Goal: Contribute content: Add original content to the website for others to see

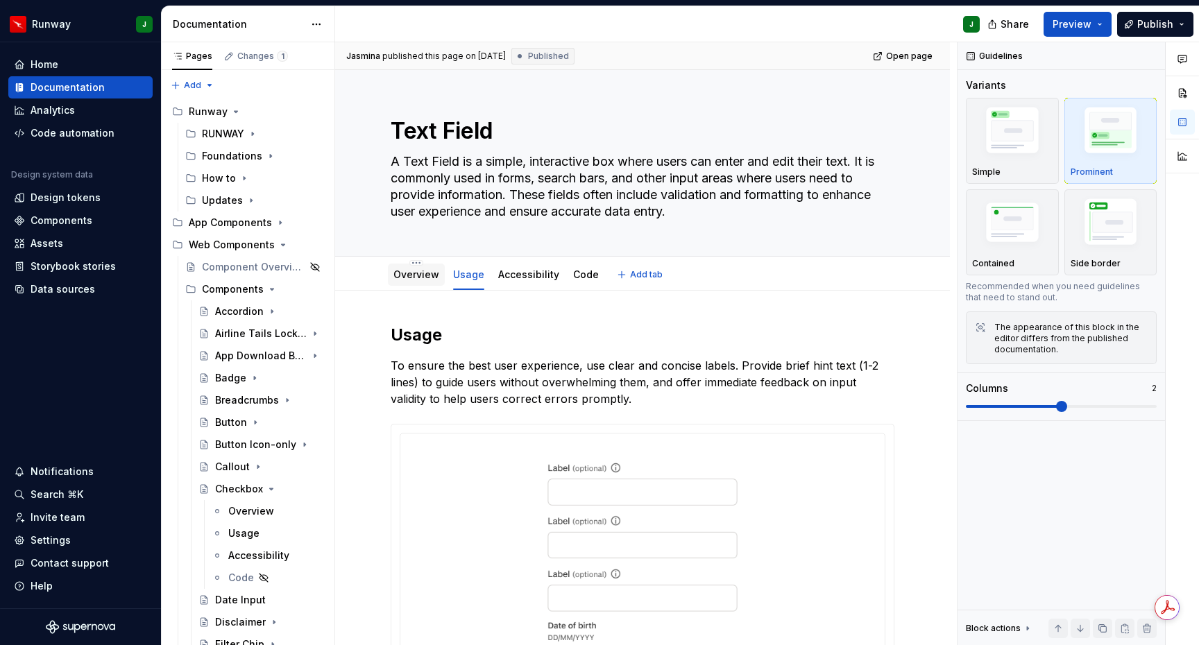
click at [419, 278] on link "Overview" at bounding box center [416, 275] width 46 height 12
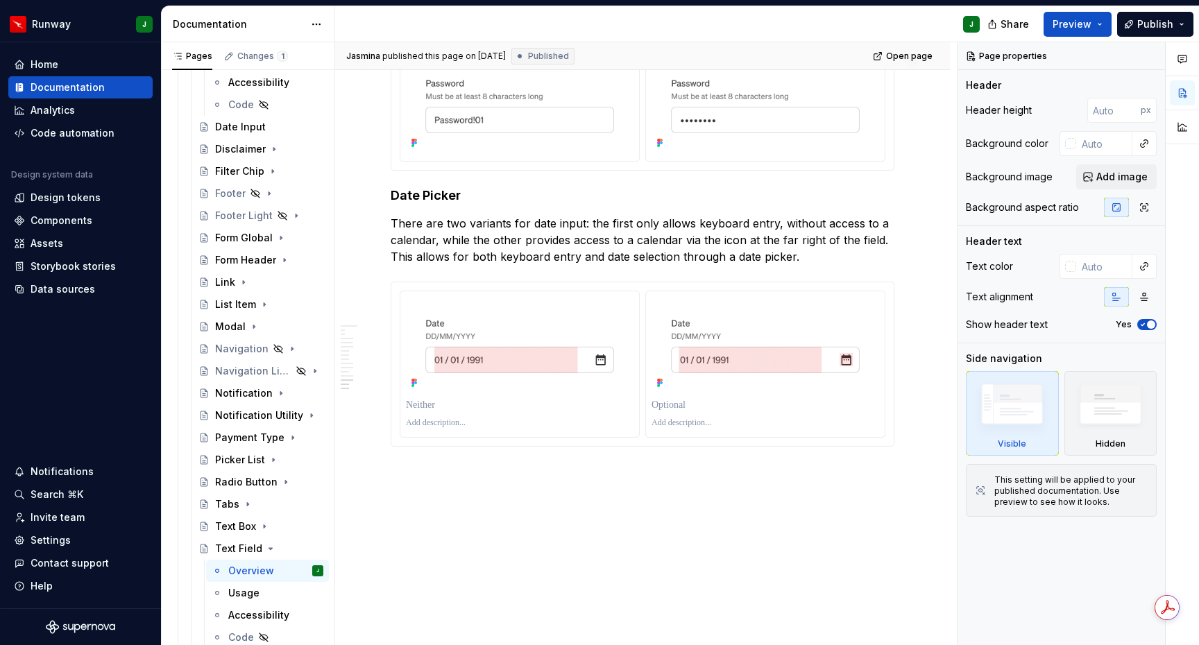
scroll to position [3698, 0]
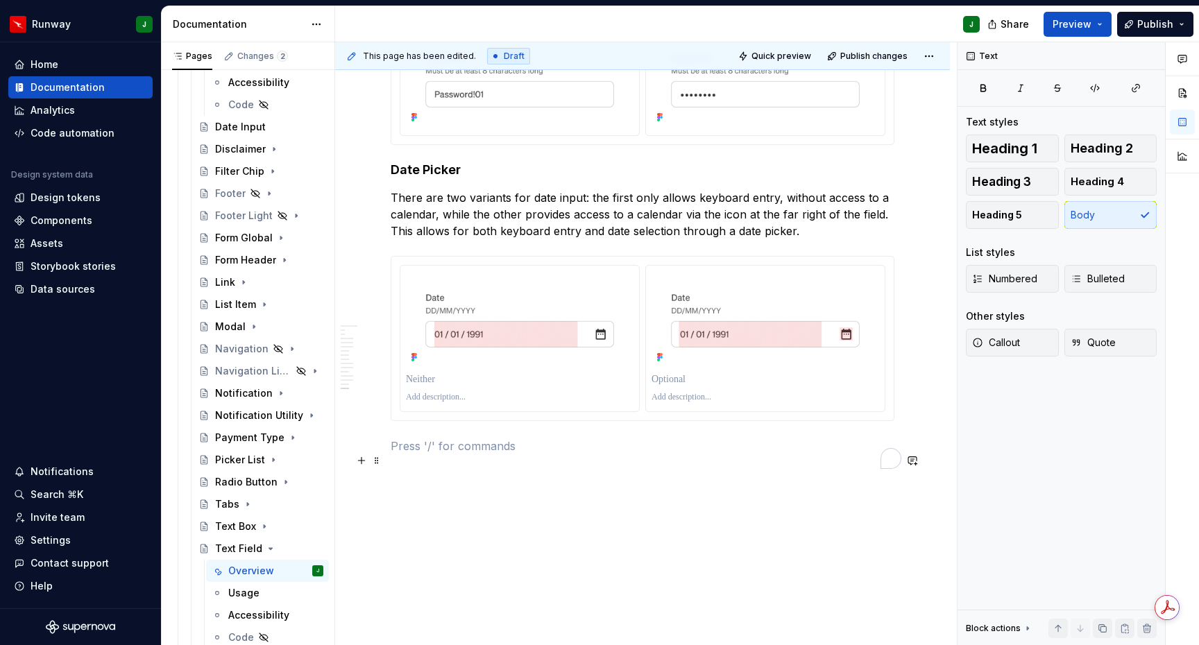
type textarea "*"
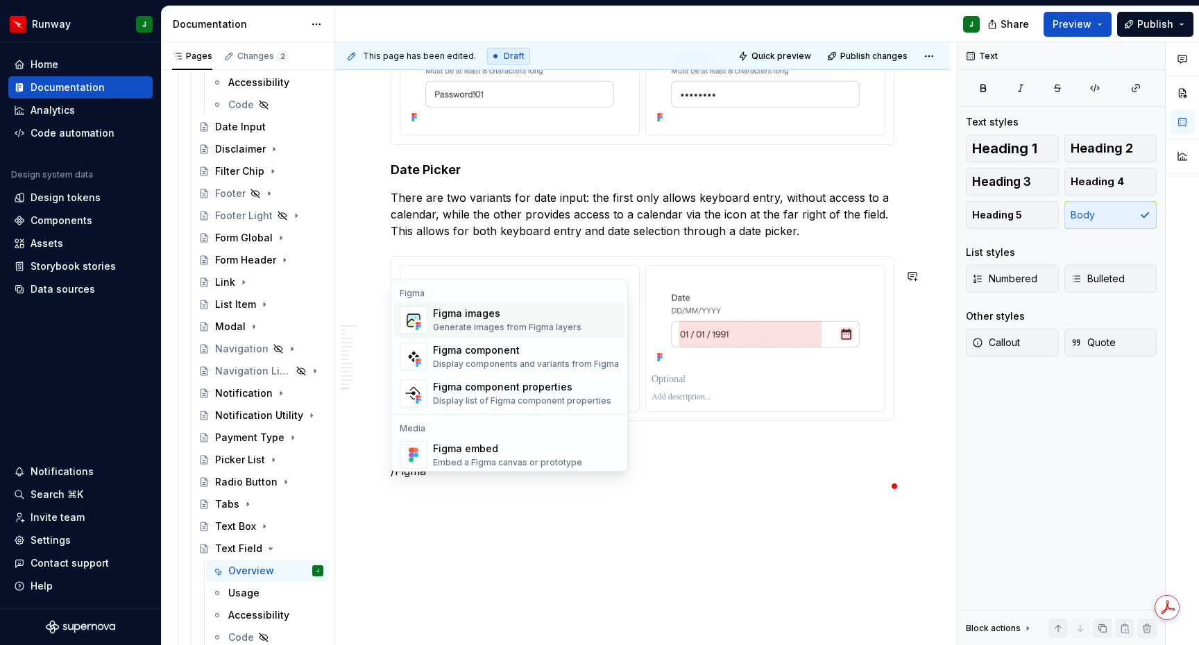
click at [527, 313] on div "Figma images" at bounding box center [507, 314] width 148 height 14
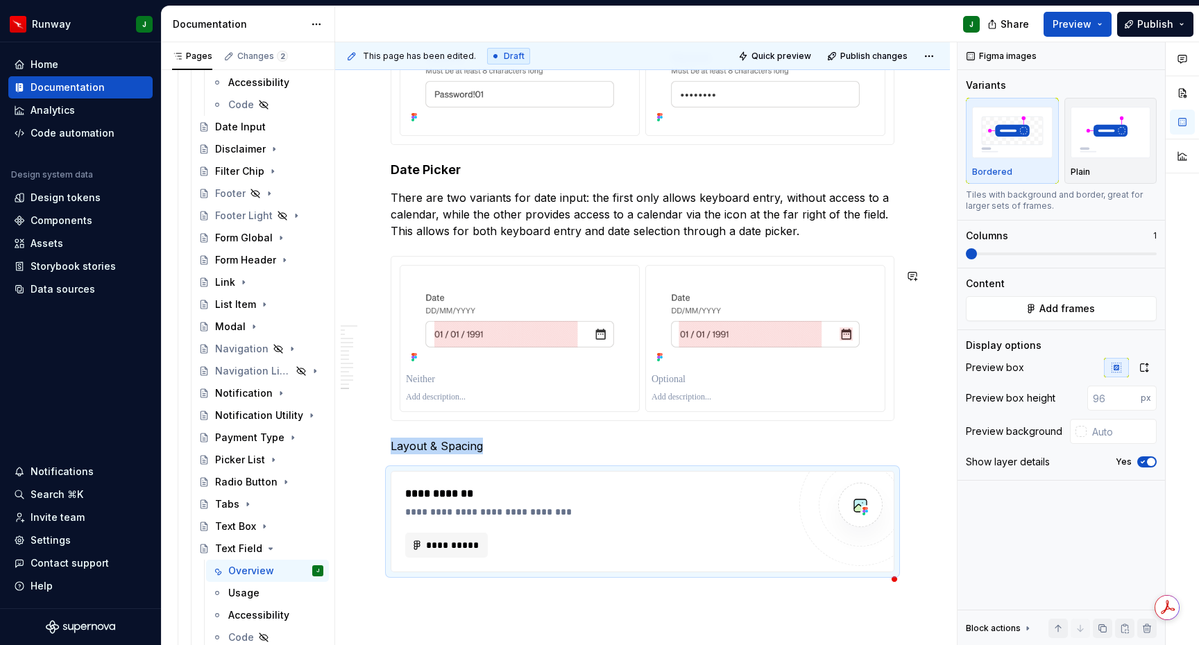
type textarea "*"
drag, startPoint x: 1143, startPoint y: 368, endPoint x: 1137, endPoint y: 391, distance: 24.6
click at [1143, 368] on icon "button" at bounding box center [1144, 367] width 11 height 11
click at [1110, 401] on input "text" at bounding box center [1122, 398] width 70 height 25
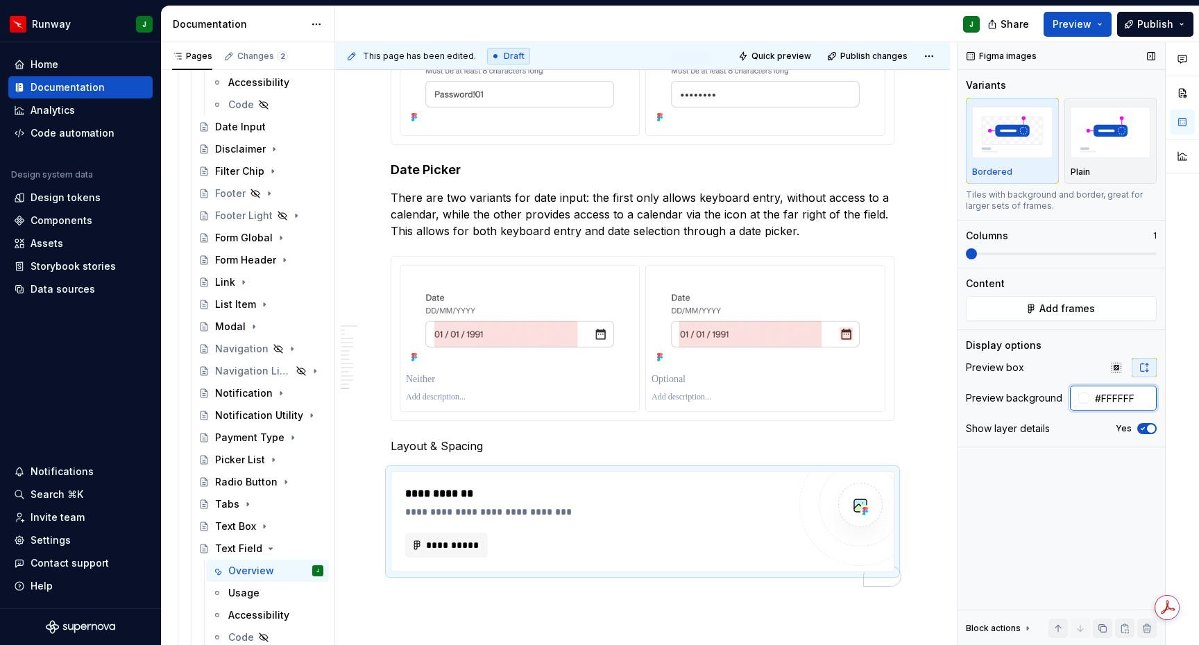
type input "#FFFFFF"
click at [461, 454] on p "Layout & Spacing" at bounding box center [643, 446] width 504 height 17
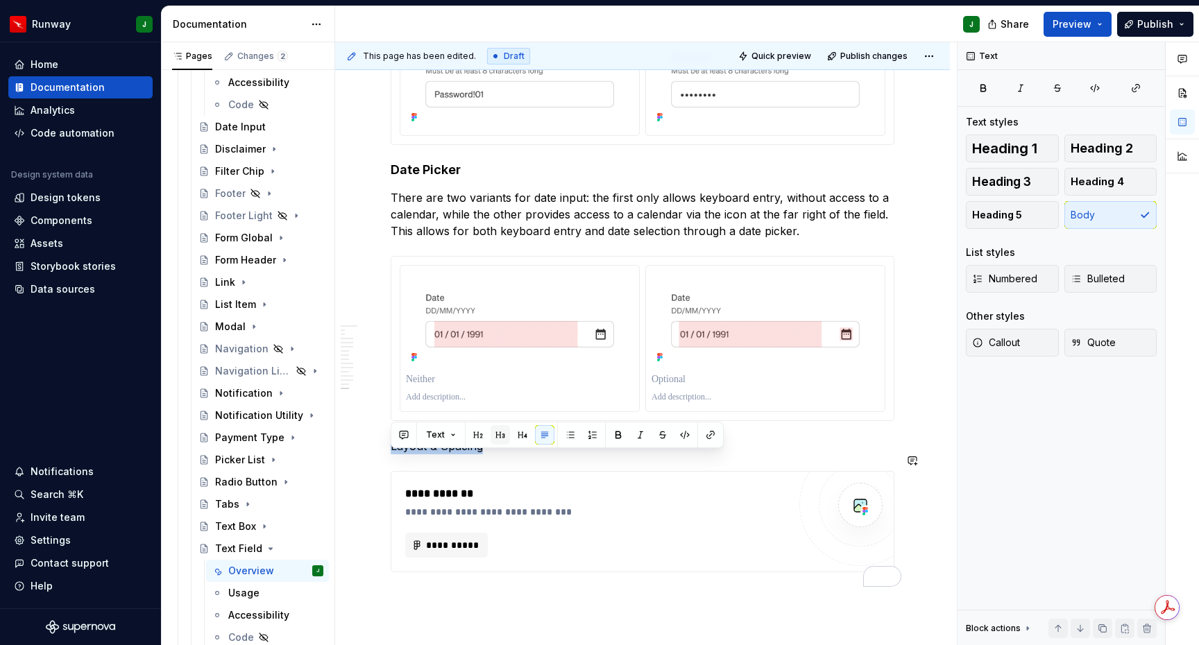
click at [502, 437] on button "button" at bounding box center [500, 434] width 19 height 19
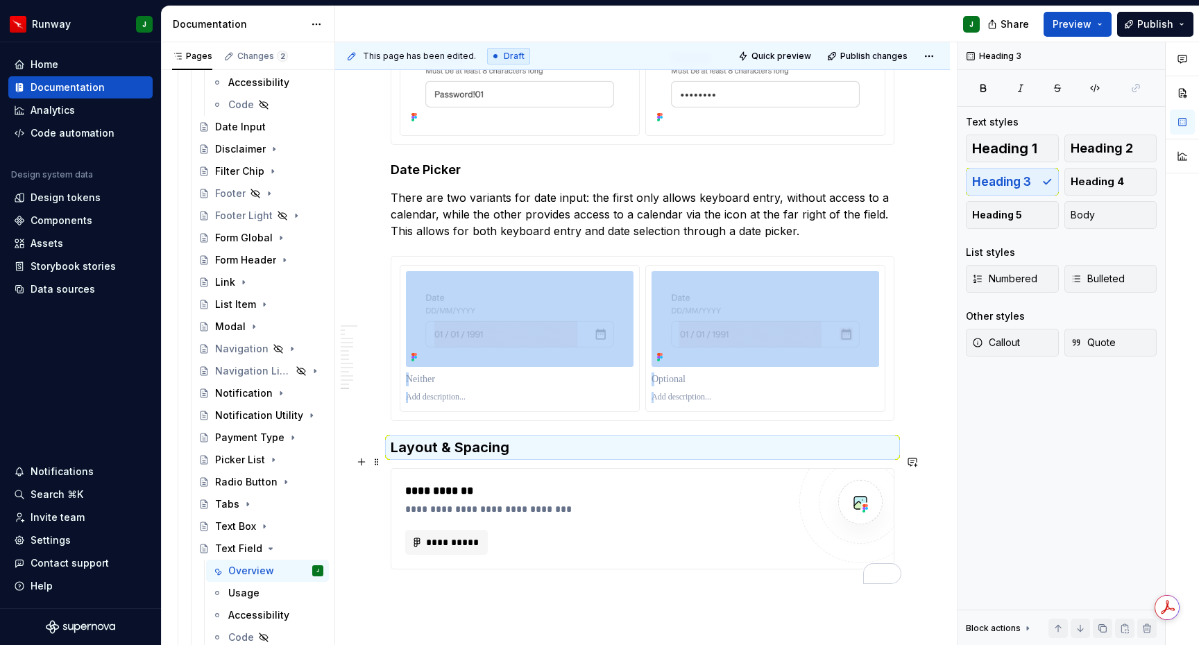
click at [521, 457] on h3 "Layout & Spacing" at bounding box center [643, 447] width 504 height 19
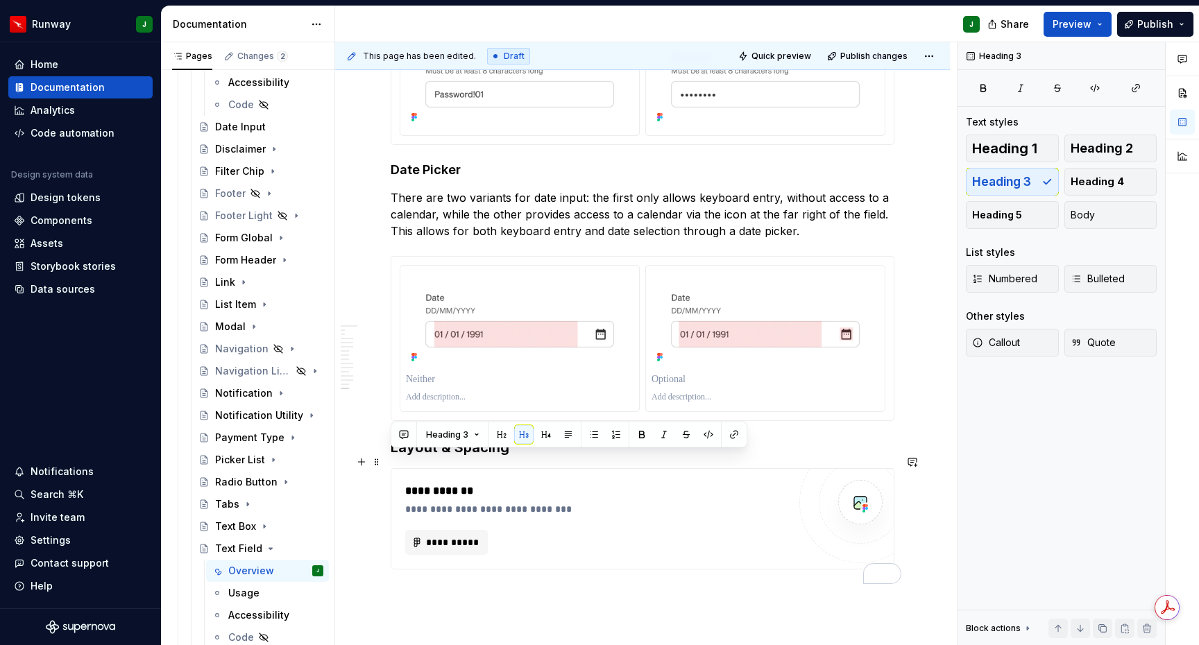
click at [521, 457] on h3 "Layout & Spacing" at bounding box center [643, 447] width 504 height 19
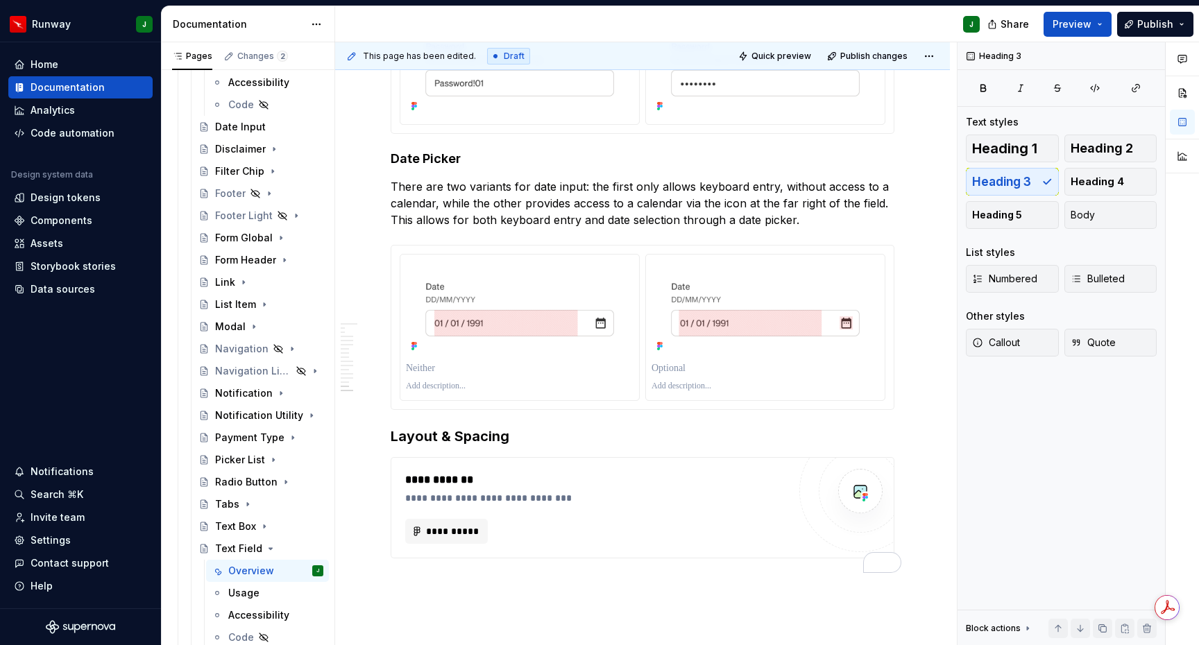
scroll to position [3714, 0]
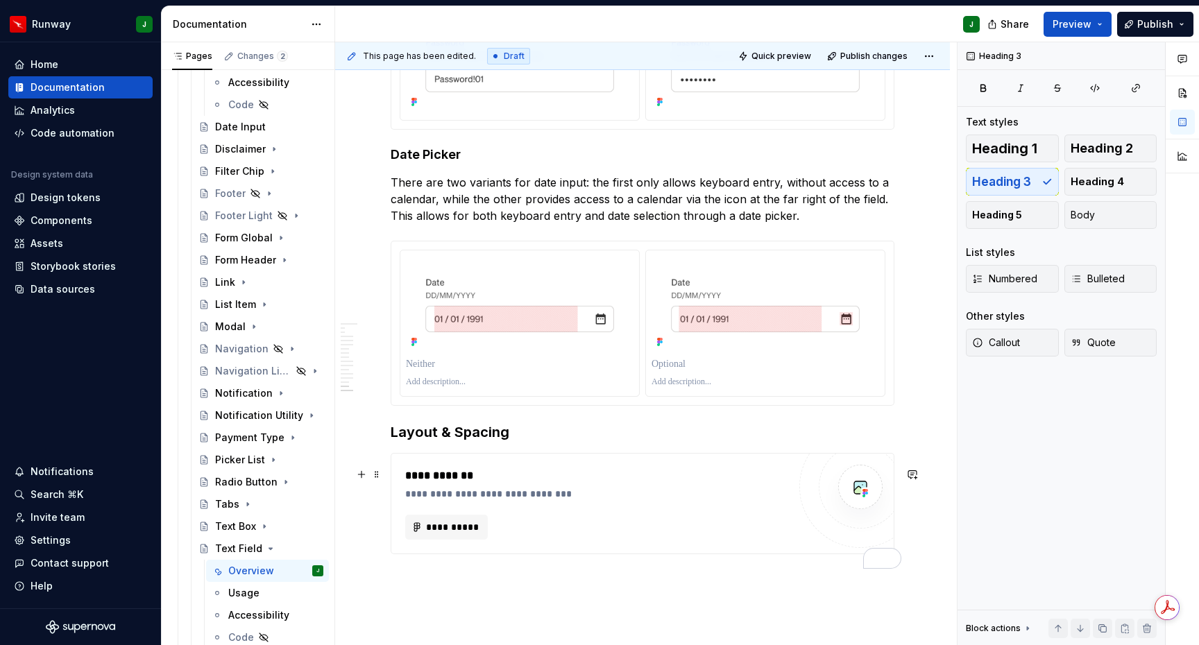
click at [606, 540] on div "**********" at bounding box center [596, 527] width 383 height 25
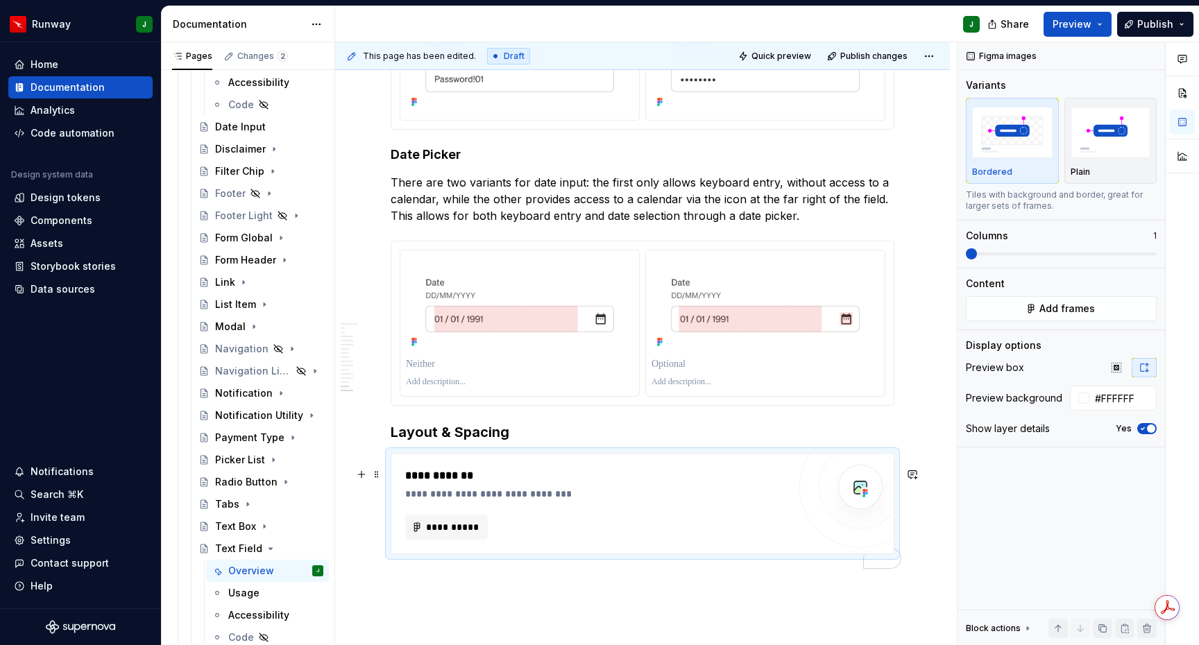
scroll to position [3708, 0]
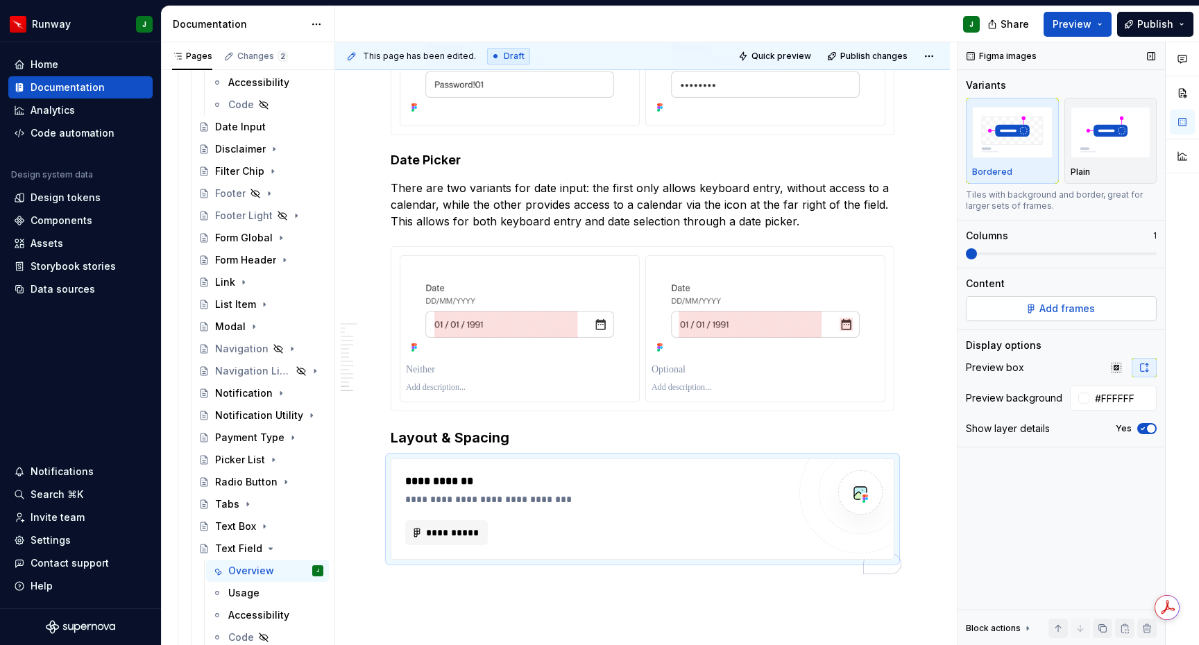
click at [1048, 311] on span "Add frames" at bounding box center [1067, 309] width 56 height 14
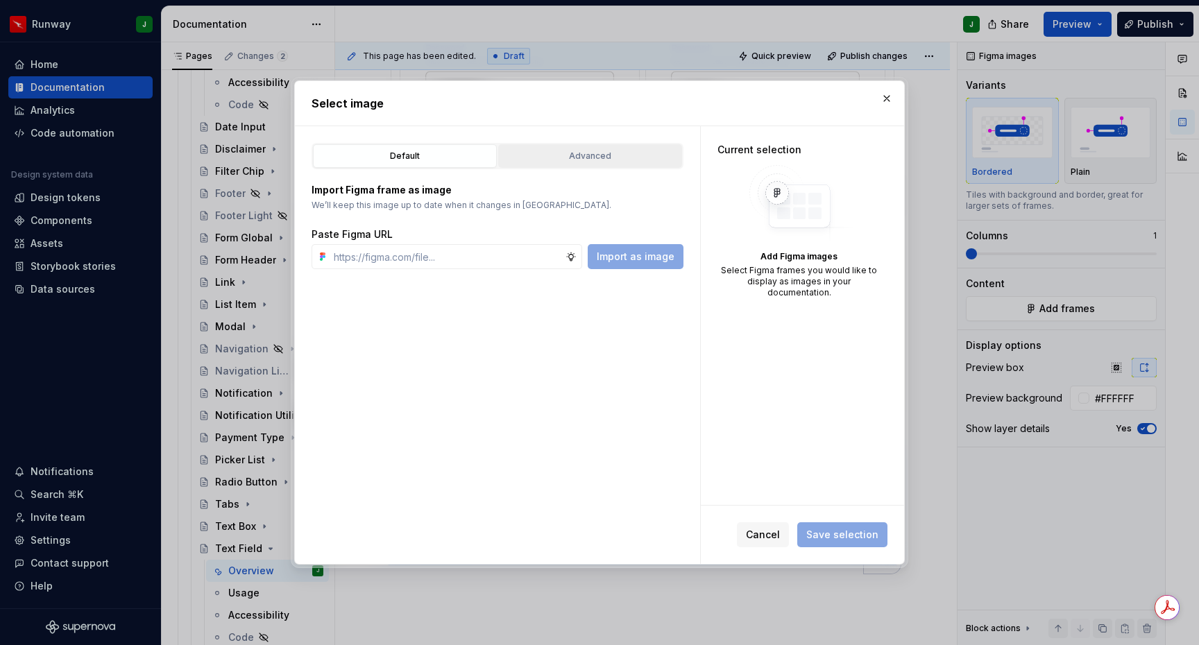
click at [601, 164] on button "Advanced" at bounding box center [590, 156] width 184 height 24
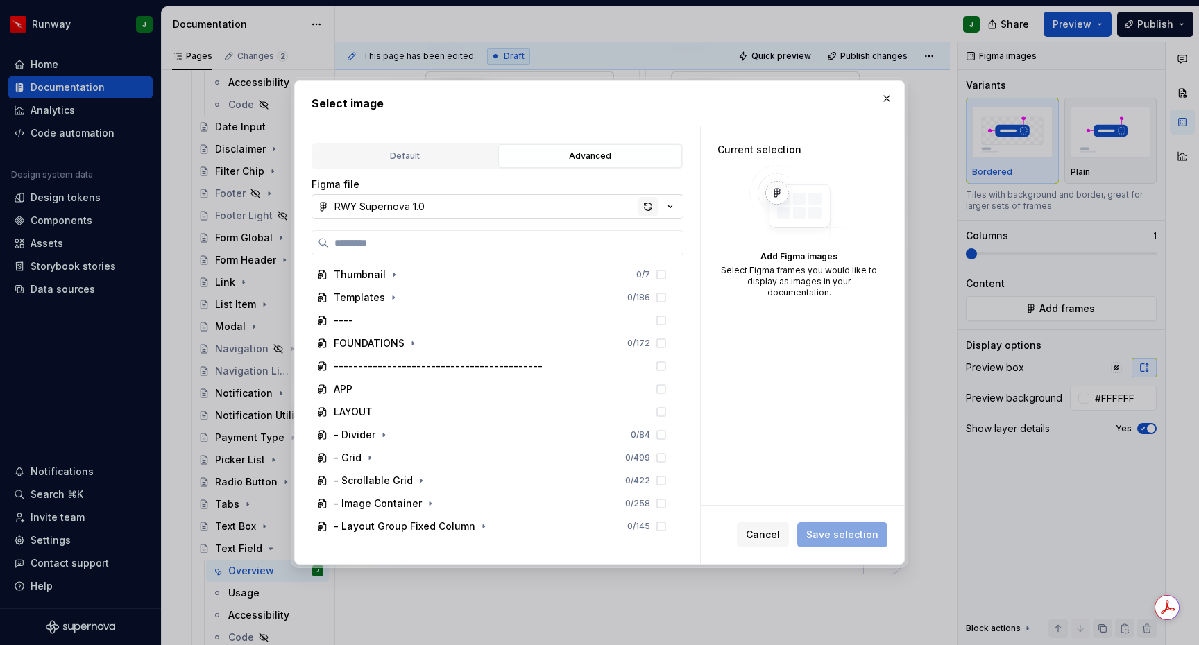
click at [649, 205] on div "button" at bounding box center [647, 206] width 19 height 19
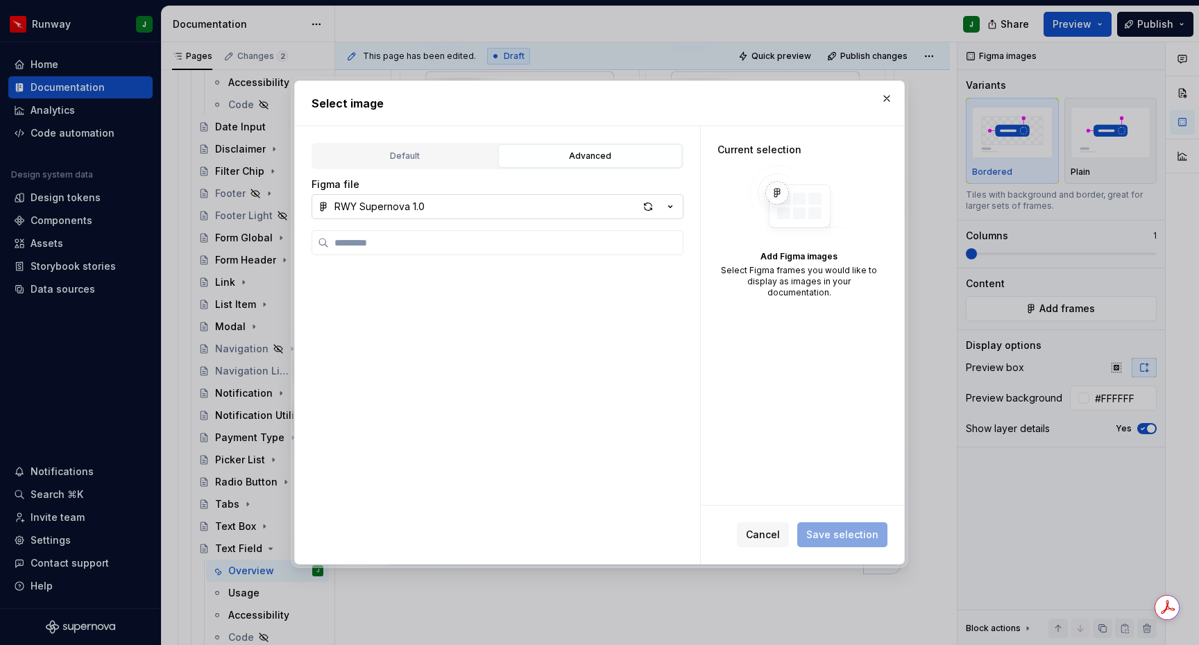
scroll to position [1554, 0]
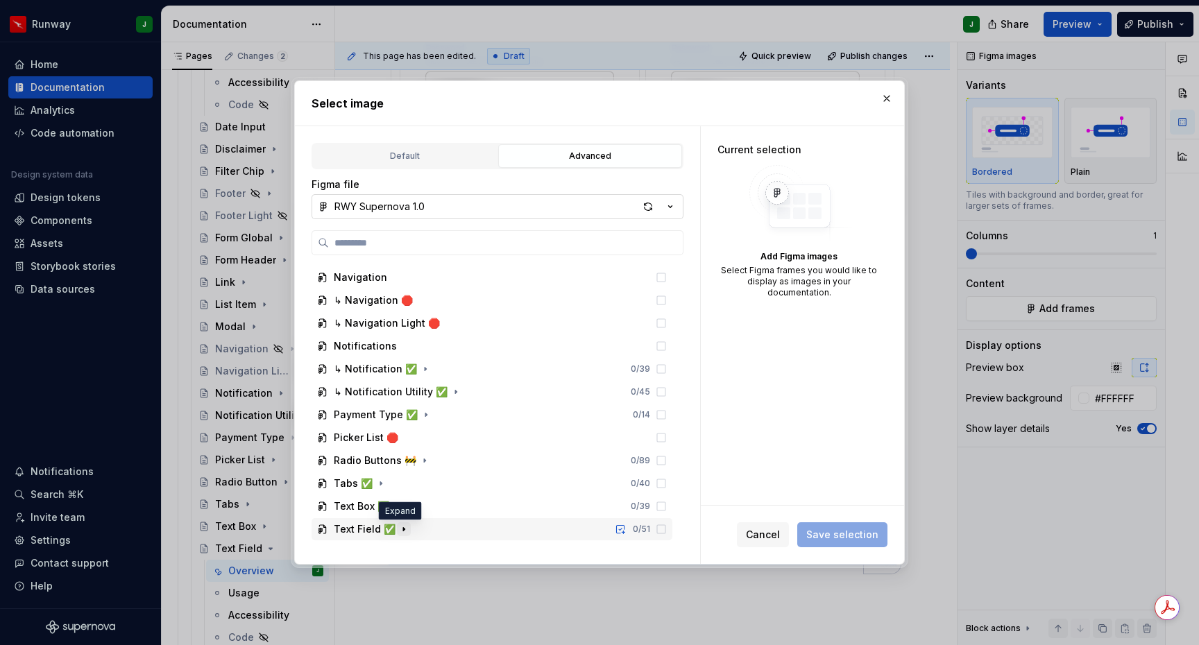
click at [403, 531] on icon "button" at bounding box center [403, 529] width 1 height 3
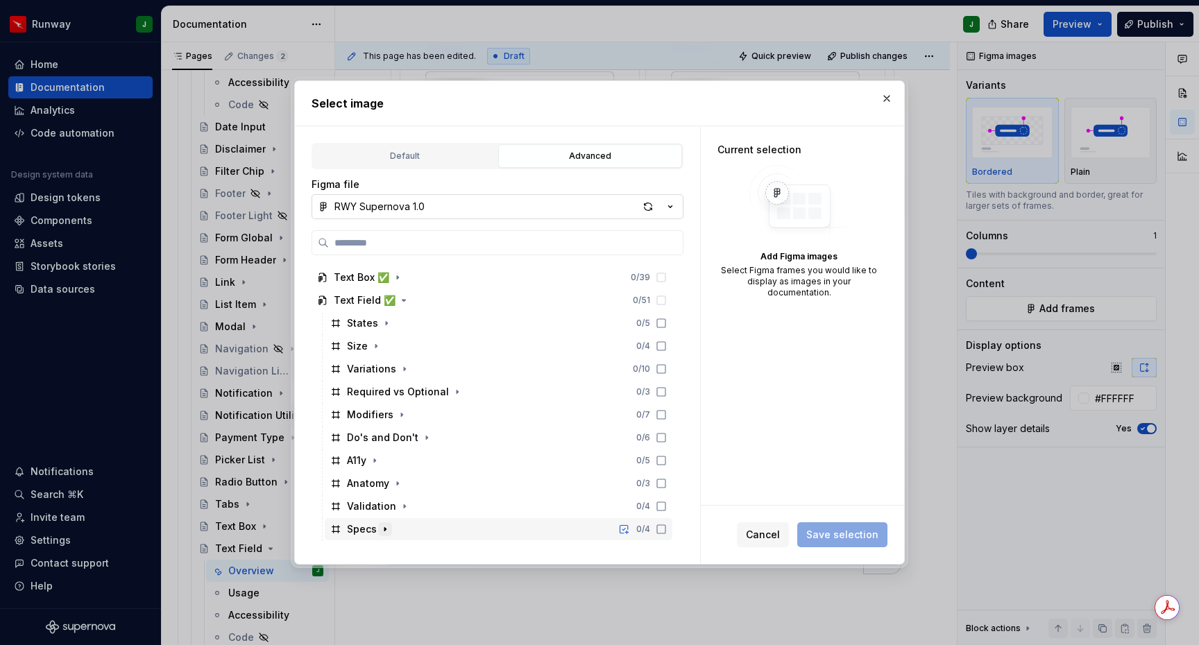
click at [384, 529] on icon "button" at bounding box center [384, 529] width 1 height 3
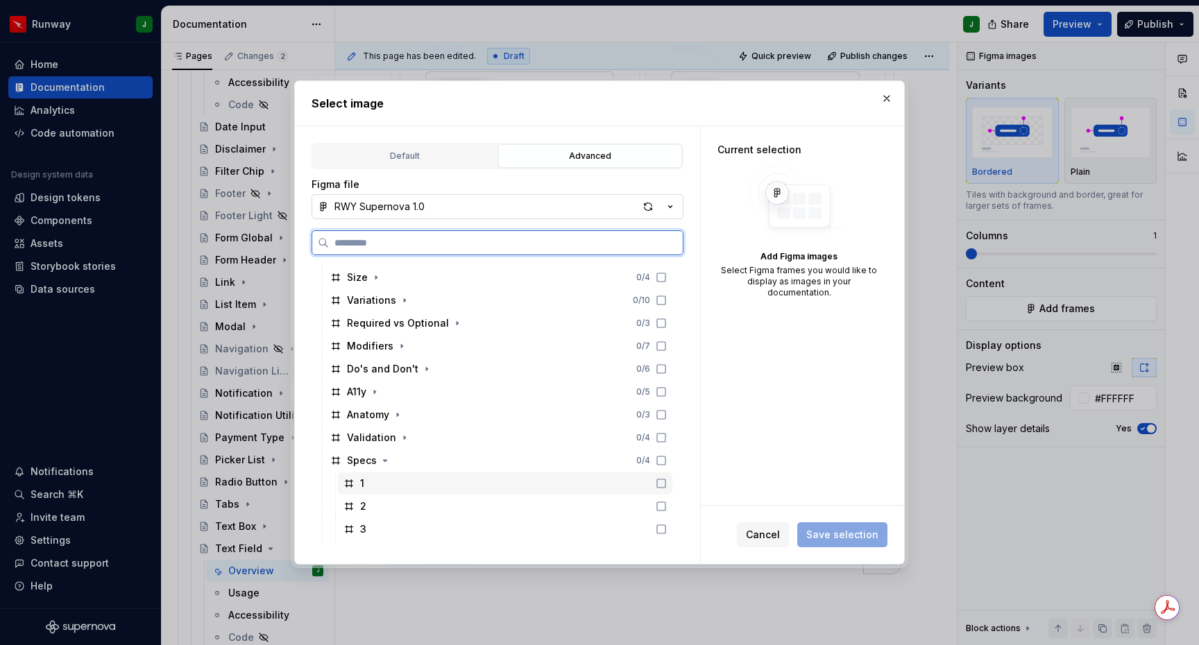
drag, startPoint x: 674, startPoint y: 482, endPoint x: 674, endPoint y: 499, distance: 16.7
click at [667, 483] on icon at bounding box center [661, 483] width 11 height 11
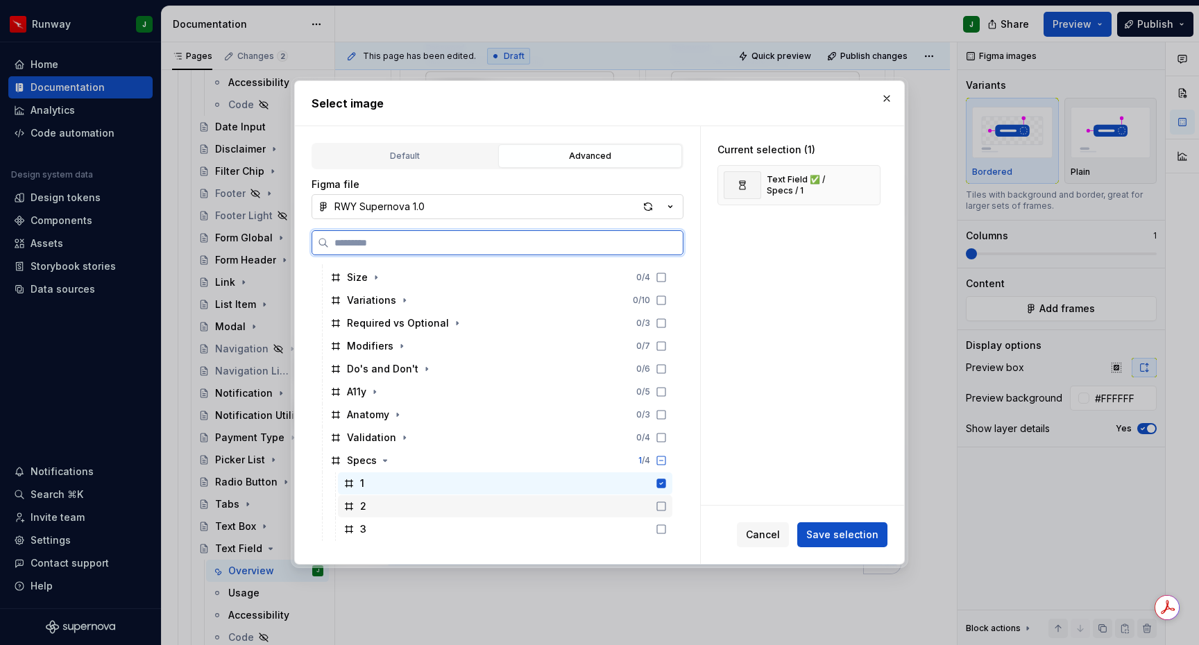
drag, startPoint x: 673, startPoint y: 500, endPoint x: 674, endPoint y: 514, distance: 14.6
click at [672, 500] on div "2" at bounding box center [505, 506] width 334 height 22
drag, startPoint x: 675, startPoint y: 529, endPoint x: 668, endPoint y: 527, distance: 7.2
click at [667, 529] on icon at bounding box center [661, 529] width 11 height 11
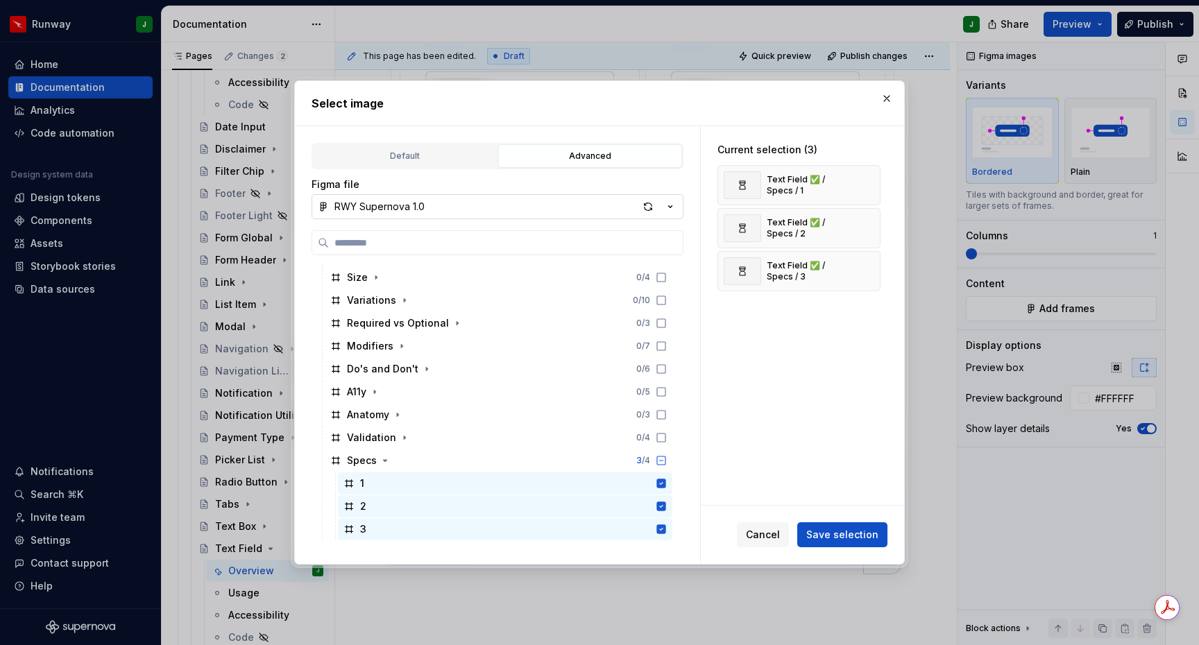
click at [865, 536] on span "Save selection" at bounding box center [842, 535] width 72 height 14
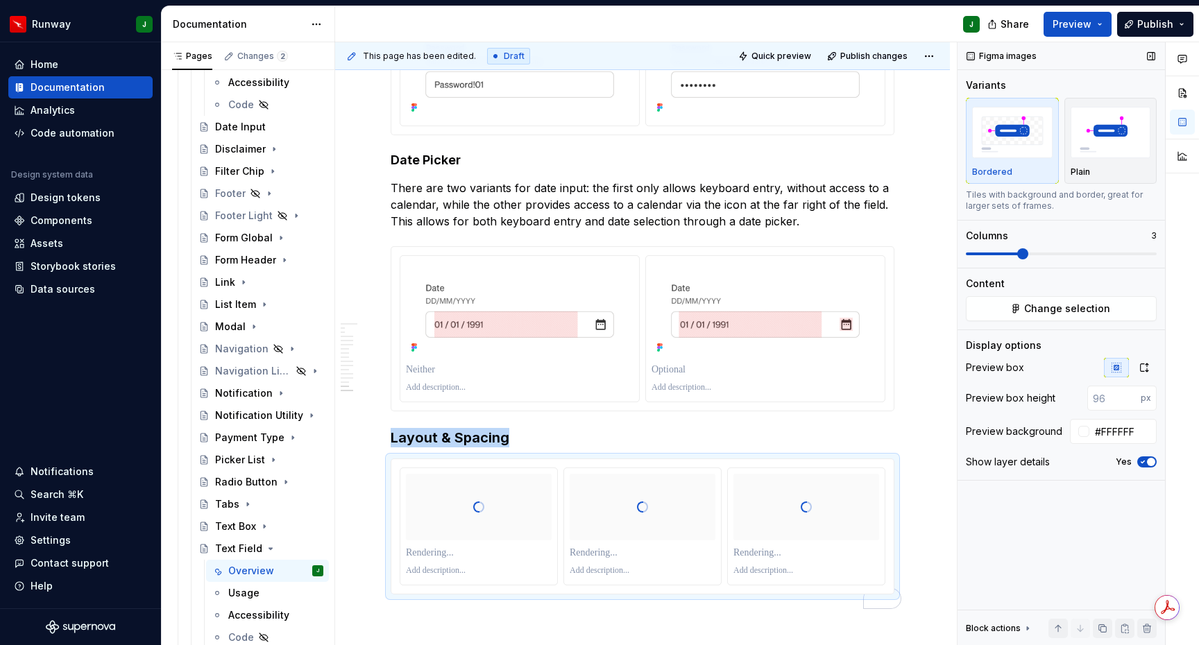
click at [1143, 461] on icon "button" at bounding box center [1142, 462] width 3 height 2
click at [1146, 368] on icon "button" at bounding box center [1144, 367] width 11 height 11
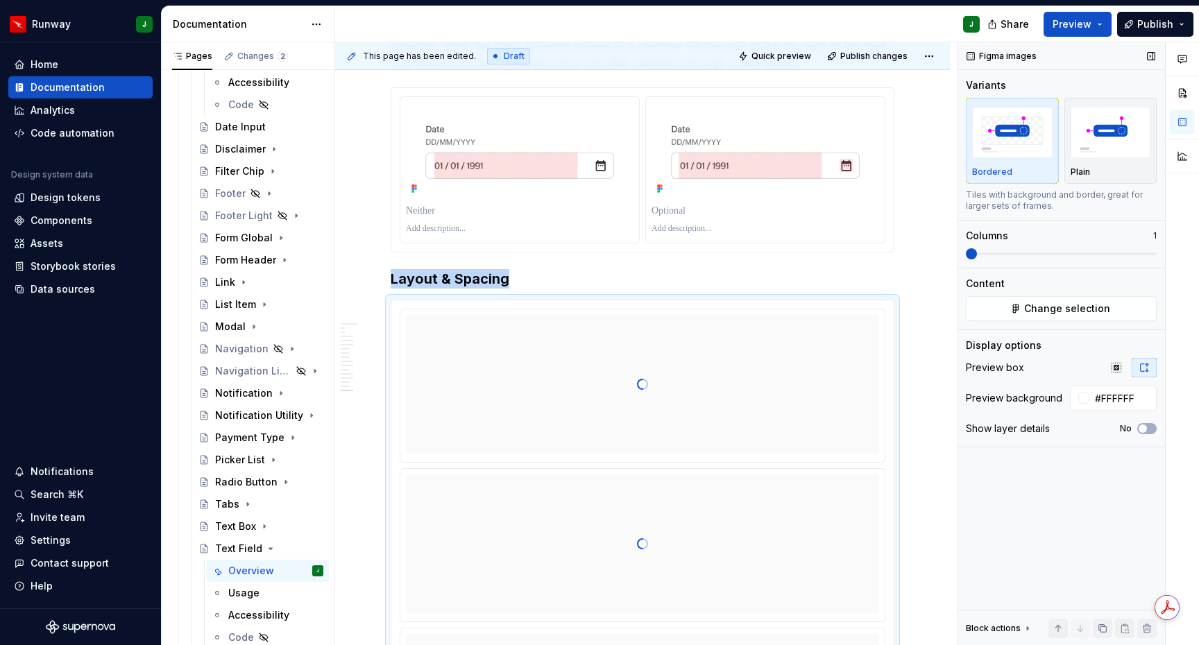
scroll to position [4026, 0]
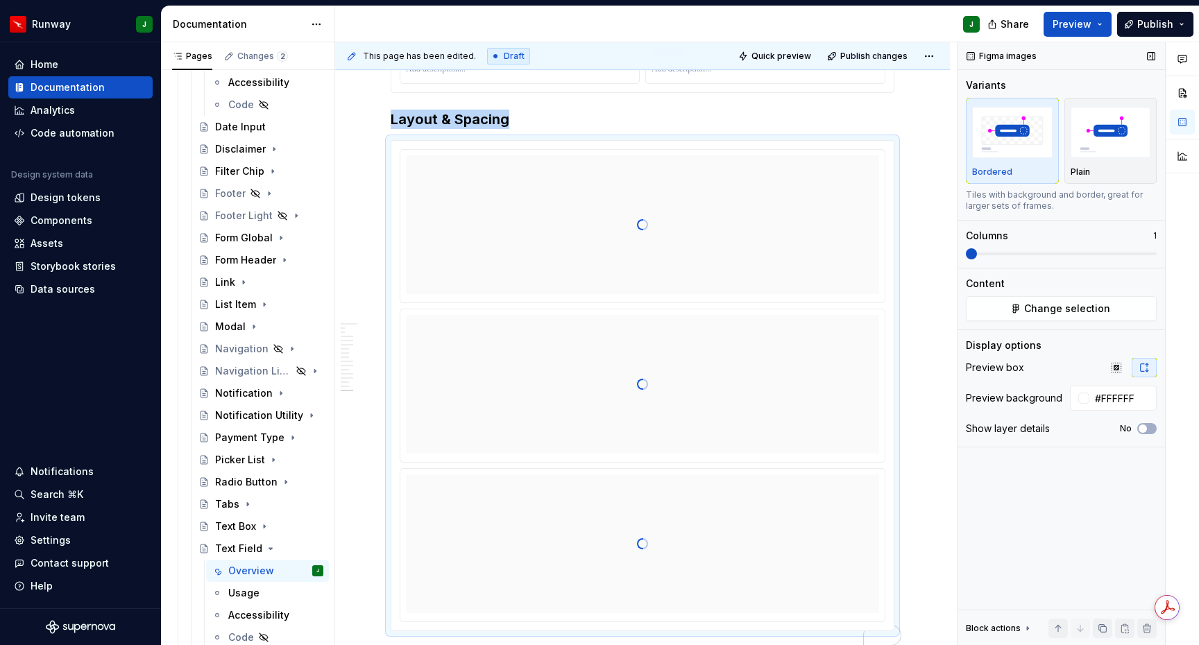
click at [969, 260] on span at bounding box center [971, 253] width 11 height 11
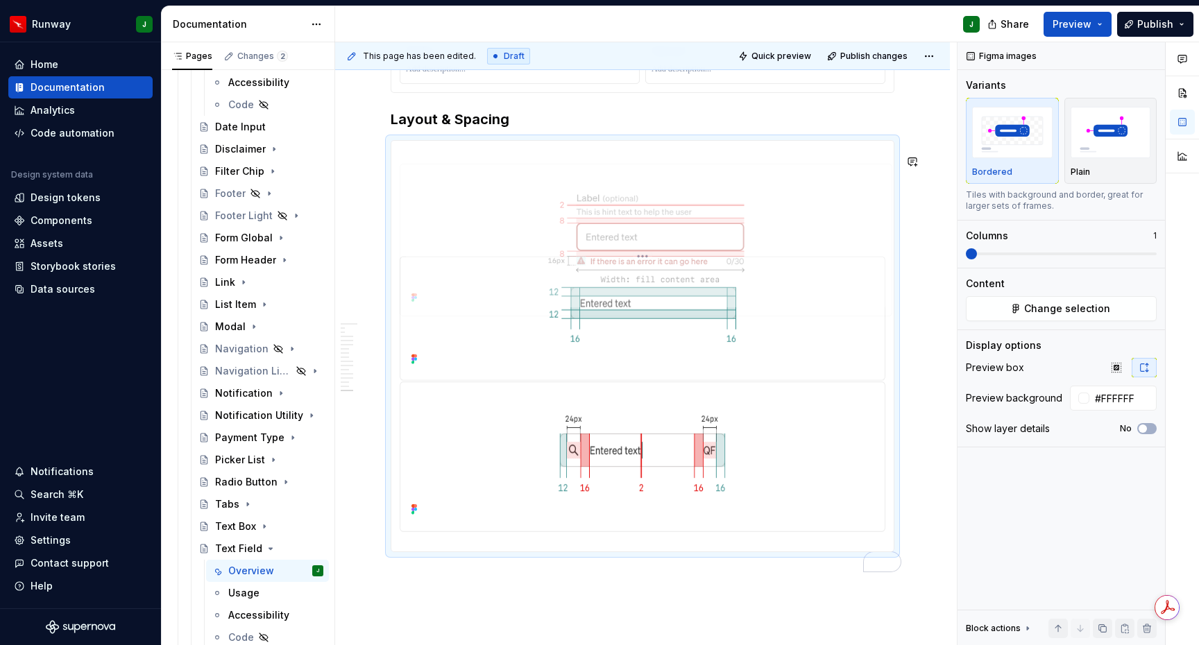
drag, startPoint x: 770, startPoint y: 473, endPoint x: 735, endPoint y: 226, distance: 249.5
click at [737, 226] on body "Runway J Home Documentation Analytics Code automation Design system data Design…" at bounding box center [599, 322] width 1199 height 645
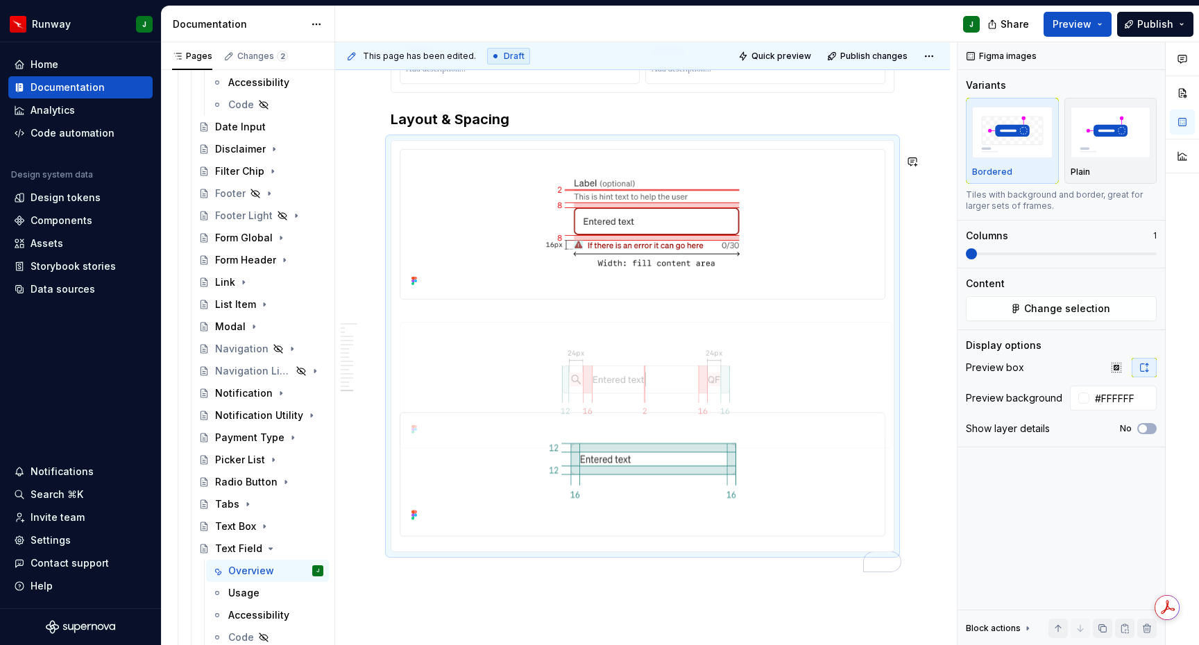
drag, startPoint x: 751, startPoint y: 425, endPoint x: 740, endPoint y: 341, distance: 85.5
click at [740, 341] on body "Runway J Home Documentation Analytics Code automation Design system data Design…" at bounding box center [599, 322] width 1199 height 645
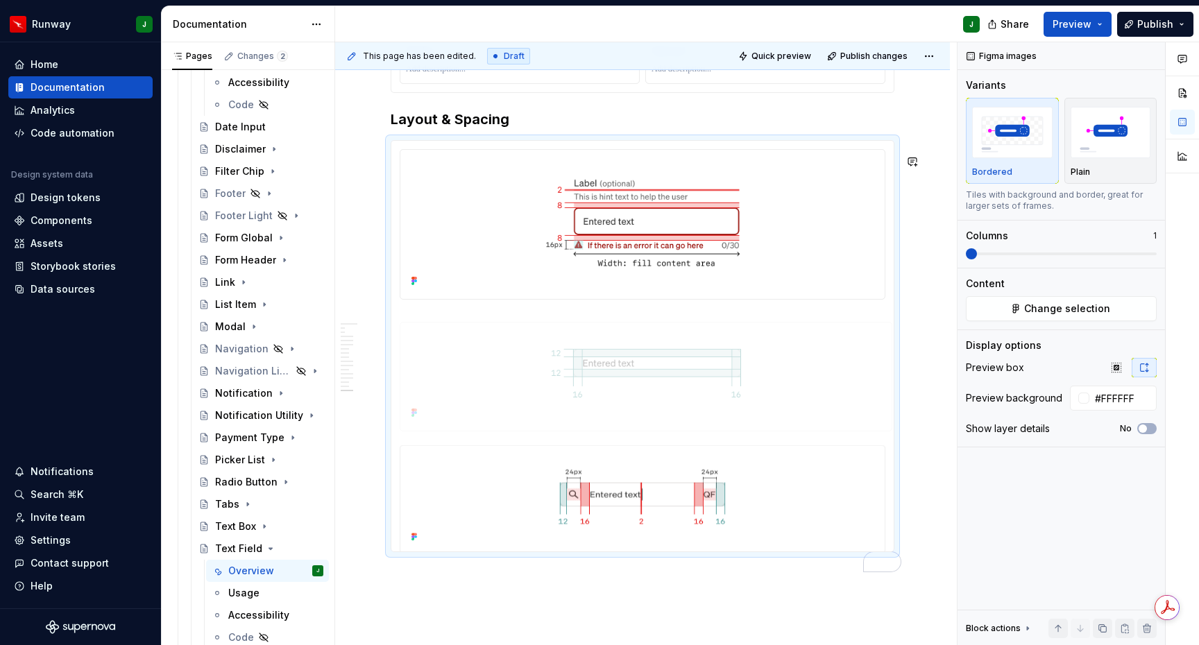
drag, startPoint x: 777, startPoint y: 480, endPoint x: 768, endPoint y: 330, distance: 150.1
click at [773, 323] on body "Runway J Home Documentation Analytics Code automation Design system data Design…" at bounding box center [599, 322] width 1199 height 645
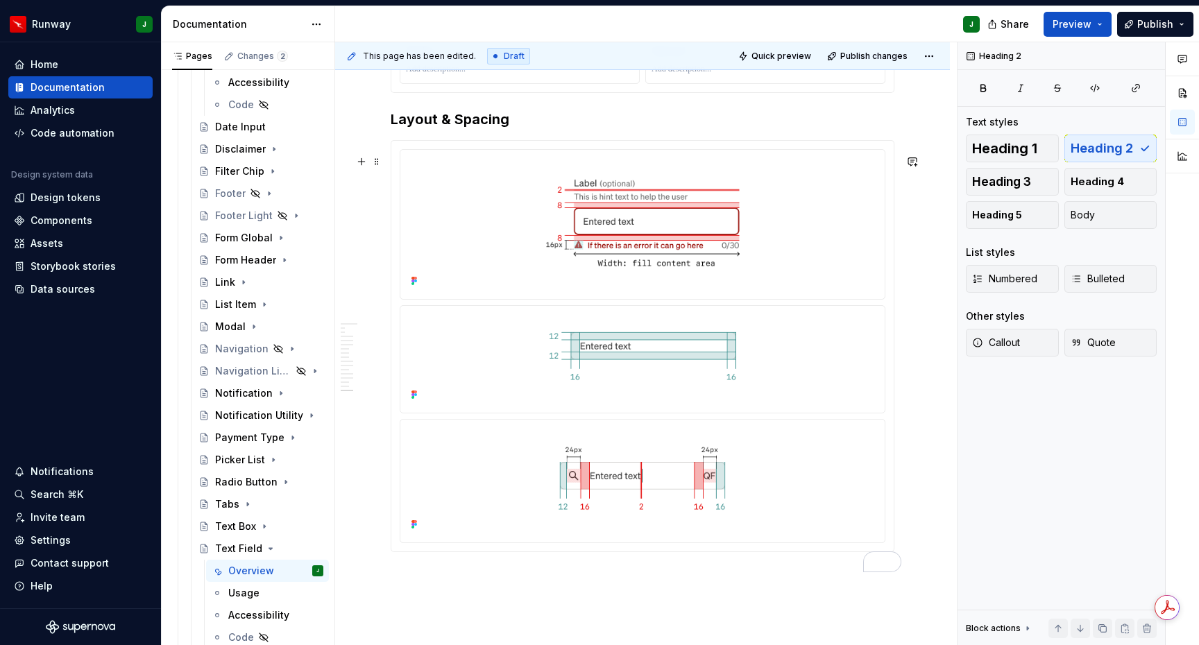
click at [447, 160] on div "To enrich screen reader interactions, please activate Accessibility in Grammarl…" at bounding box center [642, 346] width 502 height 411
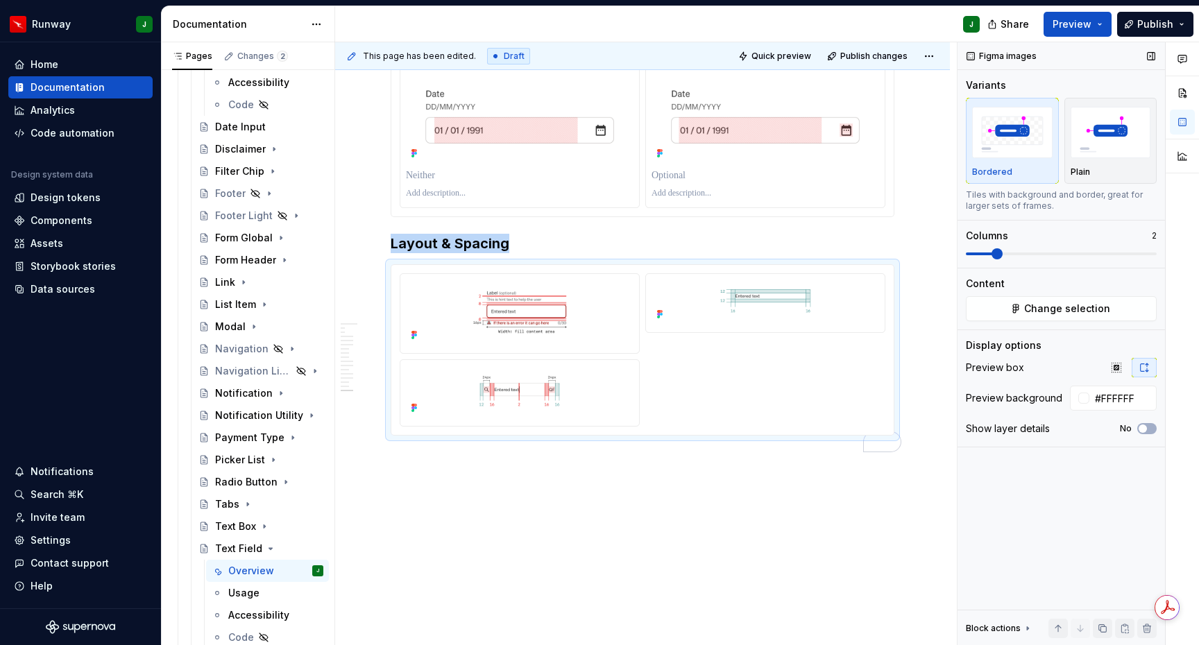
scroll to position [3919, 0]
click at [996, 254] on span at bounding box center [997, 253] width 11 height 11
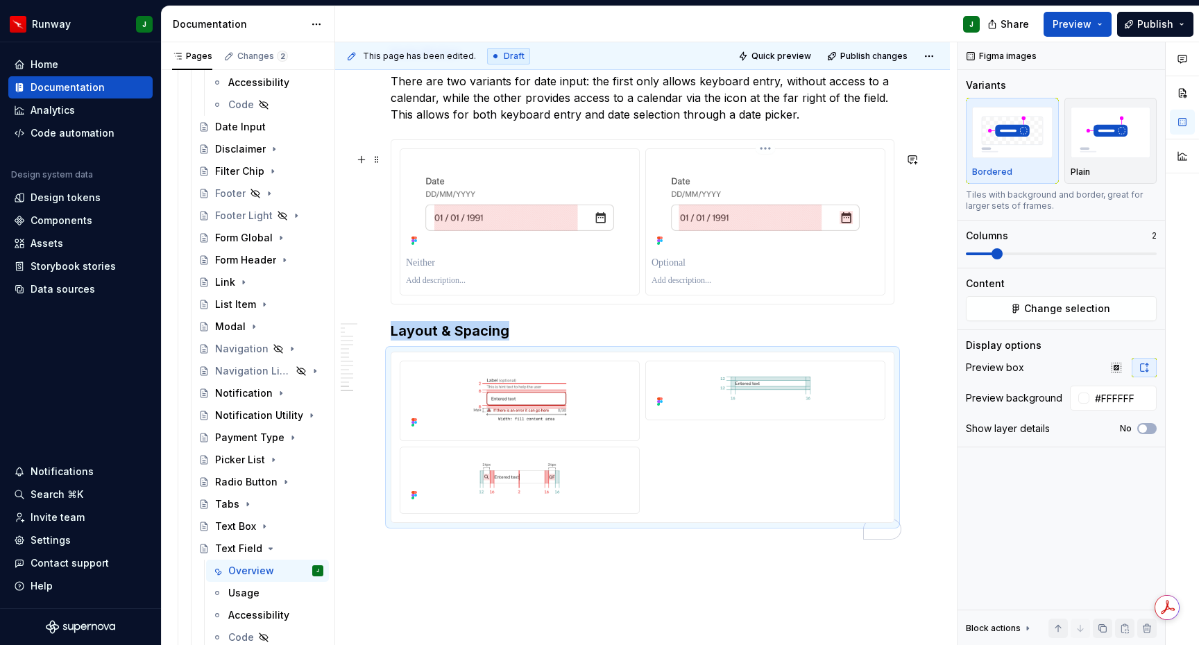
scroll to position [3814, 0]
click at [775, 498] on div "To enrich screen reader interactions, please activate Accessibility in Grammarl…" at bounding box center [643, 439] width 486 height 154
click at [590, 395] on img "To enrich screen reader interactions, please activate Accessibility in Grammarl…" at bounding box center [520, 400] width 228 height 65
click at [519, 377] on html "Runway J Home Documentation Analytics Code automation Design system data Design…" at bounding box center [599, 322] width 1199 height 645
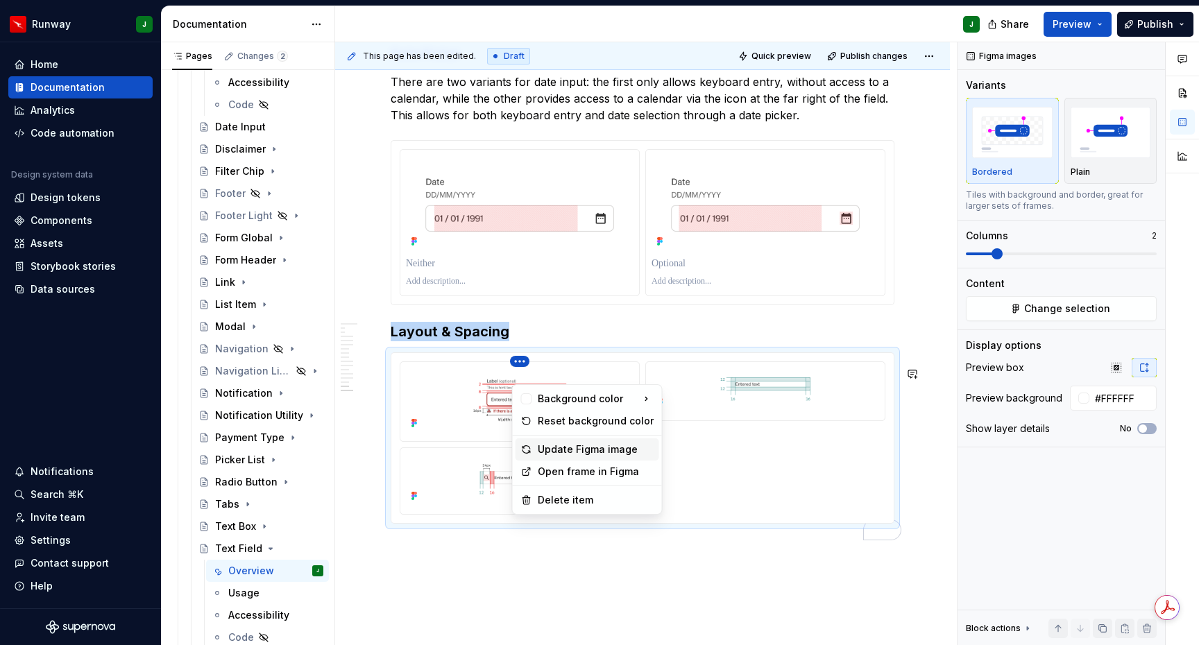
drag, startPoint x: 562, startPoint y: 450, endPoint x: 763, endPoint y: 384, distance: 212.0
click at [562, 450] on div "Update Figma image" at bounding box center [596, 450] width 116 height 14
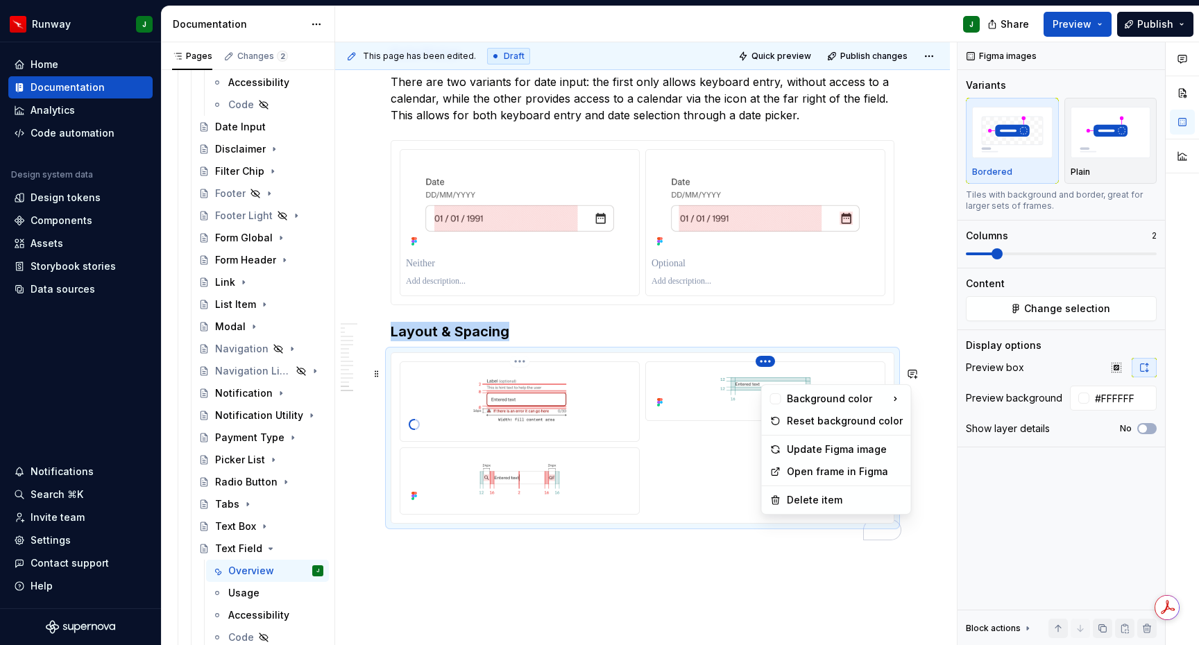
click at [770, 376] on html "Runway J Home Documentation Analytics Code automation Design system data Design…" at bounding box center [599, 322] width 1199 height 645
click at [801, 448] on div "Update Figma image" at bounding box center [845, 450] width 116 height 14
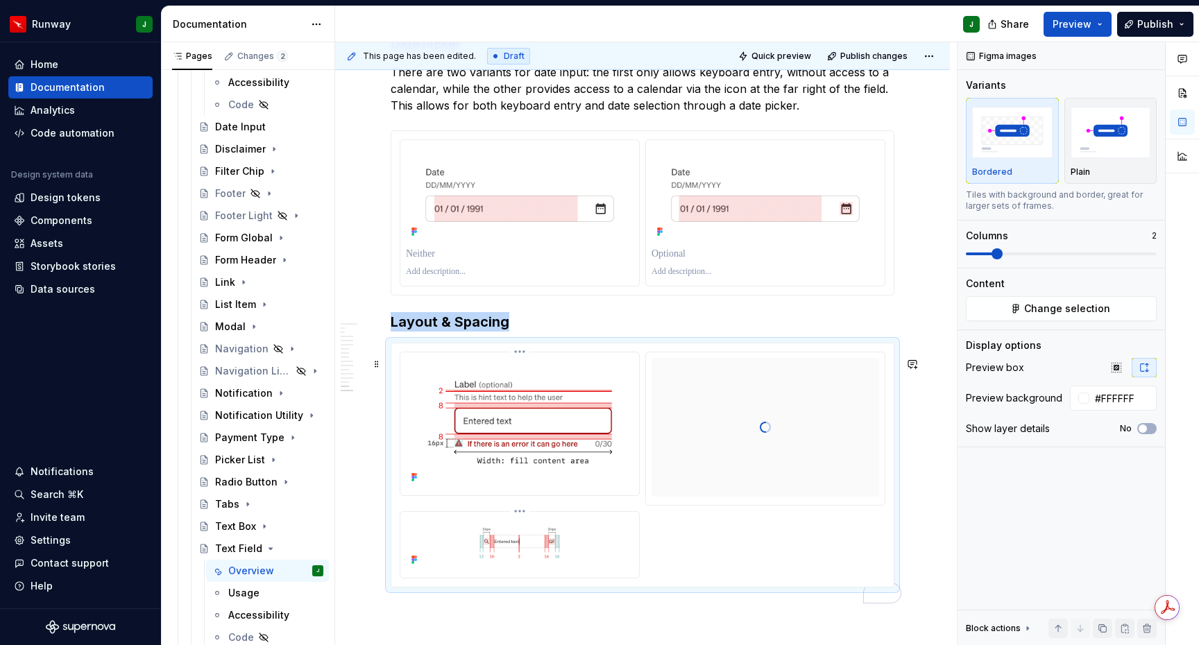
scroll to position [3824, 0]
click at [520, 526] on html "Runway J Home Documentation Analytics Code automation Design system data Design…" at bounding box center [599, 322] width 1199 height 645
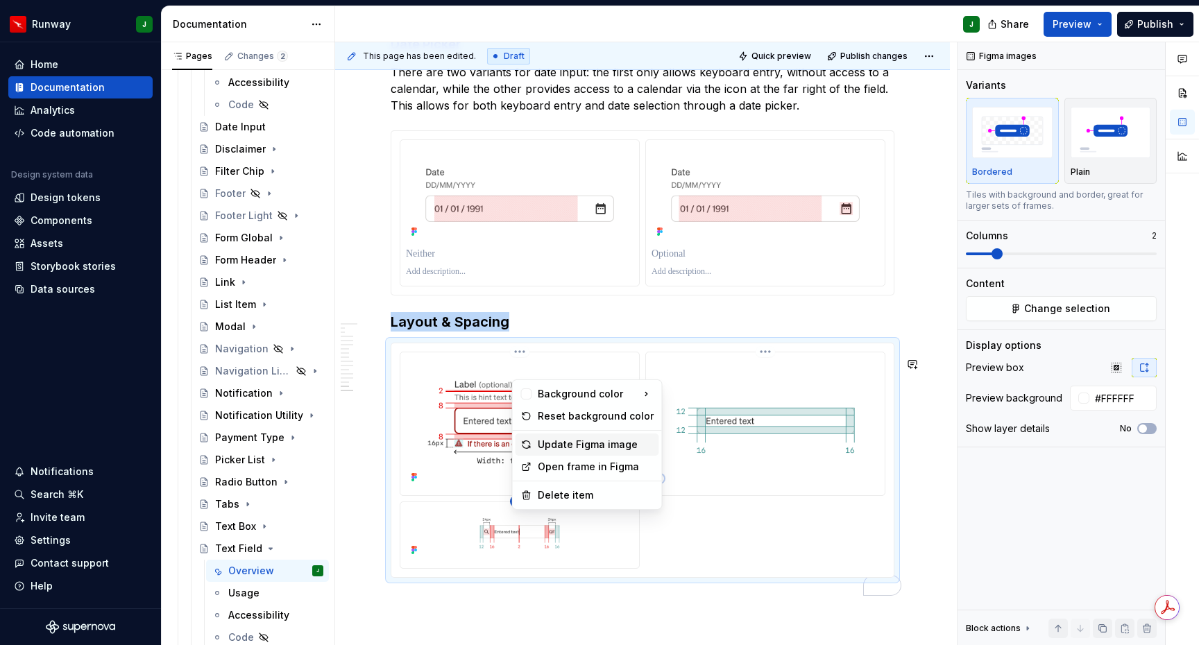
click at [561, 447] on div "Update Figma image" at bounding box center [596, 445] width 116 height 14
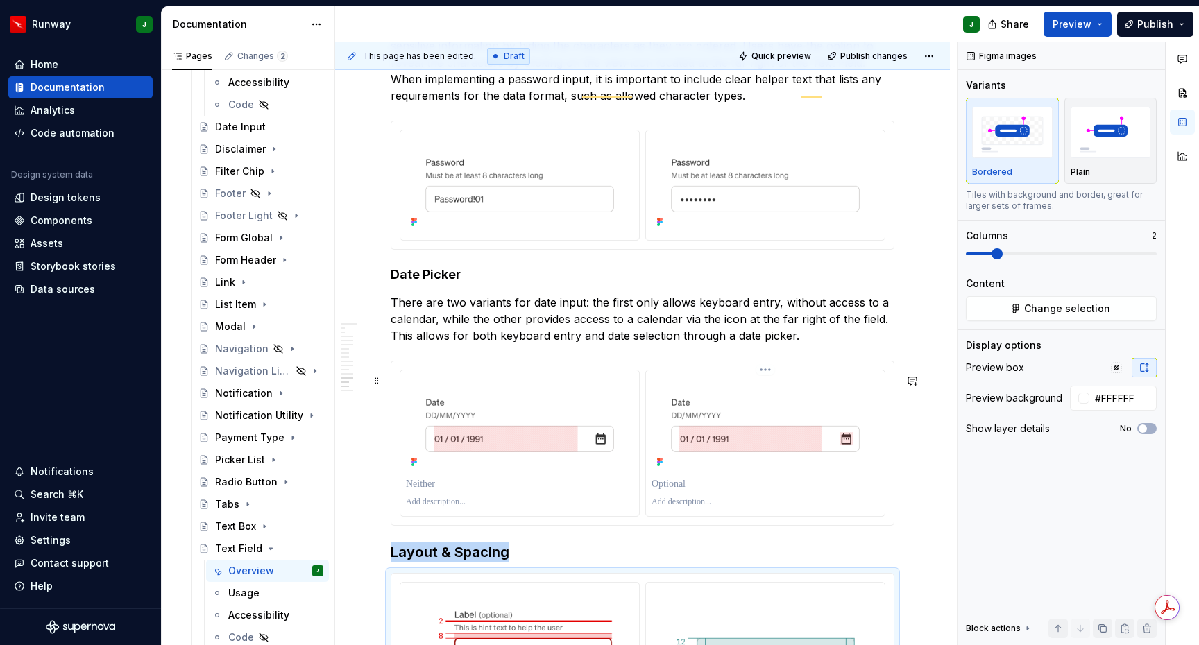
scroll to position [3374, 0]
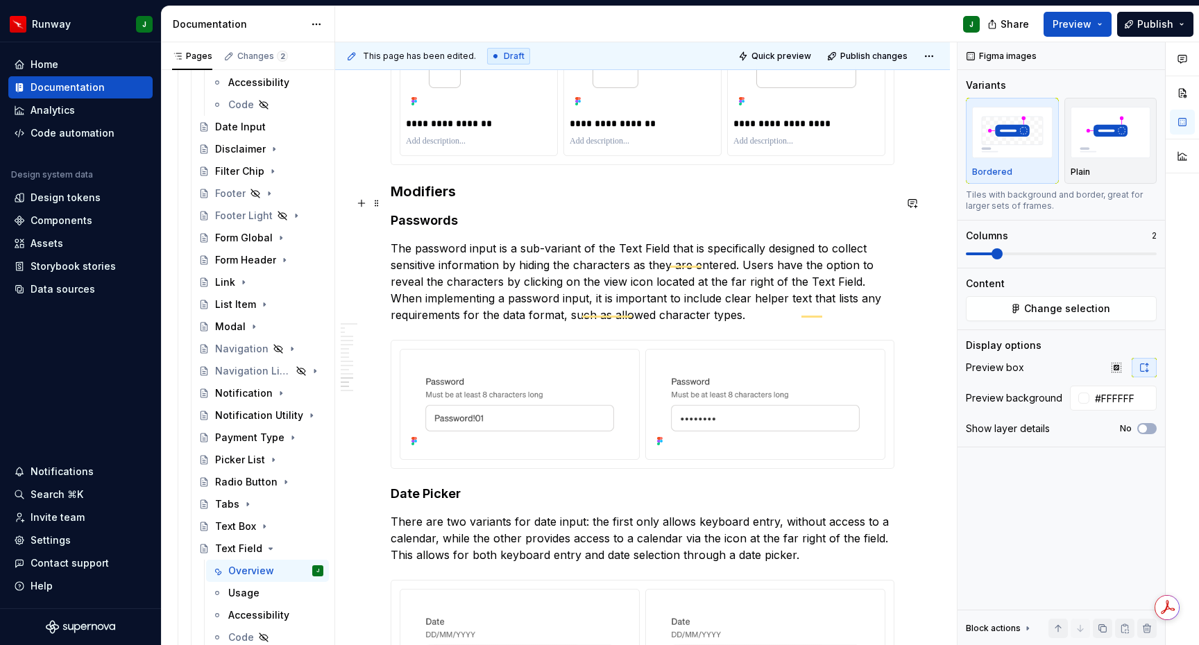
click at [428, 201] on h3 "Modifiers" at bounding box center [643, 191] width 504 height 19
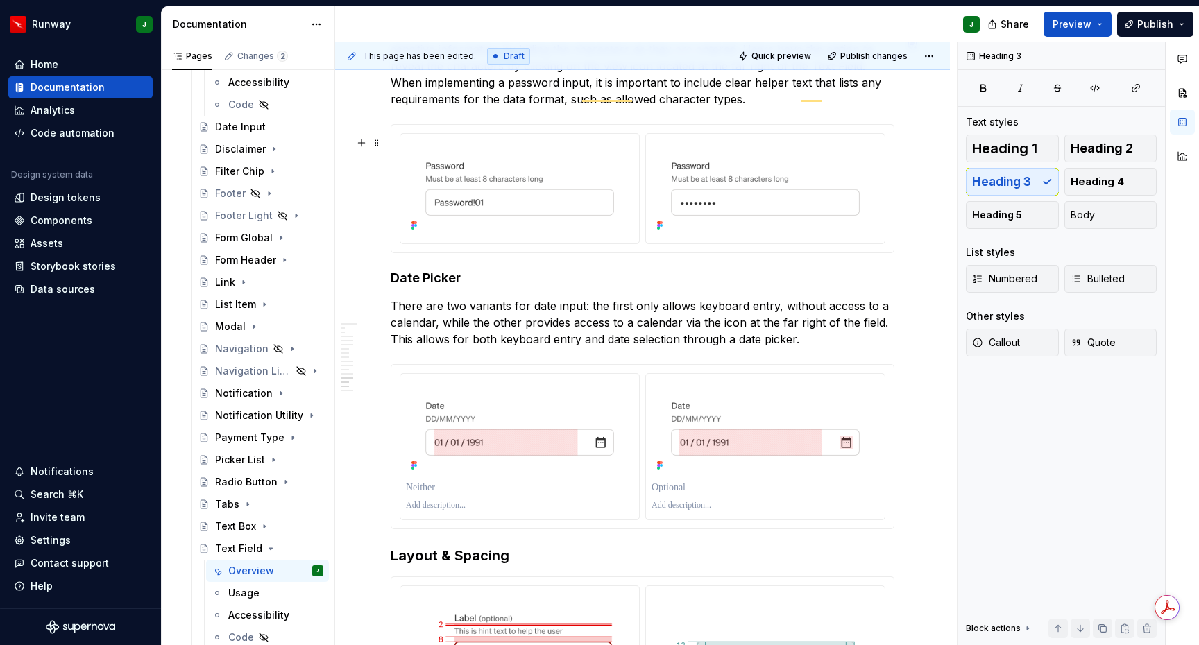
scroll to position [3657, 0]
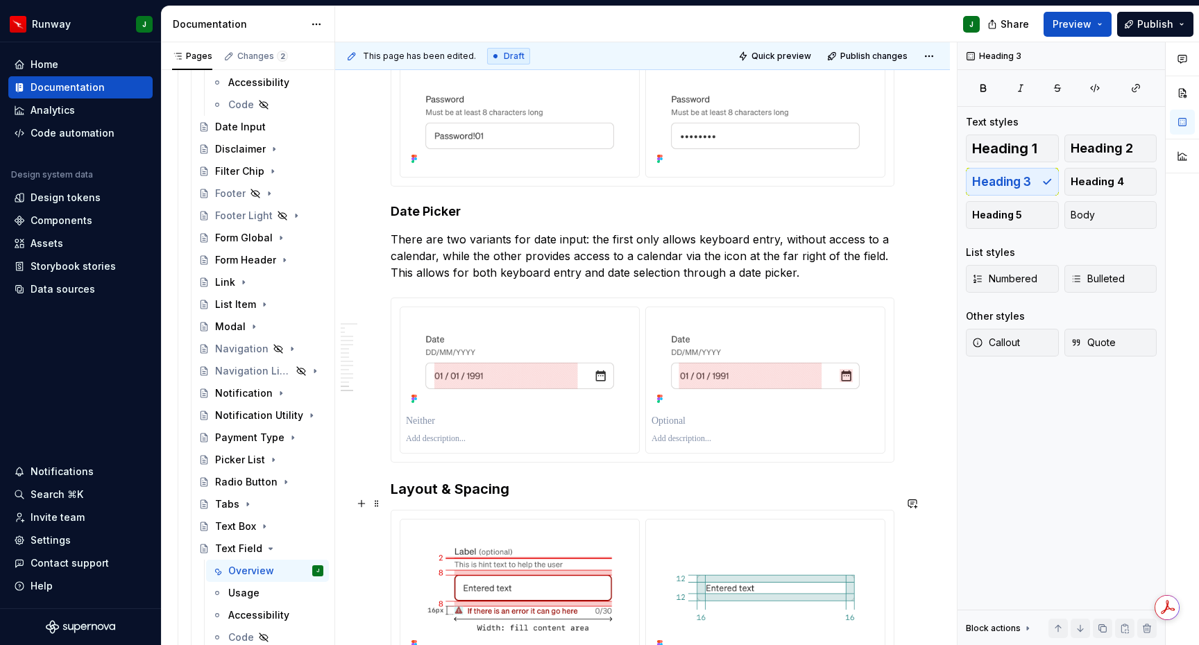
click at [423, 499] on h3 "Layout & Spacing" at bounding box center [643, 488] width 504 height 19
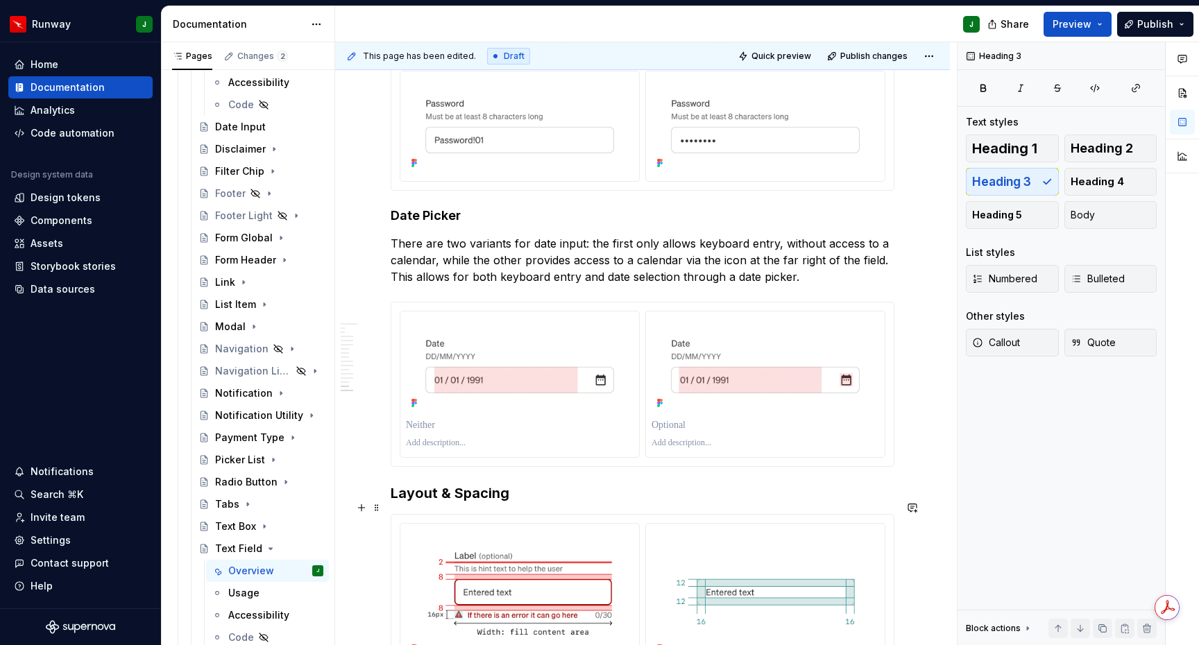
scroll to position [3653, 0]
click at [482, 503] on h3 "Layout & Spacing" at bounding box center [643, 493] width 504 height 19
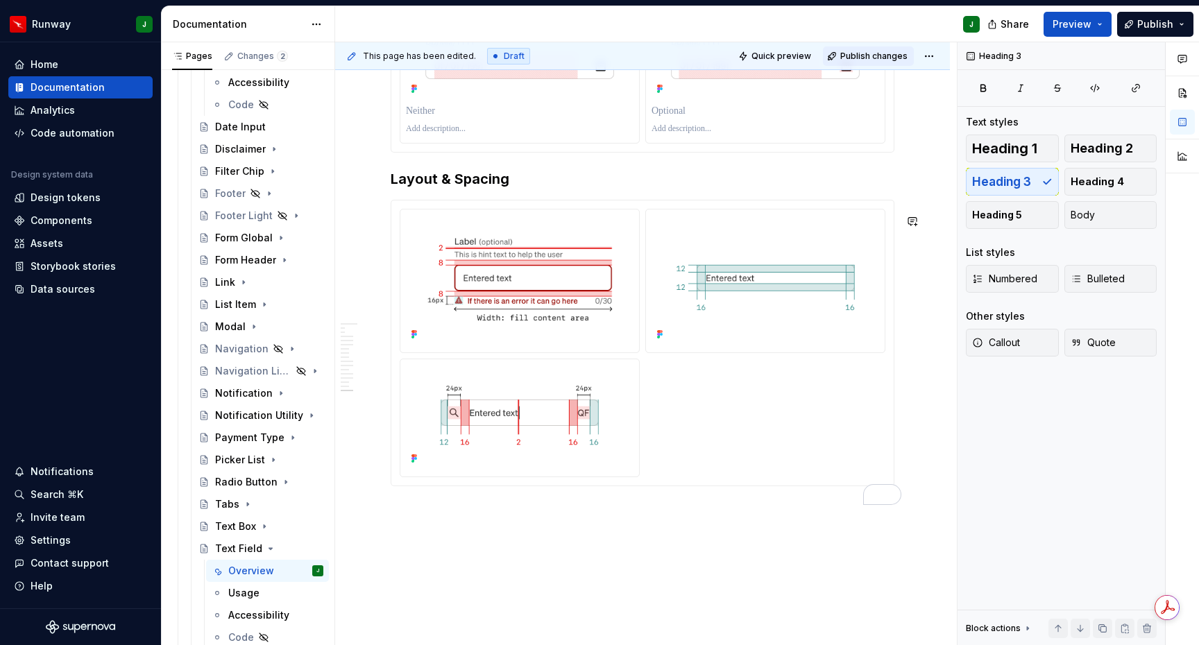
drag, startPoint x: 528, startPoint y: 554, endPoint x: 886, endPoint y: 57, distance: 612.9
click at [886, 57] on span "Publish changes" at bounding box center [873, 56] width 67 height 11
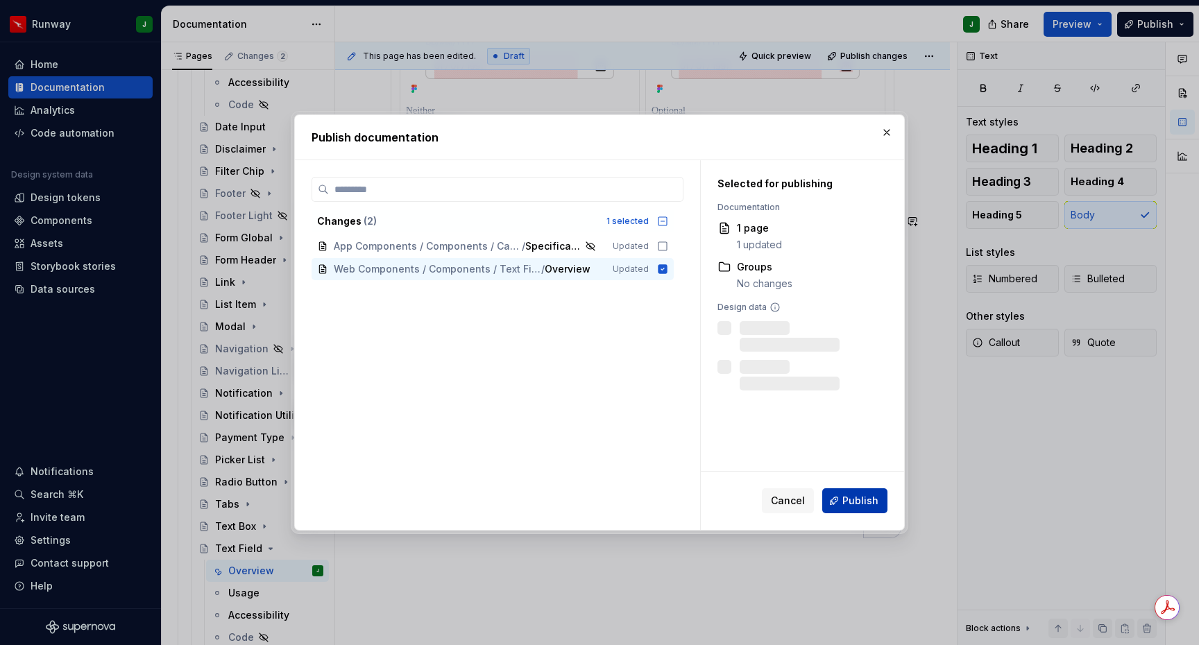
click at [847, 500] on span "Publish" at bounding box center [860, 501] width 36 height 14
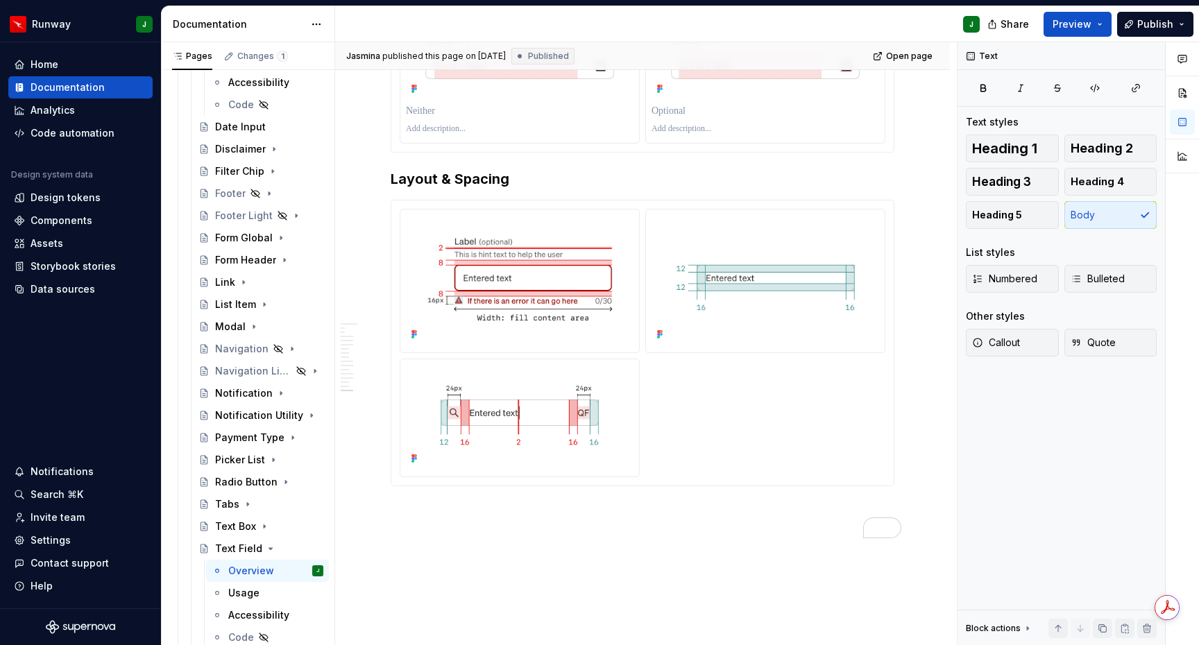
click at [852, 459] on div "To enrich screen reader interactions, please activate Accessibility in Grammarl…" at bounding box center [643, 343] width 486 height 269
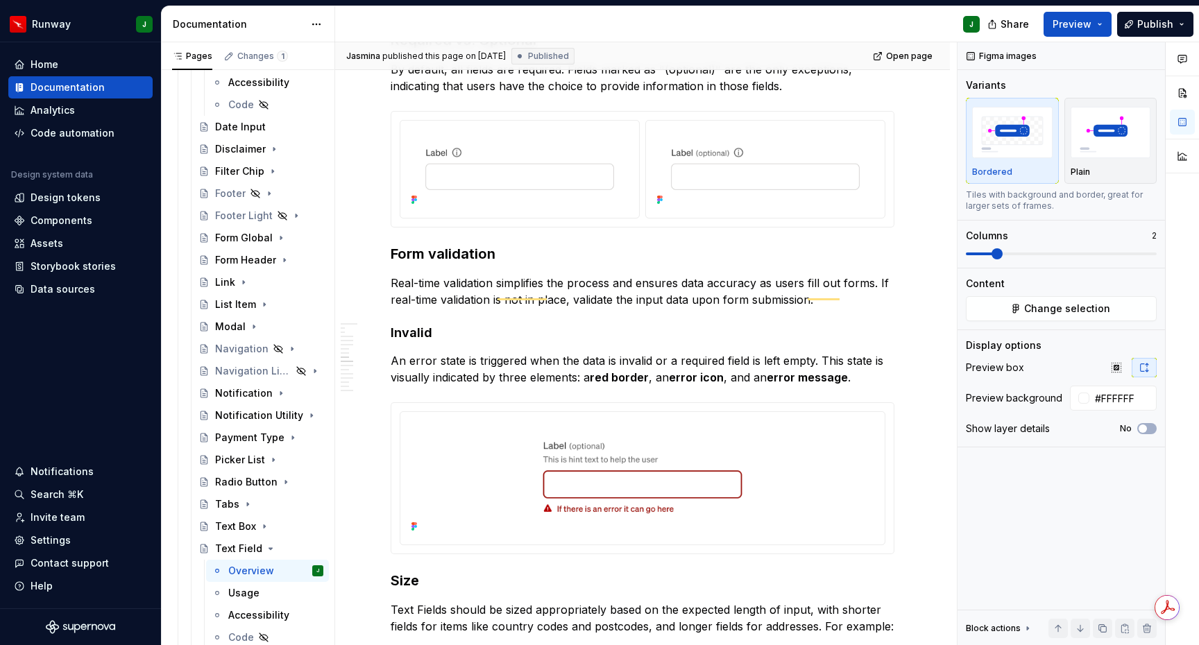
scroll to position [3491, 0]
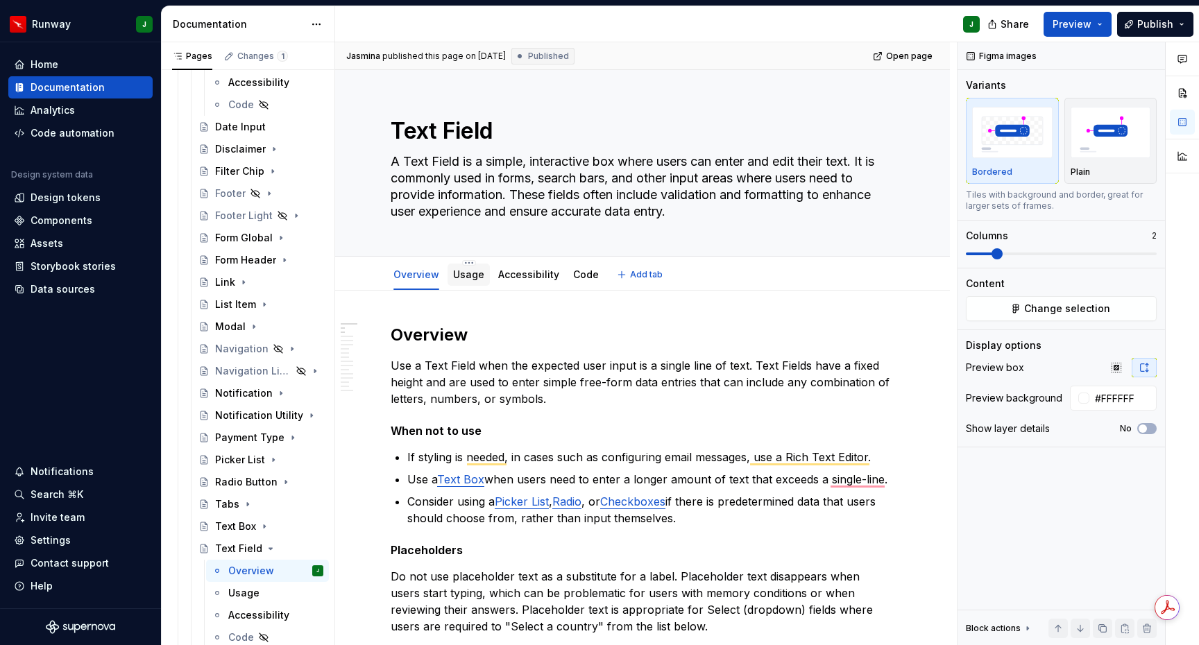
click at [467, 275] on link "Usage" at bounding box center [468, 275] width 31 height 12
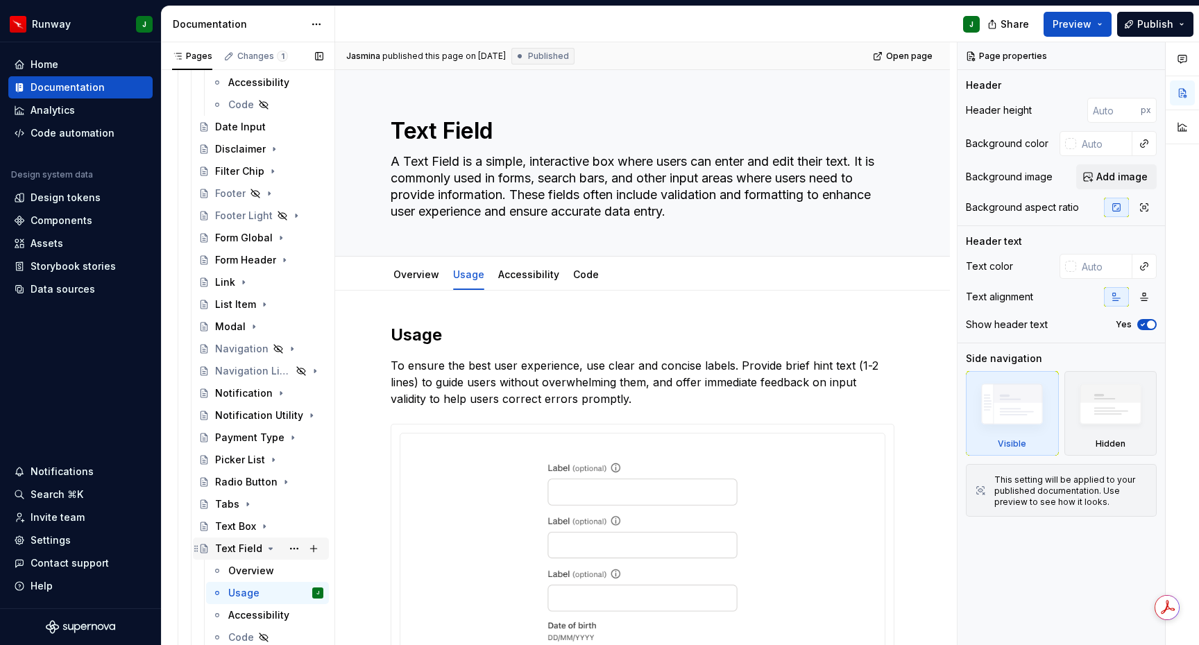
click at [269, 548] on icon "Page tree" at bounding box center [270, 548] width 3 height 1
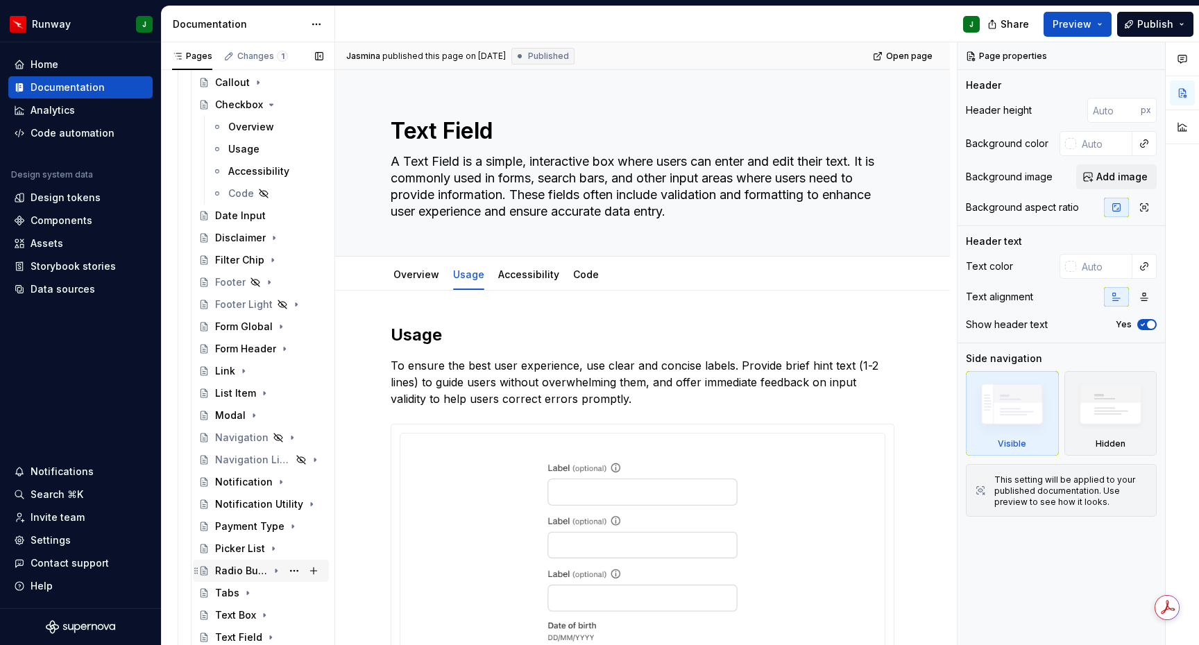
click at [260, 574] on div "Radio Button" at bounding box center [241, 571] width 53 height 14
click at [261, 592] on div "Overview" at bounding box center [251, 593] width 46 height 14
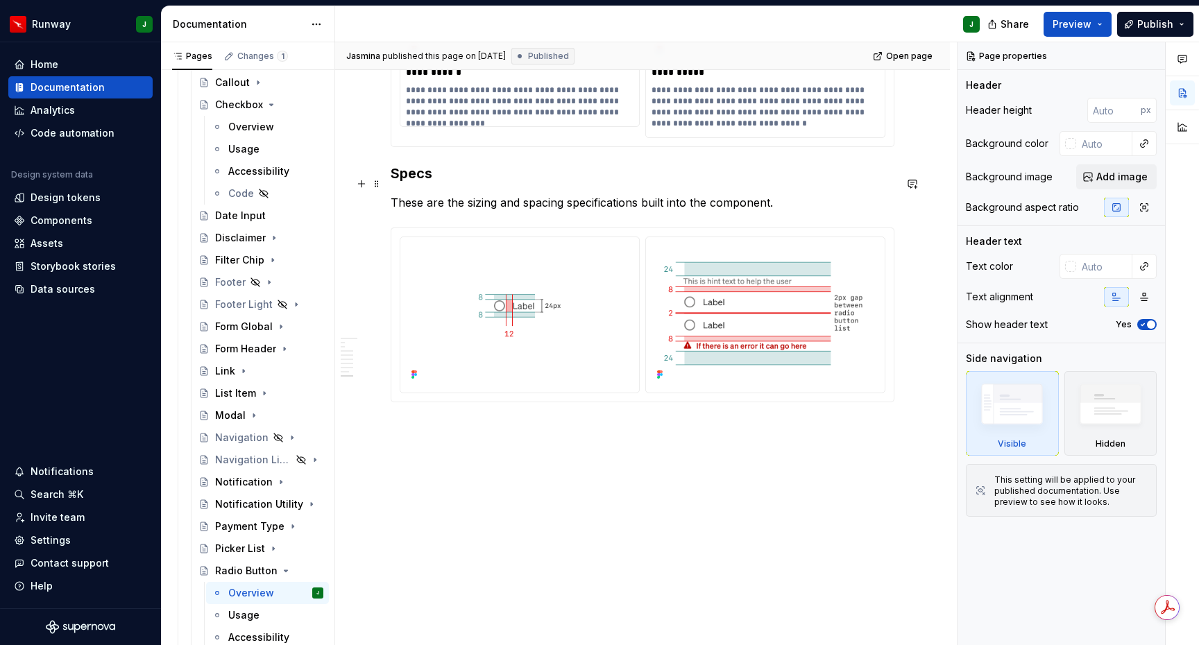
click at [411, 183] on h3 "Specs" at bounding box center [643, 173] width 504 height 19
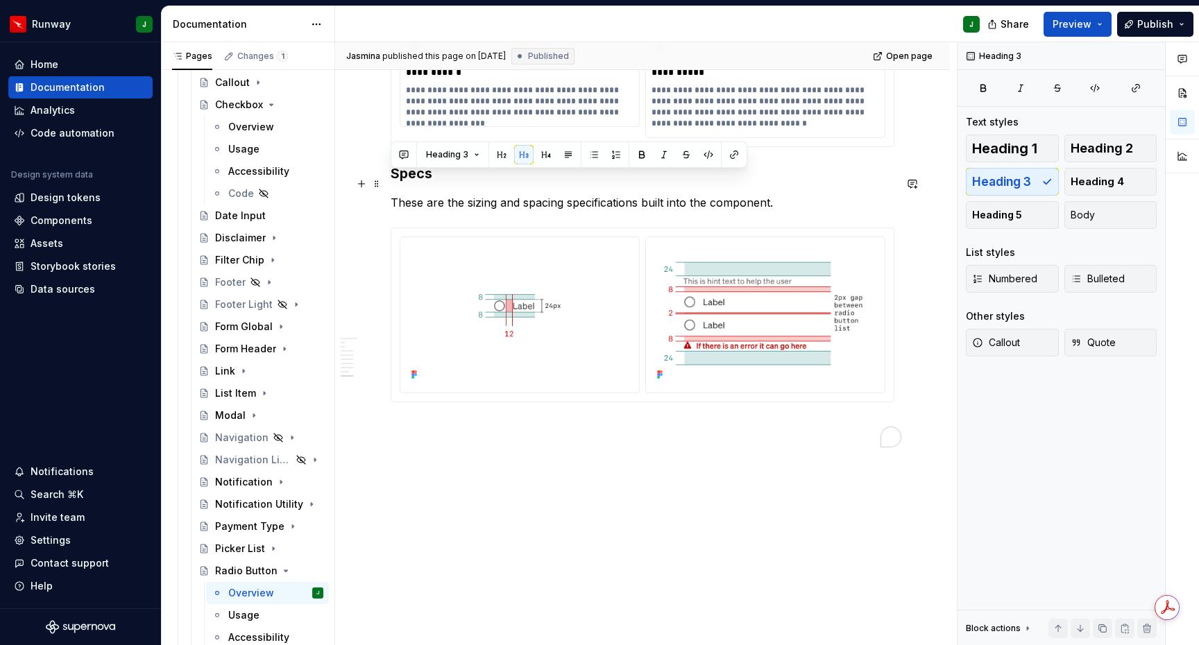
type textarea "*"
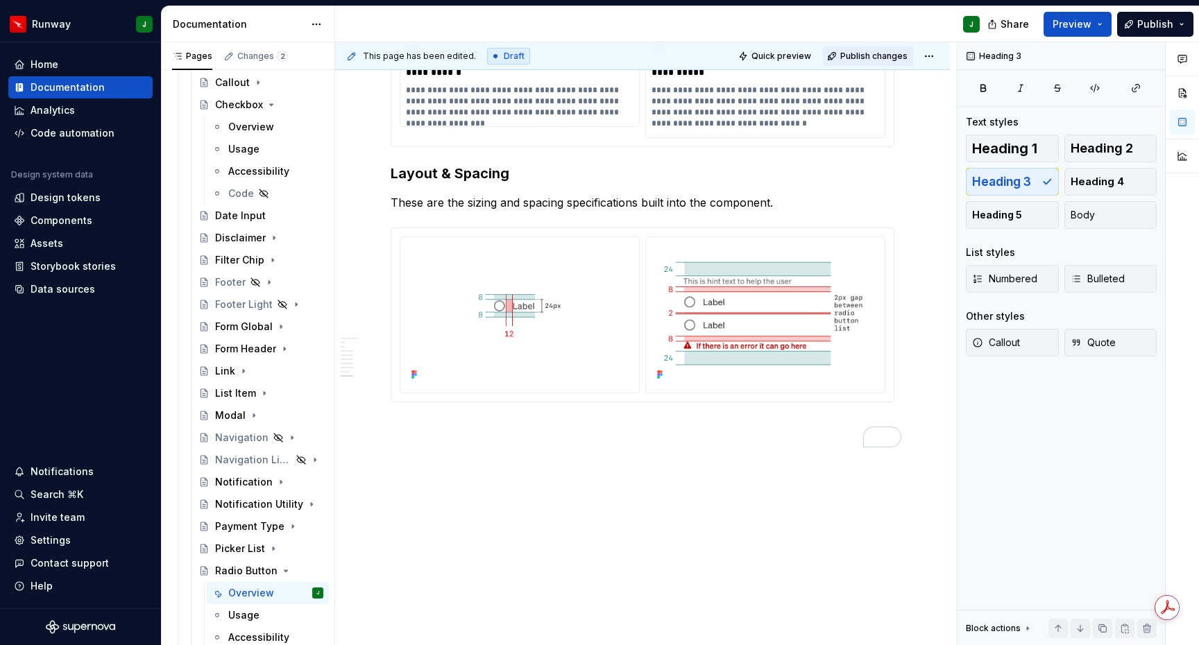
click at [875, 60] on span "Publish changes" at bounding box center [873, 56] width 67 height 11
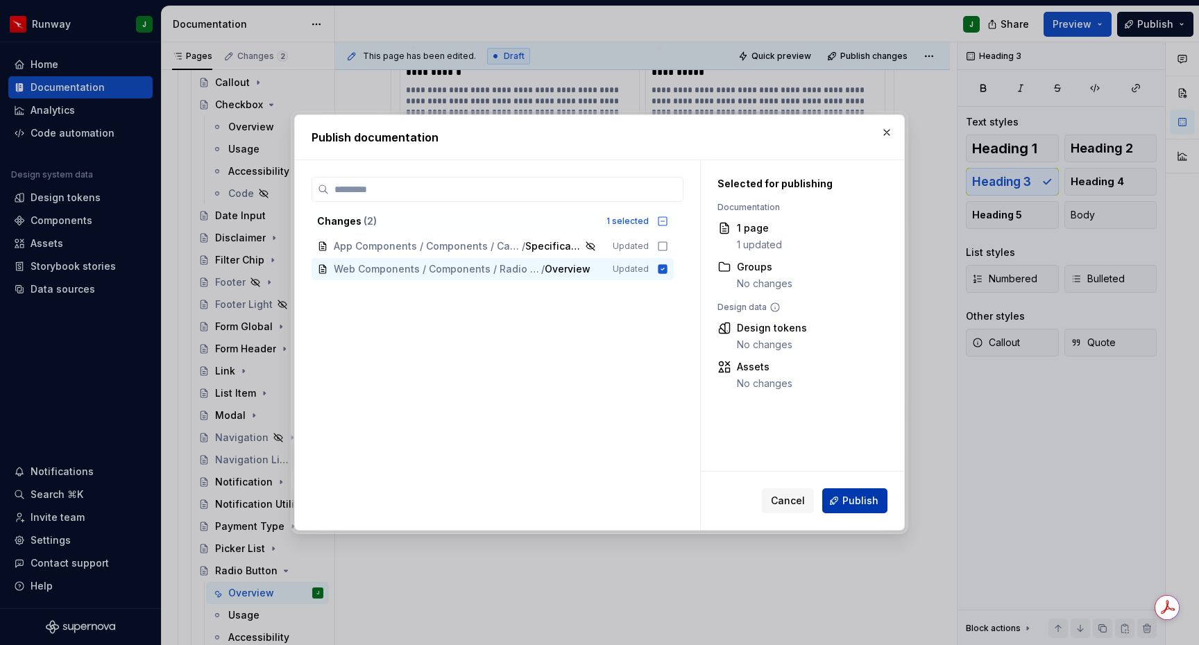
click at [853, 508] on button "Publish" at bounding box center [854, 500] width 65 height 25
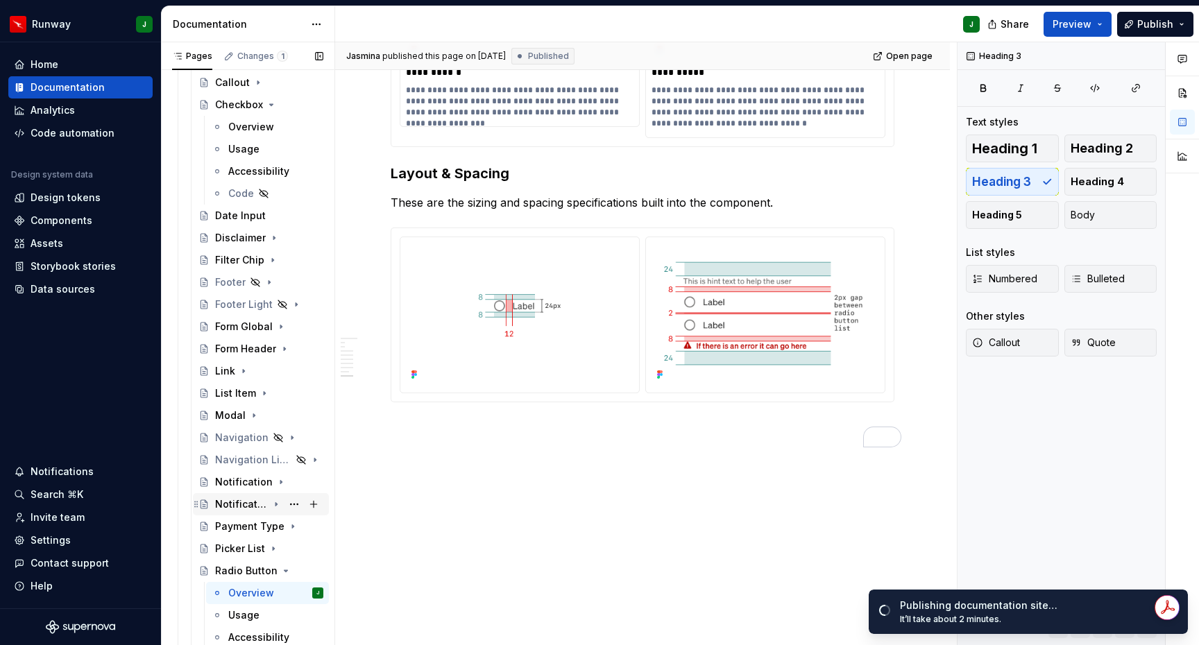
scroll to position [473, 0]
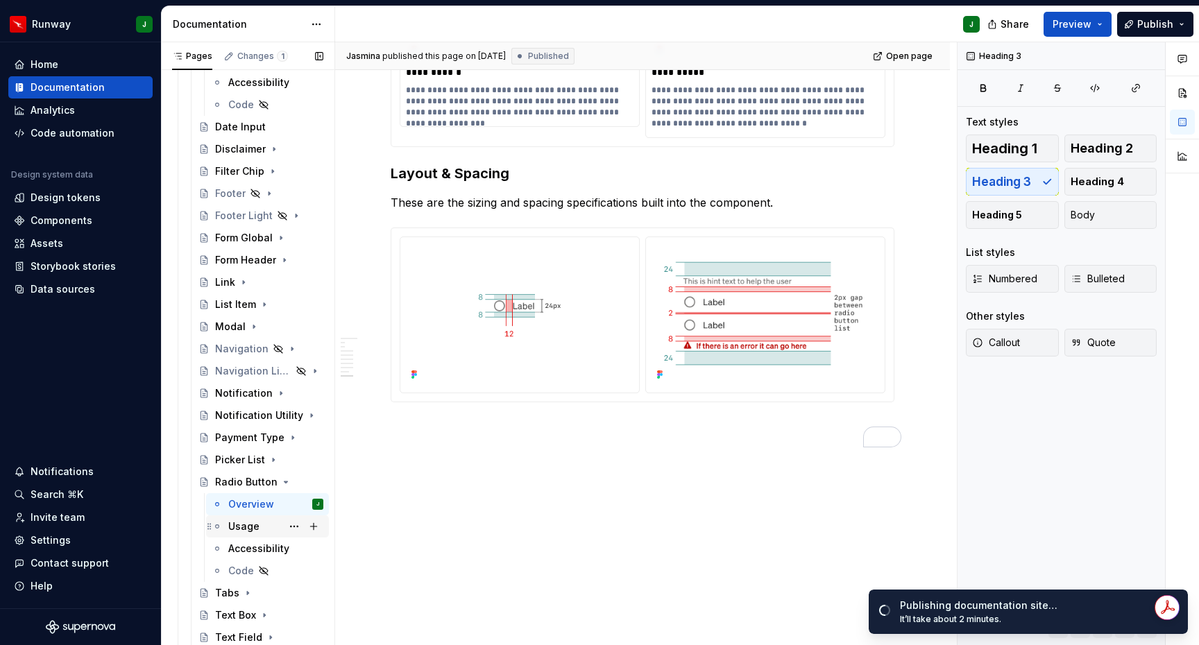
click at [256, 525] on div "Usage" at bounding box center [243, 527] width 31 height 14
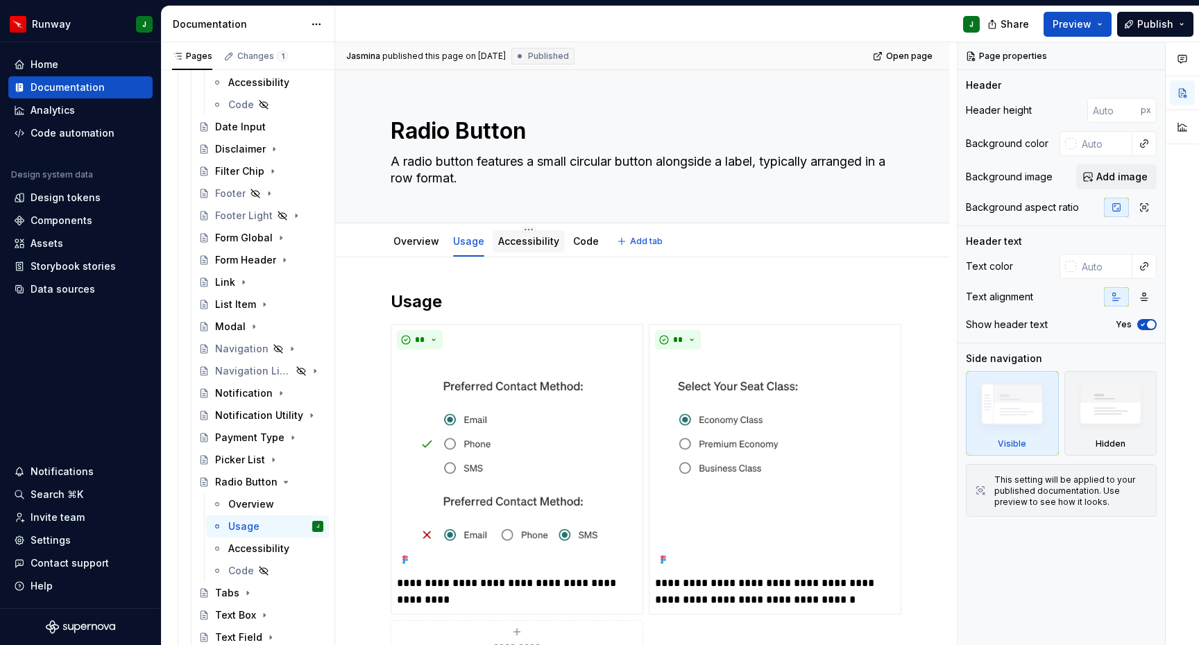
click at [518, 248] on div "Accessibility" at bounding box center [528, 241] width 61 height 17
click at [530, 236] on link "Accessibility" at bounding box center [528, 241] width 61 height 12
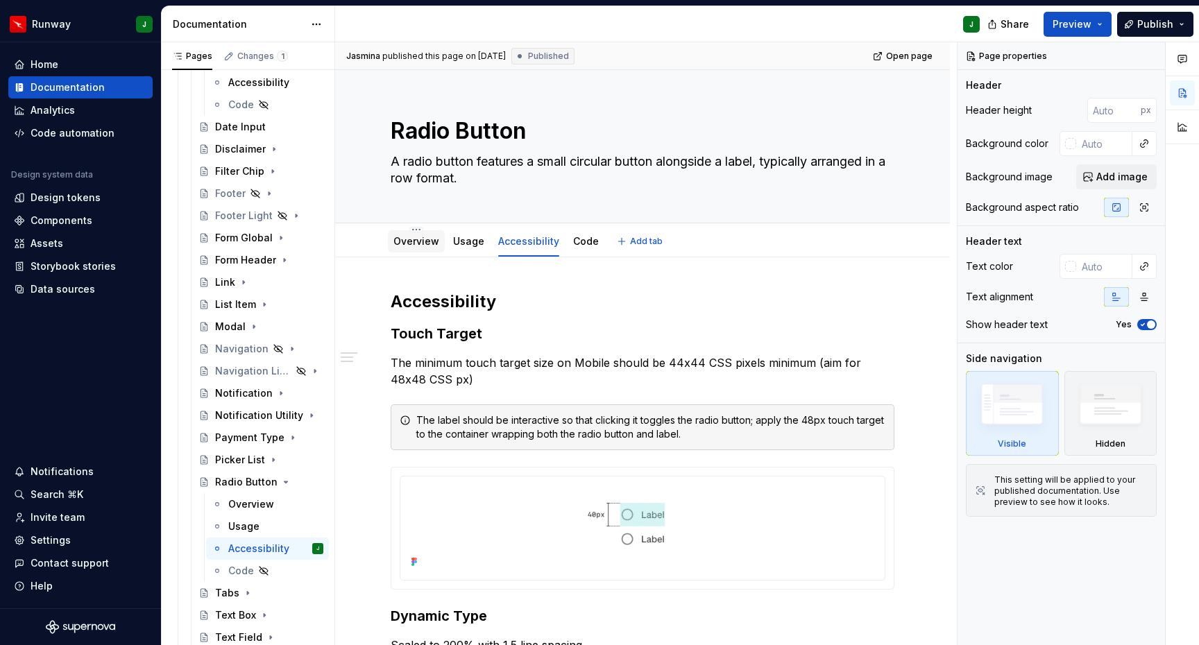
click at [429, 247] on link "Overview" at bounding box center [416, 241] width 46 height 12
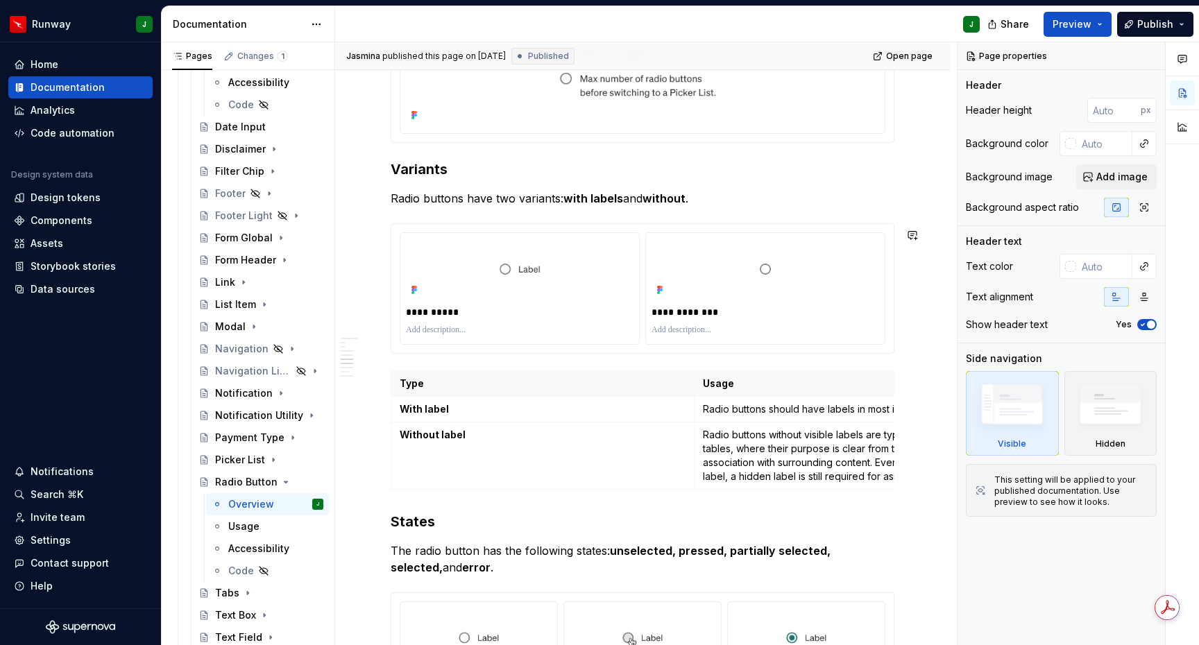
scroll to position [1220, 0]
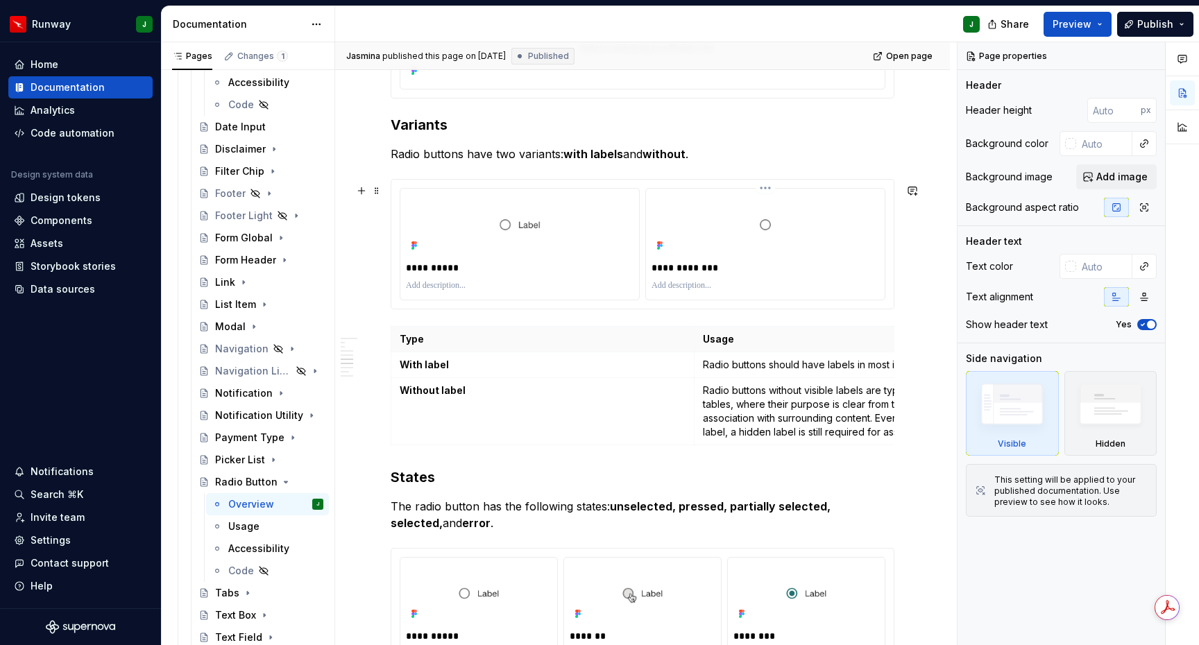
click at [866, 291] on p at bounding box center [766, 285] width 228 height 11
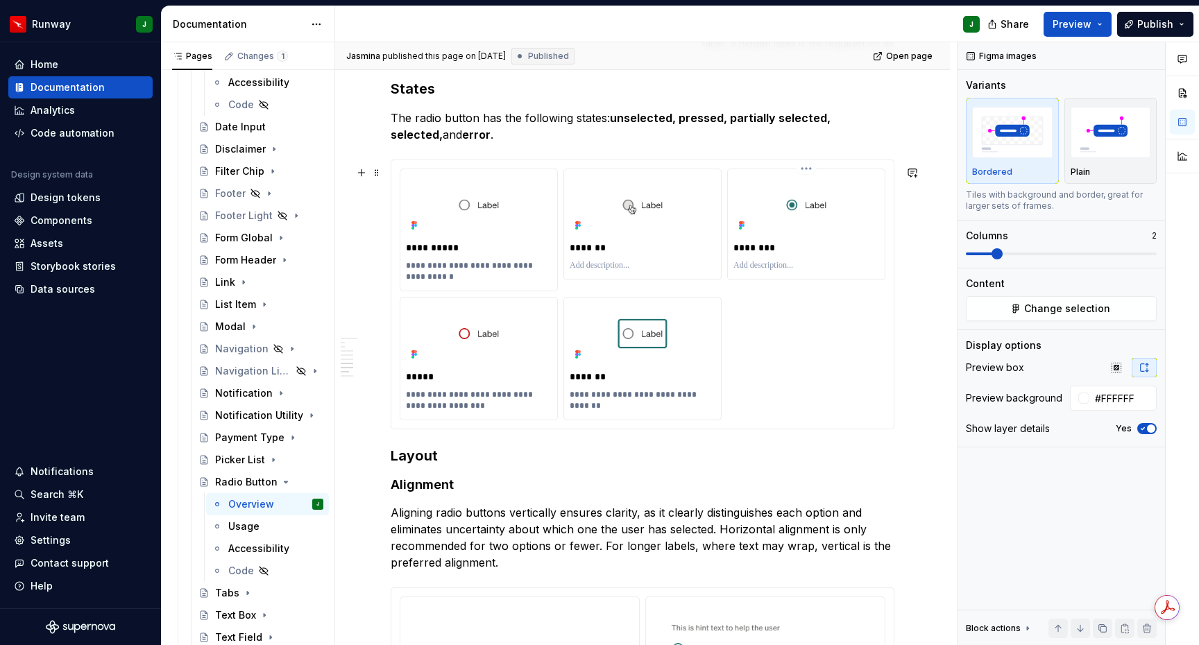
scroll to position [1630, 0]
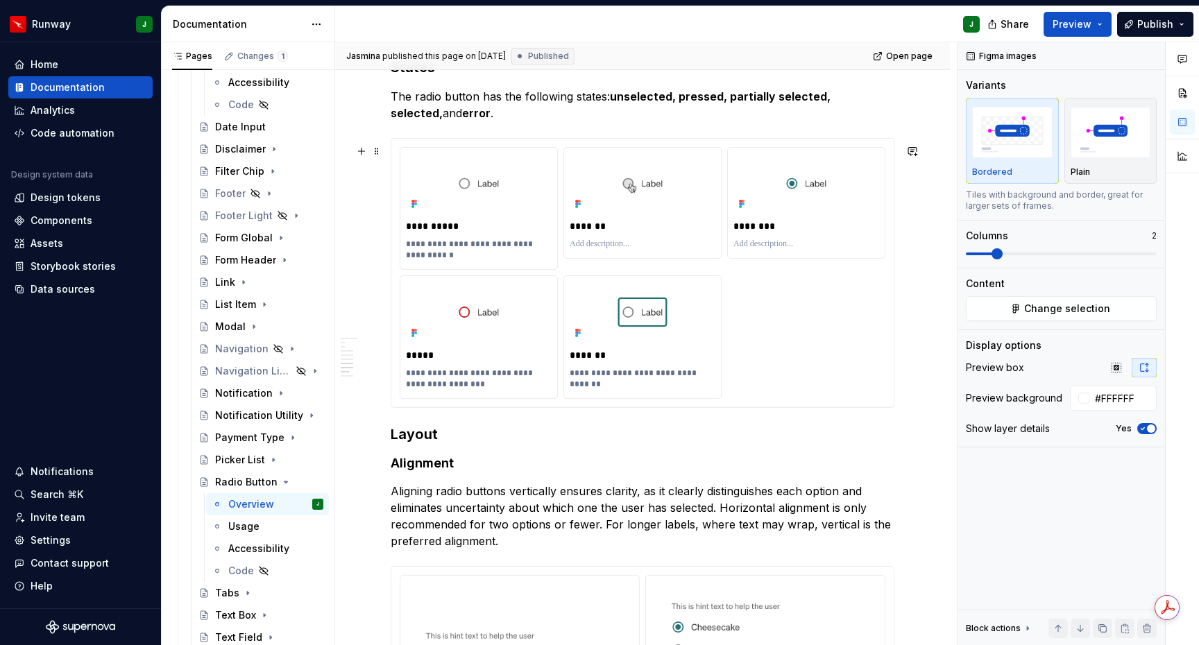
click at [851, 339] on div "**********" at bounding box center [643, 273] width 486 height 252
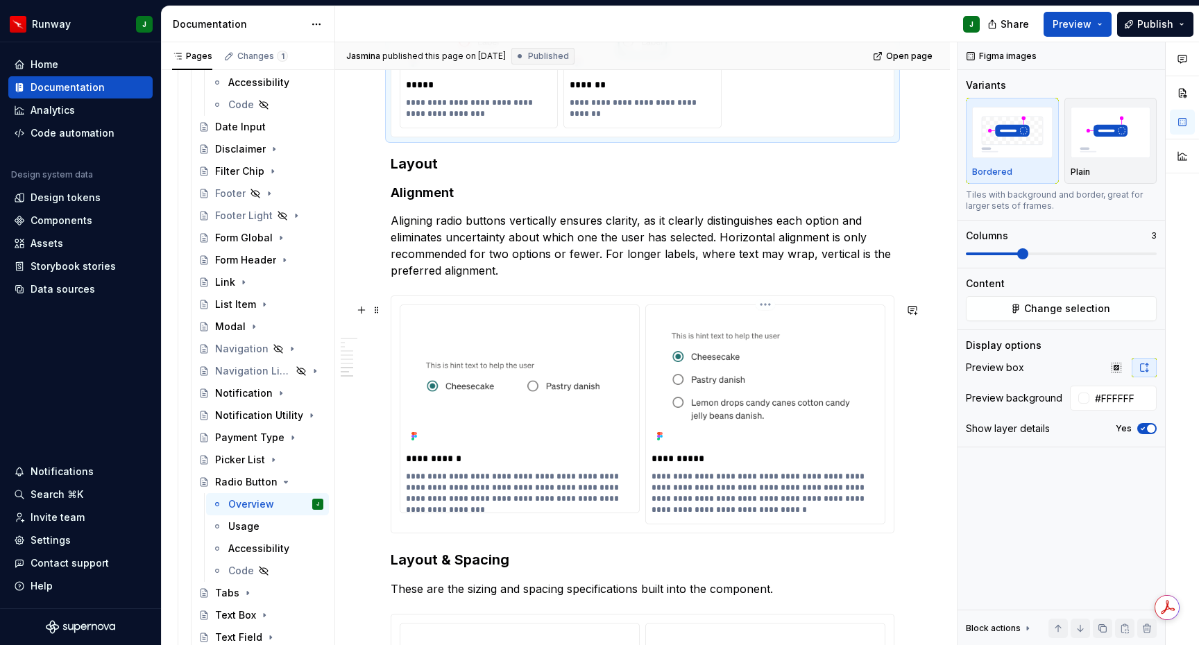
scroll to position [2005, 0]
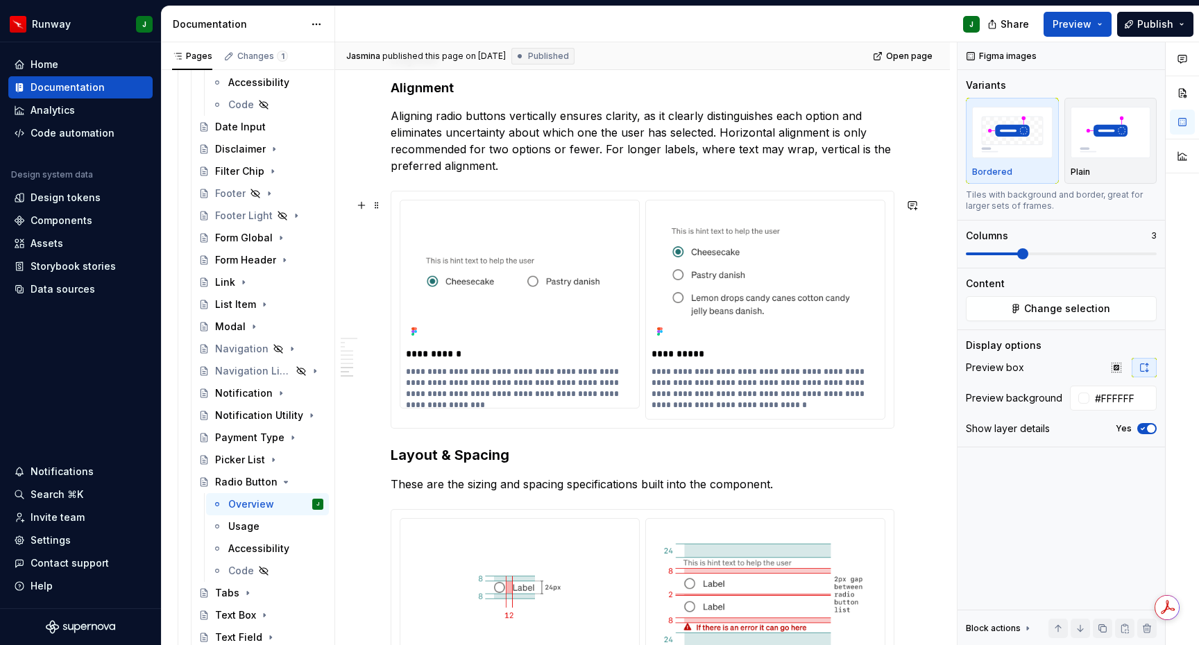
click at [864, 420] on div "**********" at bounding box center [765, 310] width 239 height 219
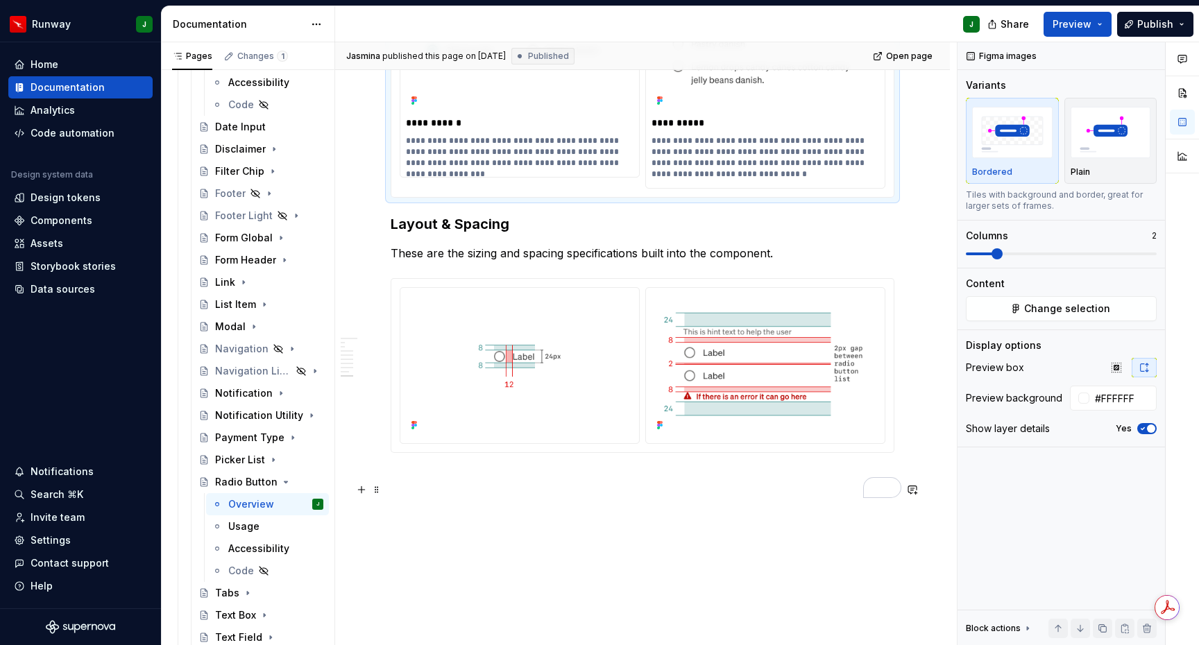
scroll to position [2299, 0]
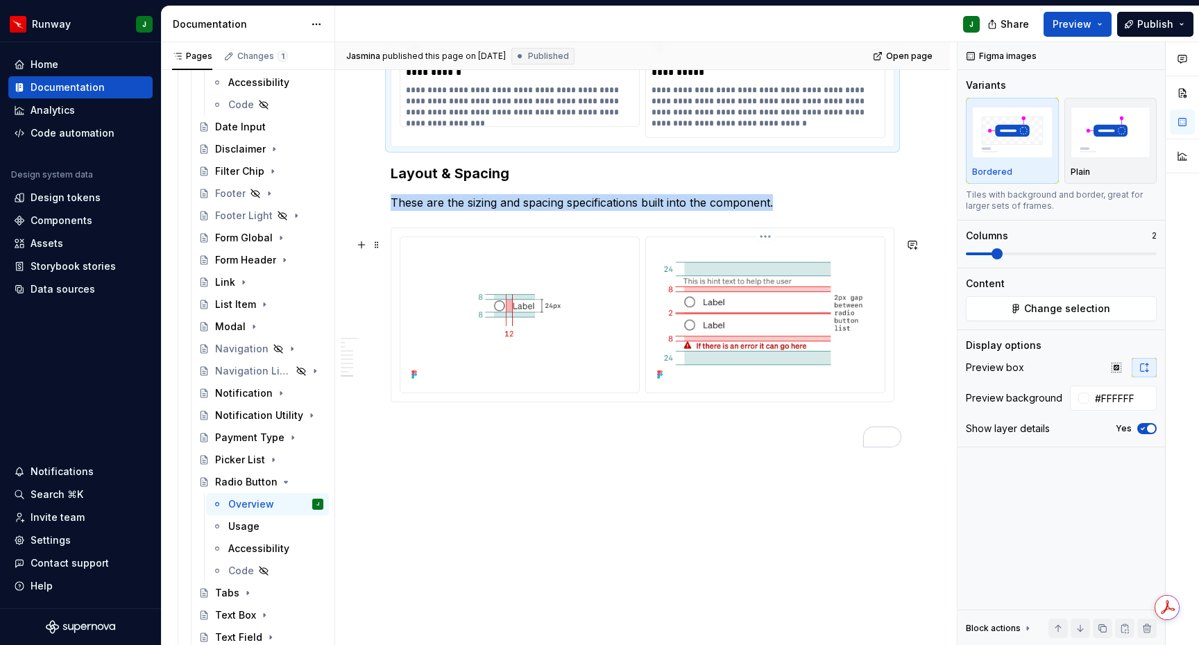
click at [872, 383] on img "To enrich screen reader interactions, please activate Accessibility in Grammarl…" at bounding box center [766, 313] width 228 height 141
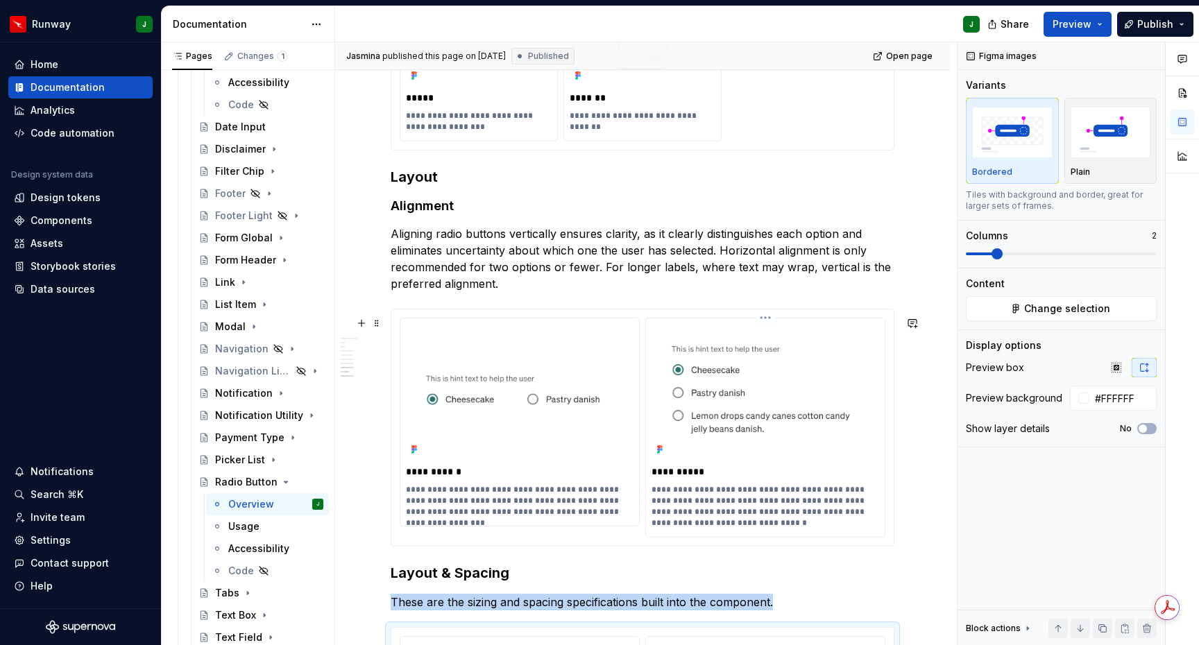
scroll to position [1677, 0]
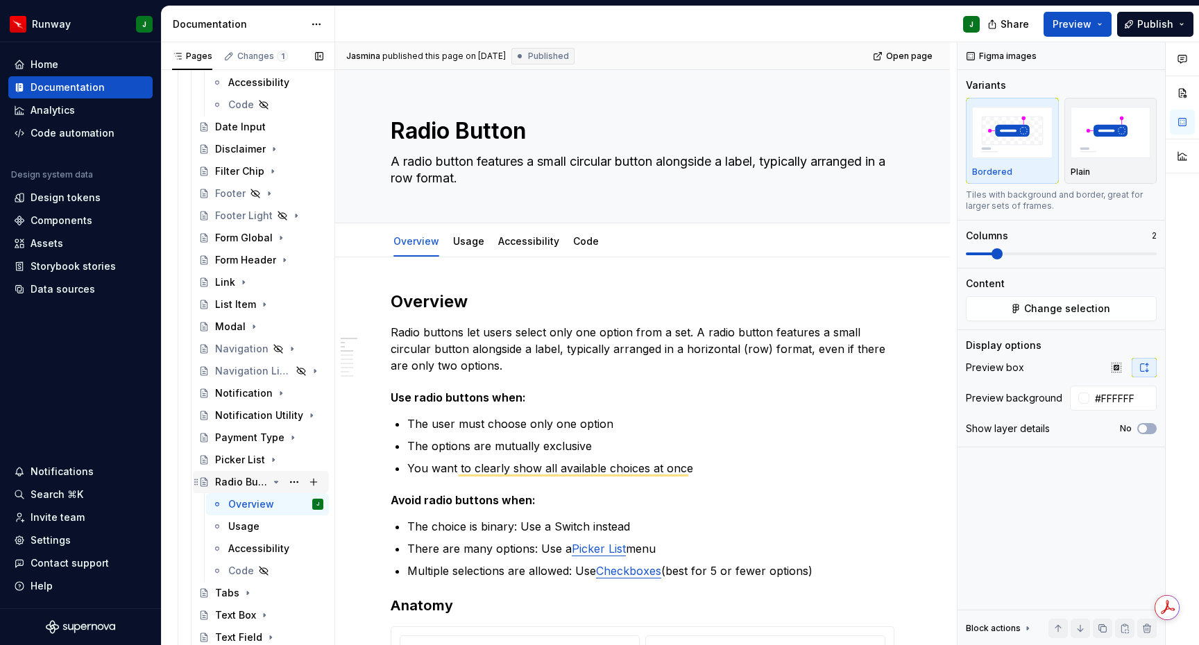
click at [278, 483] on icon "Page tree" at bounding box center [276, 482] width 11 height 11
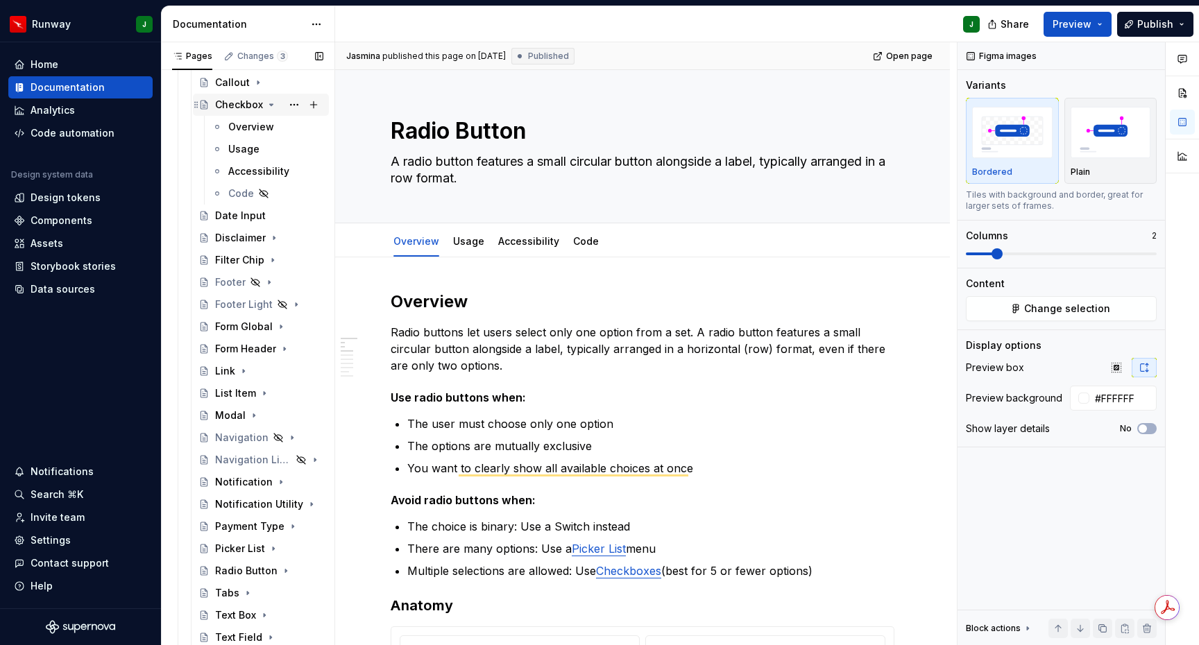
click at [270, 105] on icon "Page tree" at bounding box center [271, 104] width 3 height 1
click at [255, 552] on div "Picker List" at bounding box center [240, 549] width 50 height 14
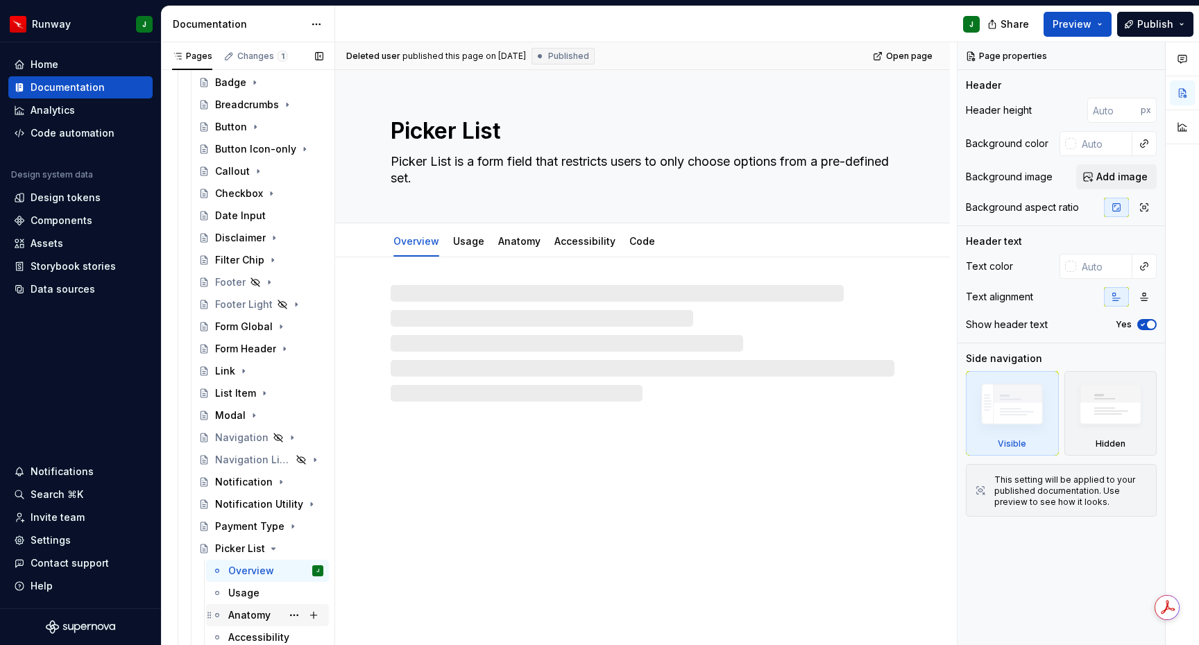
scroll to position [365, 0]
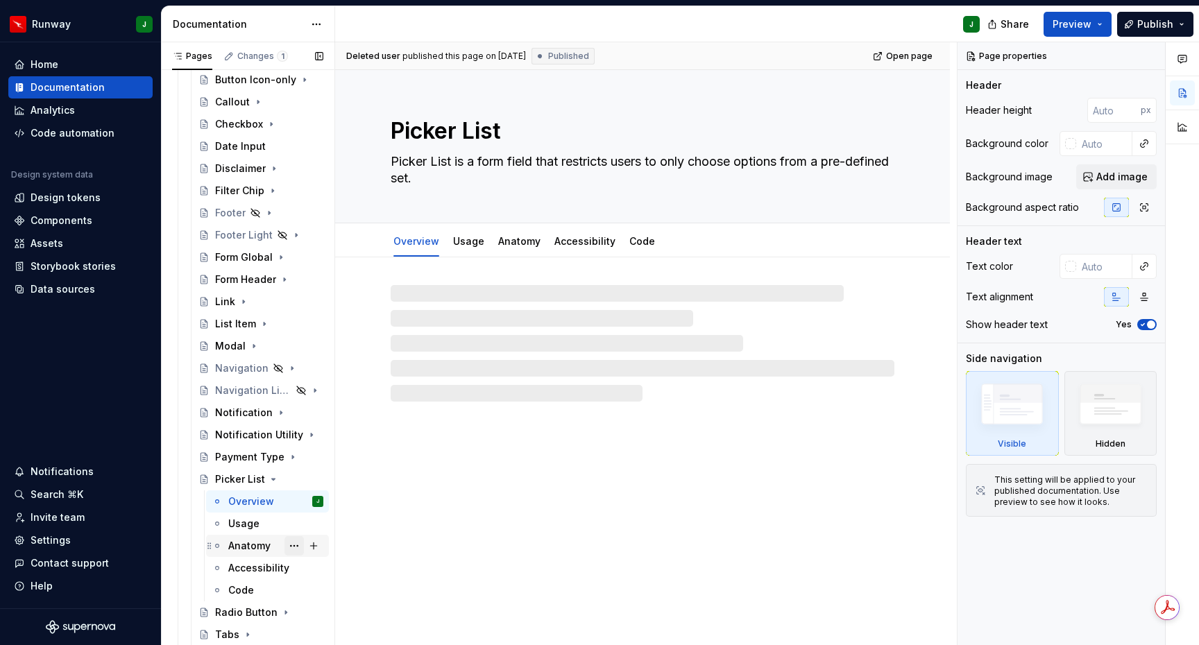
click at [295, 546] on button "Page tree" at bounding box center [293, 545] width 19 height 19
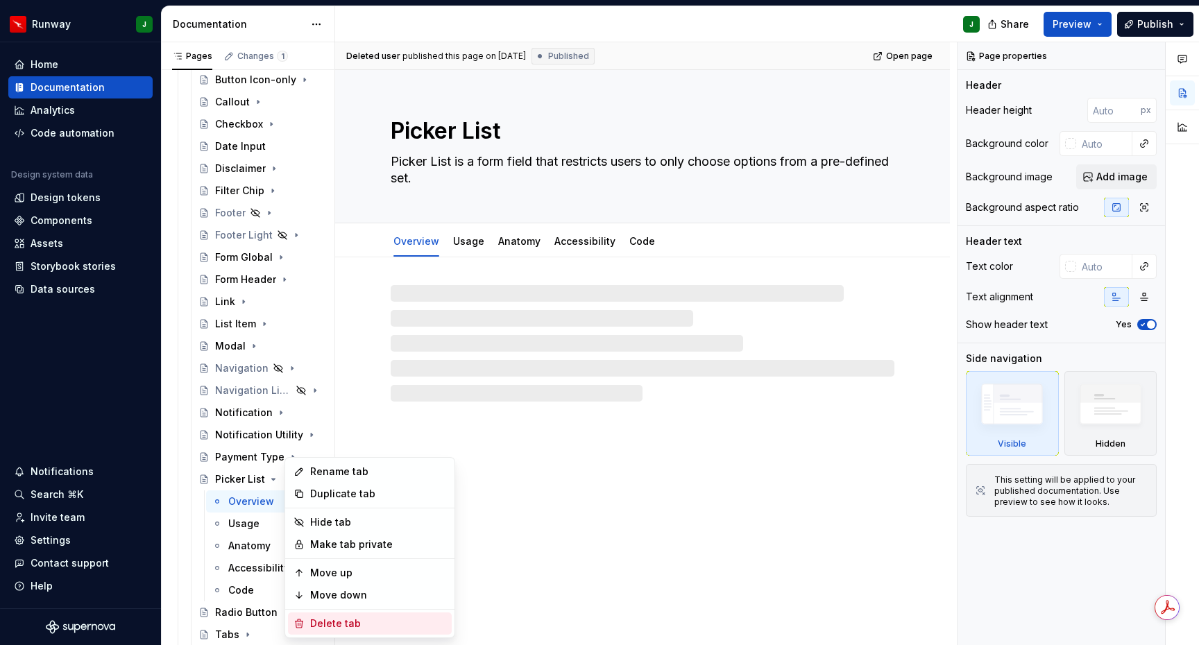
click at [337, 623] on div "Delete tab" at bounding box center [378, 624] width 136 height 14
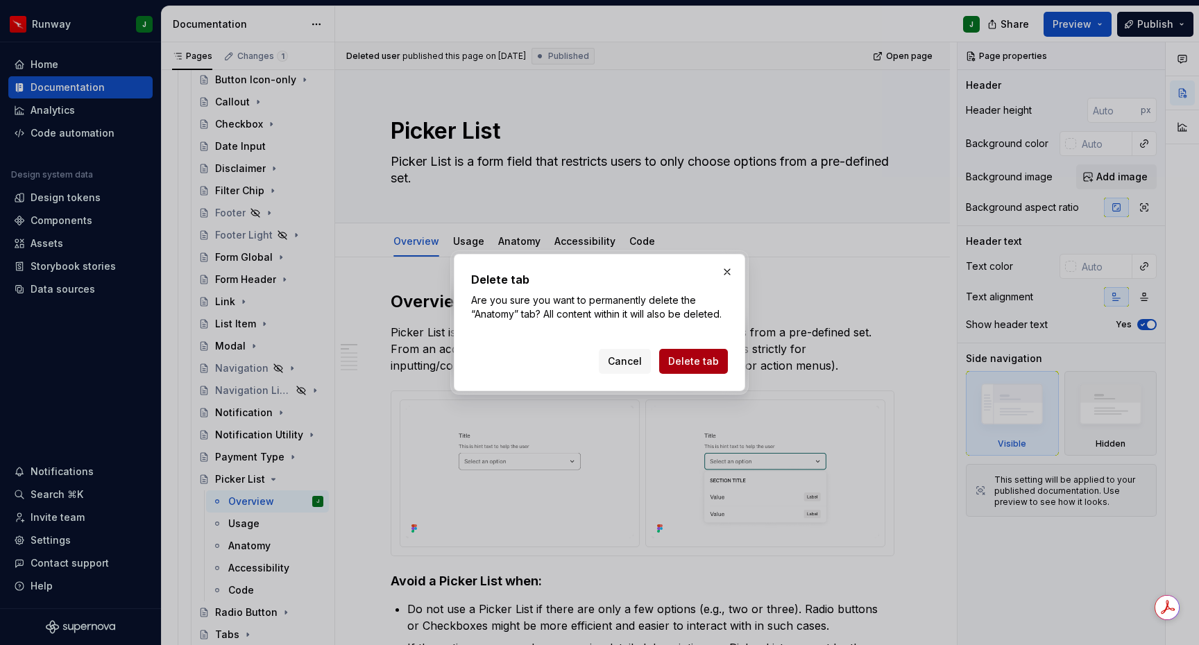
click at [696, 359] on span "Delete tab" at bounding box center [693, 362] width 51 height 14
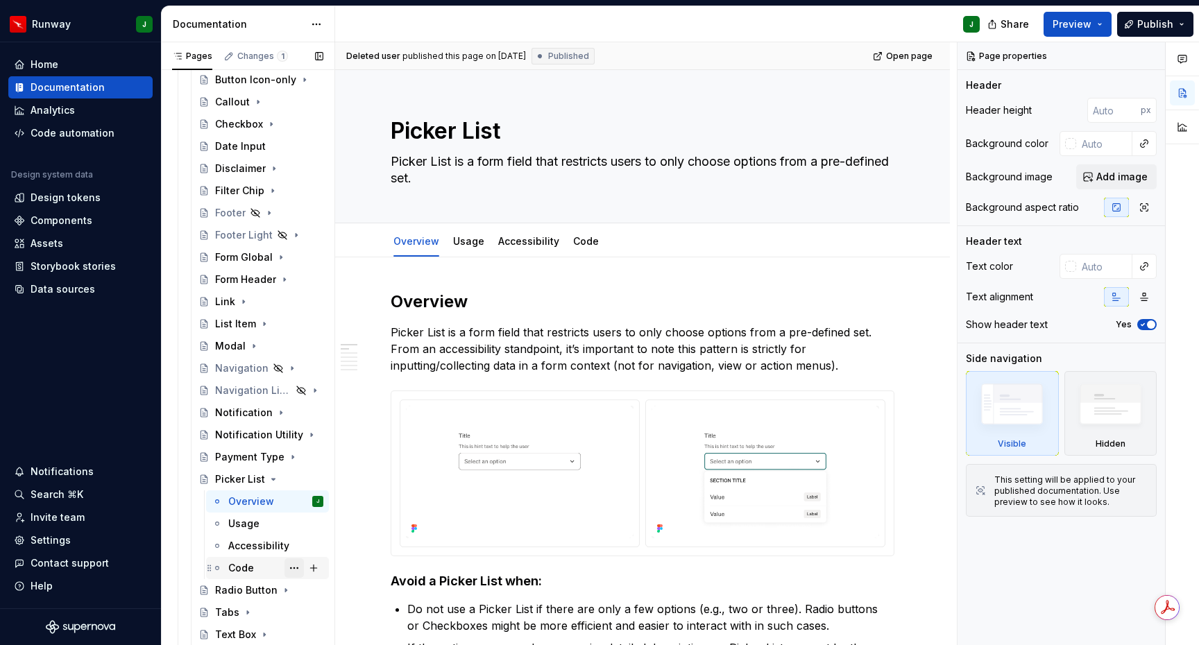
click at [294, 570] on button "Page tree" at bounding box center [293, 568] width 19 height 19
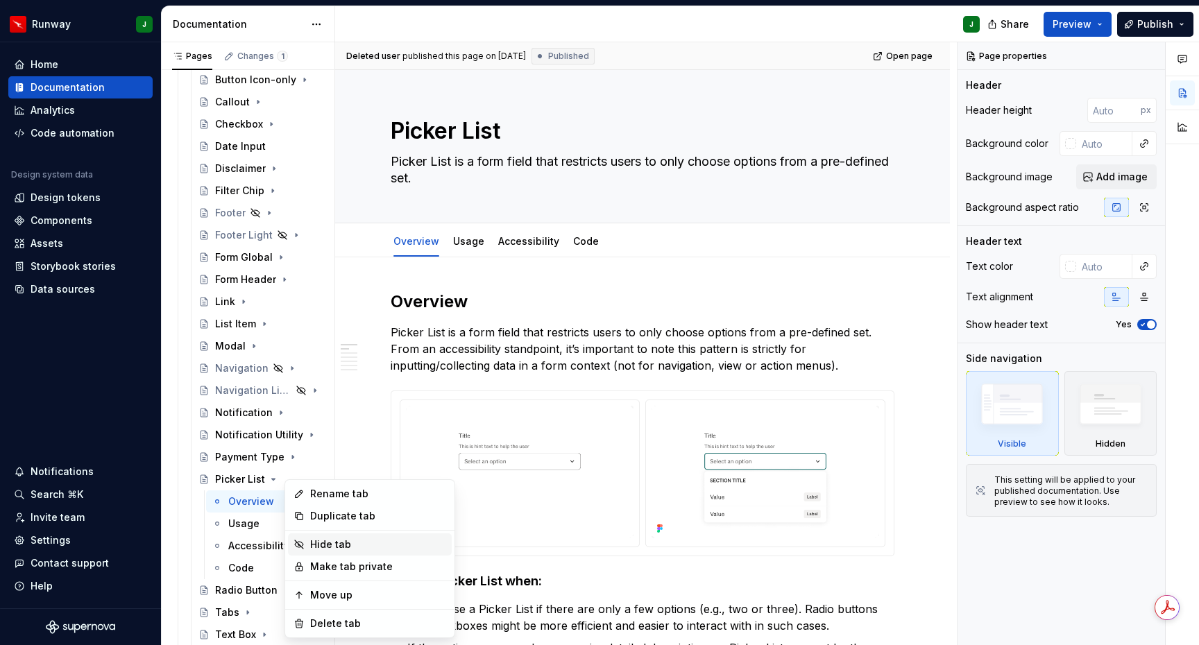
click at [350, 546] on div "Hide tab" at bounding box center [378, 545] width 136 height 14
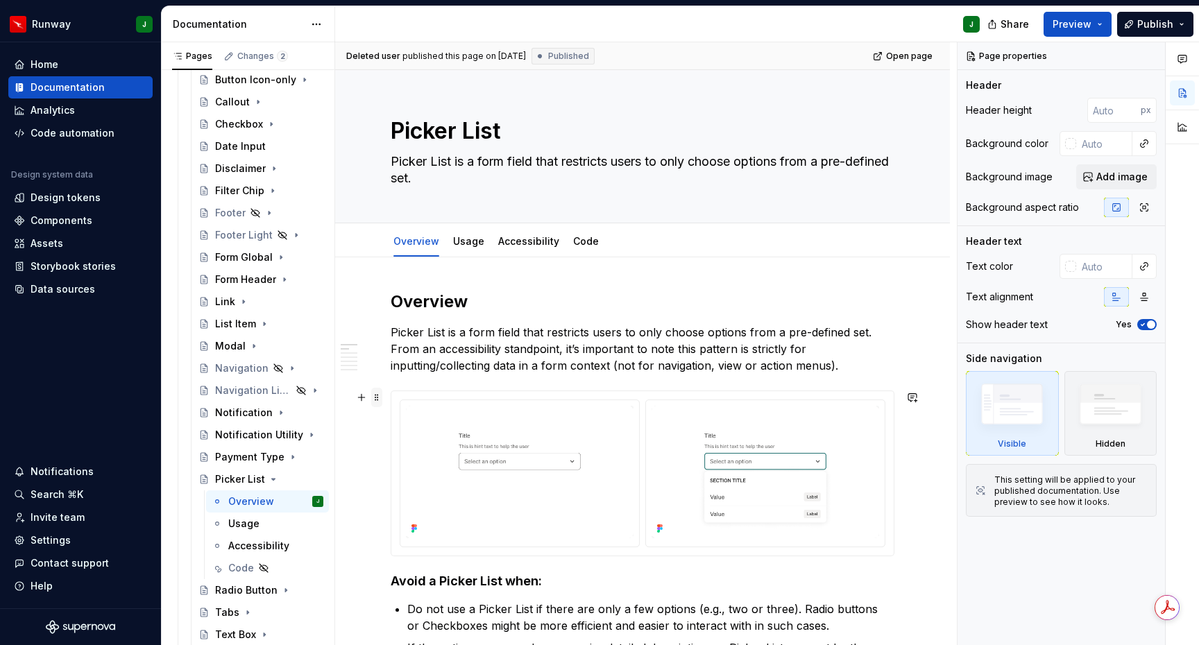
click at [376, 398] on span at bounding box center [376, 397] width 11 height 19
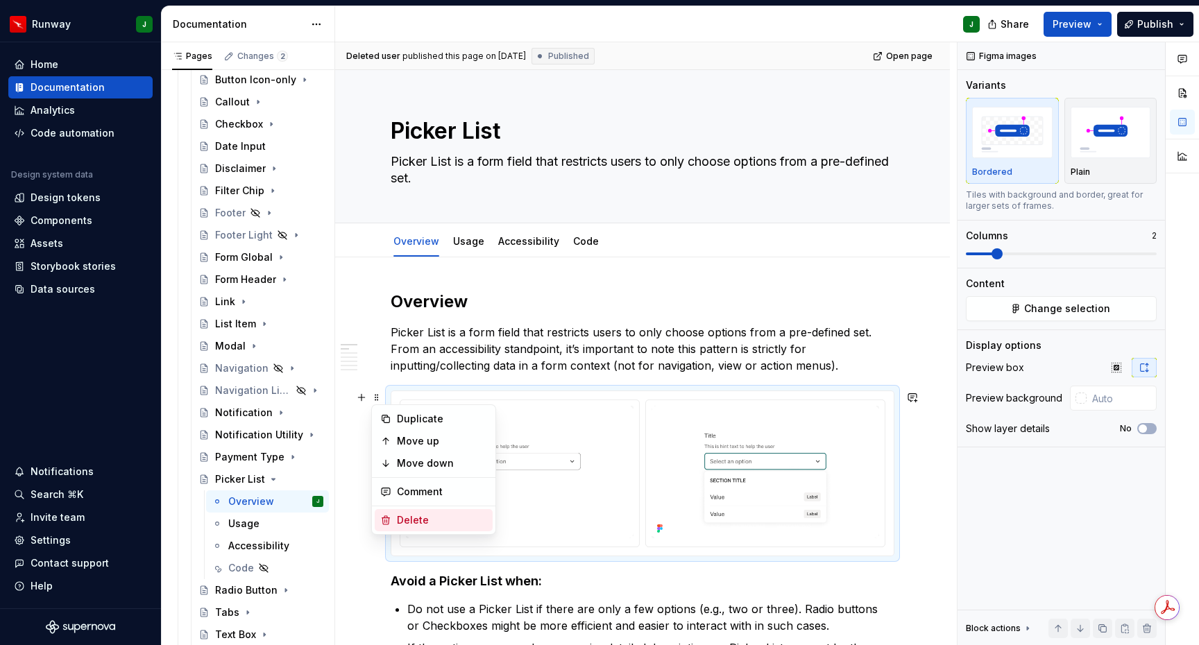
drag, startPoint x: 433, startPoint y: 518, endPoint x: 492, endPoint y: 437, distance: 99.8
click at [433, 518] on div "Delete" at bounding box center [442, 520] width 90 height 14
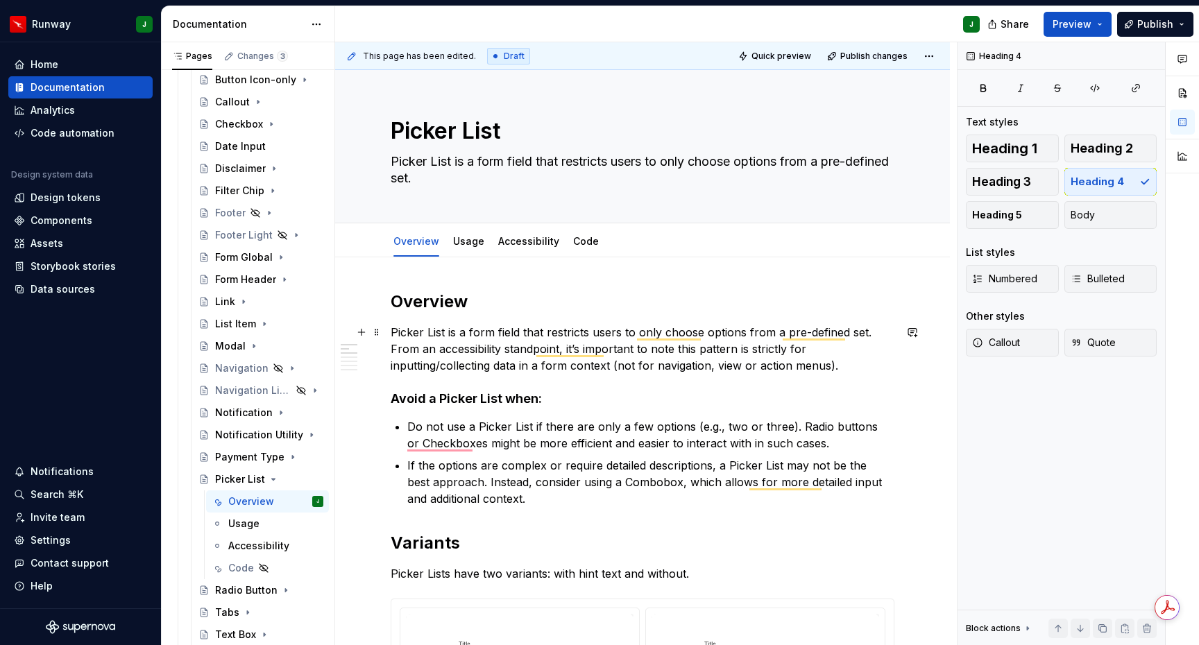
click at [715, 368] on p "Picker List is a form field that restricts users to only choose options from a …" at bounding box center [643, 349] width 504 height 50
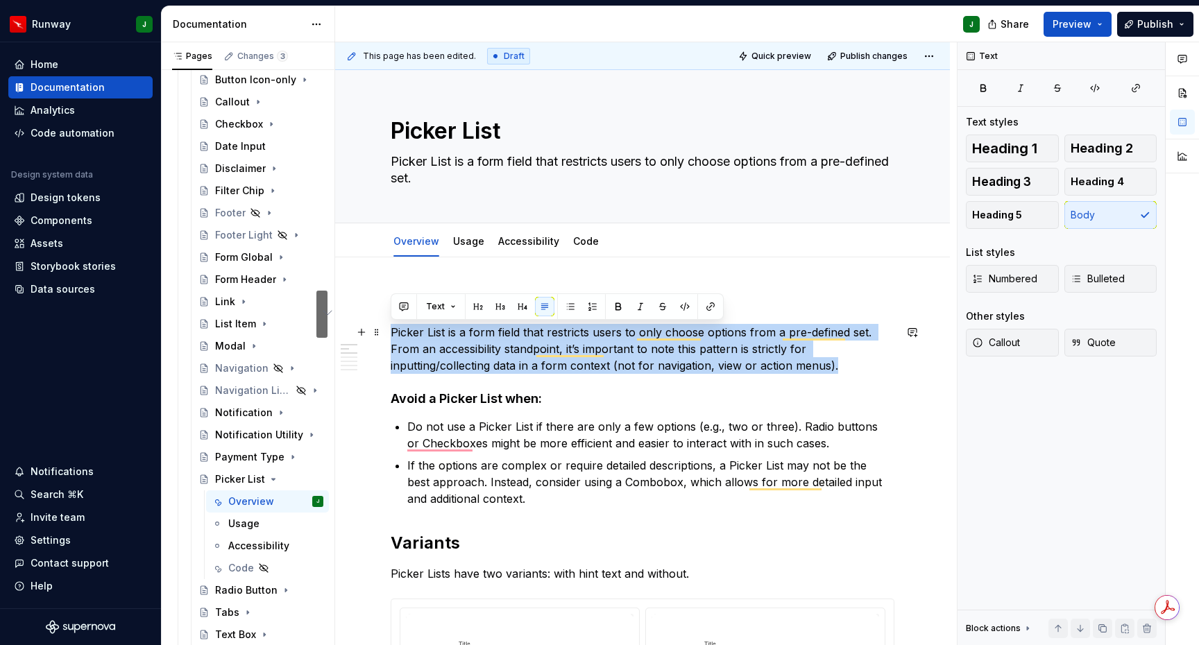
drag, startPoint x: 546, startPoint y: 350, endPoint x: 385, endPoint y: 333, distance: 161.8
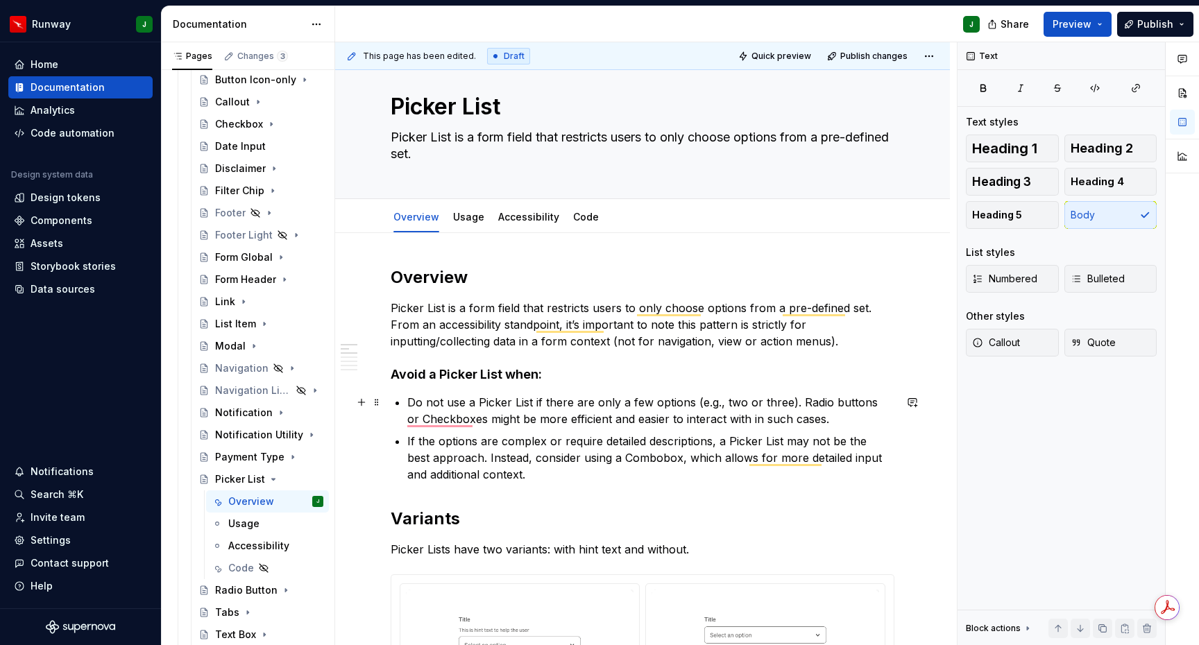
scroll to position [44, 0]
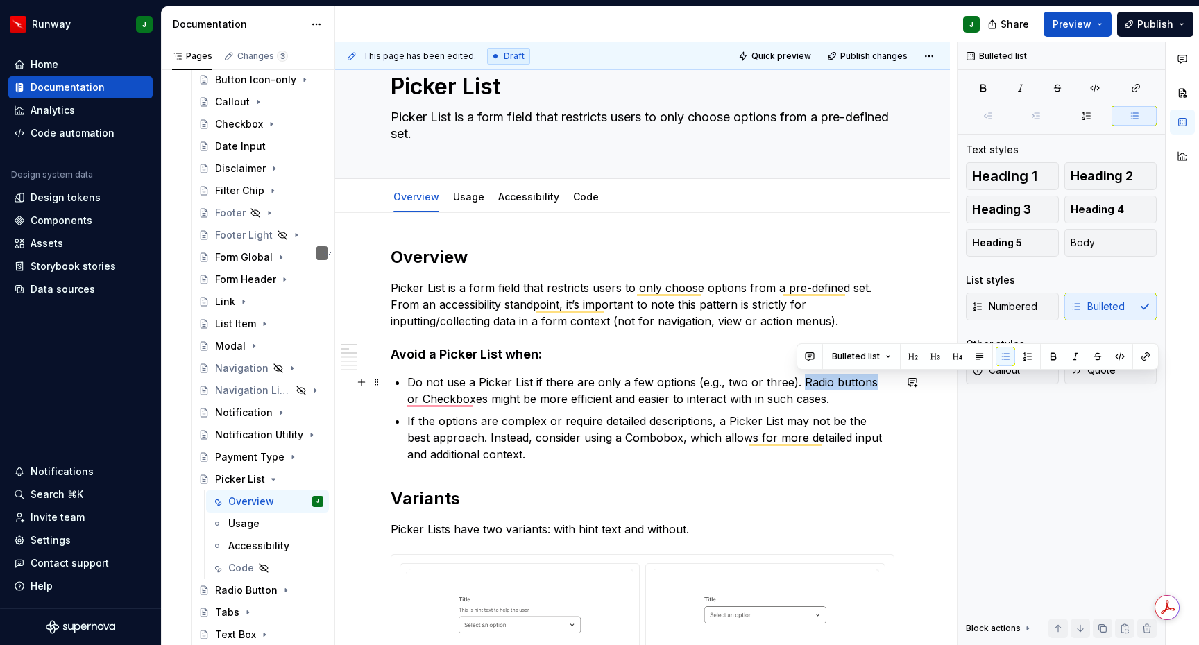
drag, startPoint x: 825, startPoint y: 383, endPoint x: 849, endPoint y: 384, distance: 24.3
click at [867, 384] on p "Do not use a Picker List if there are only a few options (e.g., two or three). …" at bounding box center [650, 390] width 487 height 33
click at [1141, 355] on button "button" at bounding box center [1145, 356] width 19 height 19
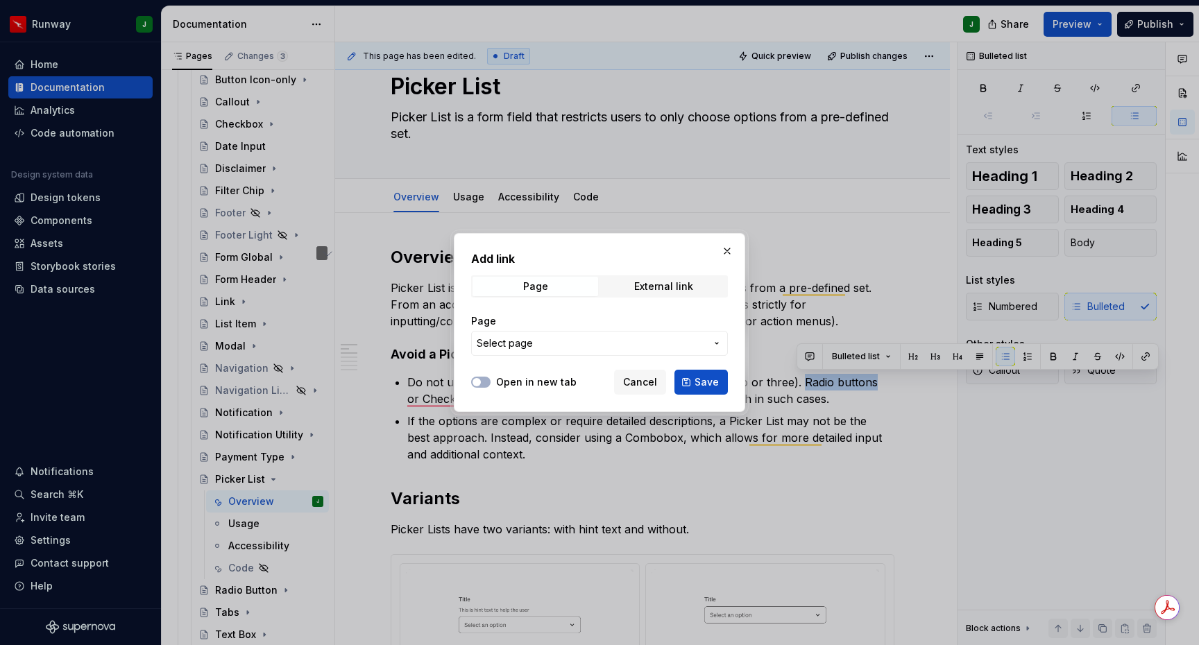
type textarea "*"
drag, startPoint x: 539, startPoint y: 380, endPoint x: 562, endPoint y: 355, distance: 33.4
click at [540, 380] on label "Open in new tab" at bounding box center [536, 382] width 80 height 14
click at [491, 380] on button "Open in new tab" at bounding box center [480, 382] width 19 height 11
drag, startPoint x: 564, startPoint y: 349, endPoint x: 473, endPoint y: 3, distance: 358.0
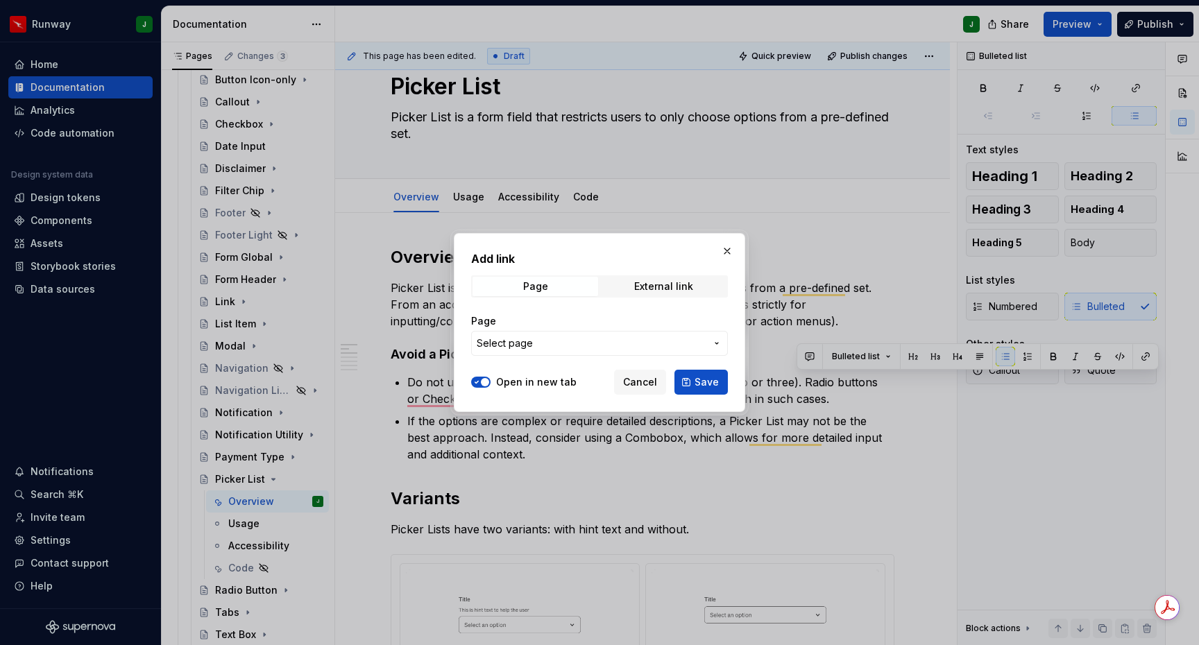
click at [564, 349] on span "Select page" at bounding box center [591, 344] width 229 height 14
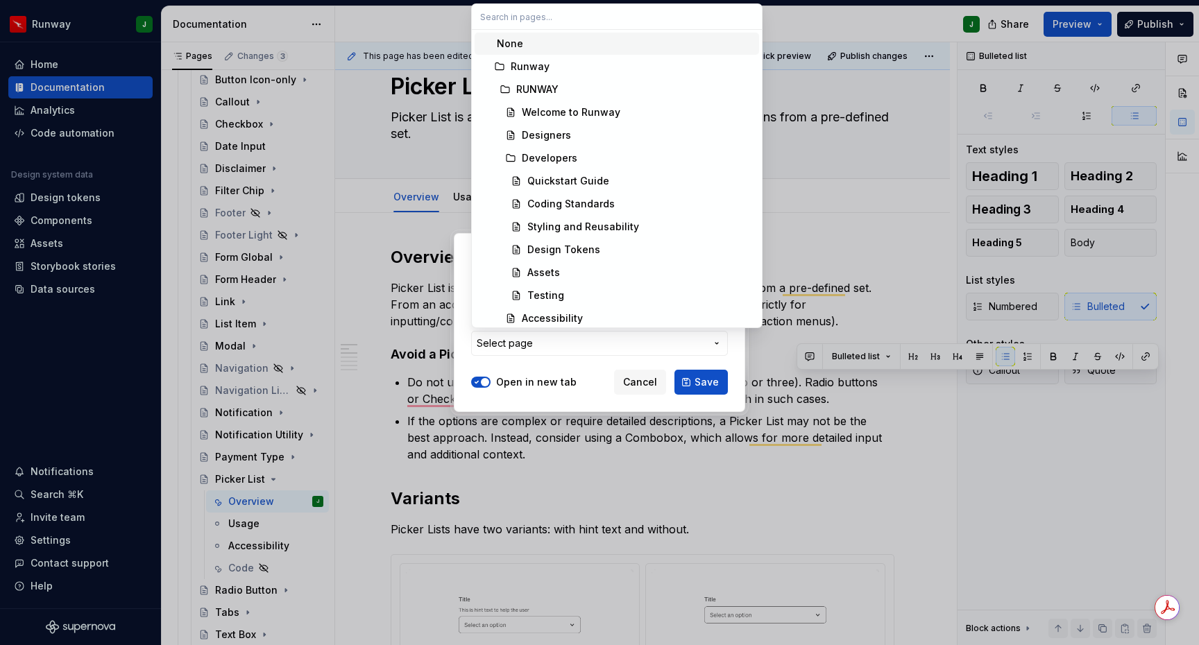
click at [593, 342] on div at bounding box center [599, 322] width 1199 height 645
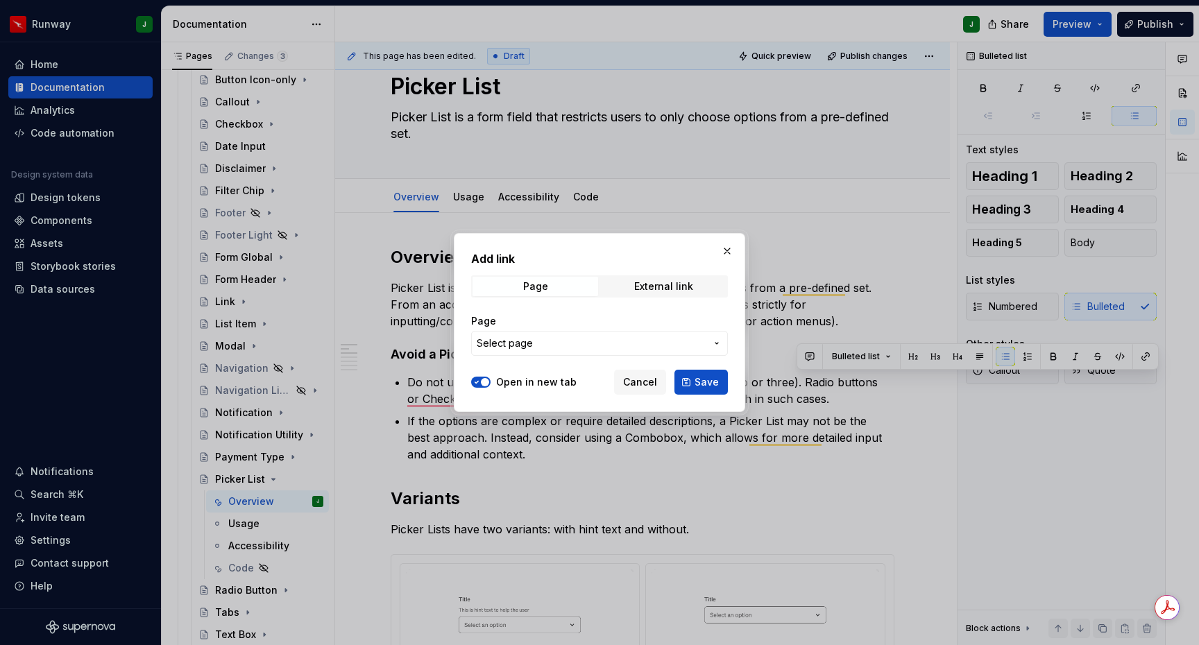
type textarea "*"
drag, startPoint x: 529, startPoint y: 345, endPoint x: 534, endPoint y: 0, distance: 344.9
click at [529, 345] on span "Select page" at bounding box center [505, 344] width 56 height 14
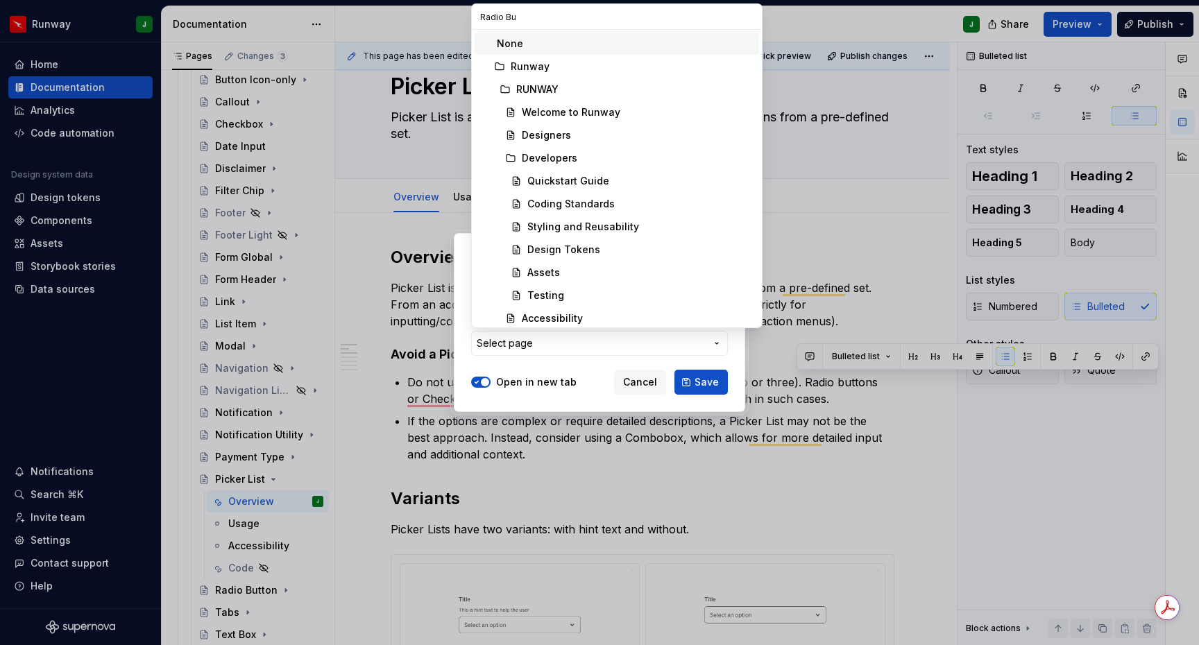
type input "Radio But"
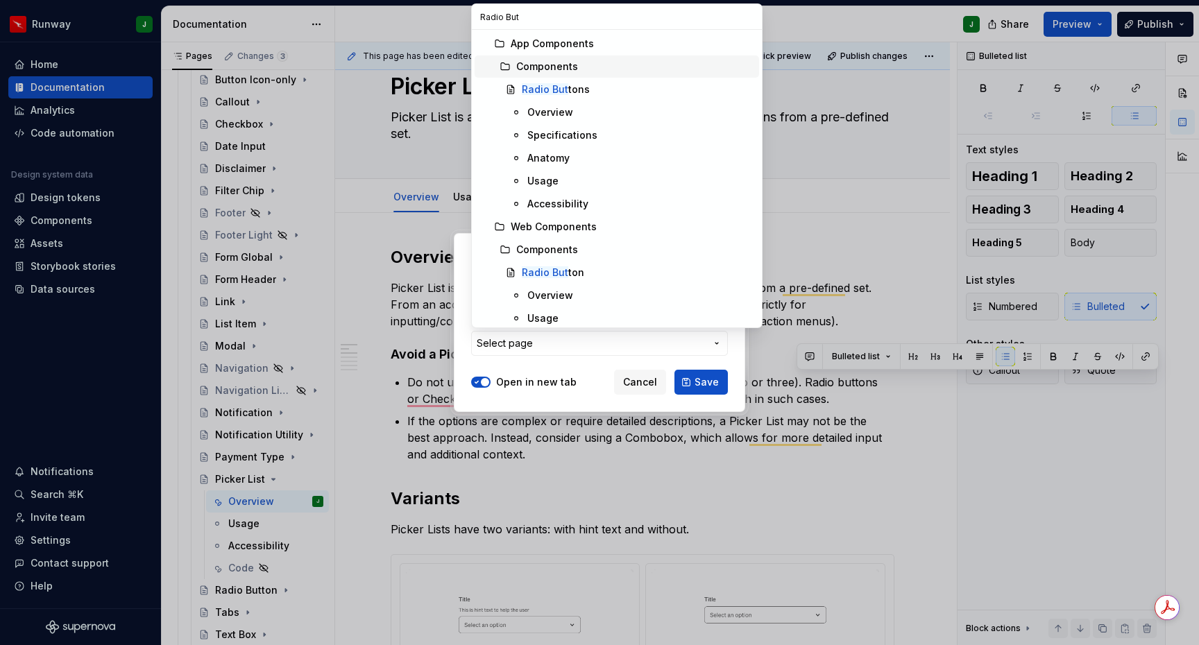
scroll to position [3, 0]
drag, startPoint x: 553, startPoint y: 270, endPoint x: 706, endPoint y: 385, distance: 191.2
click at [553, 270] on mark "Radio But" at bounding box center [545, 270] width 46 height 12
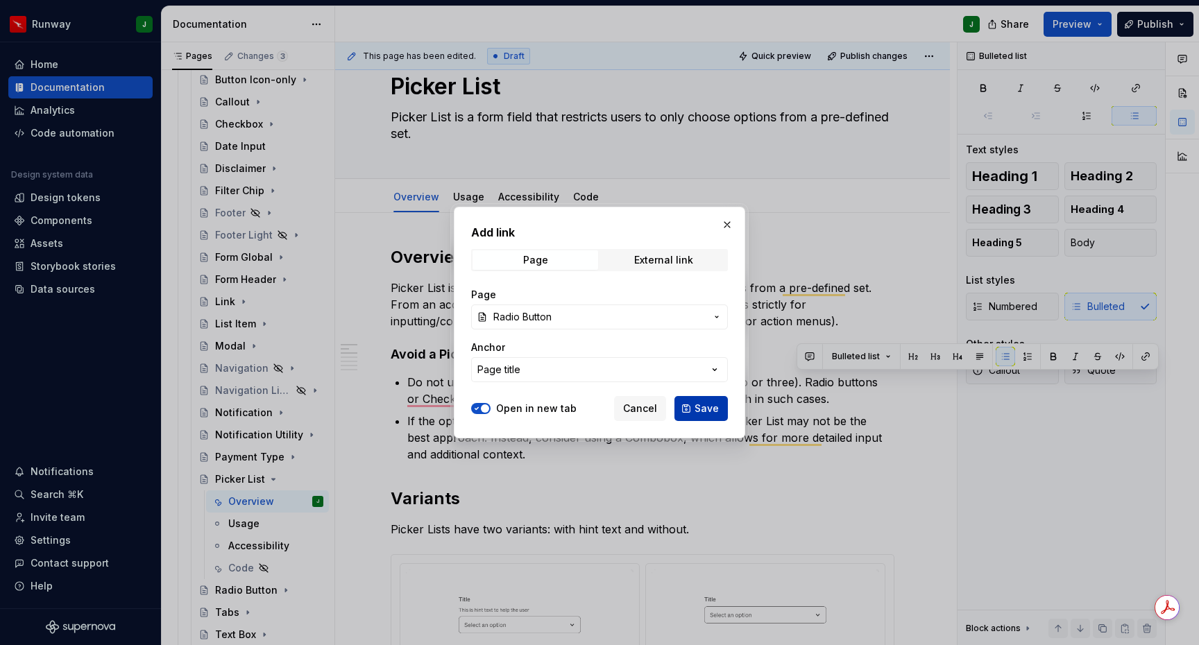
click at [702, 410] on span "Save" at bounding box center [707, 409] width 24 height 14
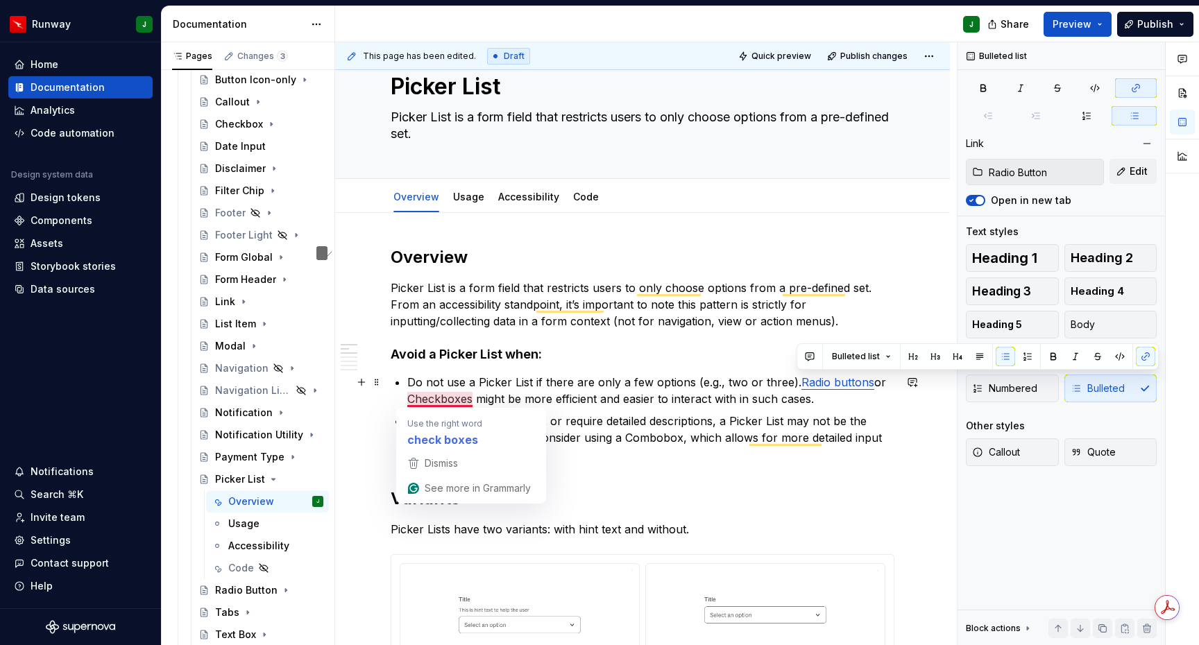
click at [427, 398] on p "Do not use a Picker List if there are only a few options (e.g., two or three). …" at bounding box center [650, 390] width 487 height 33
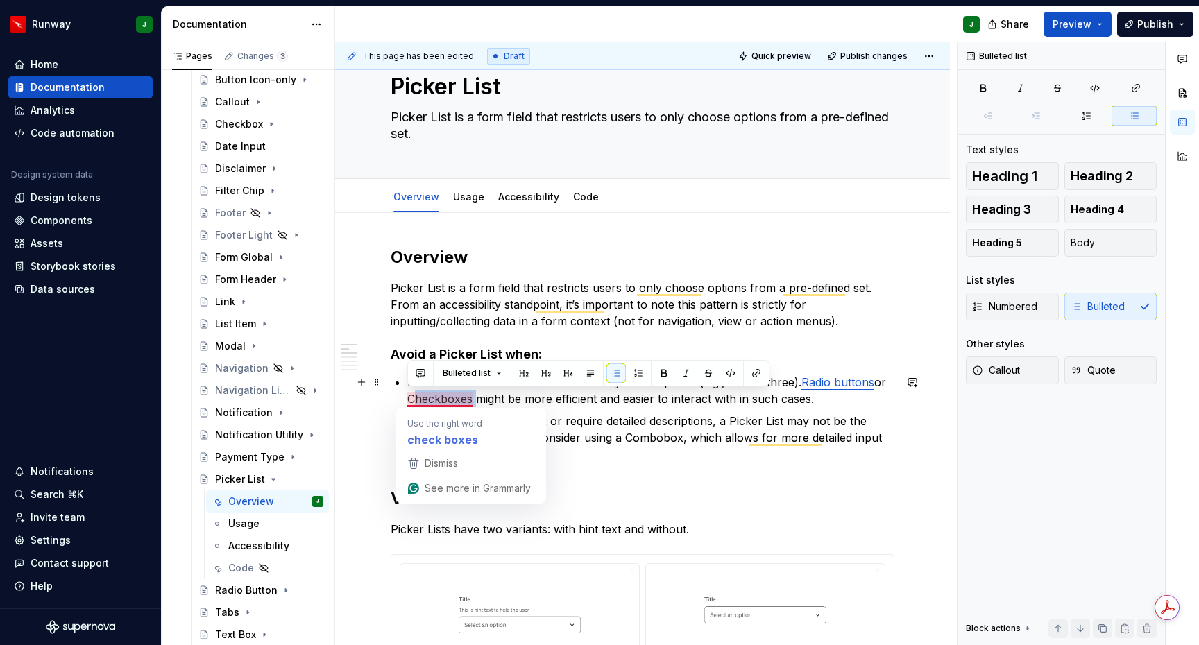
click at [427, 398] on p "Do not use a Picker List if there are only a few options (e.g., two or three). …" at bounding box center [650, 390] width 487 height 33
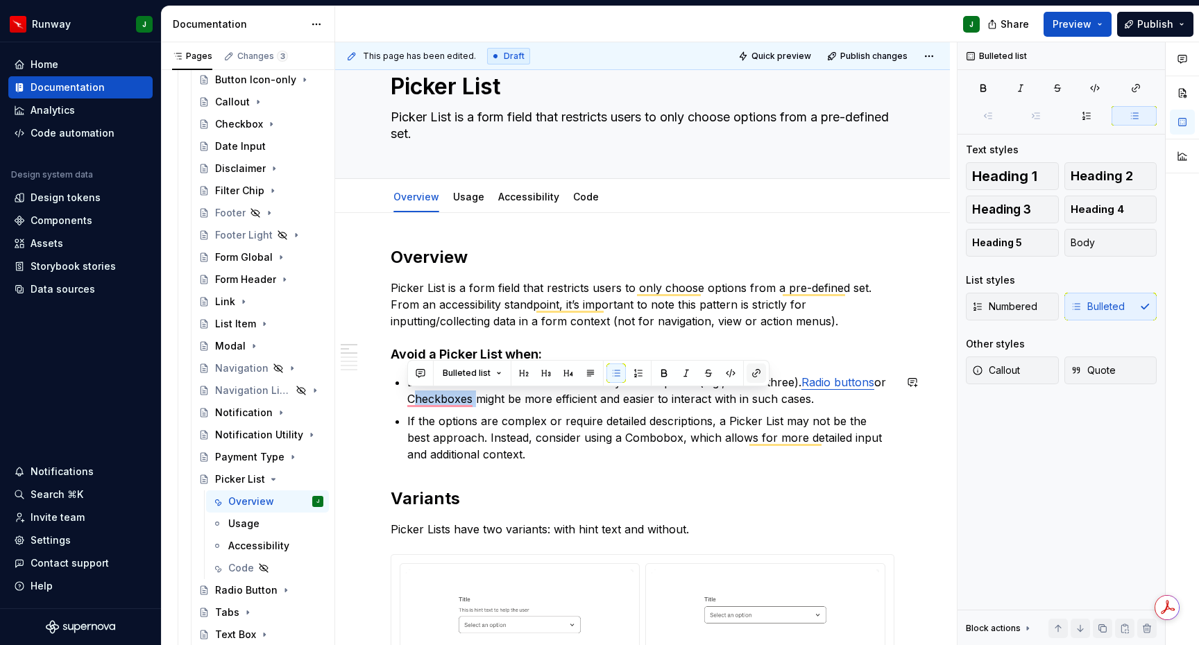
click at [755, 375] on button "button" at bounding box center [756, 373] width 19 height 19
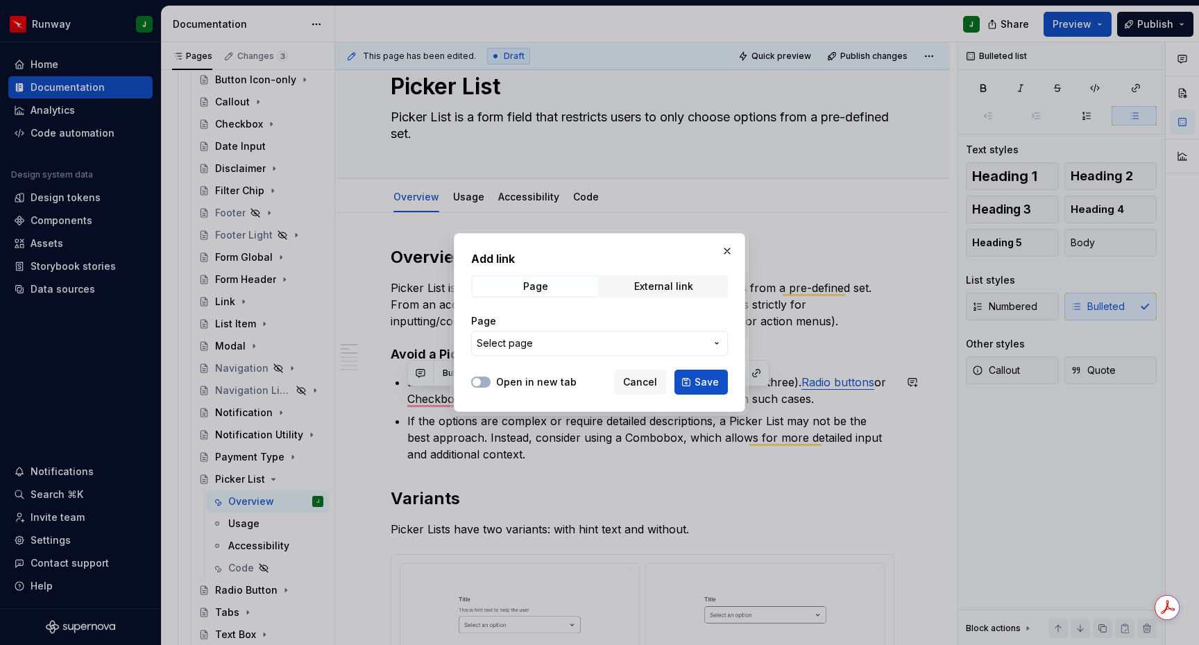
click at [524, 383] on label "Open in new tab" at bounding box center [536, 382] width 80 height 14
click at [491, 383] on button "Open in new tab" at bounding box center [480, 382] width 19 height 11
click at [547, 348] on span "Select page" at bounding box center [591, 344] width 229 height 14
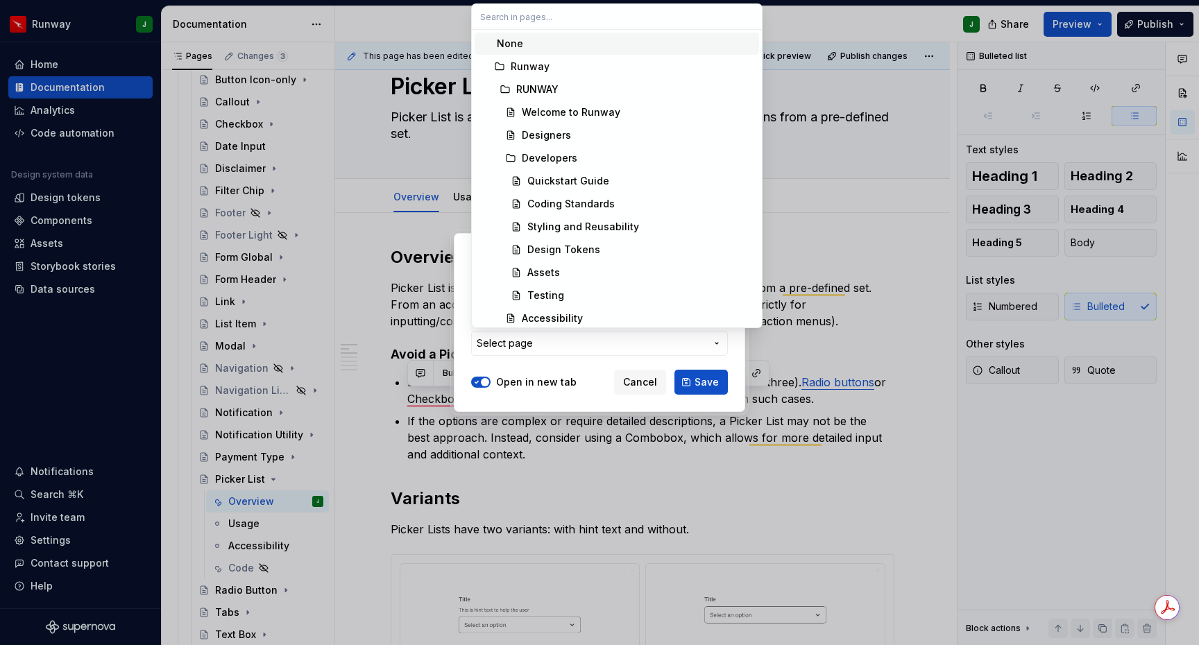
click at [519, 13] on input "text" at bounding box center [617, 16] width 290 height 25
type input "Checkbox"
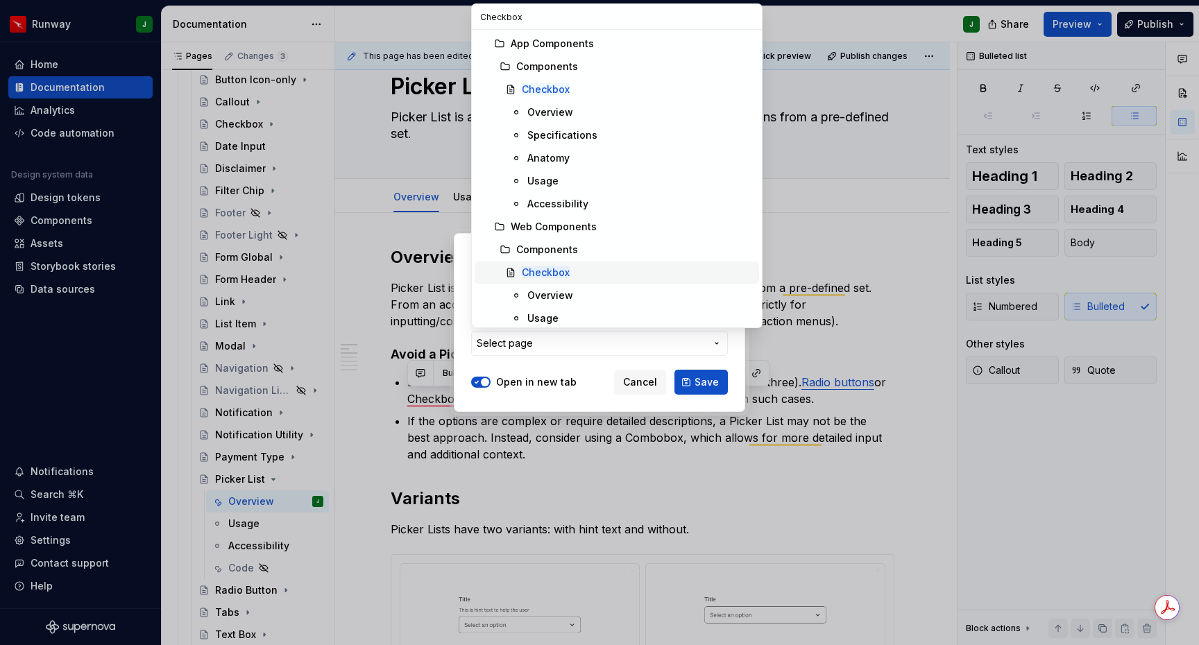
click at [556, 270] on mark "Checkbox" at bounding box center [546, 272] width 48 height 12
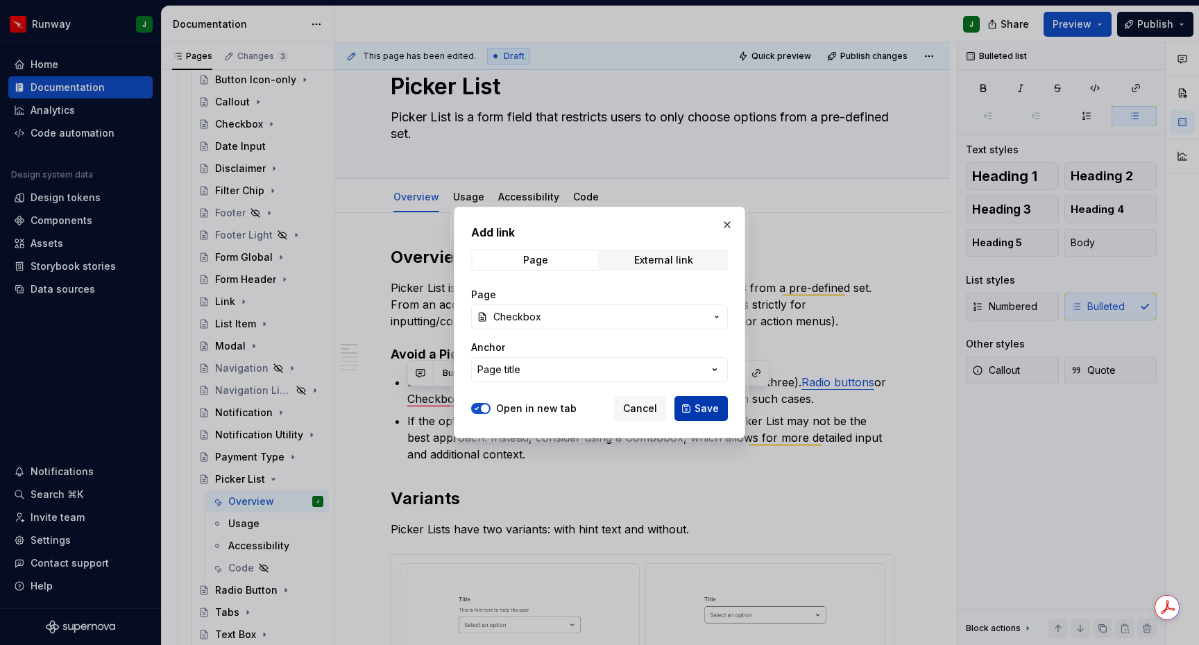
click at [701, 408] on span "Save" at bounding box center [707, 409] width 24 height 14
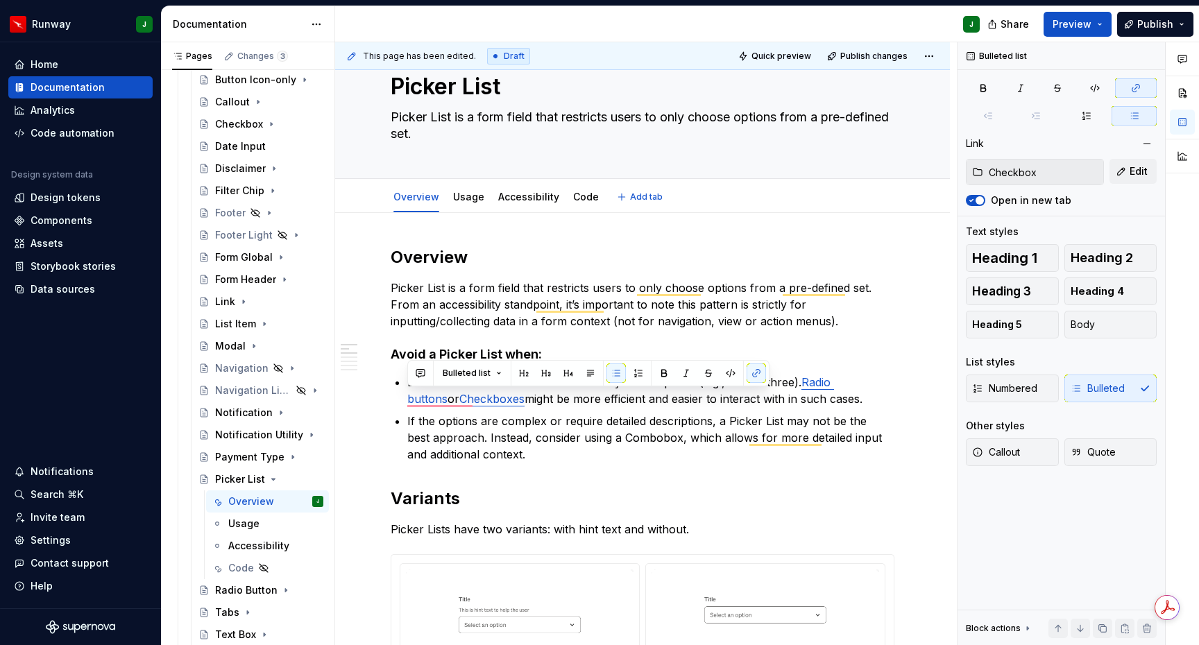
type textarea "*"
click at [445, 256] on h2 "Overview" at bounding box center [643, 257] width 504 height 22
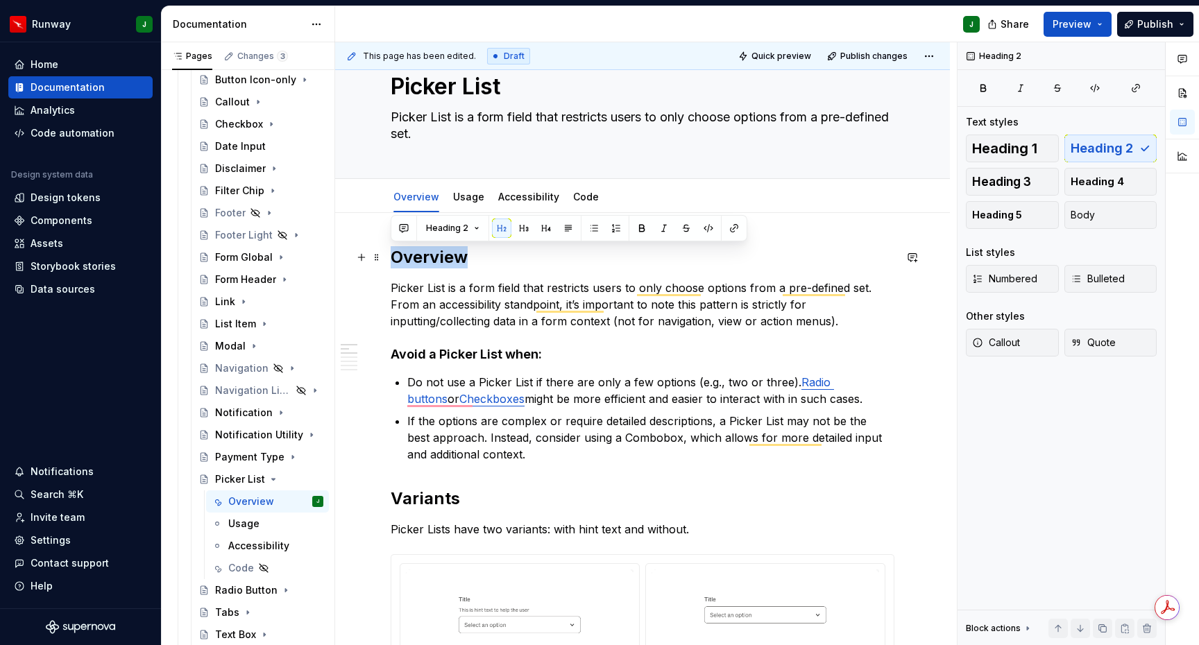
click at [445, 257] on h2 "Overview" at bounding box center [643, 257] width 504 height 22
click at [445, 496] on h2 "Variants" at bounding box center [643, 499] width 504 height 22
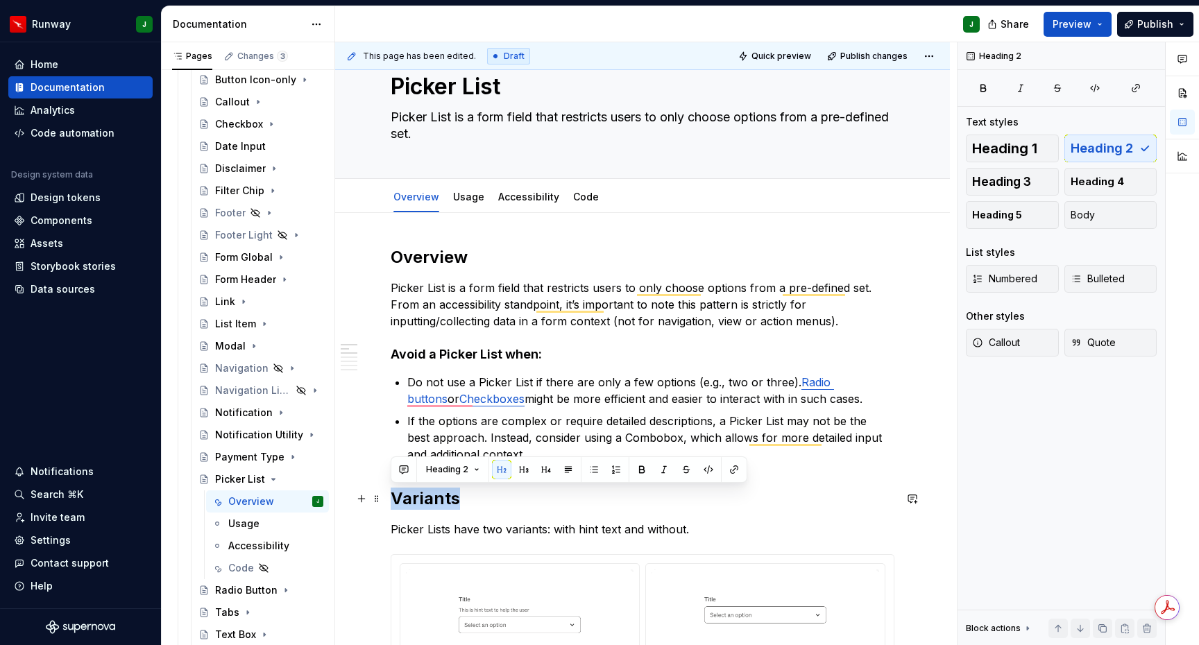
click at [445, 496] on h2 "Variants" at bounding box center [643, 499] width 504 height 22
click at [524, 473] on button "button" at bounding box center [523, 469] width 19 height 19
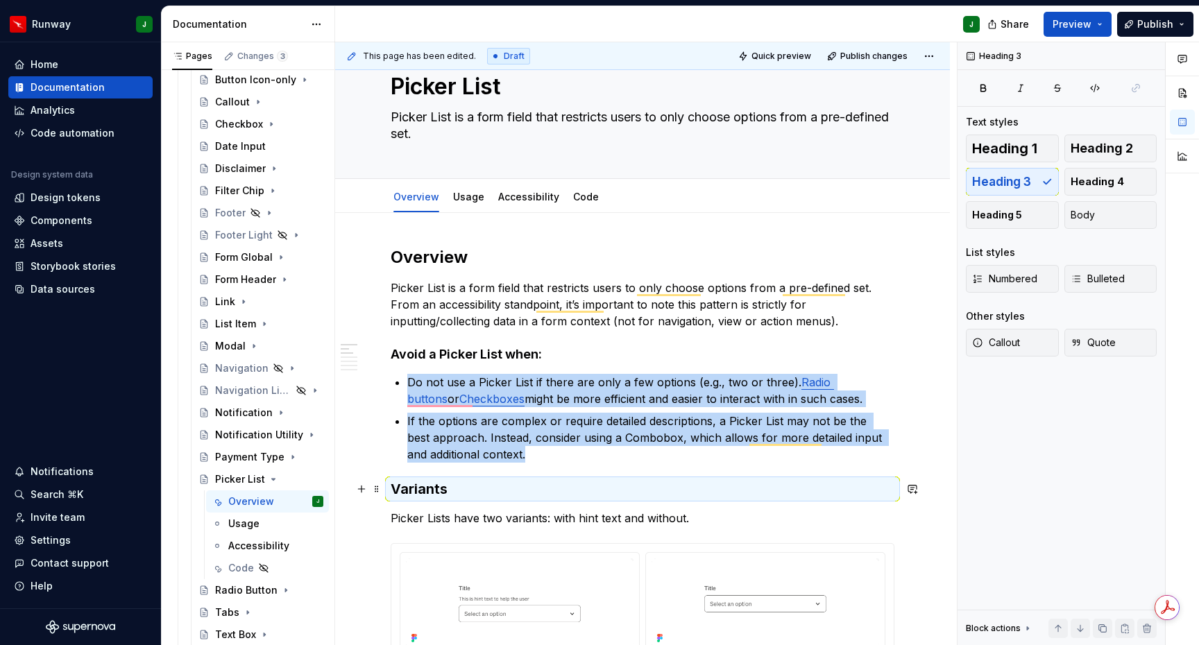
click at [398, 492] on h3 "Variants" at bounding box center [643, 488] width 504 height 19
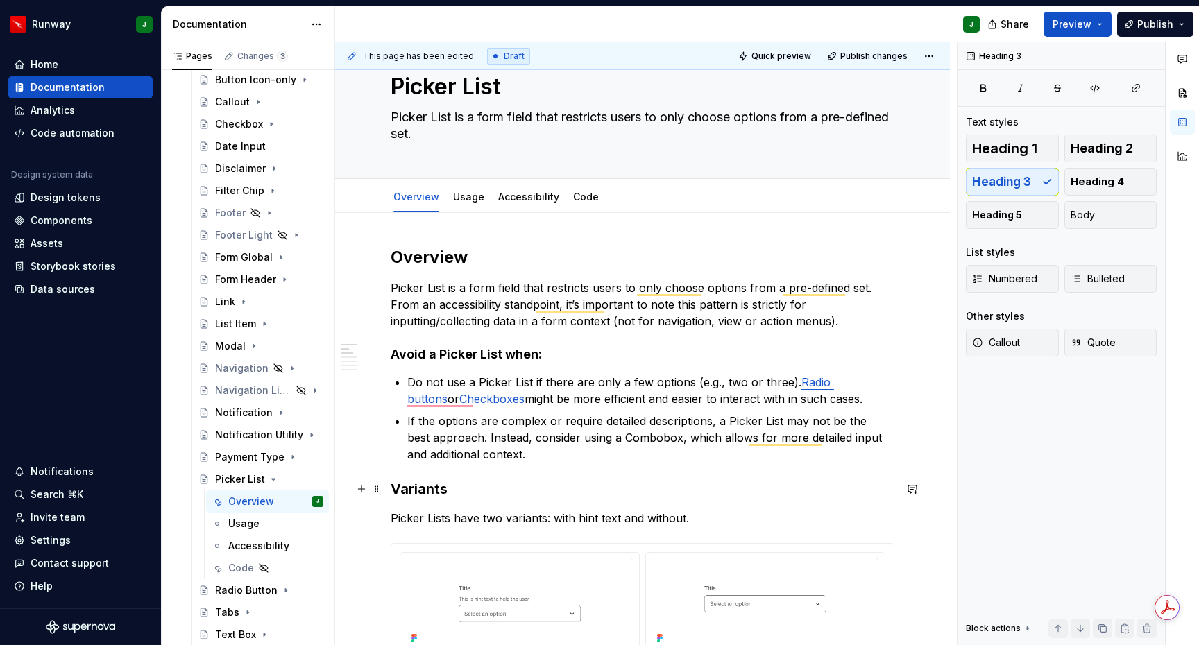
click at [394, 488] on h3 "Variants" at bounding box center [643, 488] width 504 height 19
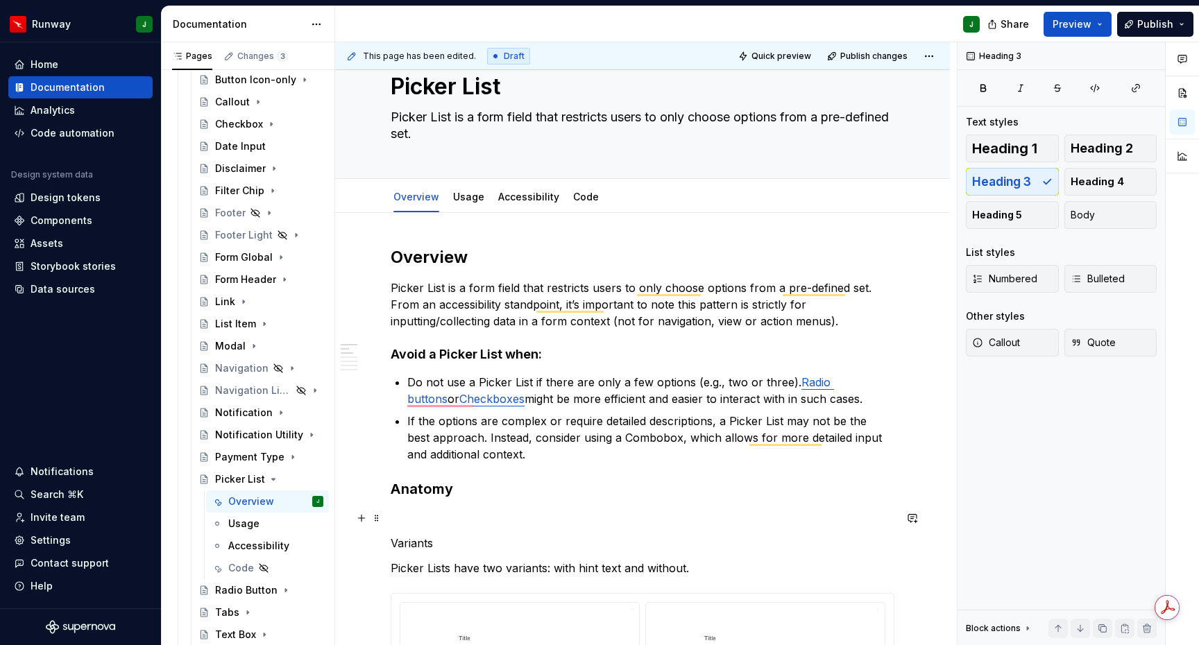
click at [409, 516] on p "To enrich screen reader interactions, please activate Accessibility in Grammarl…" at bounding box center [643, 518] width 504 height 17
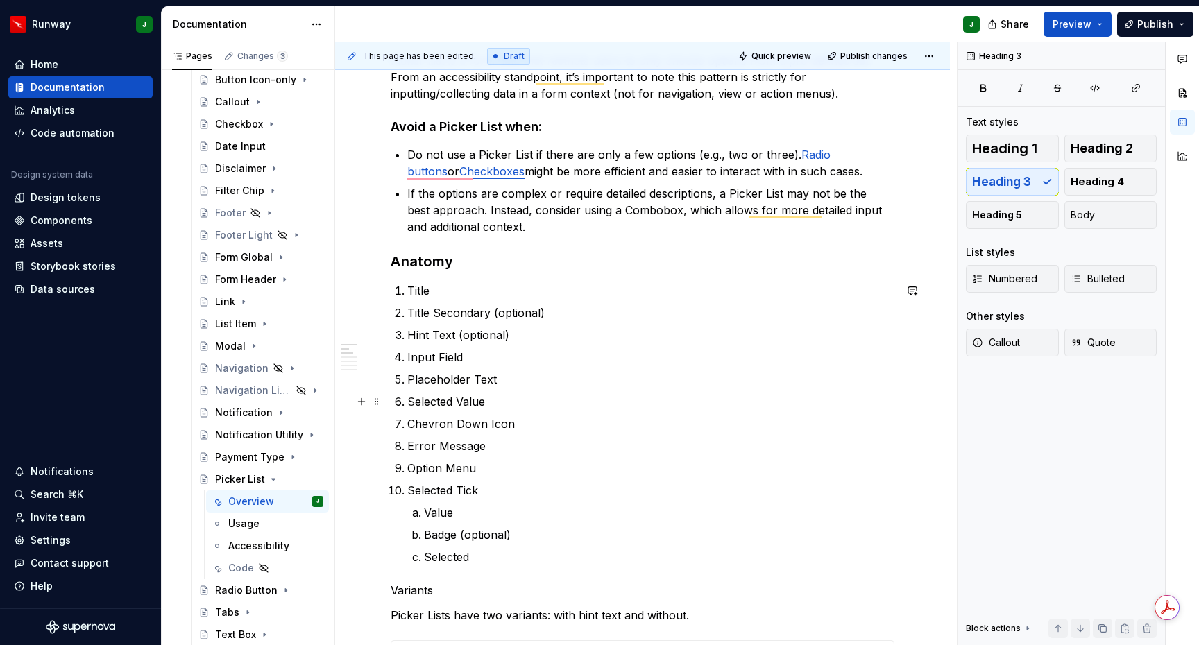
scroll to position [280, 0]
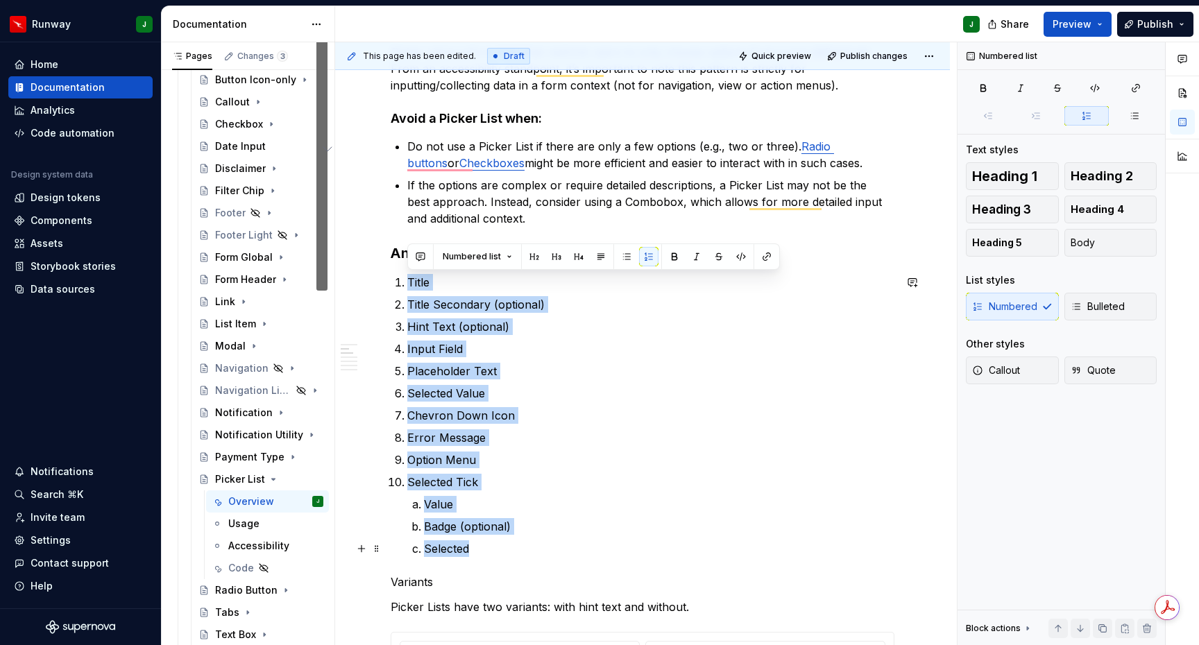
drag, startPoint x: 434, startPoint y: 304, endPoint x: 545, endPoint y: 548, distance: 268.3
click at [545, 548] on ol "Title Title Secondary (optional) Hint Text (optional) Input Field Placeholder T…" at bounding box center [650, 415] width 487 height 283
click at [455, 338] on ol "Title Title Secondary (optional) Hint Text (optional) Input Field Placeholder T…" at bounding box center [650, 415] width 487 height 283
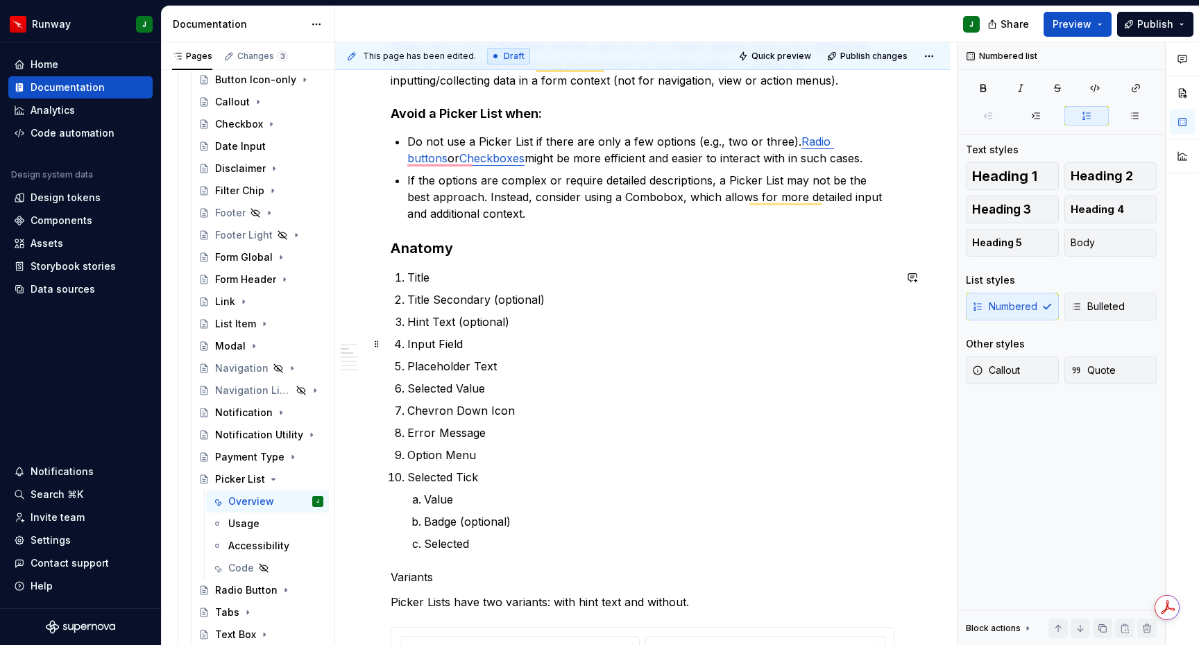
scroll to position [282, 0]
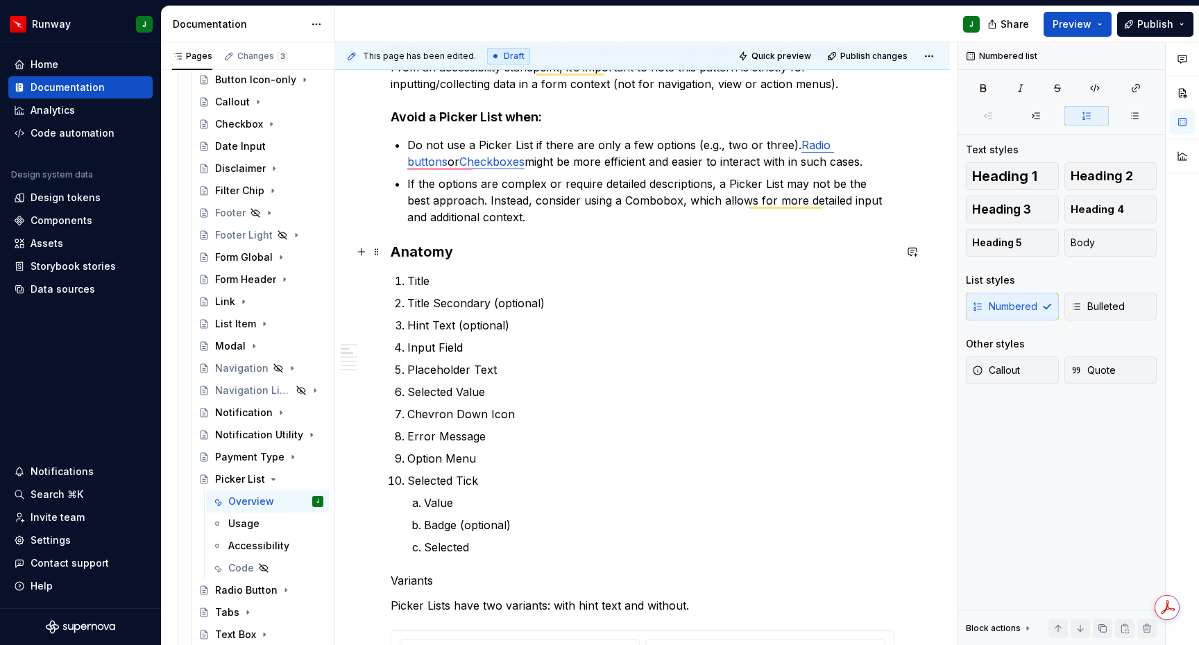
click at [457, 253] on h3 "Anatomy" at bounding box center [643, 251] width 504 height 19
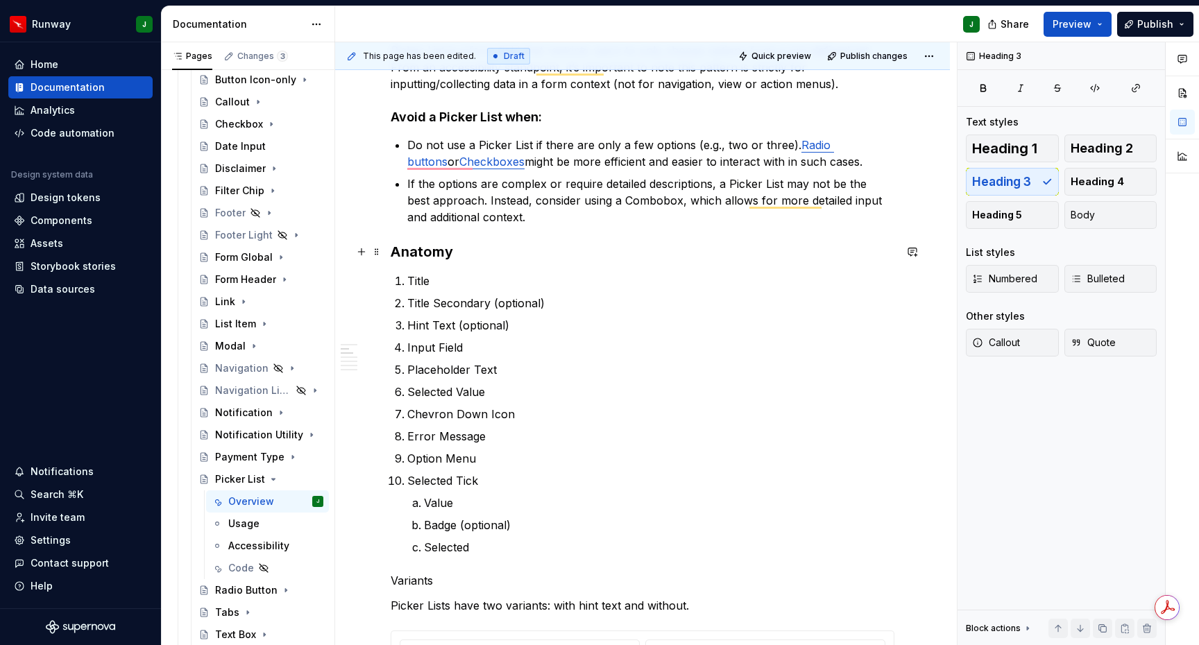
scroll to position [280, 0]
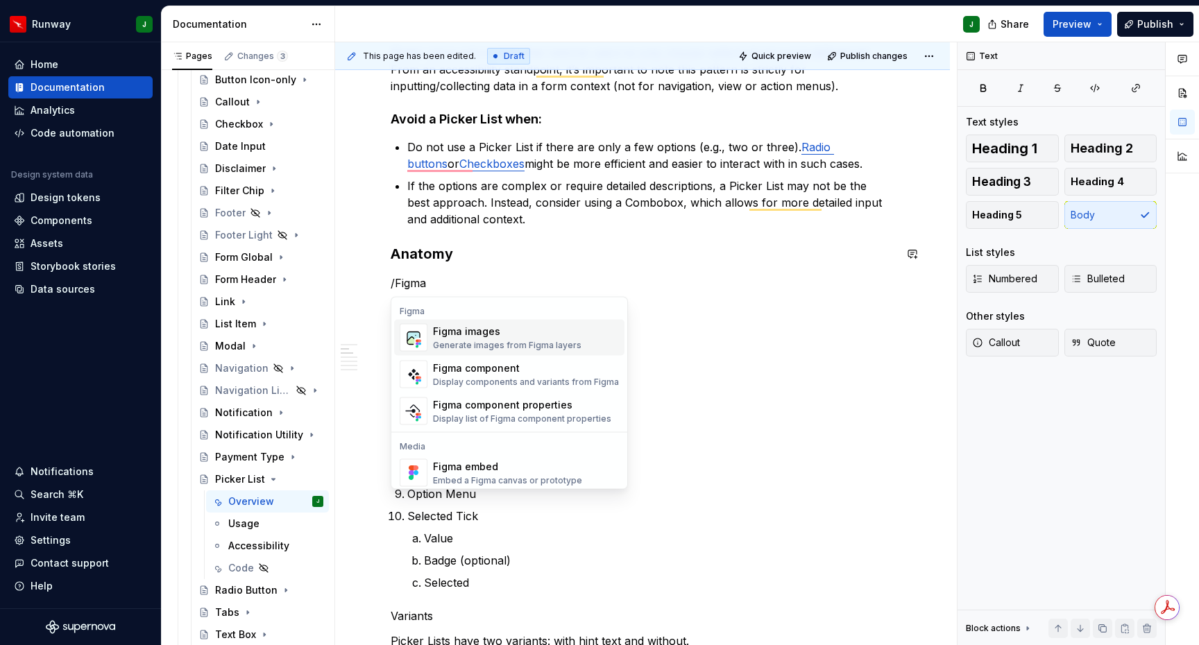
click at [488, 337] on div "Figma images" at bounding box center [507, 332] width 148 height 14
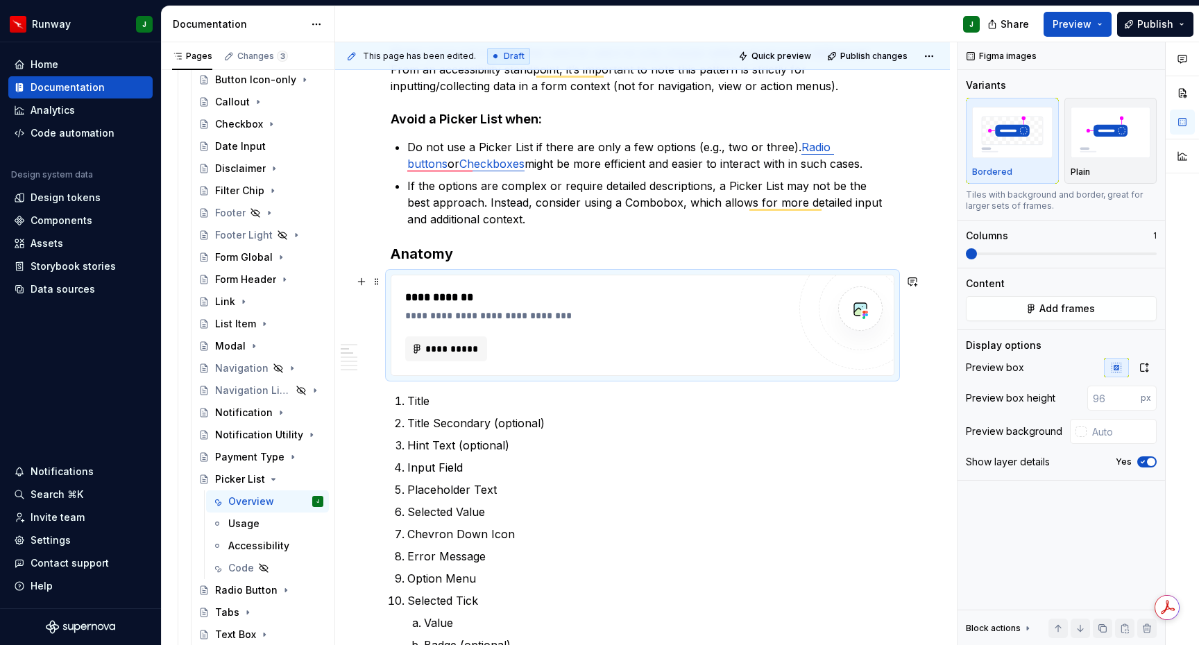
scroll to position [275, 0]
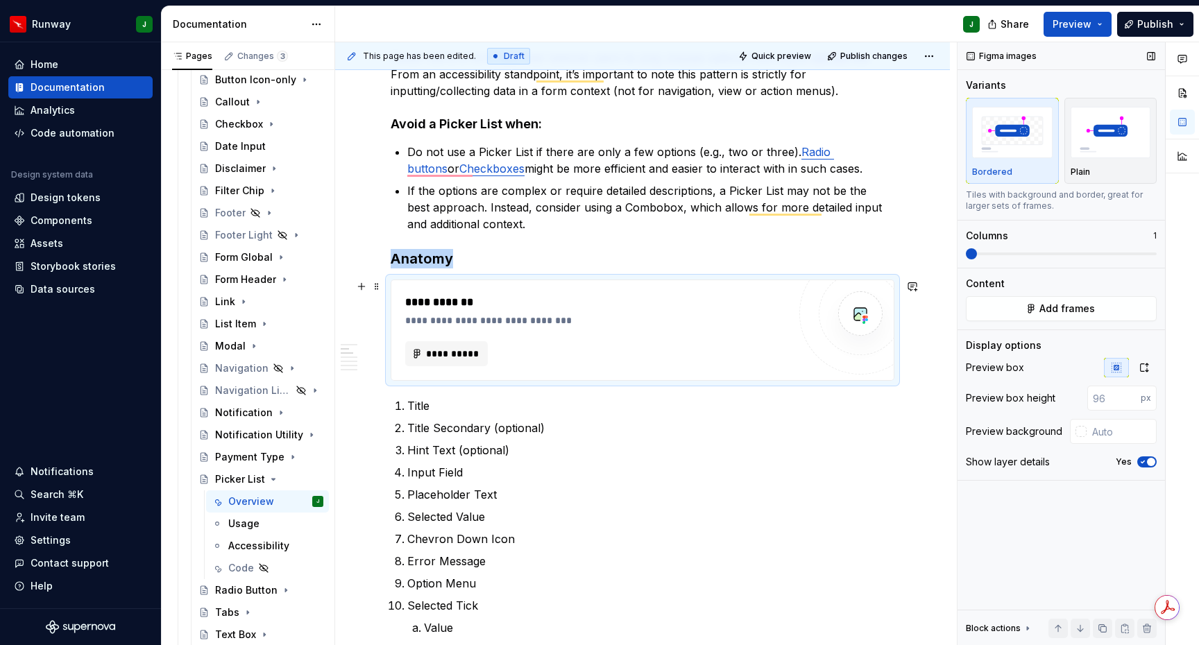
type textarea "*"
click at [1144, 369] on icon "button" at bounding box center [1144, 367] width 11 height 11
click at [1114, 402] on input "text" at bounding box center [1122, 398] width 70 height 25
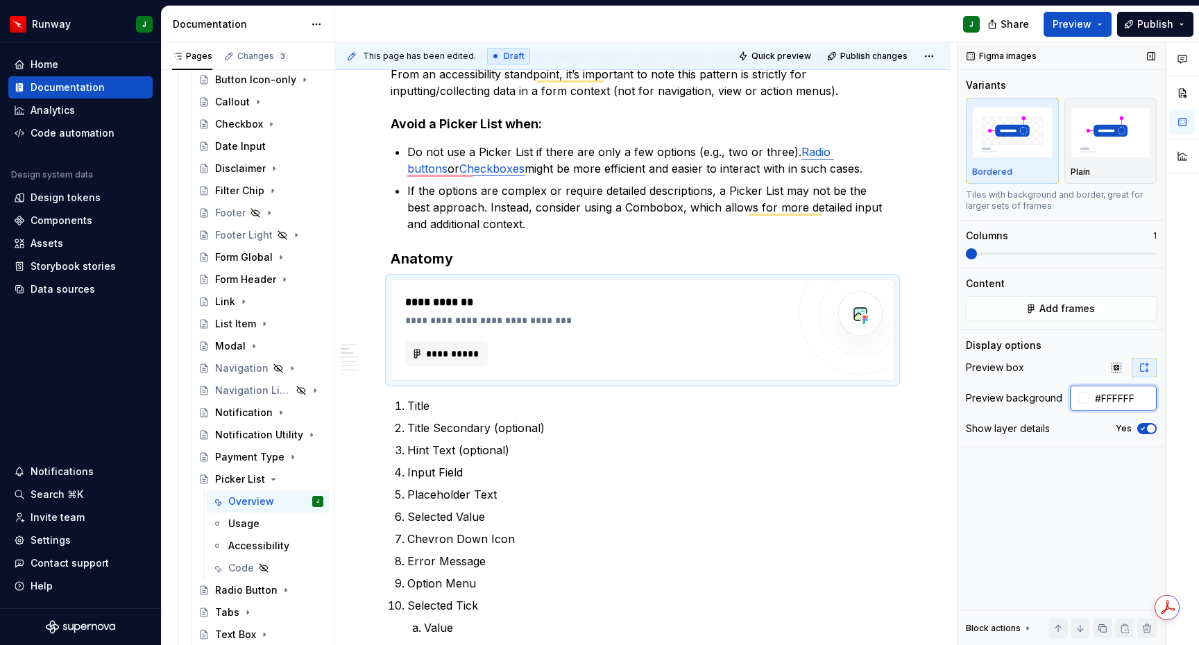
type input "#FFFFFF"
click at [1148, 429] on span "button" at bounding box center [1151, 429] width 8 height 8
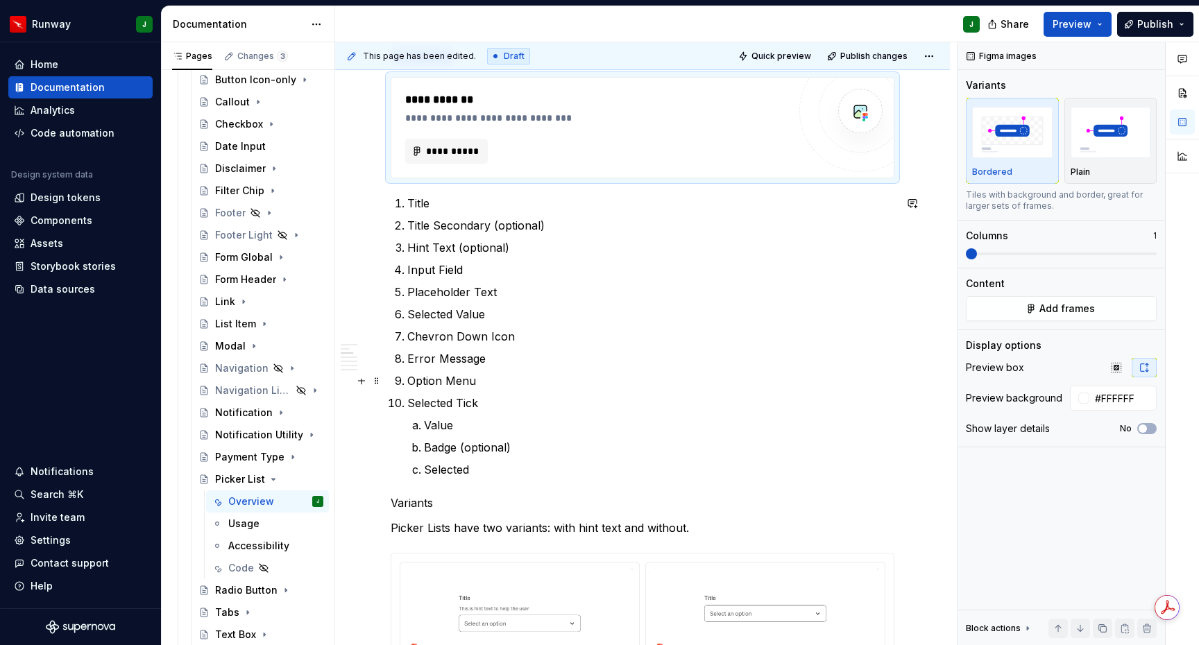
scroll to position [501, 0]
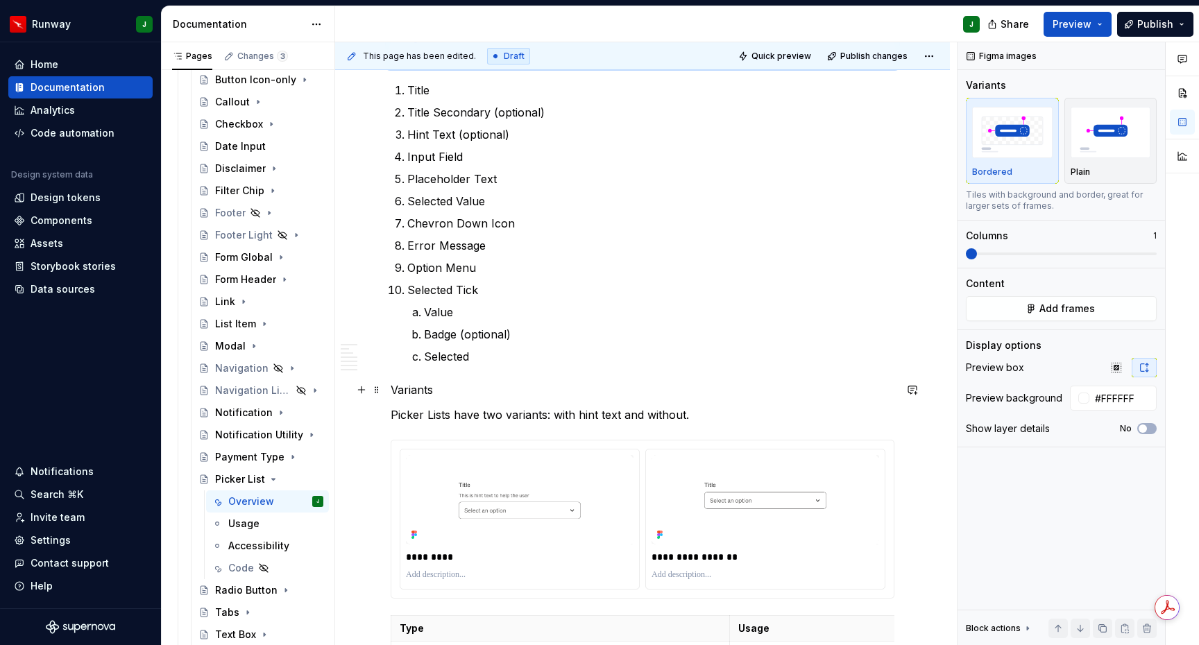
click at [407, 388] on p "Variants" at bounding box center [643, 390] width 504 height 17
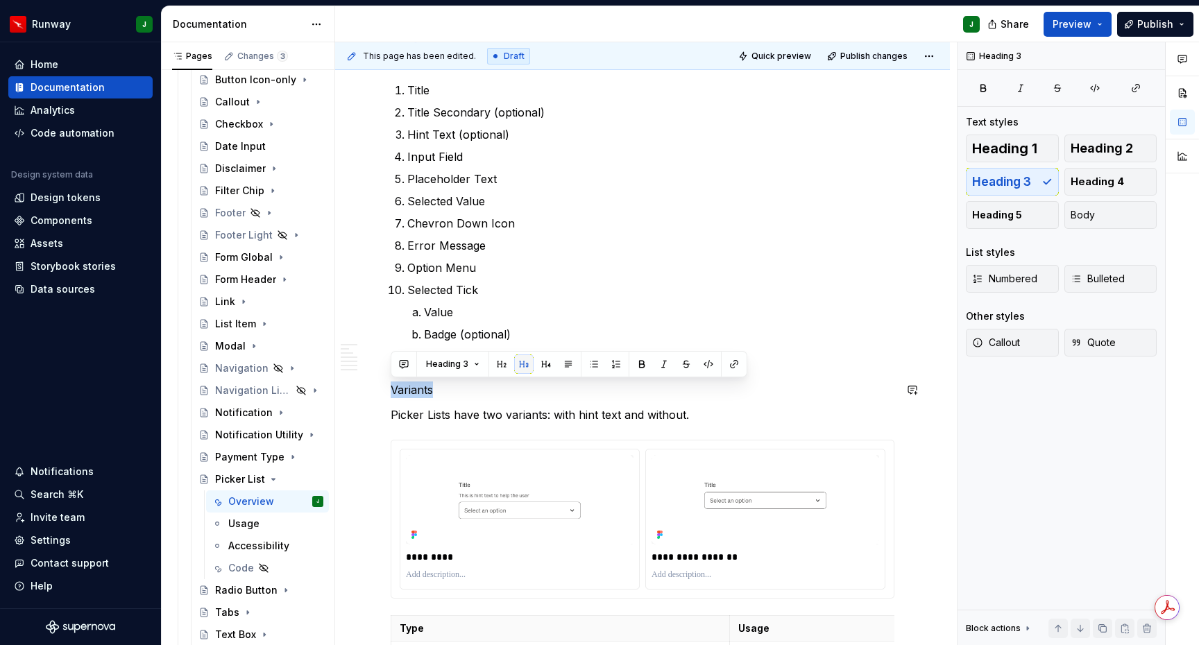
click at [527, 365] on button "button" at bounding box center [523, 364] width 19 height 19
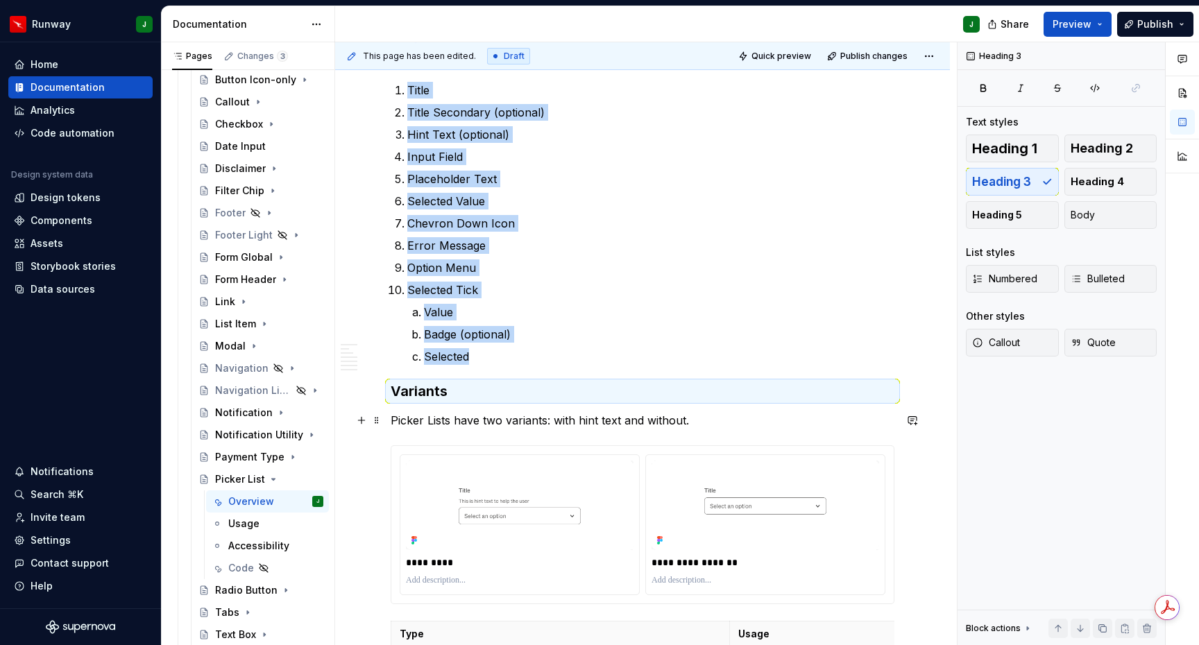
click at [428, 425] on p "Picker Lists have two variants: with hint text and without." at bounding box center [643, 420] width 504 height 17
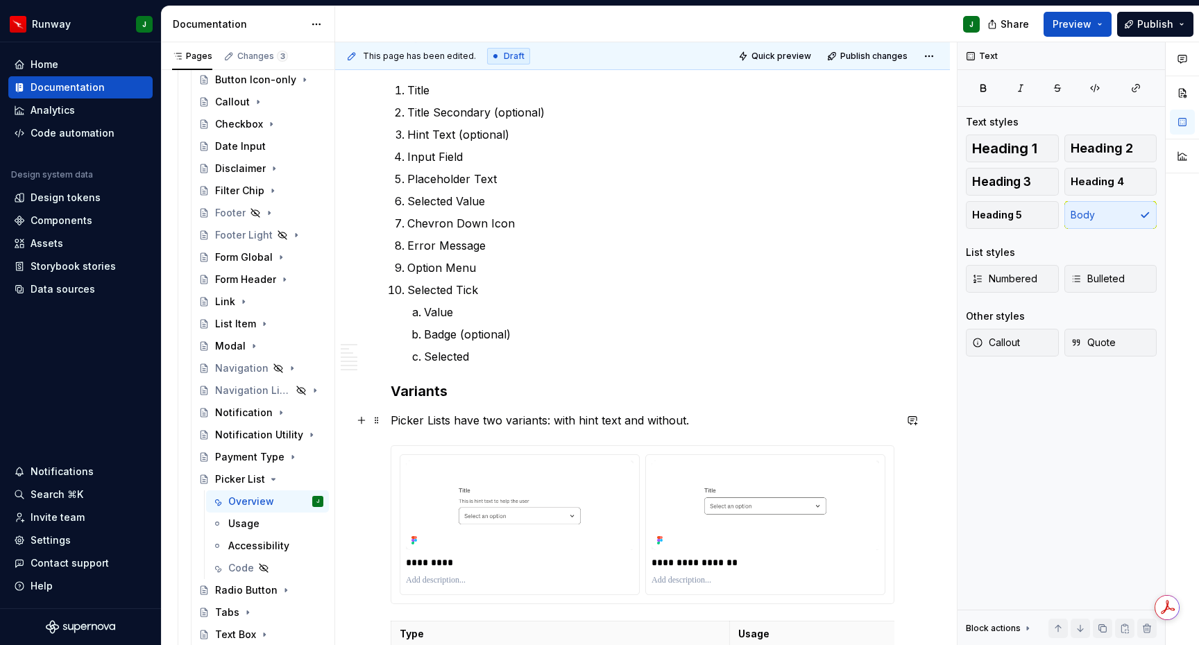
click at [567, 420] on p "Picker Lists have two variants: with hint text and without." at bounding box center [643, 420] width 504 height 17
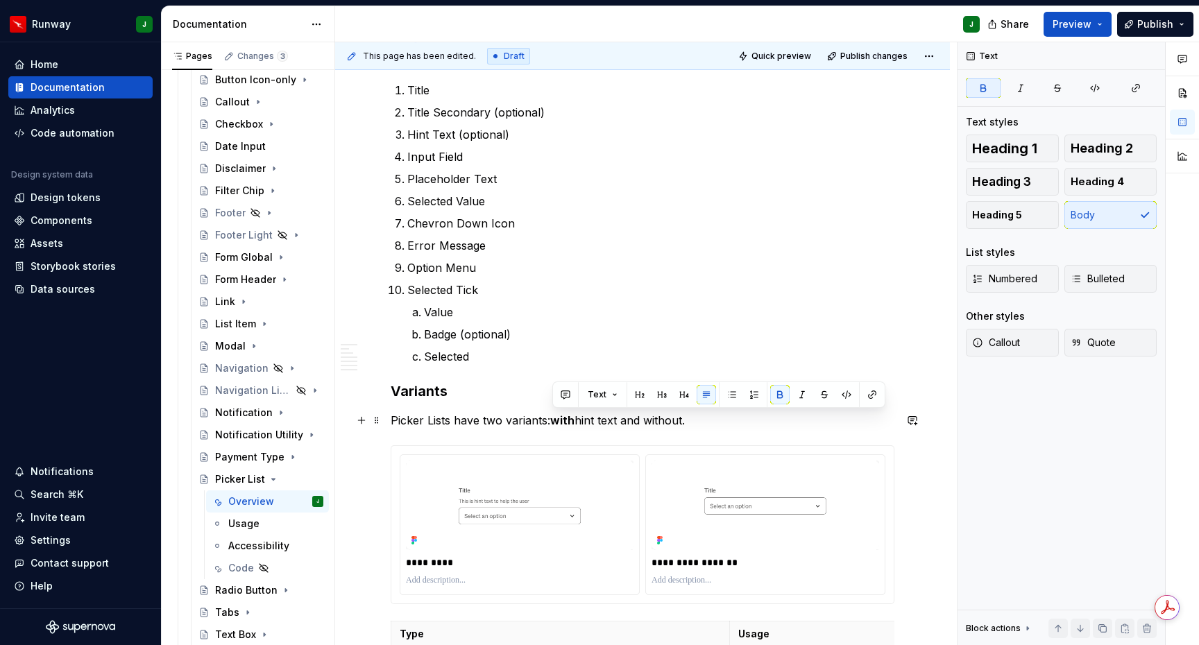
click at [669, 421] on p "Picker Lists have two variants: with hint text and without." at bounding box center [643, 420] width 504 height 17
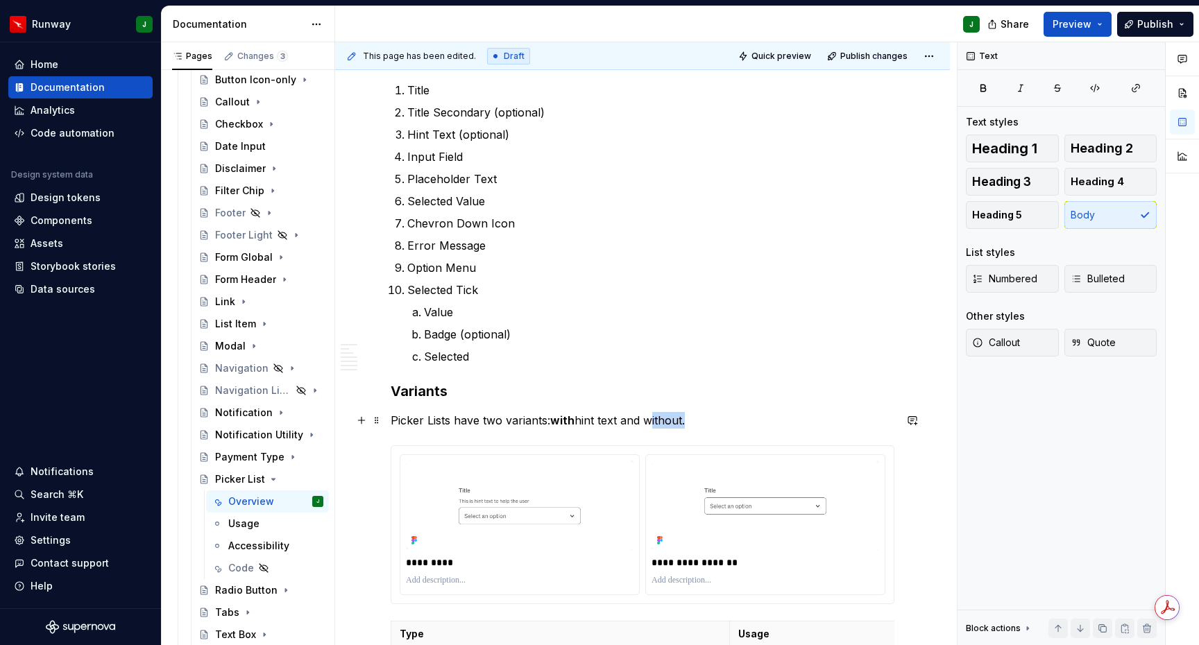
click at [669, 421] on p "Picker Lists have two variants: with hint text and without." at bounding box center [643, 420] width 504 height 17
click at [721, 423] on p "Picker Lists have two variants: with hint text and without ." at bounding box center [643, 420] width 504 height 17
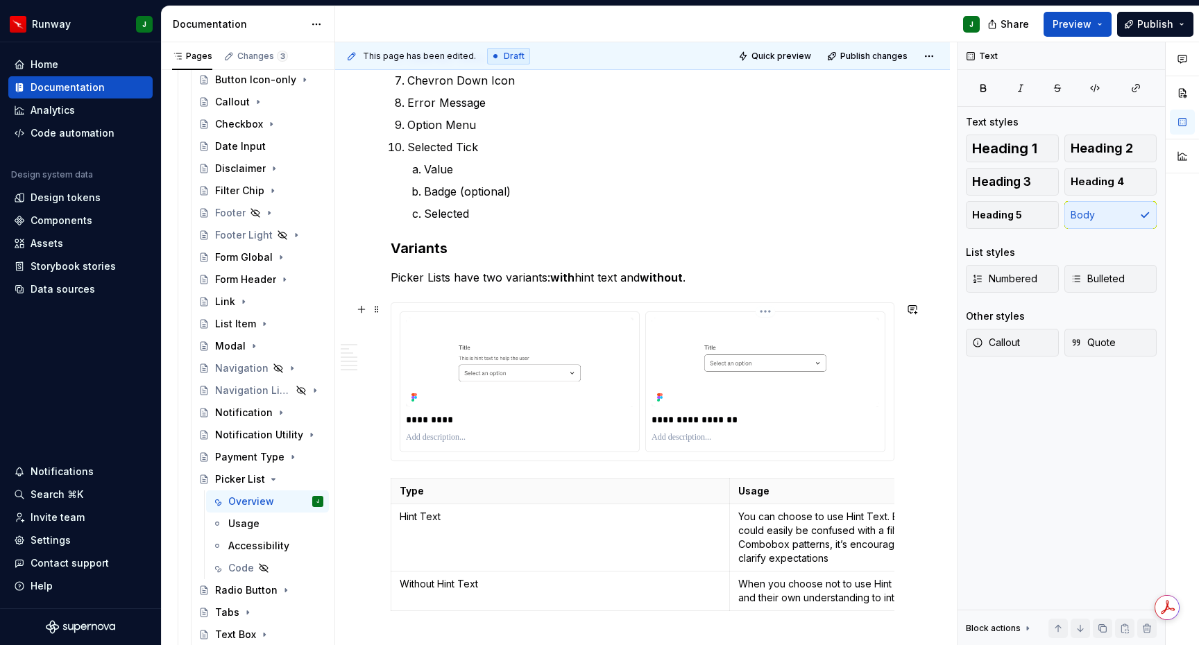
drag, startPoint x: 850, startPoint y: 450, endPoint x: 842, endPoint y: 449, distance: 8.4
click at [850, 450] on div "**********" at bounding box center [765, 381] width 239 height 139
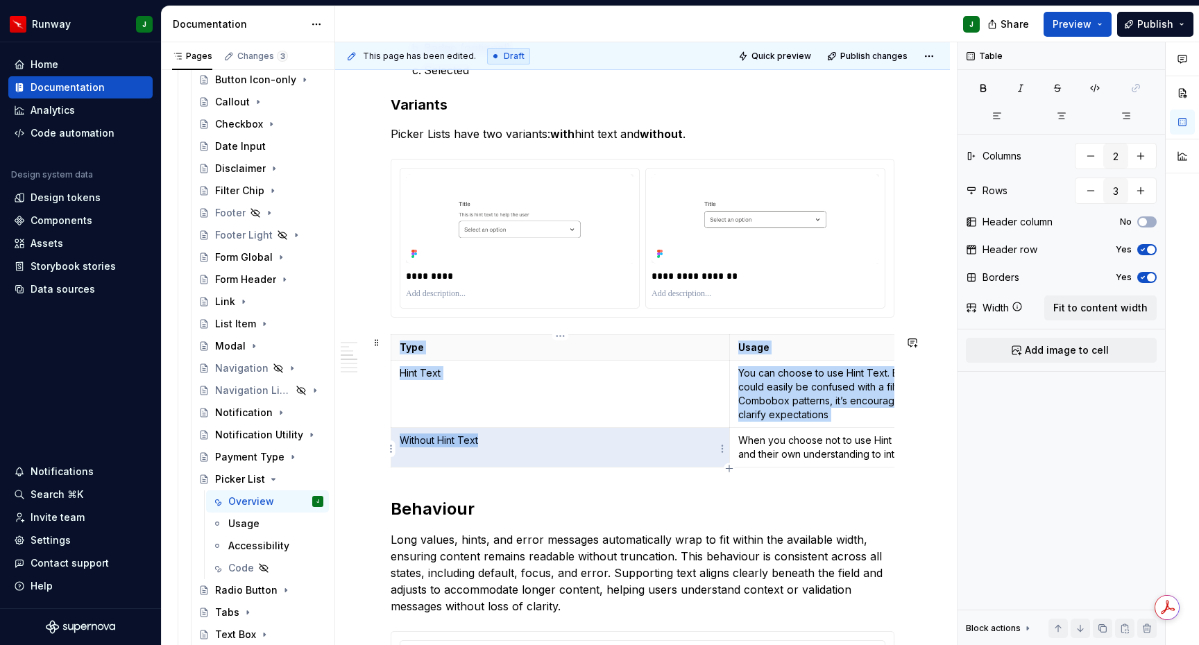
drag, startPoint x: 487, startPoint y: 445, endPoint x: 406, endPoint y: 444, distance: 81.2
click at [406, 444] on p "Without Hint Text" at bounding box center [560, 441] width 321 height 14
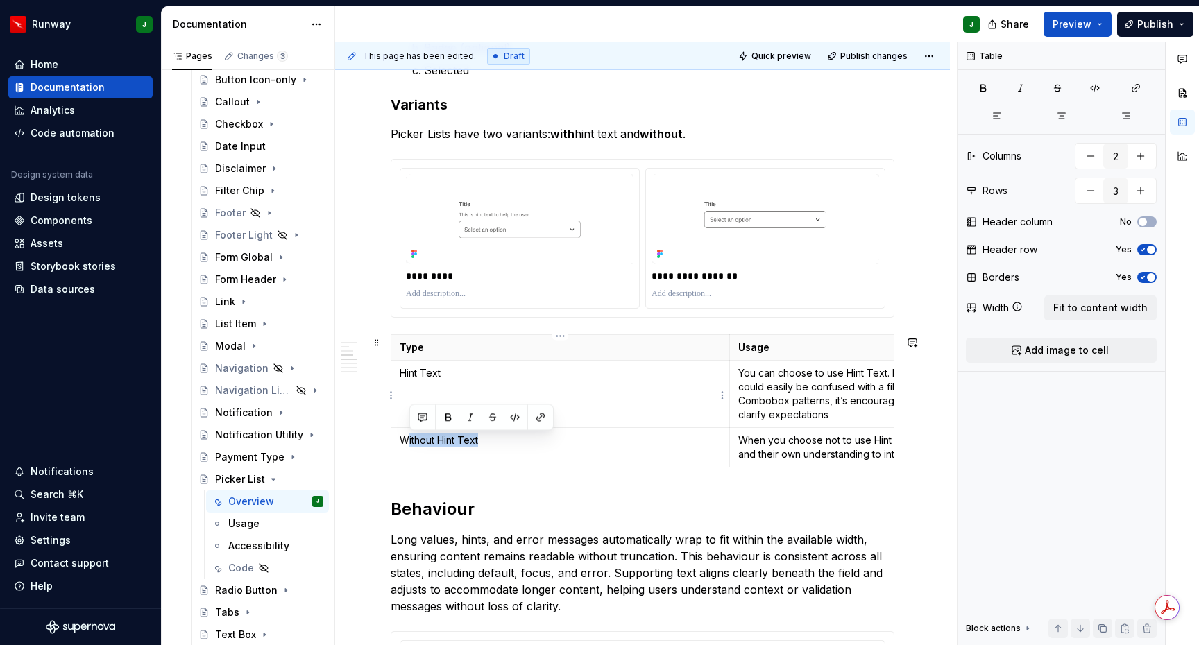
click at [419, 375] on p "Hint Text" at bounding box center [560, 373] width 321 height 14
click at [419, 374] on p "Hint Text" at bounding box center [560, 373] width 321 height 14
click at [448, 374] on p "Hint Text" at bounding box center [560, 373] width 321 height 14
drag, startPoint x: 447, startPoint y: 374, endPoint x: 402, endPoint y: 375, distance: 44.4
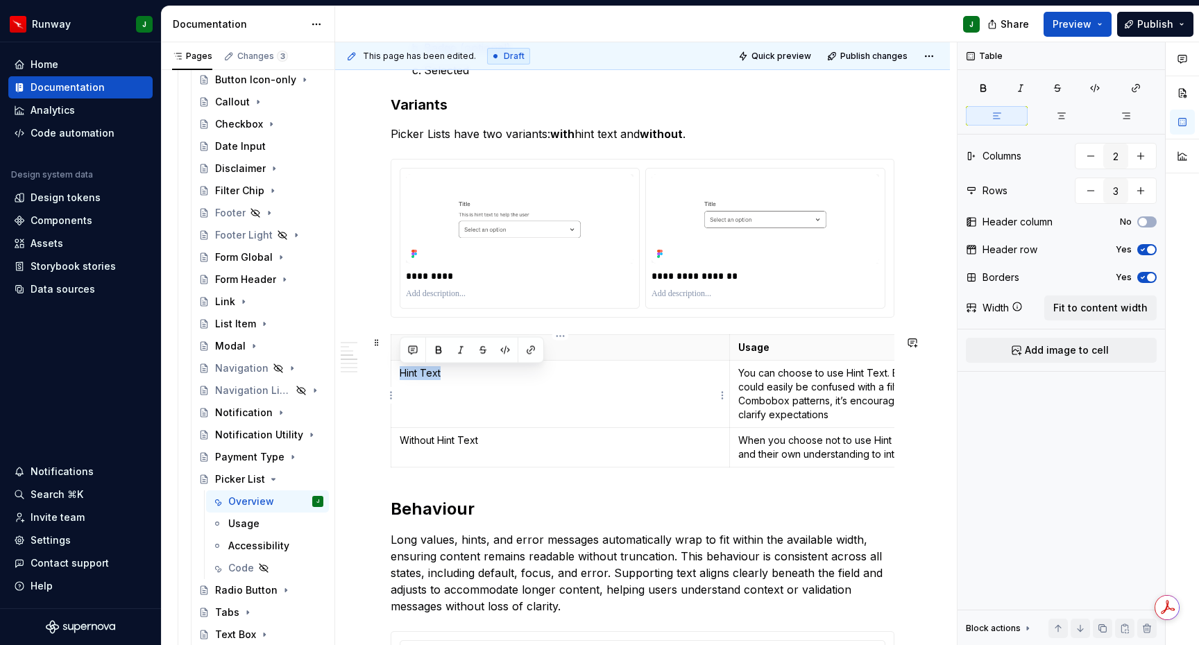
click at [402, 375] on p "Hint Text" at bounding box center [560, 373] width 321 height 14
drag, startPoint x: 411, startPoint y: 439, endPoint x: 401, endPoint y: 440, distance: 9.8
click at [401, 440] on p "Without Hint Text" at bounding box center [560, 441] width 321 height 14
click at [514, 450] on td "Without Hint Text" at bounding box center [560, 448] width 339 height 40
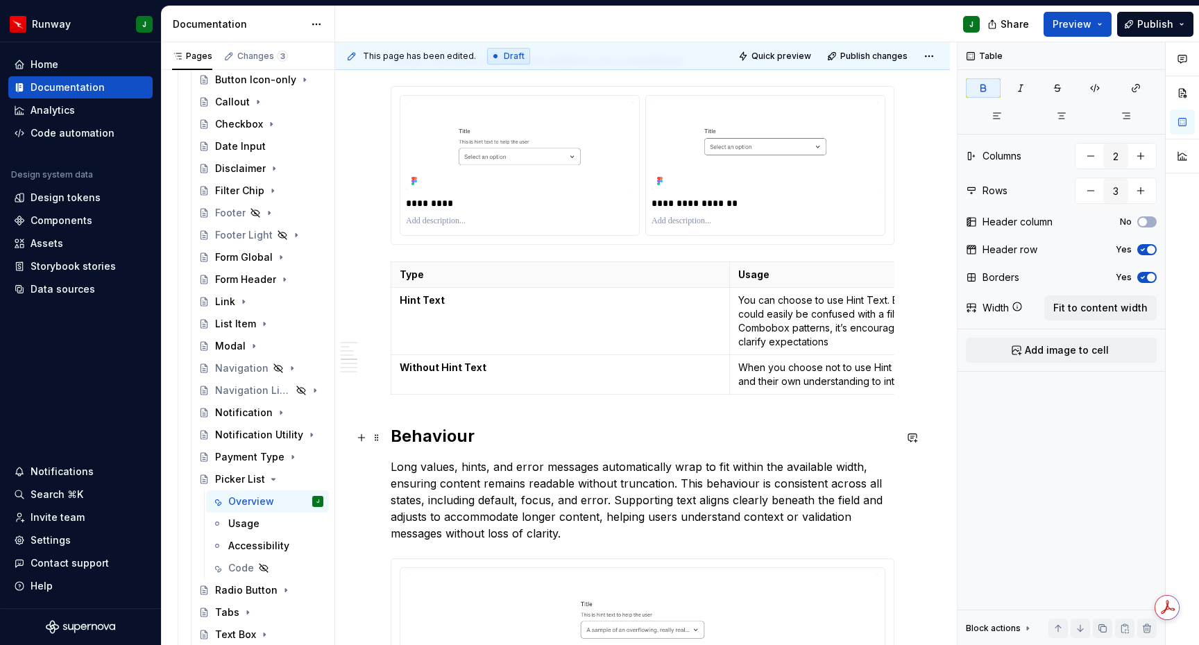
click at [434, 436] on h2 "Behaviour" at bounding box center [643, 436] width 504 height 22
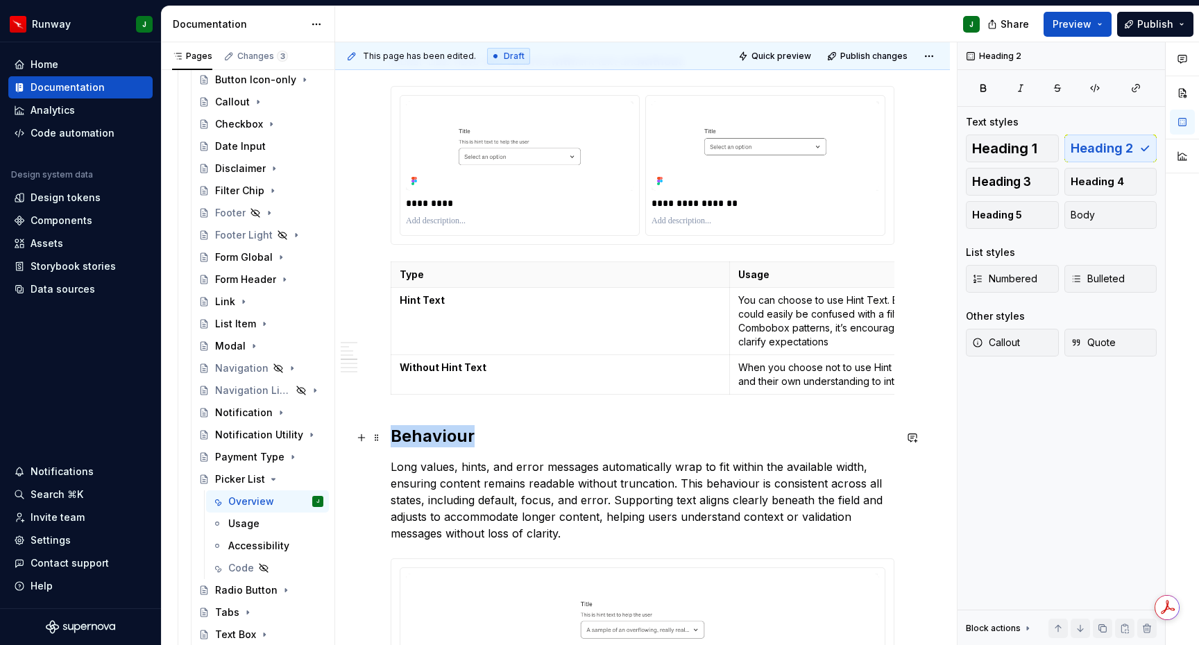
click at [434, 436] on h2 "Behaviour" at bounding box center [643, 436] width 504 height 22
drag, startPoint x: 519, startPoint y: 407, endPoint x: 511, endPoint y: 412, distance: 9.0
click at [519, 408] on button "button" at bounding box center [523, 408] width 19 height 19
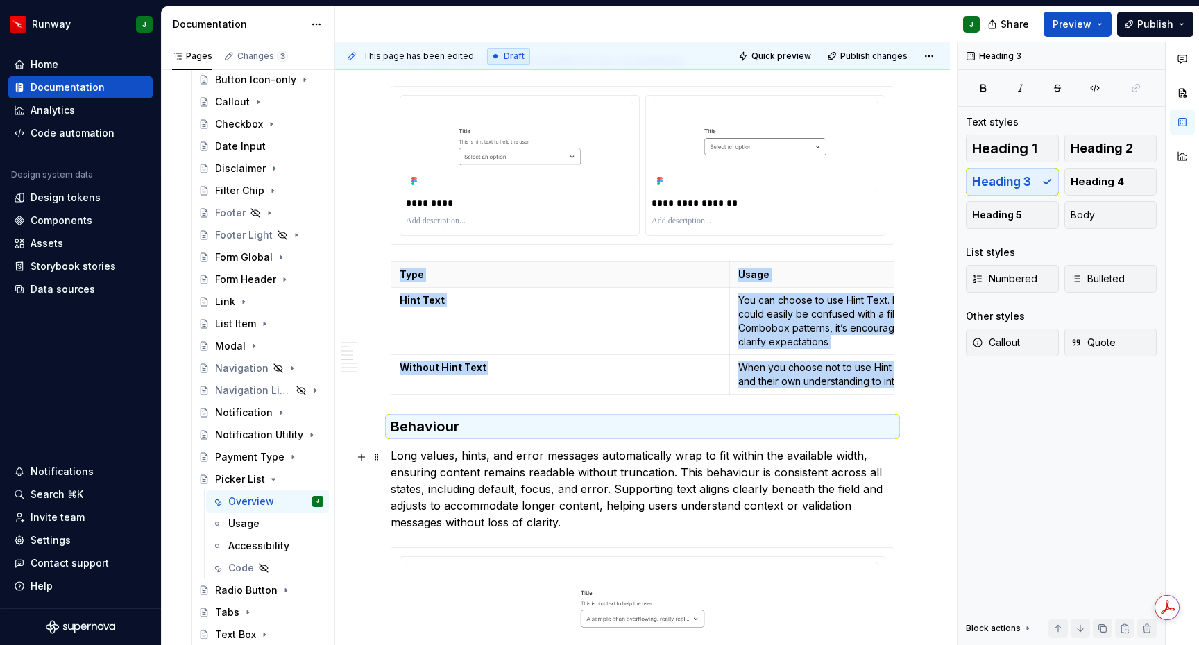
click at [545, 491] on p "Long values, hints, and error messages automatically wrap to fit within the ava…" at bounding box center [643, 489] width 504 height 83
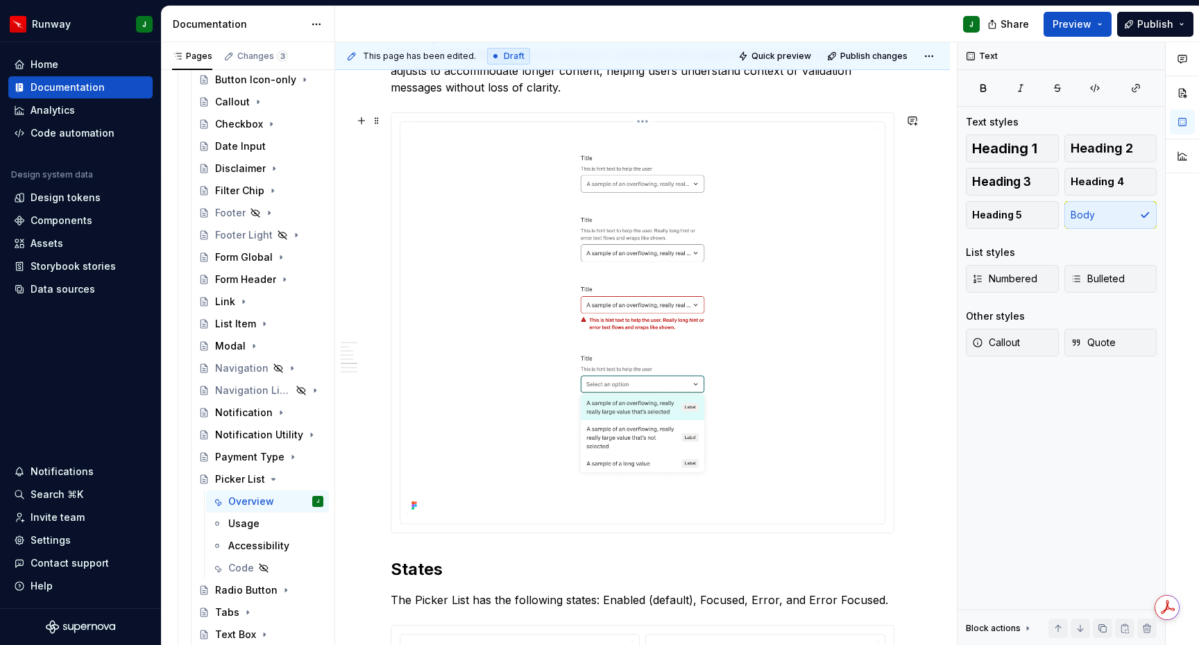
click at [543, 490] on img "To enrich screen reader interactions, please activate Accessibility in Grammarl…" at bounding box center [642, 322] width 473 height 388
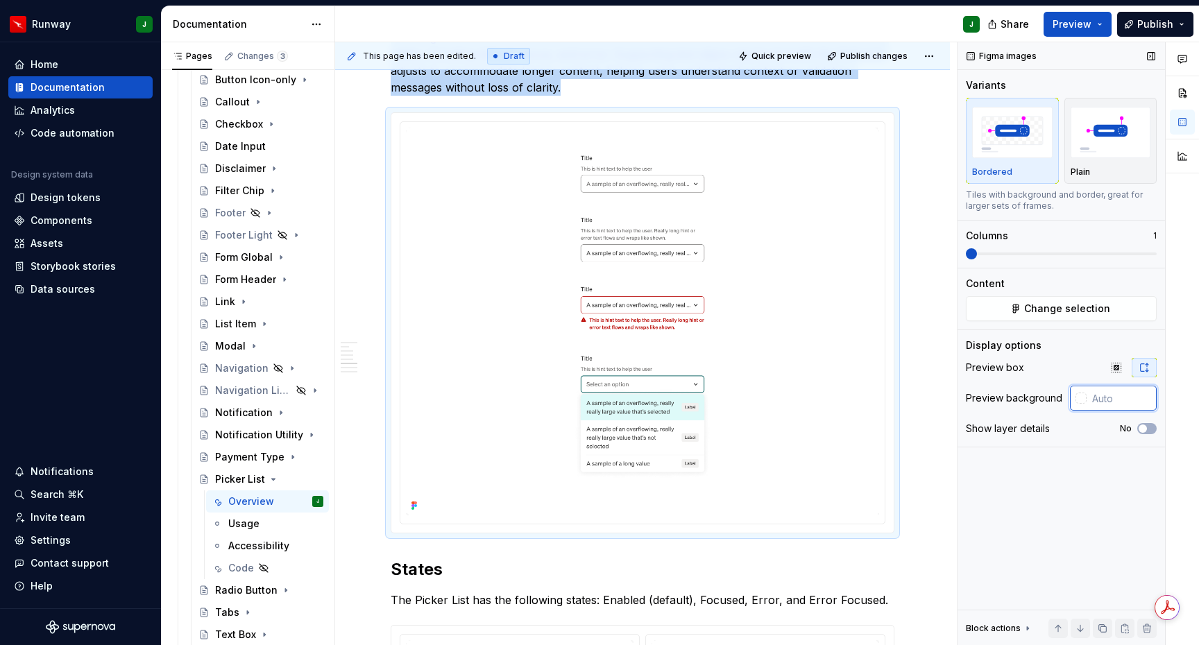
click at [1103, 401] on input "text" at bounding box center [1122, 398] width 70 height 25
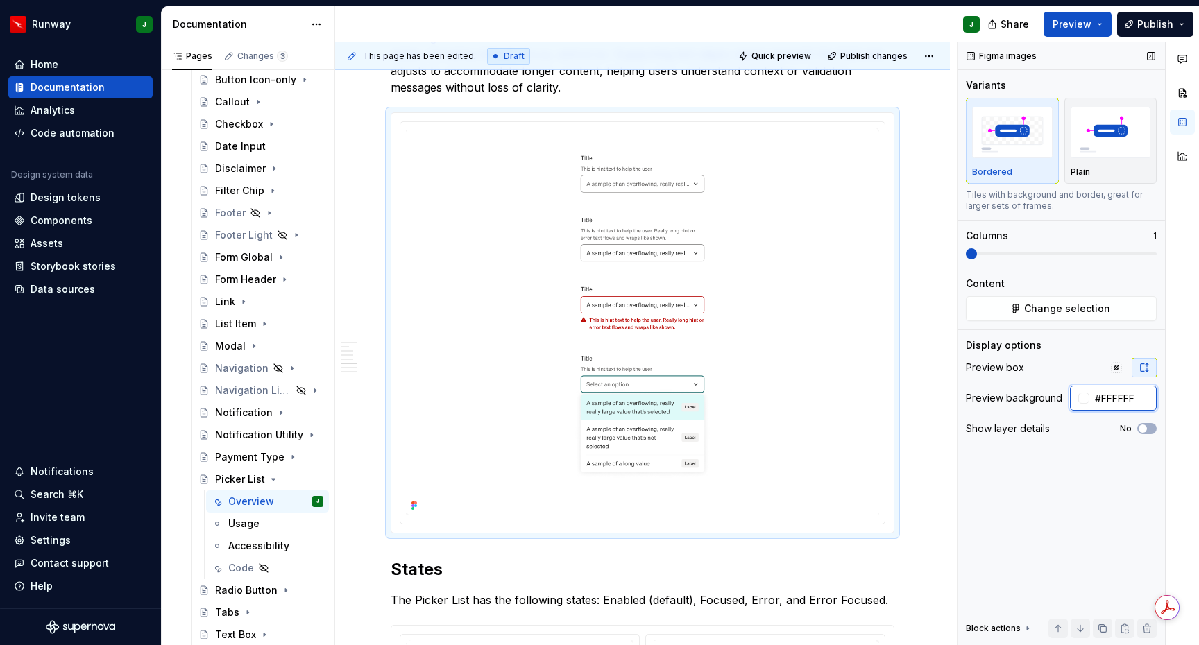
type input "#FFFFFF"
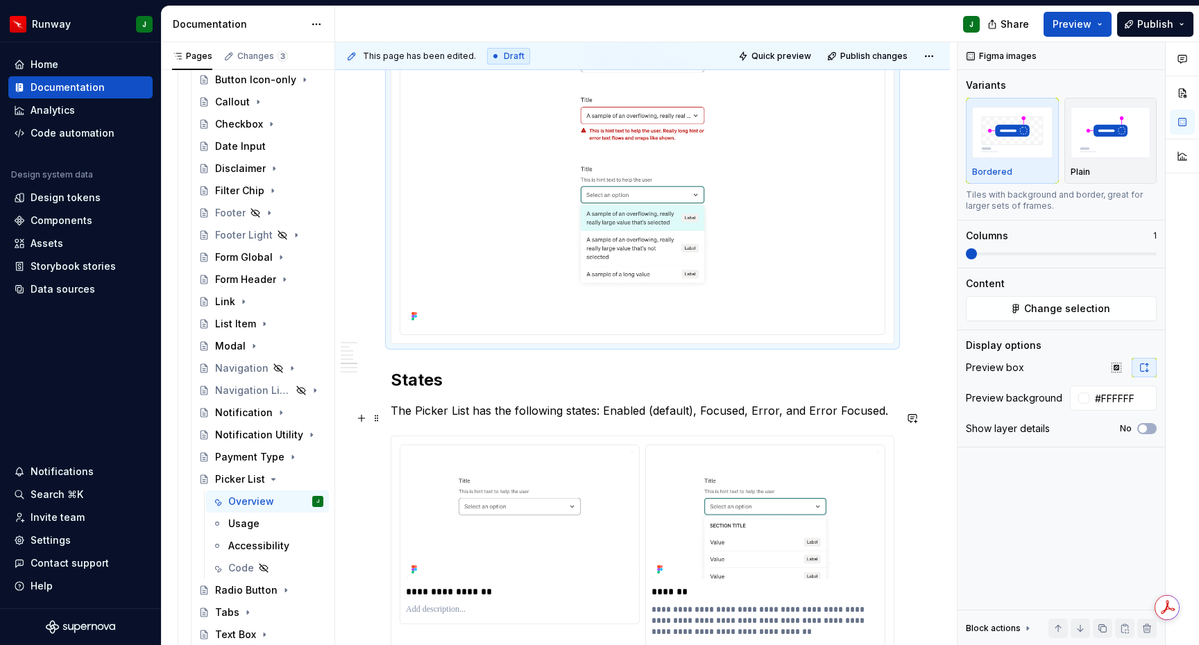
click at [558, 419] on p "The Picker List has the following states: Enabled (default), Focused, Error, an…" at bounding box center [643, 410] width 504 height 17
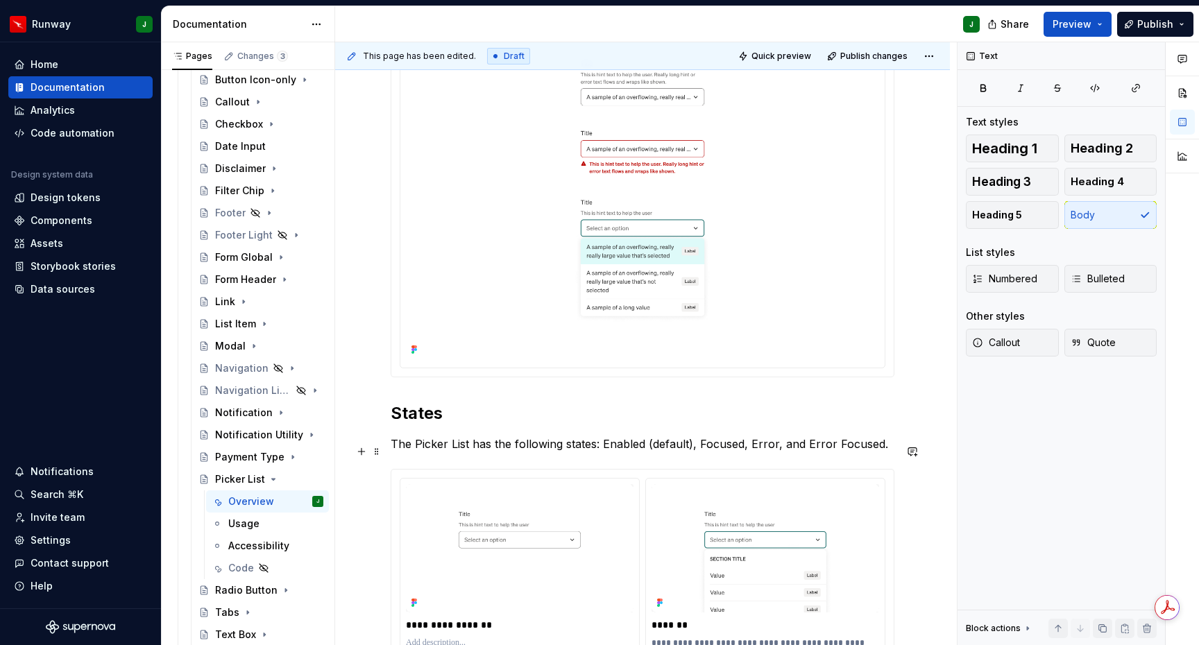
click at [496, 450] on p "The Picker List has the following states: Enabled (default), Focused, Error, an…" at bounding box center [643, 444] width 504 height 17
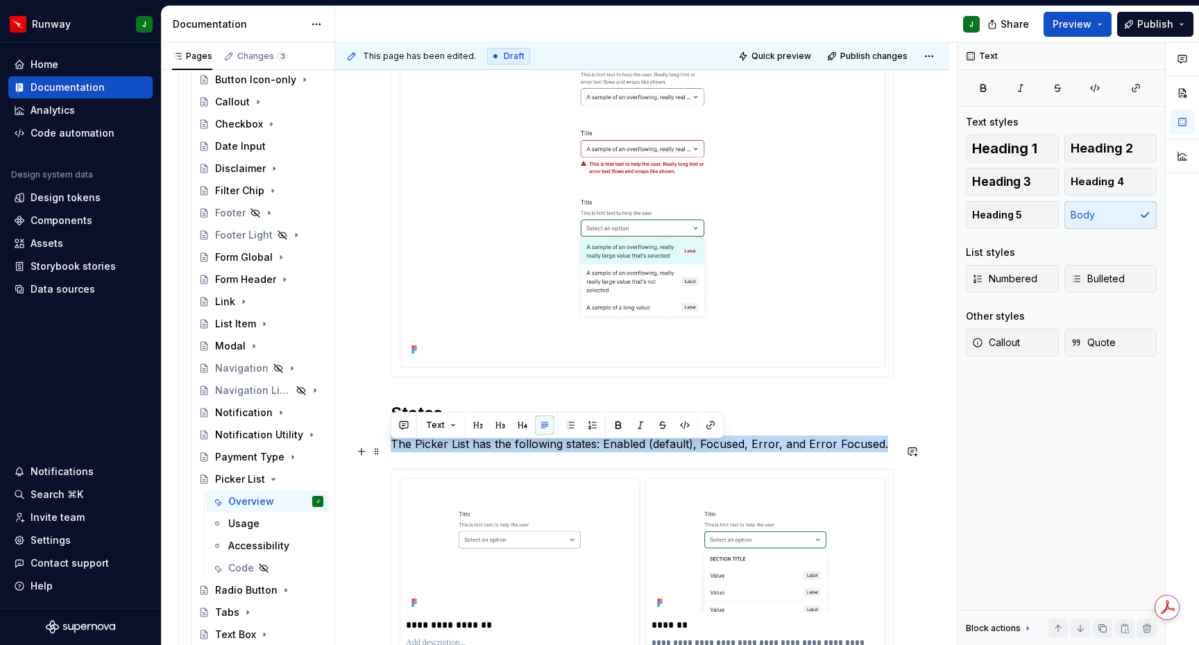
click at [496, 450] on p "The Picker List has the following states: Enabled (default), Focused, Error, an…" at bounding box center [643, 444] width 504 height 17
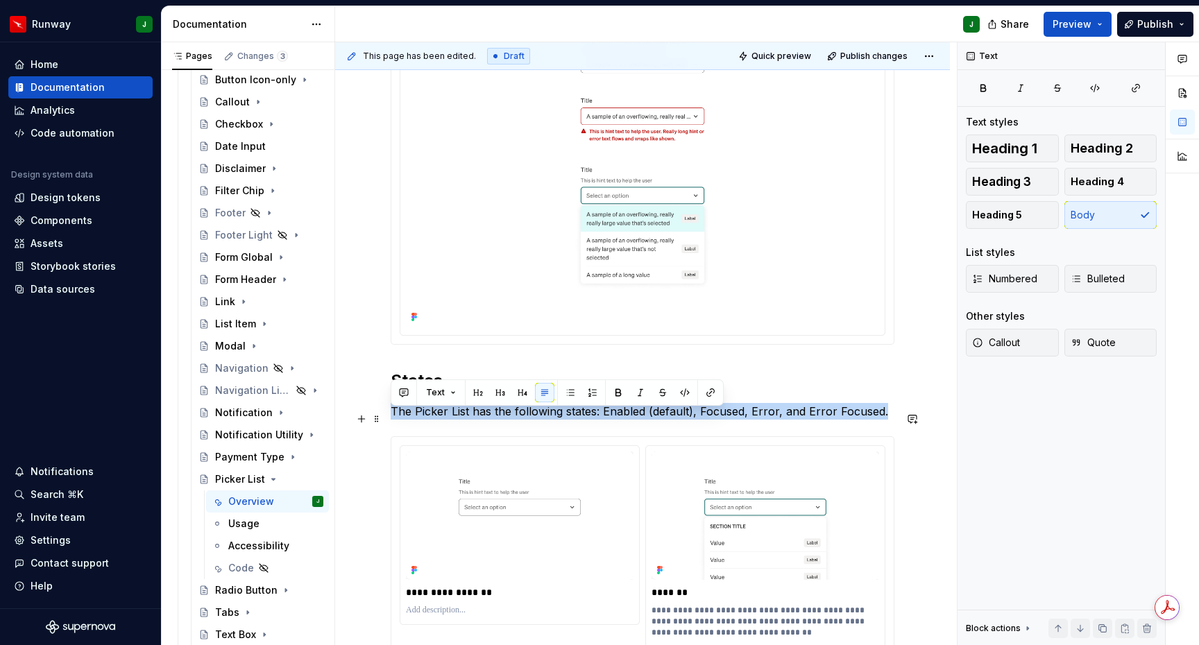
drag, startPoint x: 715, startPoint y: 412, endPoint x: 393, endPoint y: 415, distance: 322.7
click at [393, 415] on p "The Picker List has the following states: Enabled (default), Focused, Error, an…" at bounding box center [643, 411] width 504 height 17
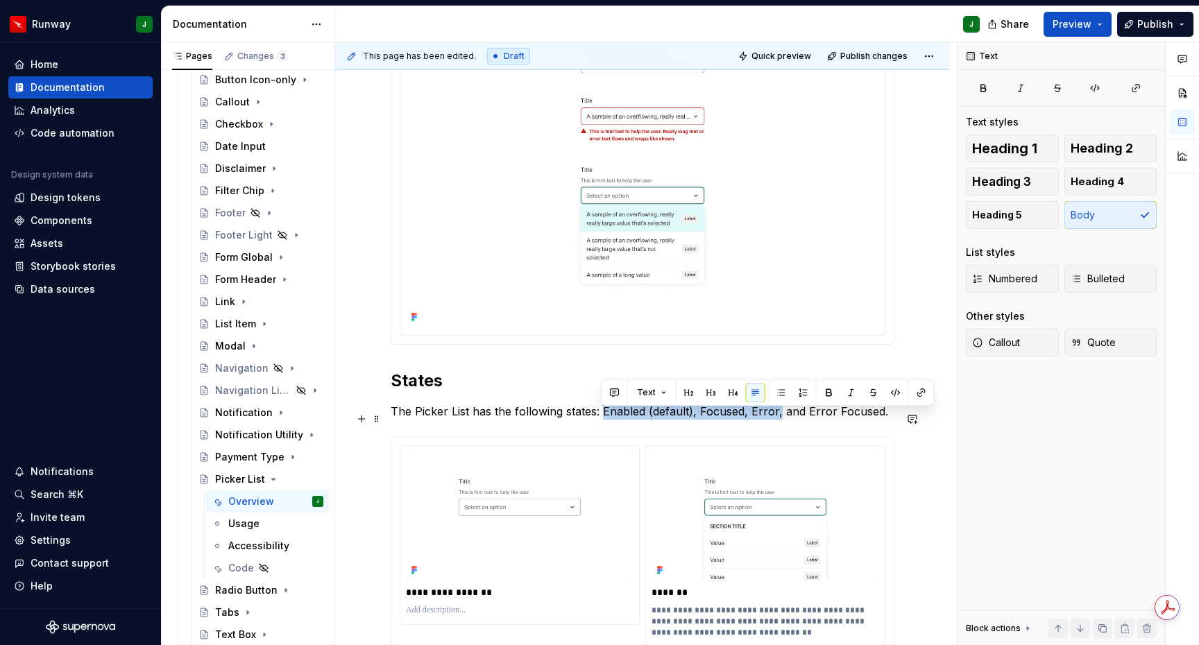
drag, startPoint x: 602, startPoint y: 420, endPoint x: 808, endPoint y: 432, distance: 206.5
click at [776, 420] on p "The Picker List has the following states: Enabled (default), Focused, Error, an…" at bounding box center [643, 411] width 504 height 17
click at [831, 392] on button "button" at bounding box center [828, 392] width 19 height 19
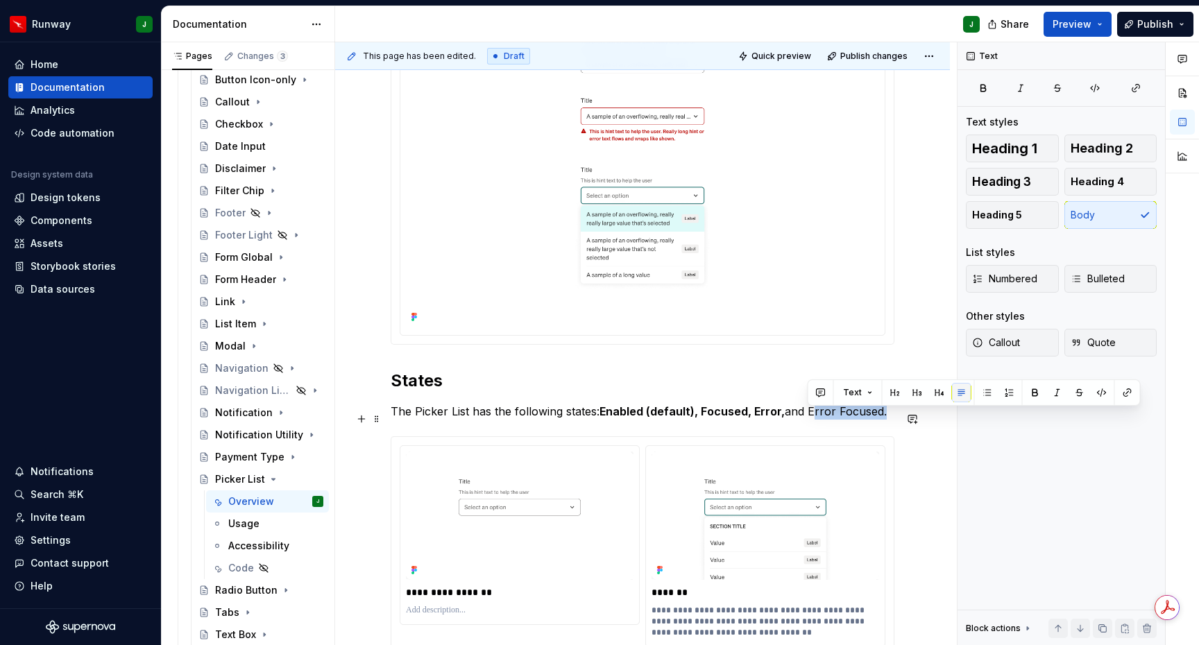
drag, startPoint x: 808, startPoint y: 420, endPoint x: 958, endPoint y: 393, distance: 151.6
click at [881, 420] on p "The Picker List has the following states: Enabled (default), Focused, Error, an…" at bounding box center [643, 411] width 504 height 17
click at [1036, 392] on button "button" at bounding box center [1035, 392] width 19 height 19
drag, startPoint x: 925, startPoint y: 430, endPoint x: 658, endPoint y: 442, distance: 266.7
click at [925, 432] on div "**********" at bounding box center [646, 344] width 622 height 604
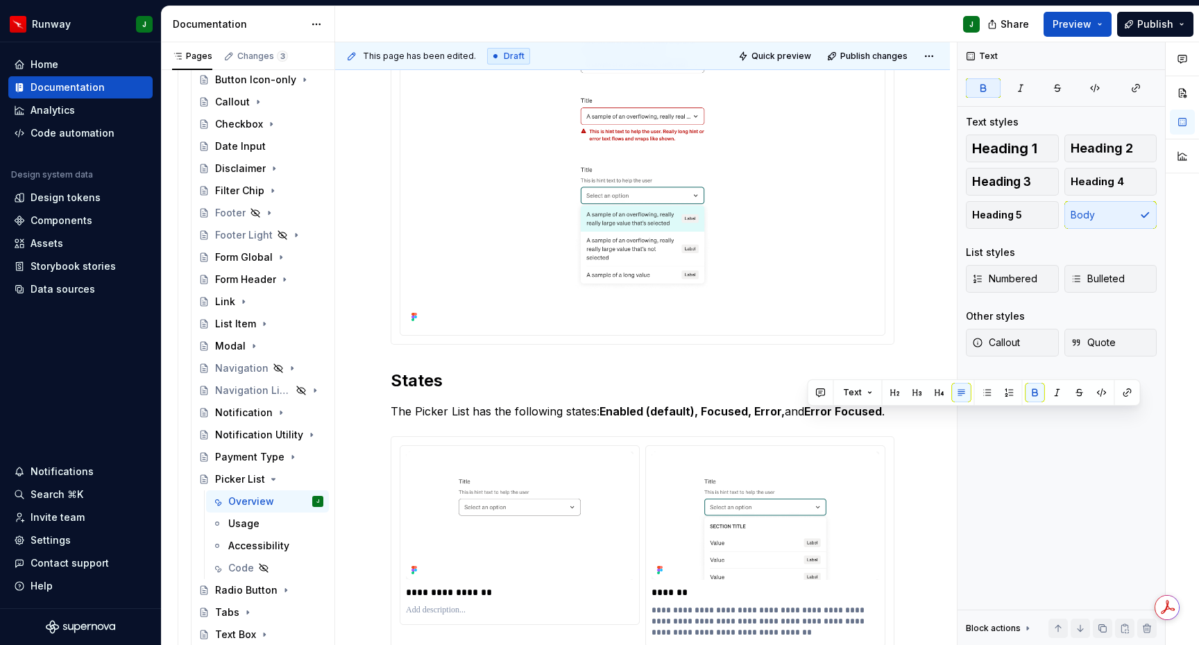
click at [921, 451] on div "**********" at bounding box center [642, 454] width 615 height 3541
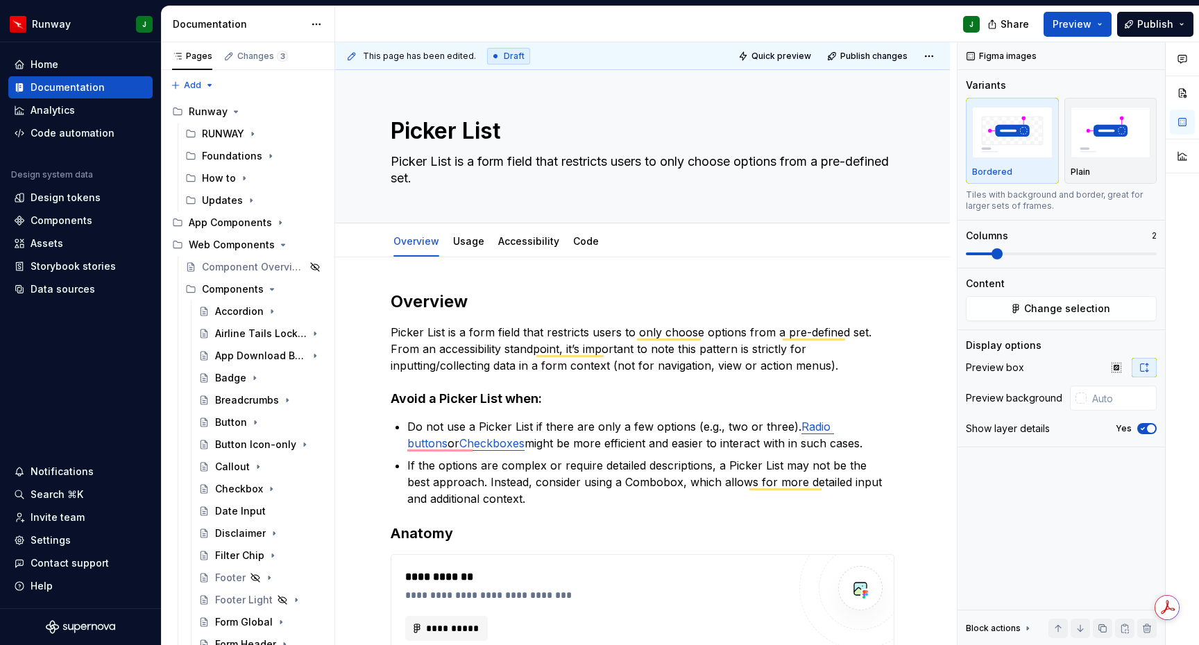
scroll to position [2158, 0]
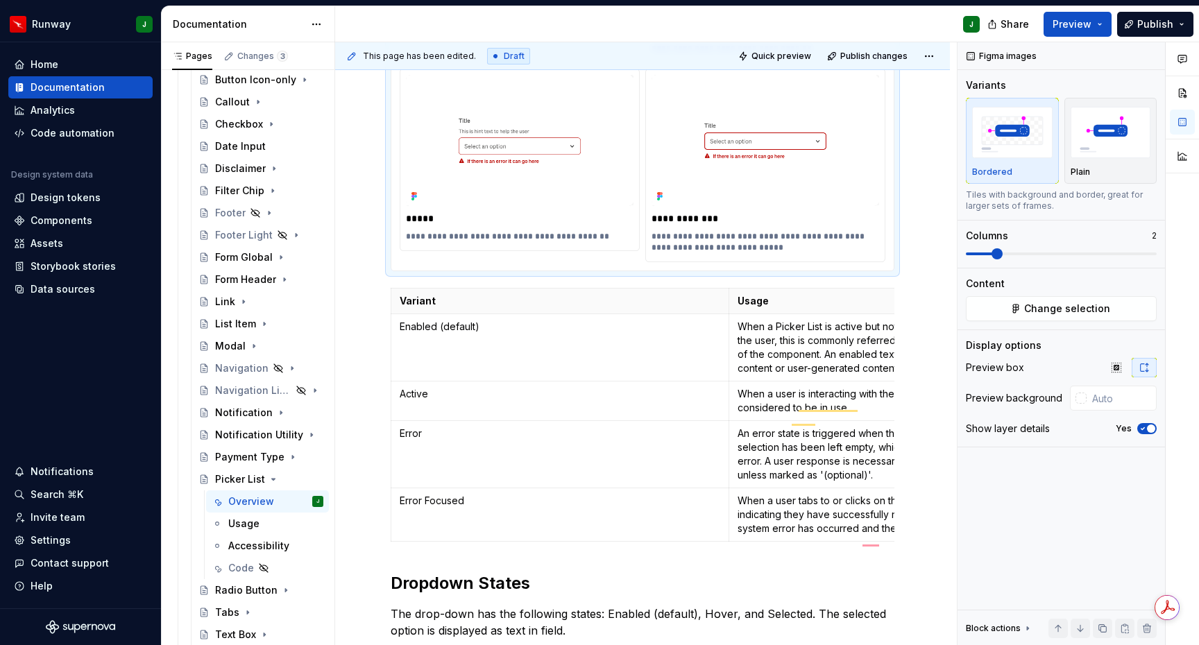
type textarea "*"
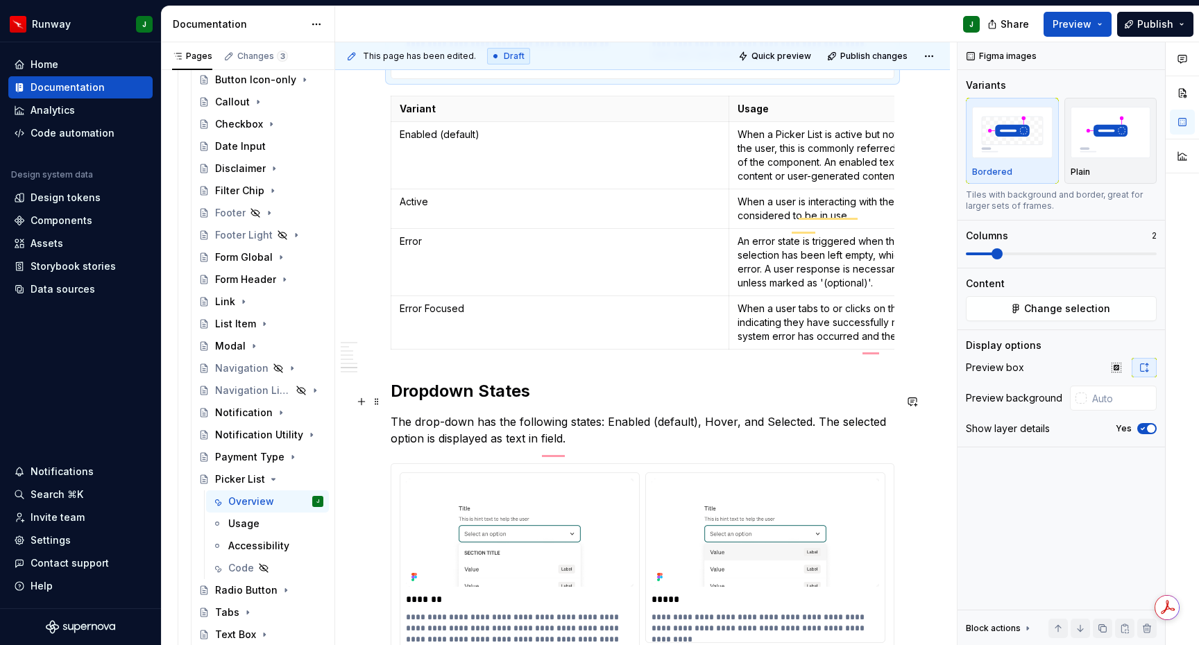
scroll to position [2446, 0]
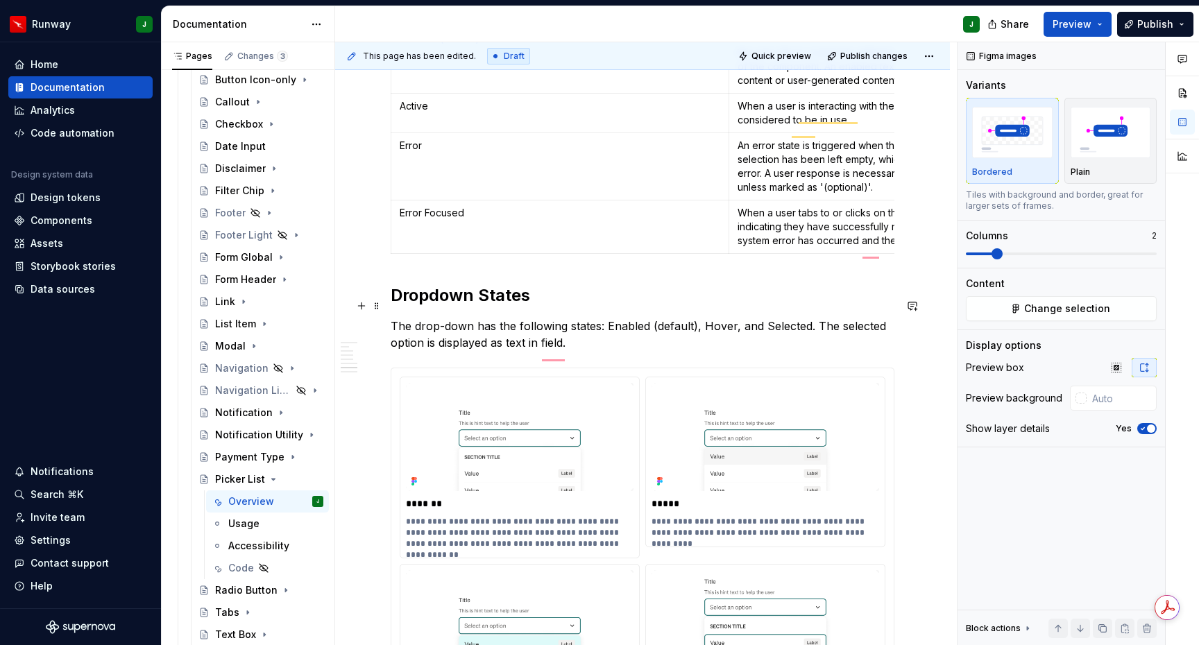
click at [427, 299] on h2 "Dropdown States" at bounding box center [643, 295] width 504 height 22
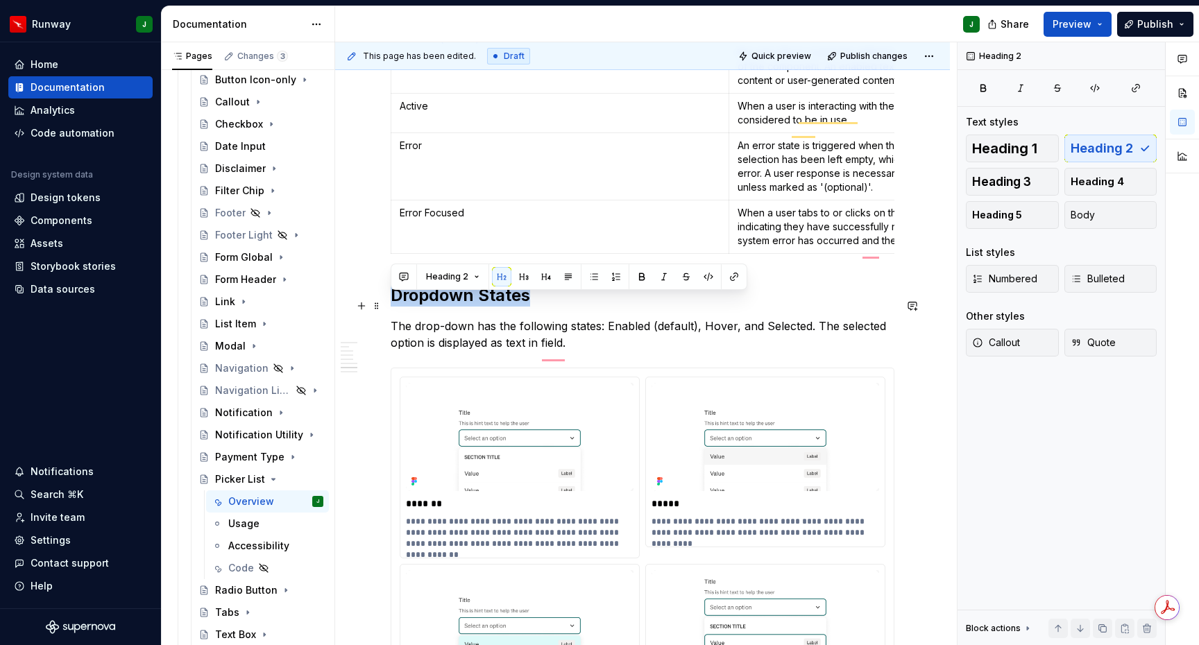
click at [427, 299] on h2 "Dropdown States" at bounding box center [643, 295] width 504 height 22
click at [522, 275] on button "button" at bounding box center [523, 276] width 19 height 19
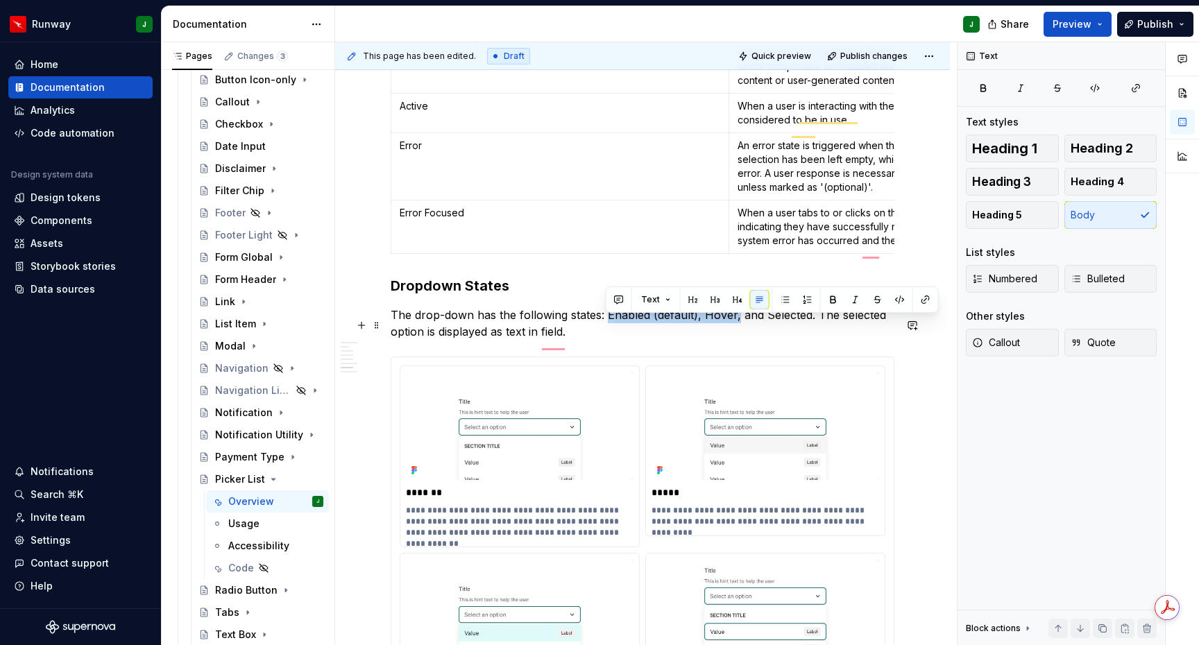
drag, startPoint x: 606, startPoint y: 328, endPoint x: 734, endPoint y: 332, distance: 127.7
click at [734, 332] on p "The drop-down has the following states: Enabled (default), Hover, and Selected.…" at bounding box center [643, 323] width 504 height 33
click at [832, 299] on button "button" at bounding box center [833, 299] width 19 height 19
click at [790, 327] on p "The drop-down has the following states: Enabled (default), Hover, and Selected.…" at bounding box center [643, 323] width 504 height 33
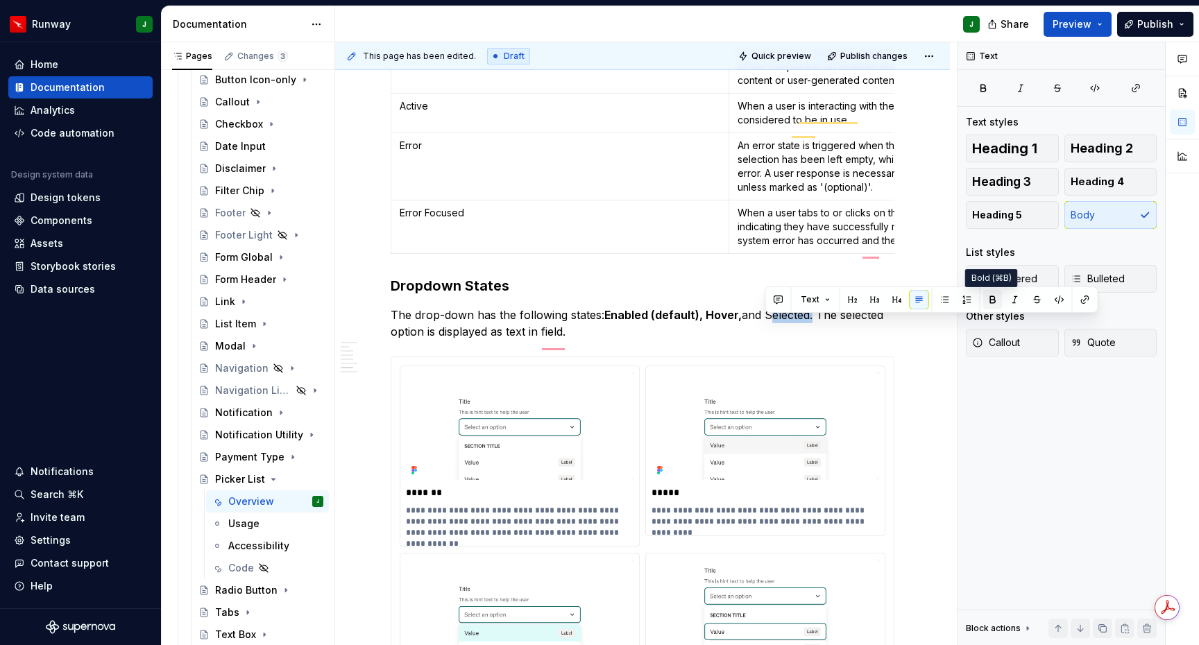
click at [995, 300] on button "button" at bounding box center [992, 299] width 19 height 19
click at [594, 340] on p "The drop-down has the following states: Enabled (default), Hover, and Selected …" at bounding box center [643, 323] width 504 height 33
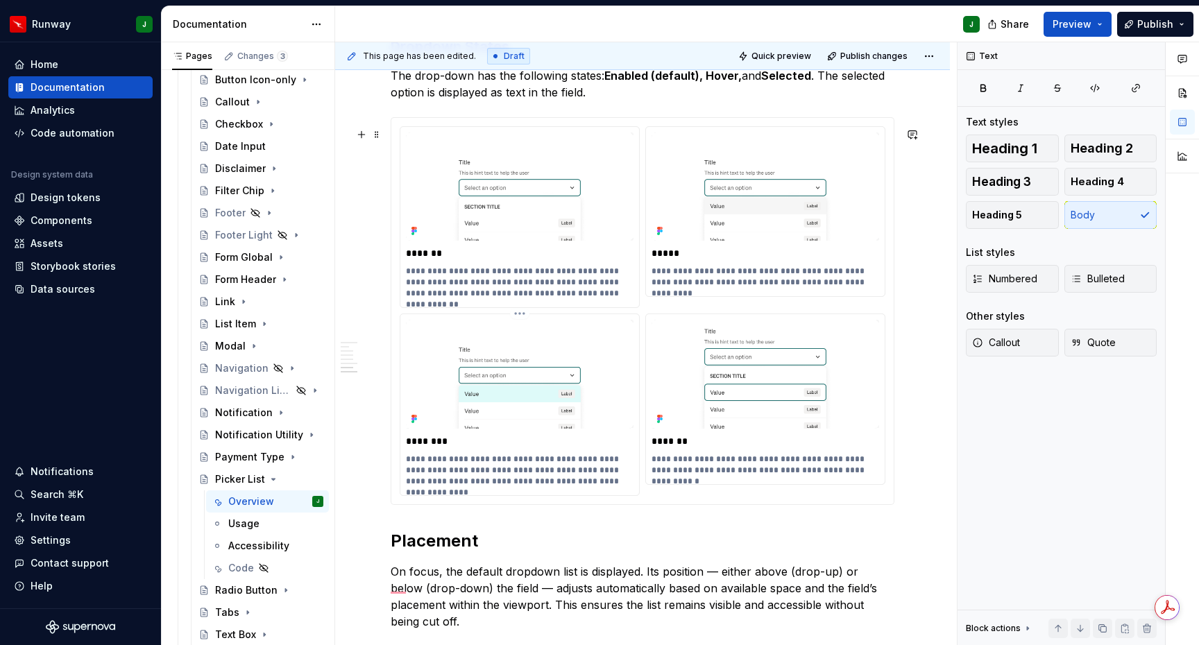
scroll to position [0, 0]
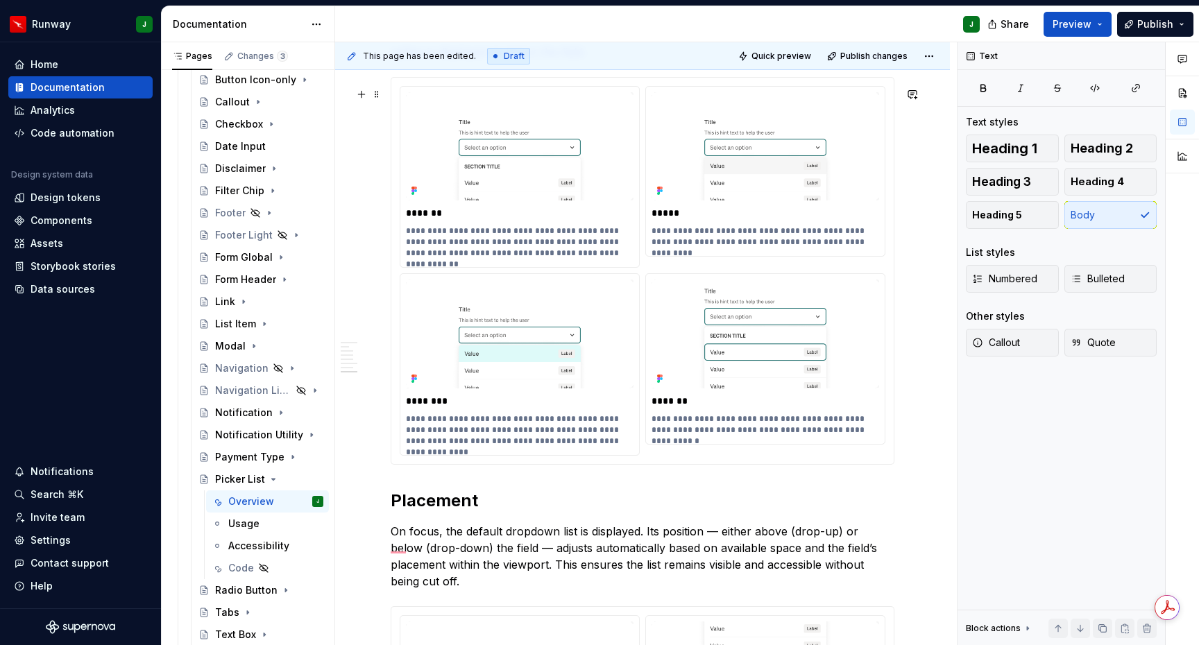
click at [892, 465] on div "**********" at bounding box center [642, 271] width 502 height 387
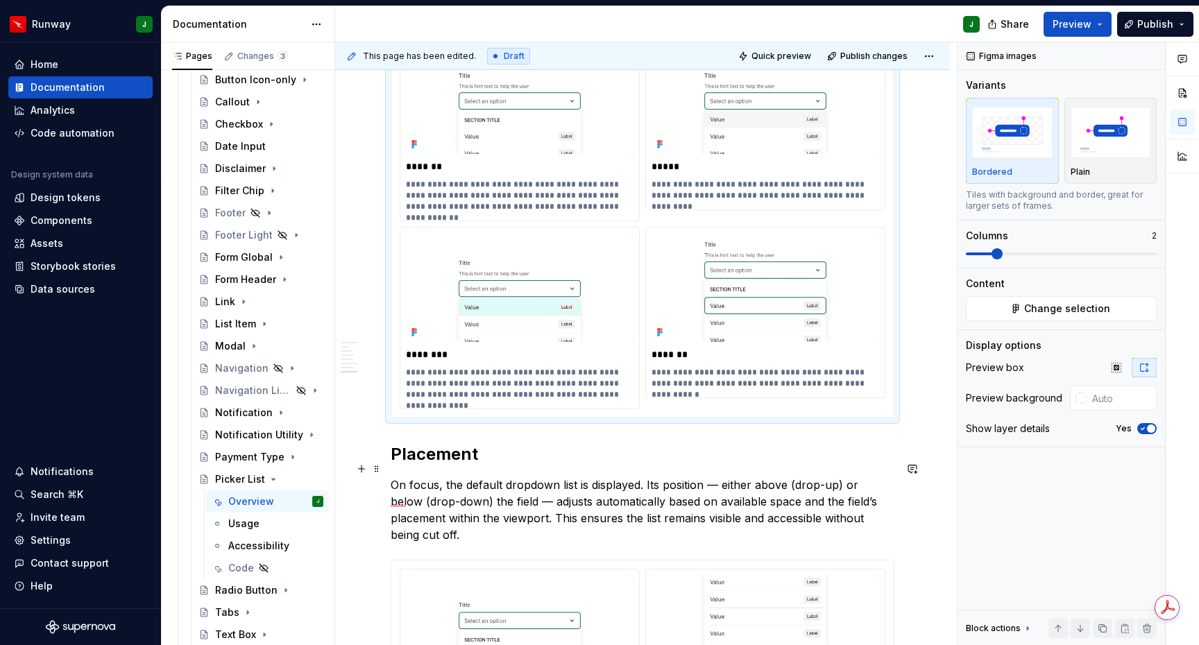
click at [418, 466] on h2 "Placement" at bounding box center [643, 454] width 504 height 22
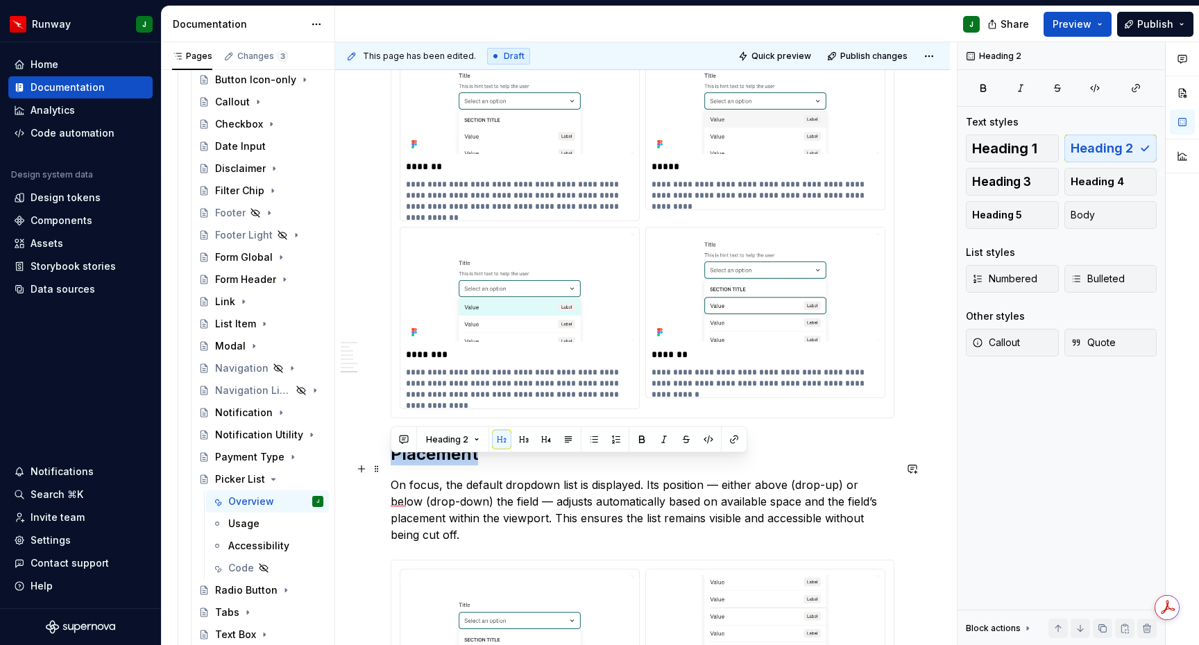
click at [418, 466] on h2 "Placement" at bounding box center [643, 454] width 504 height 22
click at [524, 439] on button "button" at bounding box center [523, 439] width 19 height 19
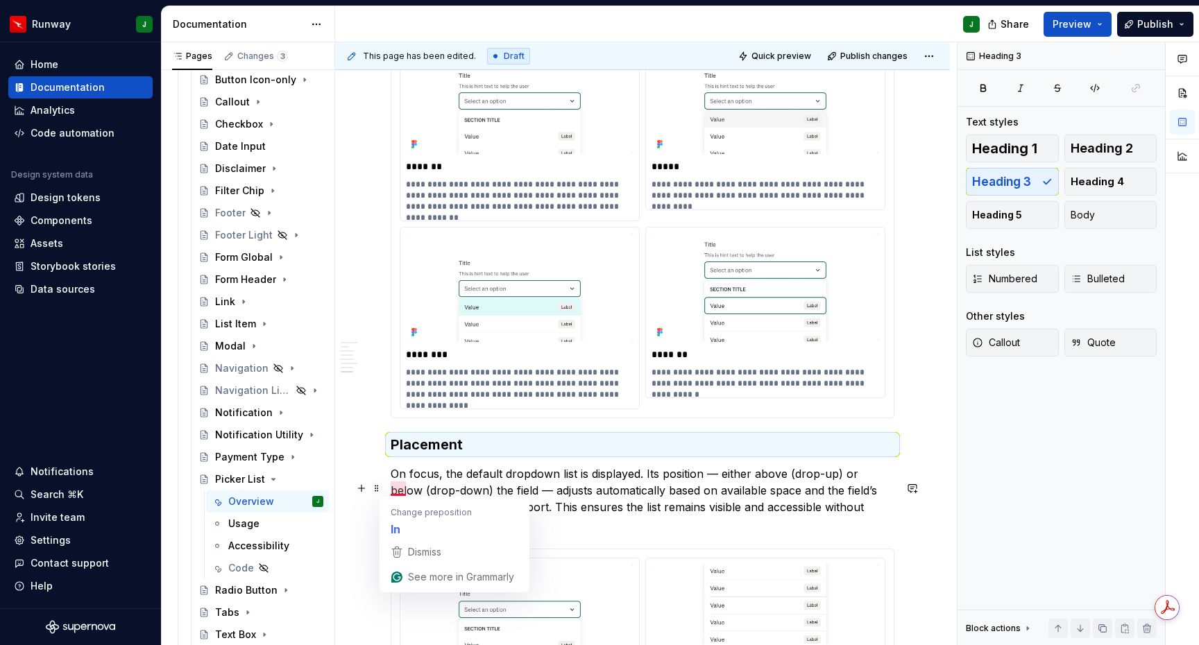
click at [439, 488] on p "On focus, the default dropdown list is displayed. Its position — either above (…" at bounding box center [643, 499] width 504 height 67
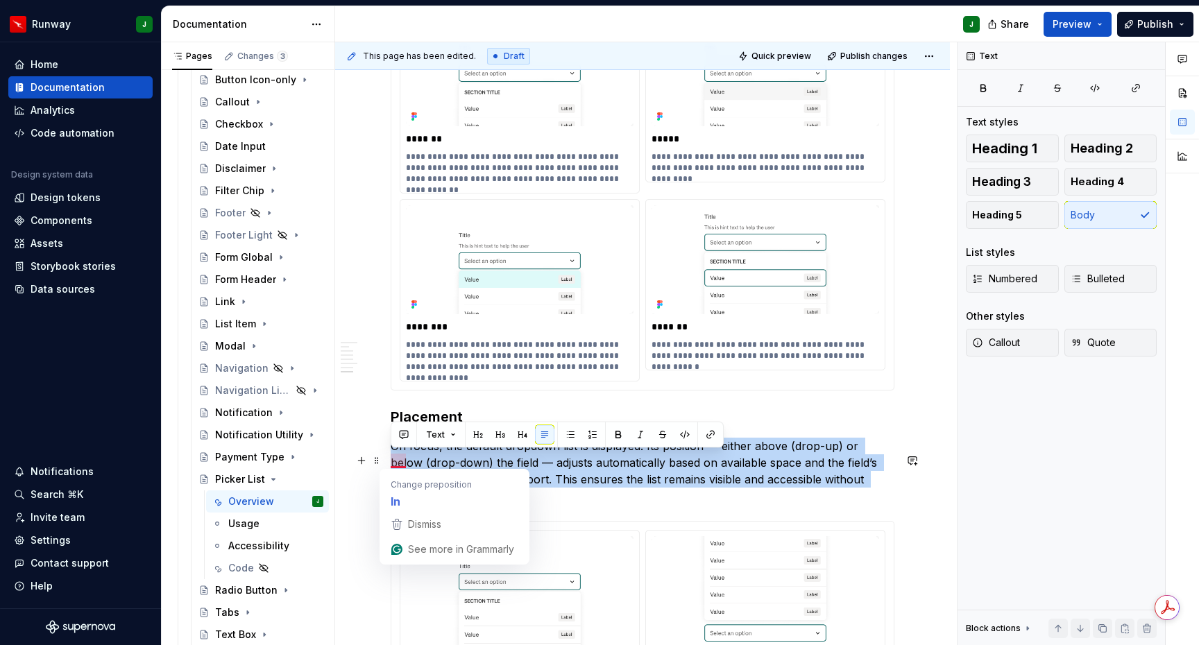
drag, startPoint x: 436, startPoint y: 510, endPoint x: 440, endPoint y: 463, distance: 47.4
copy p "On focus, the default dropdown list is displayed. Its position — either above (…"
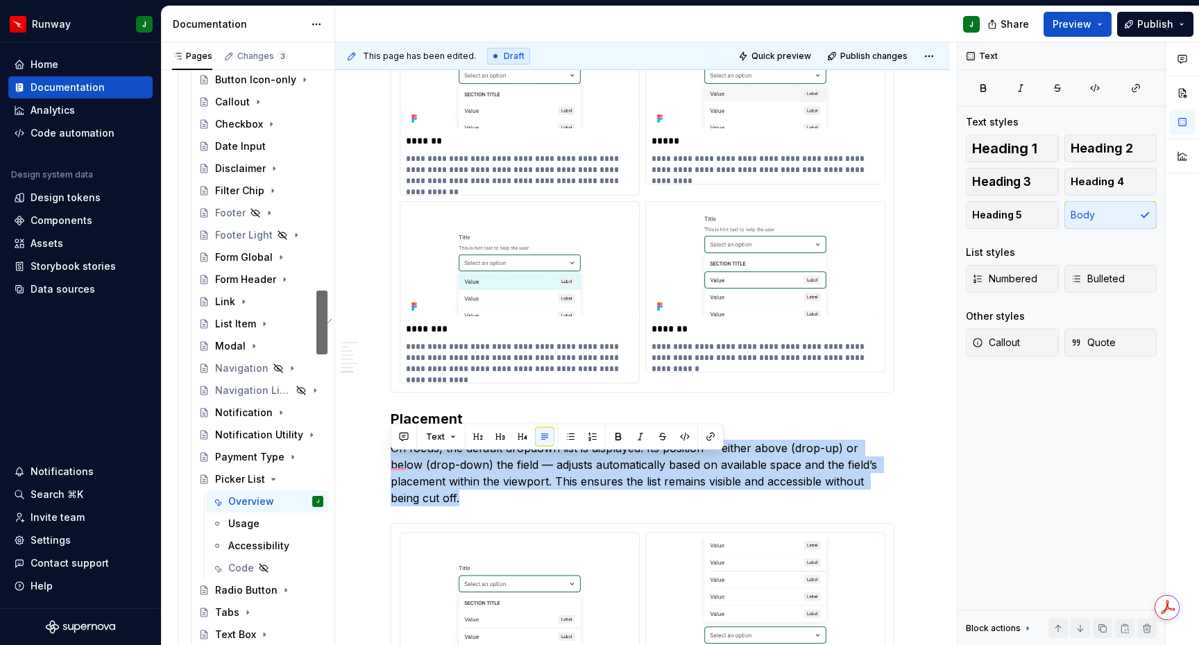
scroll to position [2798, 0]
click at [428, 493] on p "On focus, the default dropdown list is displayed. Its position — either above (…" at bounding box center [643, 473] width 504 height 67
drag, startPoint x: 395, startPoint y: 482, endPoint x: 383, endPoint y: 465, distance: 21.0
click at [383, 465] on html "Runway J Home Documentation Analytics Code automation Design system data Design…" at bounding box center [599, 322] width 1199 height 645
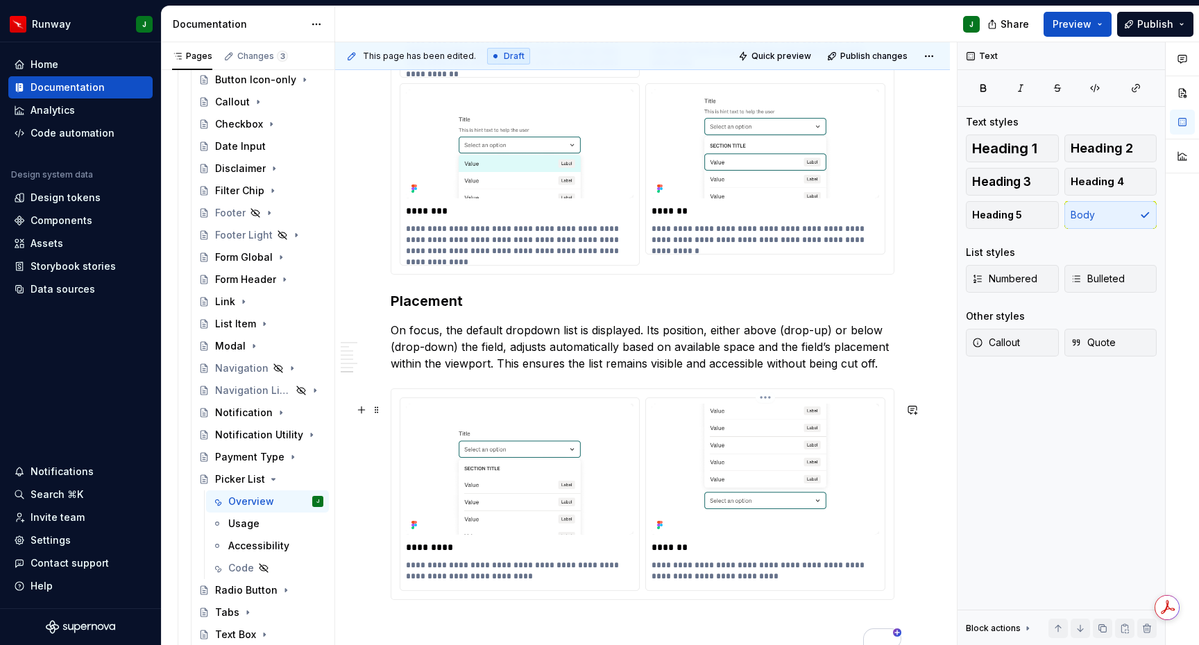
scroll to position [2946, 0]
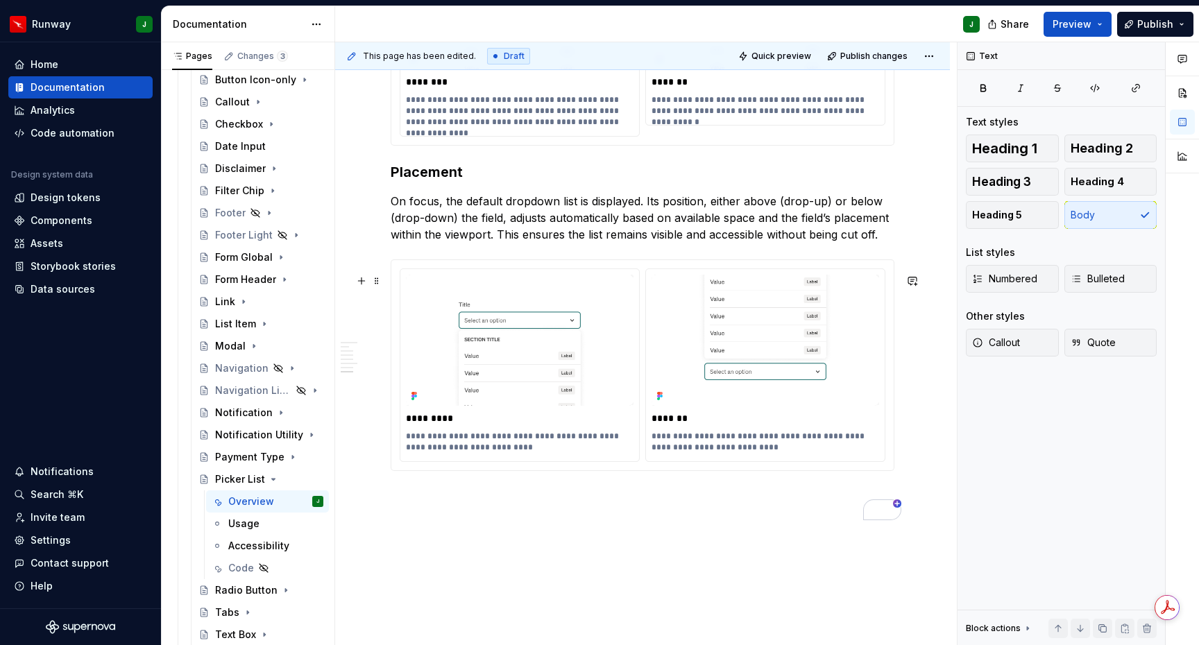
click at [444, 504] on p "To enrich screen reader interactions, please activate Accessibility in Grammarl…" at bounding box center [643, 496] width 504 height 17
click at [407, 529] on p "To enrich screen reader interactions, please activate Accessibility in Grammarl…" at bounding box center [643, 521] width 504 height 17
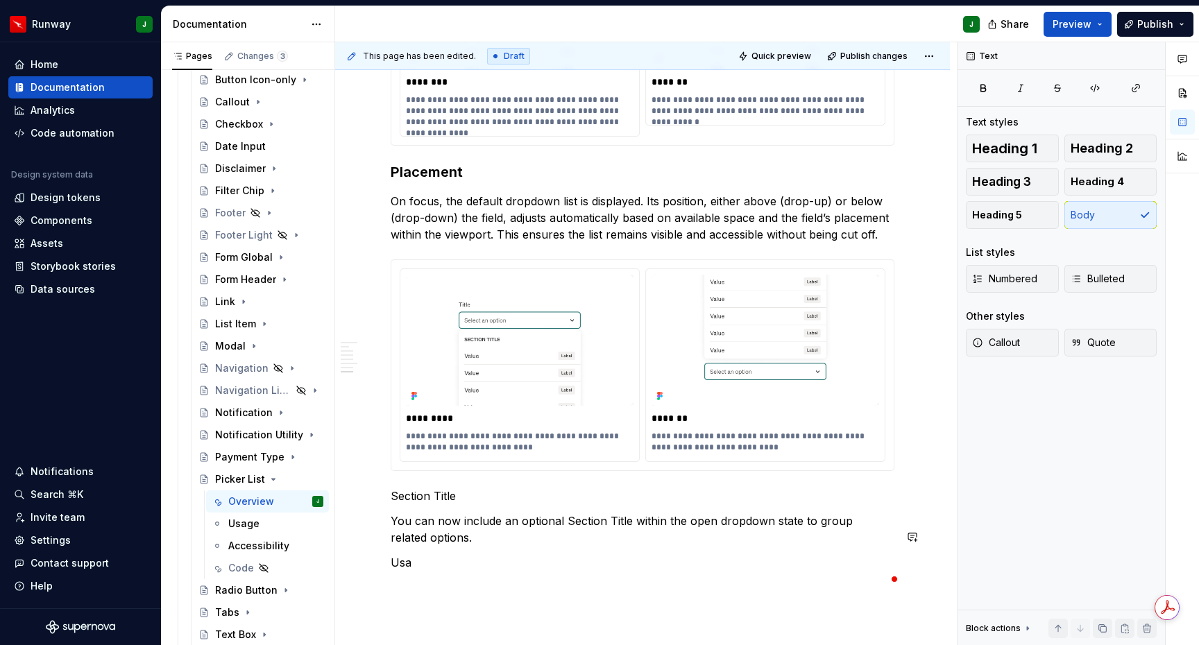
scroll to position [3054, 0]
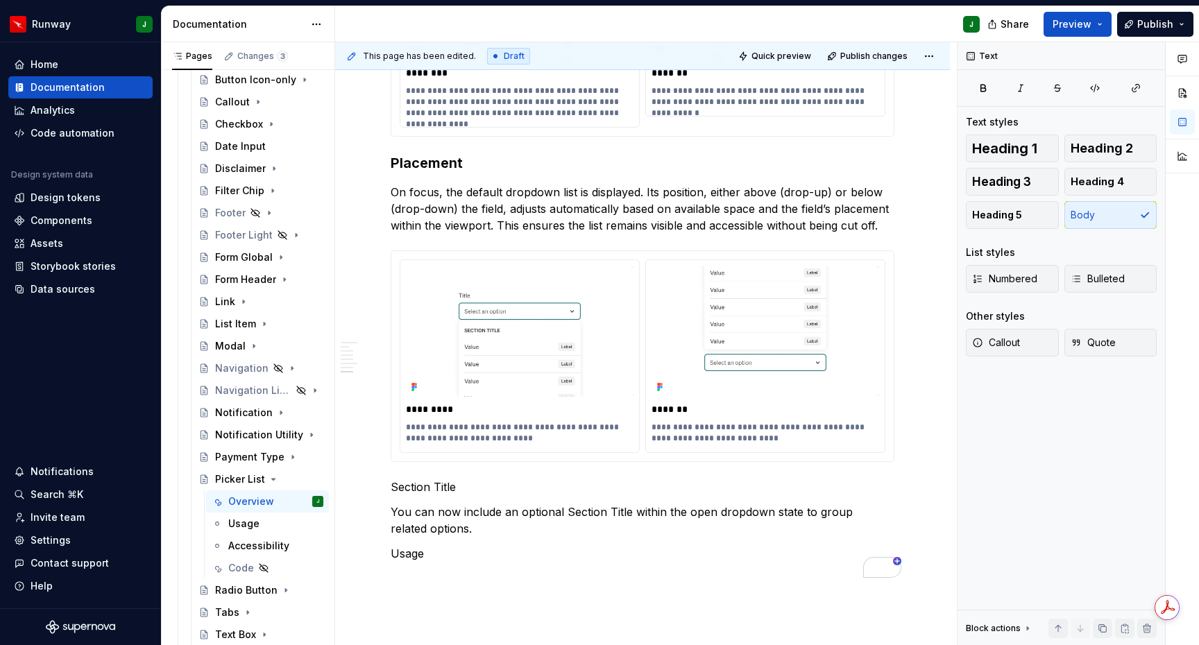
click at [430, 562] on p "Usage" at bounding box center [643, 553] width 504 height 17
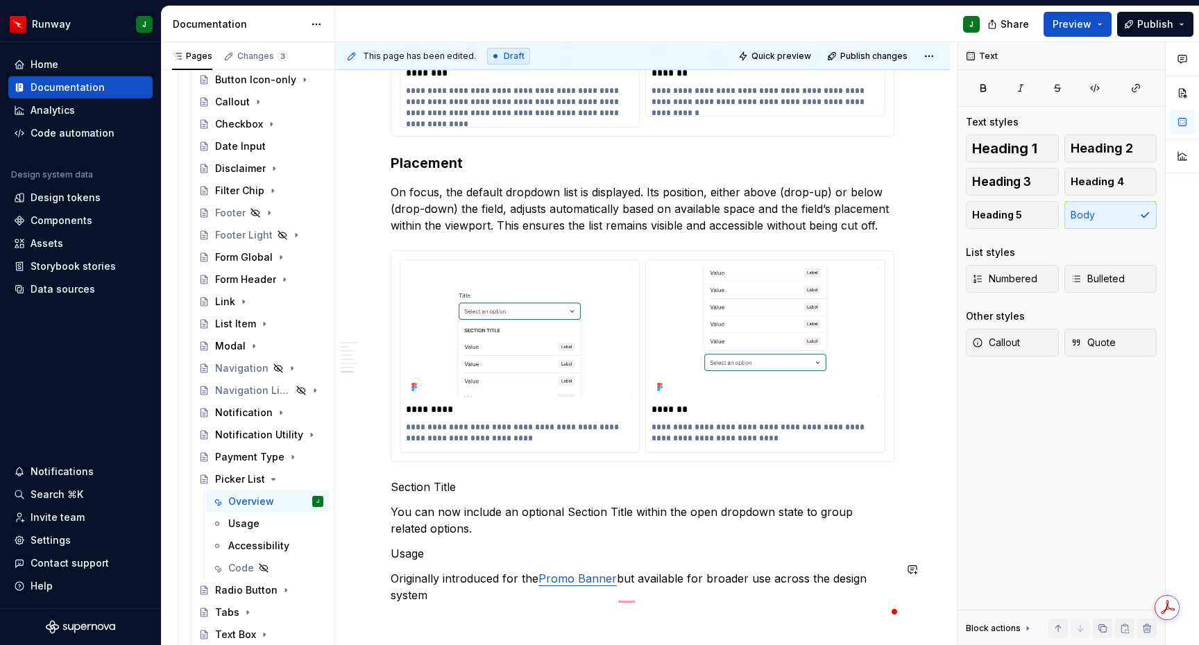
scroll to position [3155, 0]
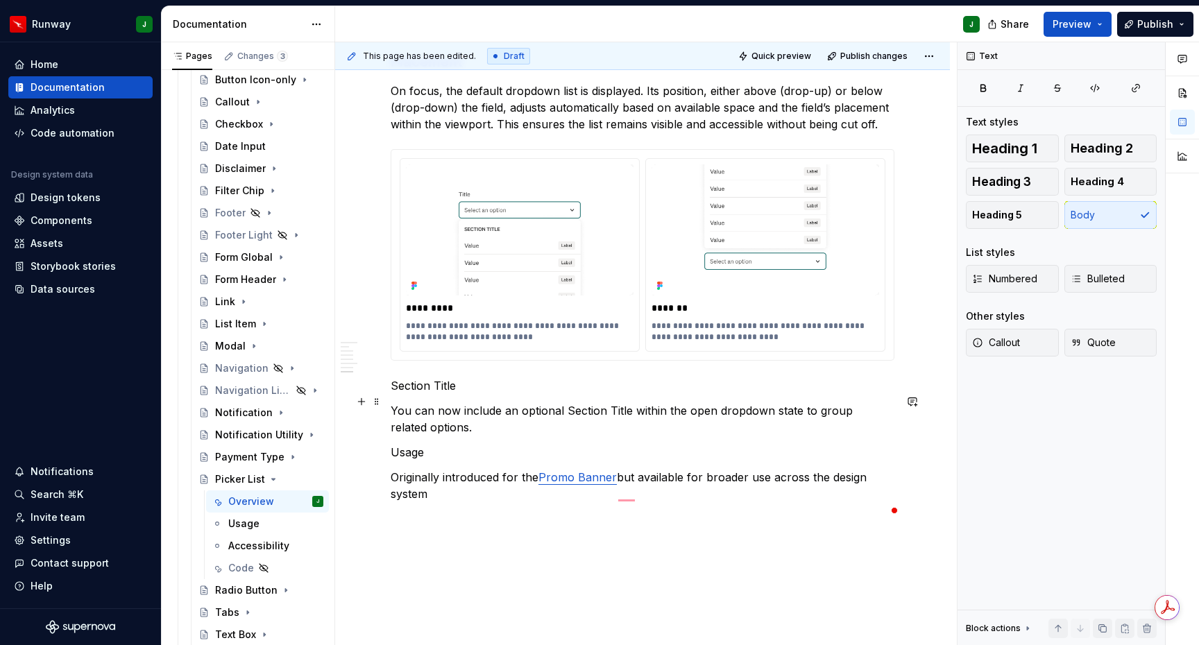
click at [405, 394] on p "Section Title" at bounding box center [643, 385] width 504 height 17
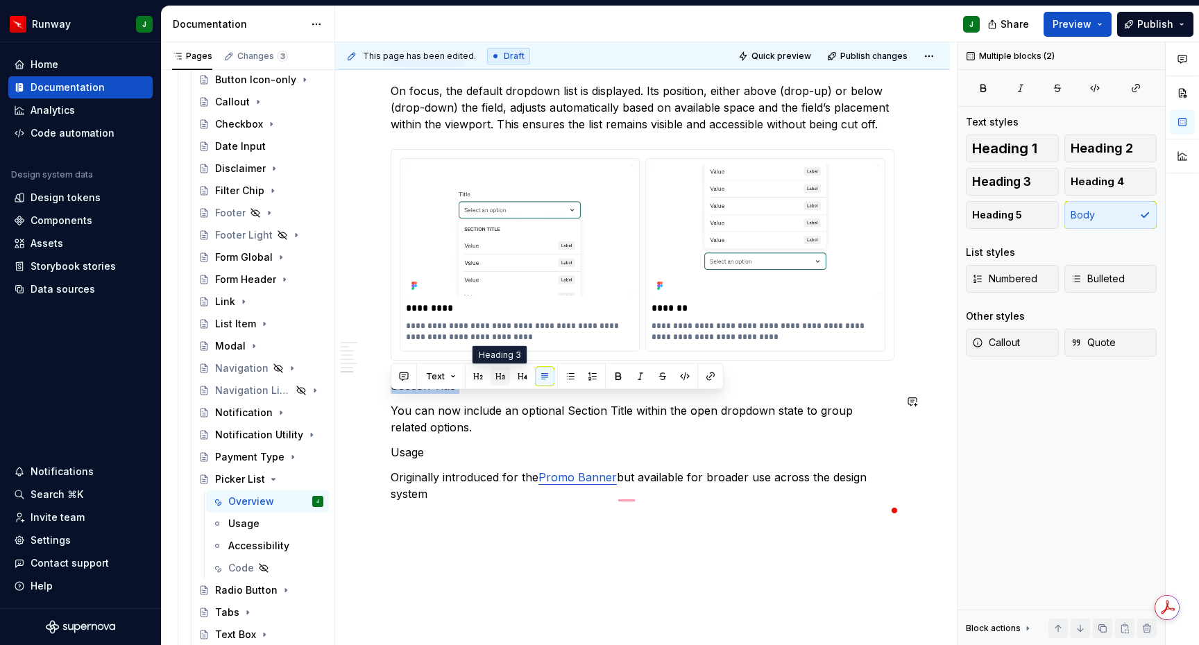
click at [503, 375] on button "button" at bounding box center [500, 376] width 19 height 19
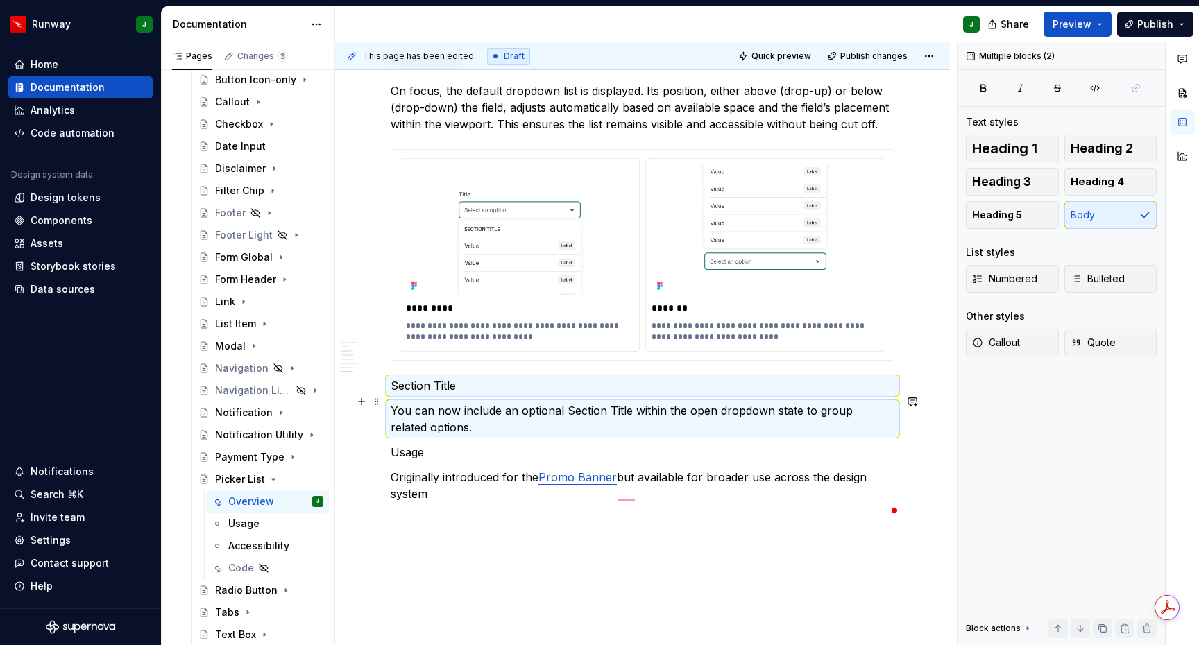
click at [468, 394] on p "Section Title" at bounding box center [643, 385] width 504 height 17
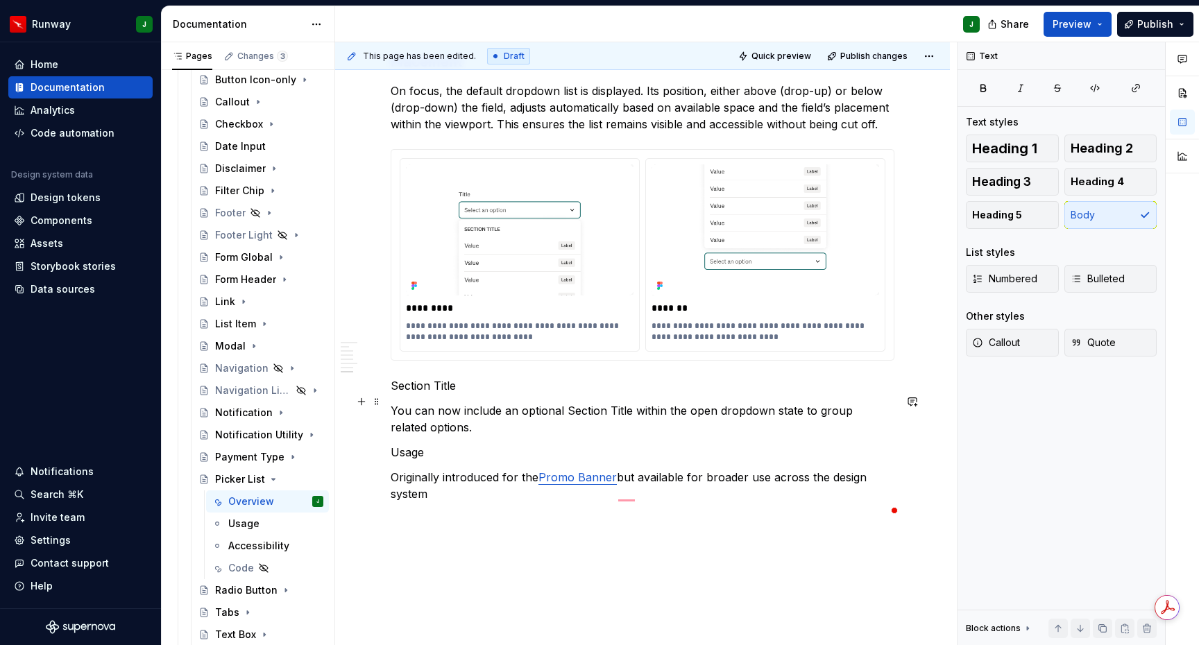
click at [468, 394] on p "Section Title" at bounding box center [643, 385] width 504 height 17
drag, startPoint x: 455, startPoint y: 402, endPoint x: 392, endPoint y: 402, distance: 63.1
click at [392, 394] on p "Section Title" at bounding box center [643, 385] width 504 height 17
click at [506, 378] on button "button" at bounding box center [500, 376] width 19 height 19
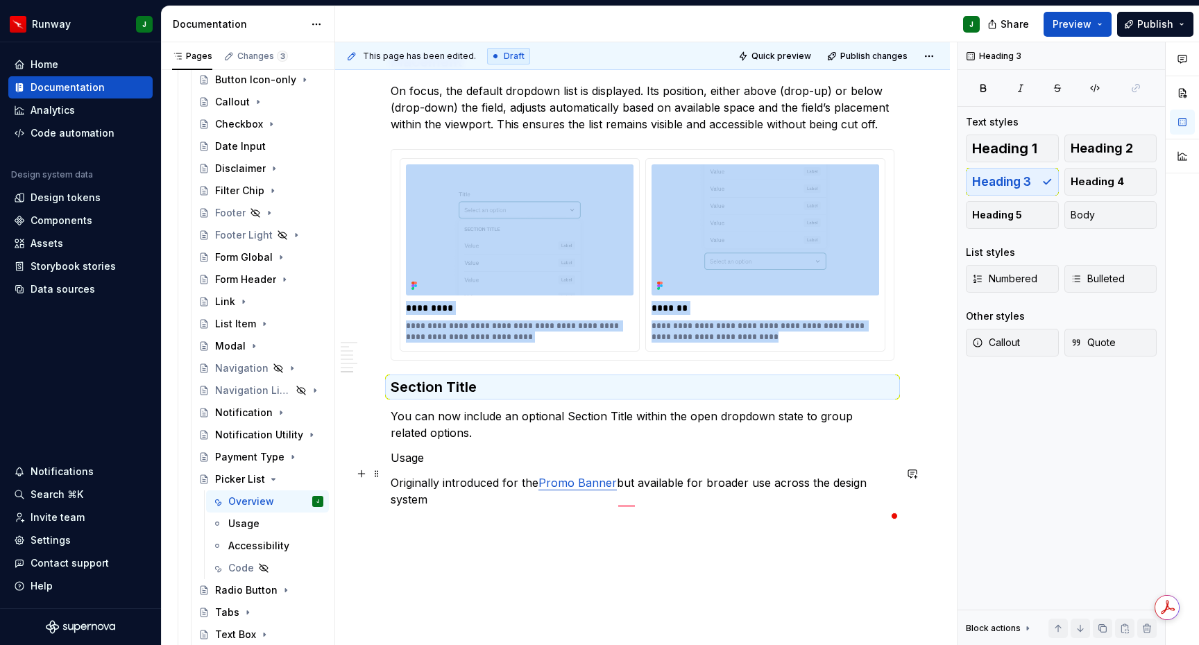
click at [409, 466] on p "Usage" at bounding box center [643, 458] width 504 height 17
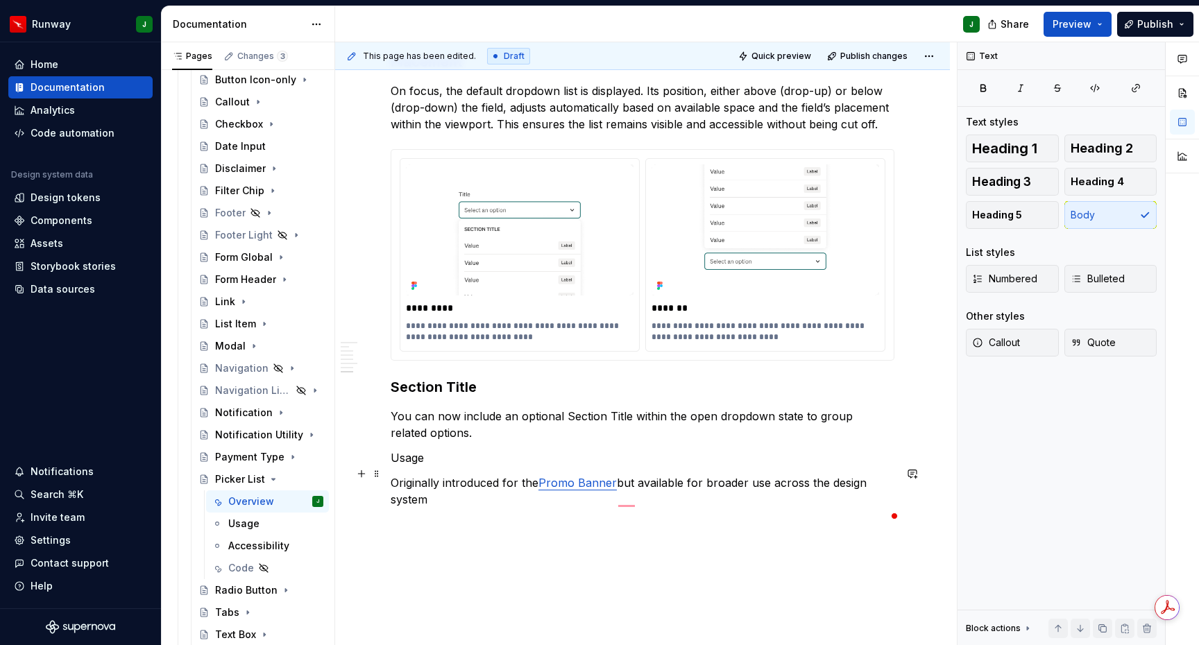
click at [409, 466] on p "Usage" at bounding box center [643, 458] width 504 height 17
click at [520, 450] on button "button" at bounding box center [522, 448] width 19 height 19
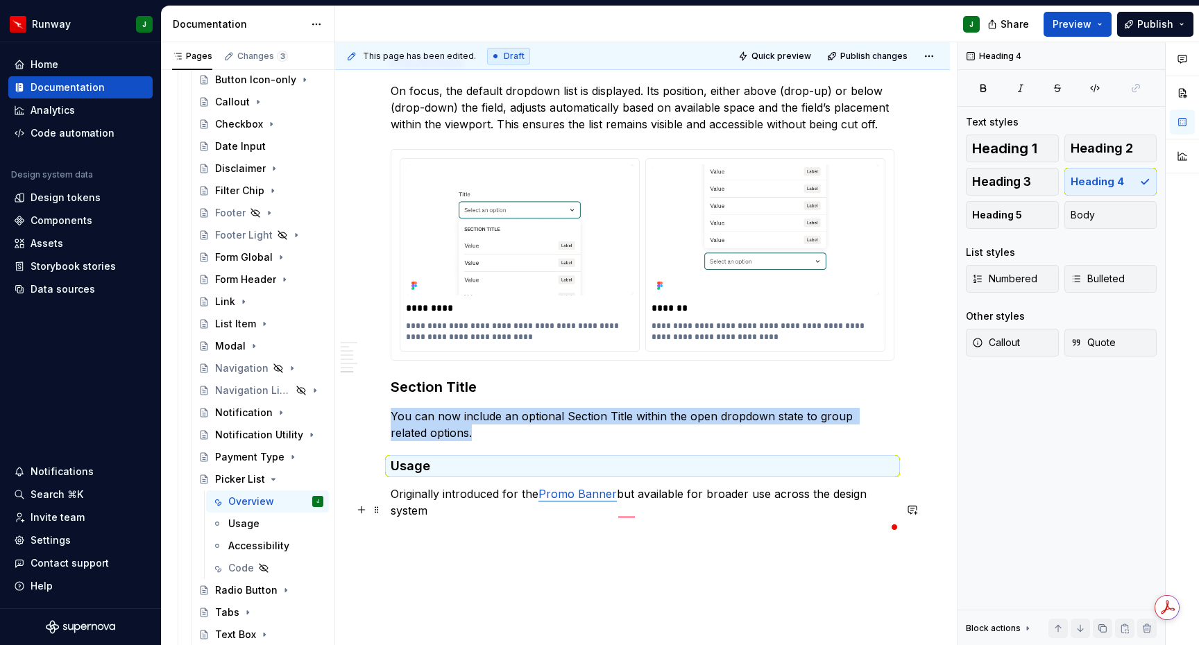
click at [438, 519] on p "Originally introduced for the Promo Banner but available for broader use across…" at bounding box center [643, 502] width 504 height 33
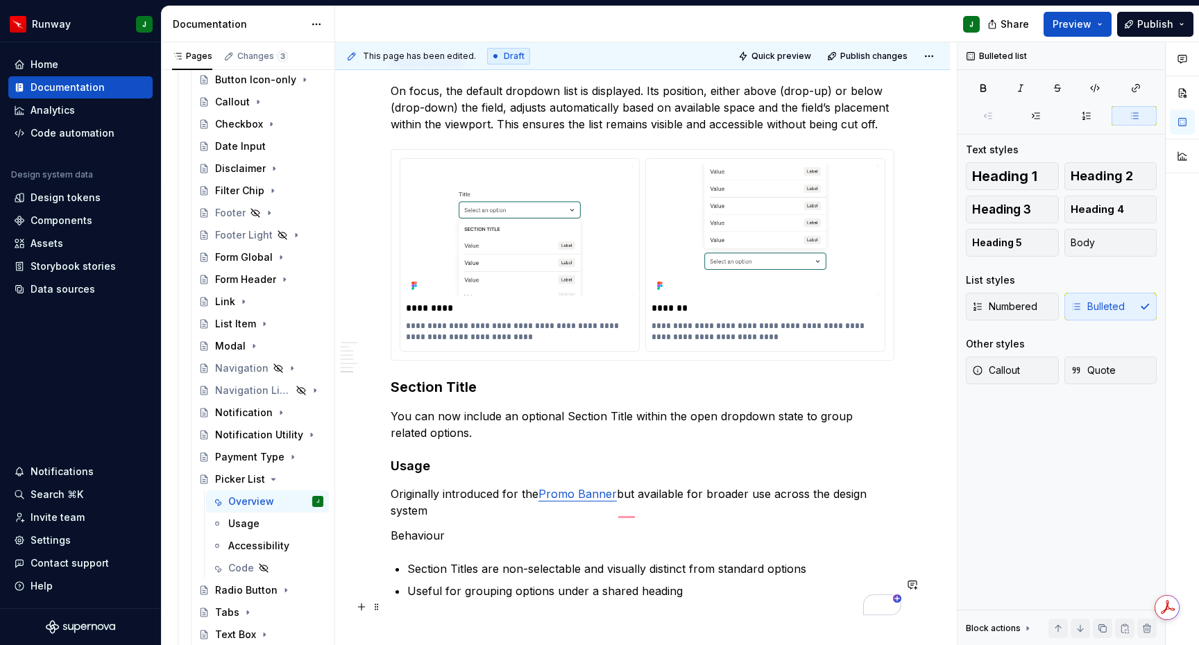
scroll to position [3254, 0]
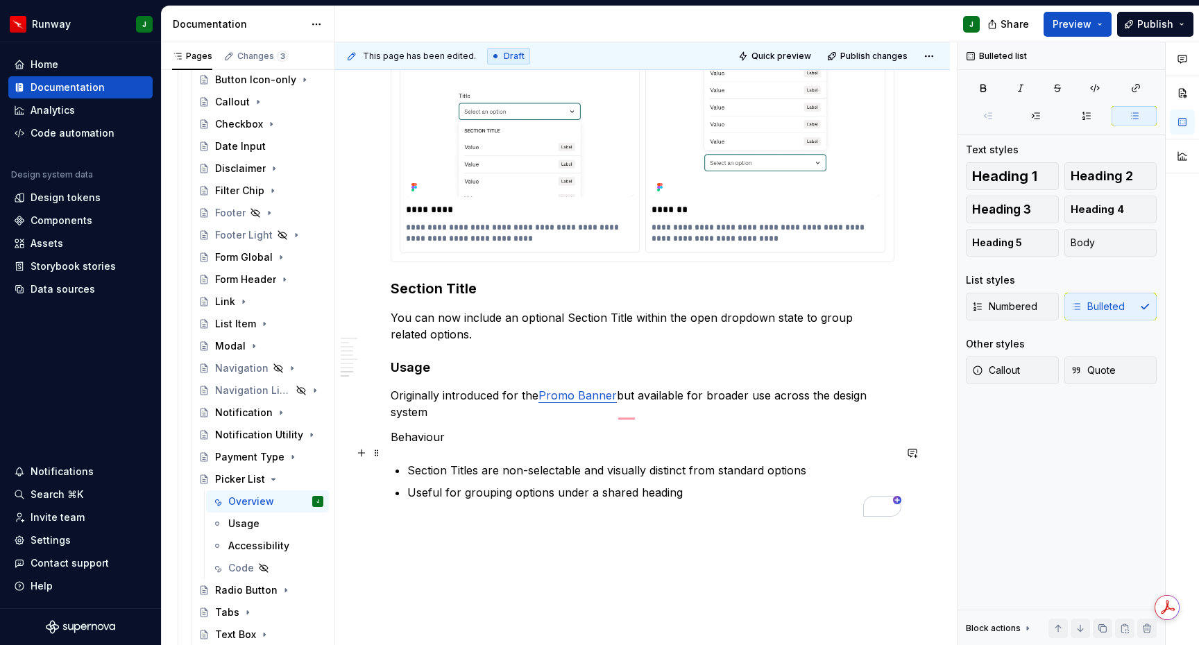
click at [417, 445] on p "Behaviour" at bounding box center [643, 437] width 504 height 17
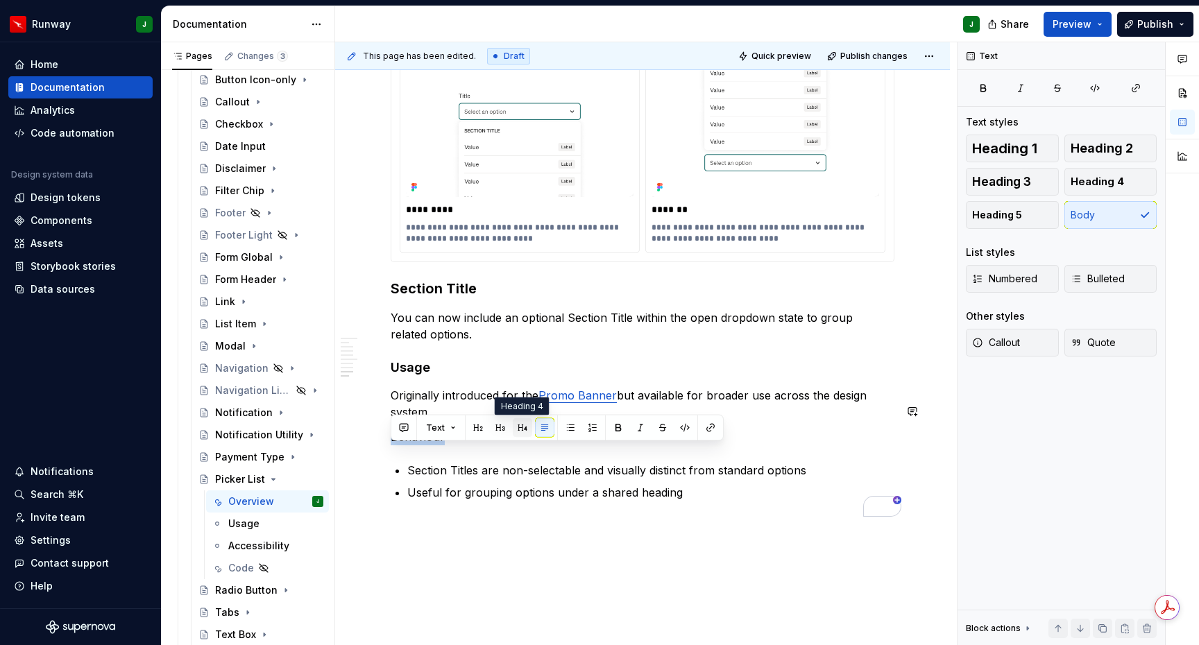
click at [519, 429] on button "button" at bounding box center [522, 427] width 19 height 19
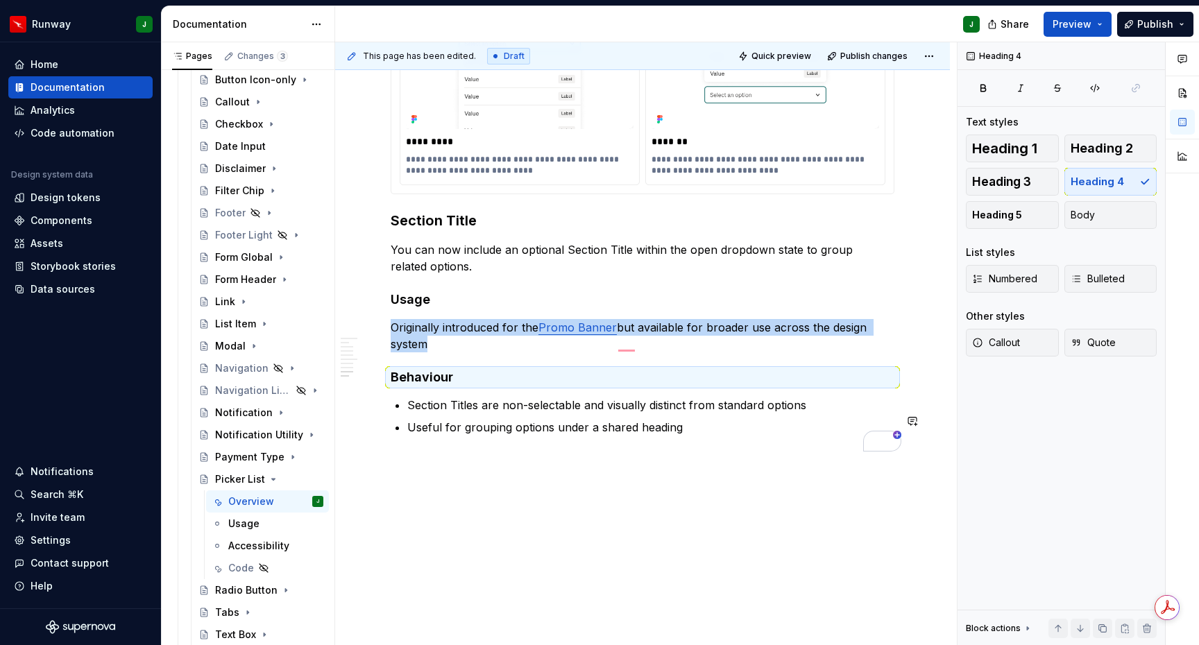
scroll to position [3337, 0]
click at [713, 429] on p "Useful for grouping options under a shared heading" at bounding box center [650, 427] width 487 height 17
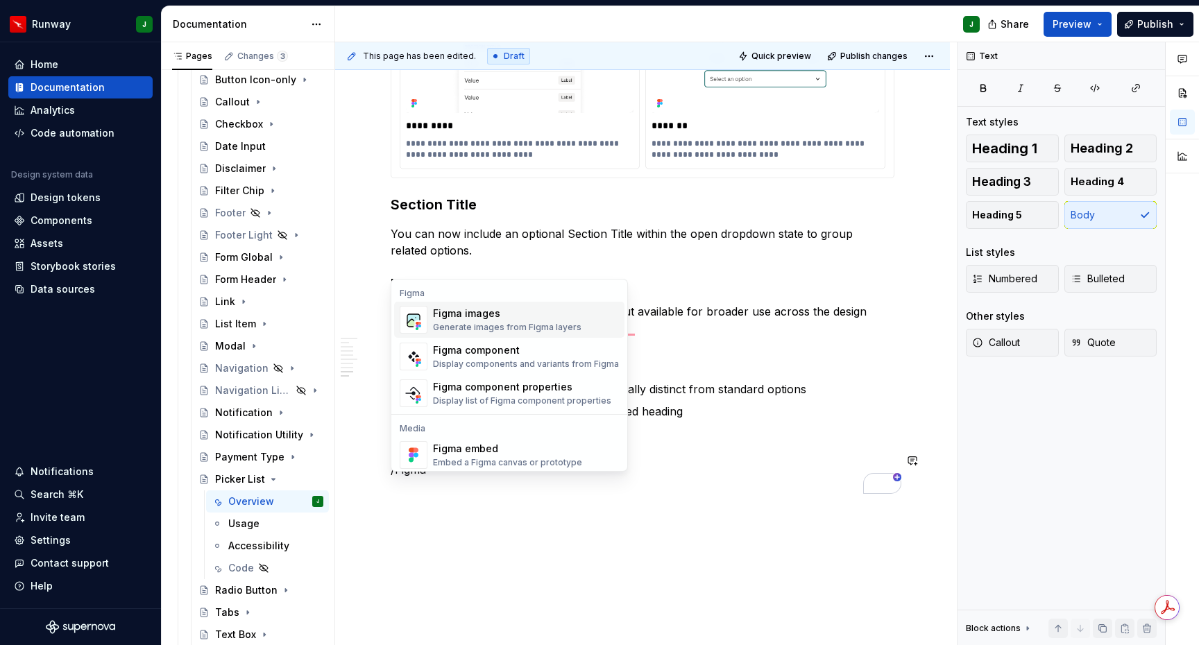
click at [470, 316] on div "Figma images" at bounding box center [507, 314] width 148 height 14
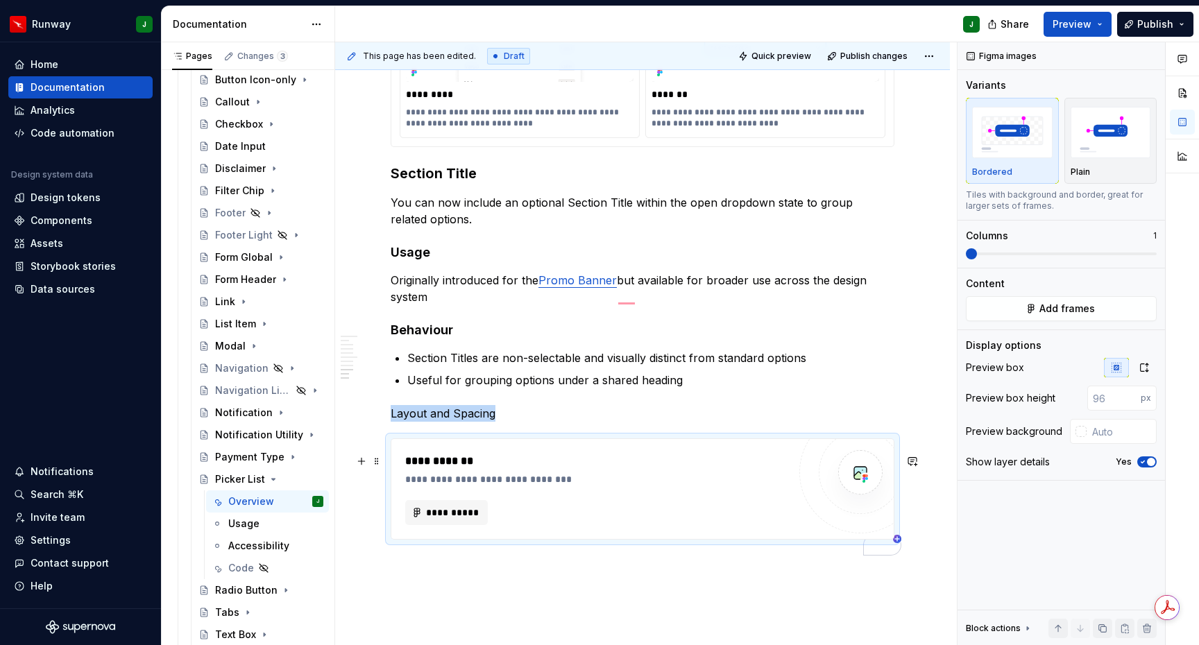
scroll to position [3369, 0]
click at [1146, 368] on icon "button" at bounding box center [1144, 367] width 11 height 11
click at [448, 305] on p "Originally introduced for the Promo Banner but available for broader use across…" at bounding box center [643, 288] width 504 height 33
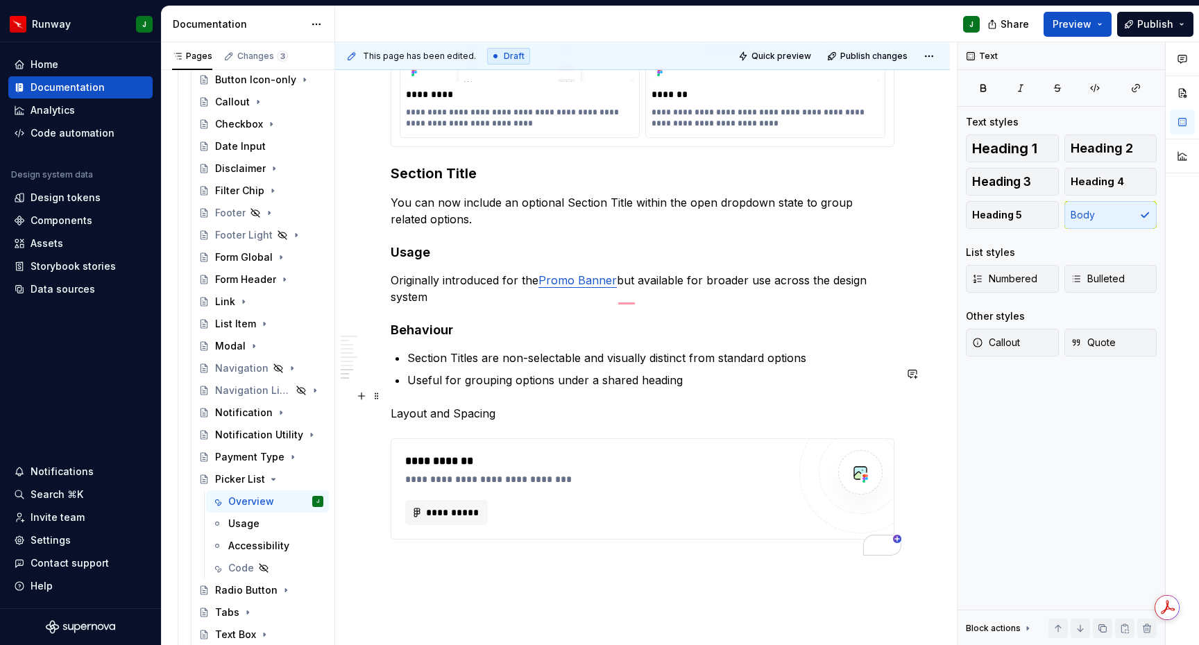
click at [691, 389] on p "Useful for grouping options under a shared heading" at bounding box center [650, 380] width 487 height 17
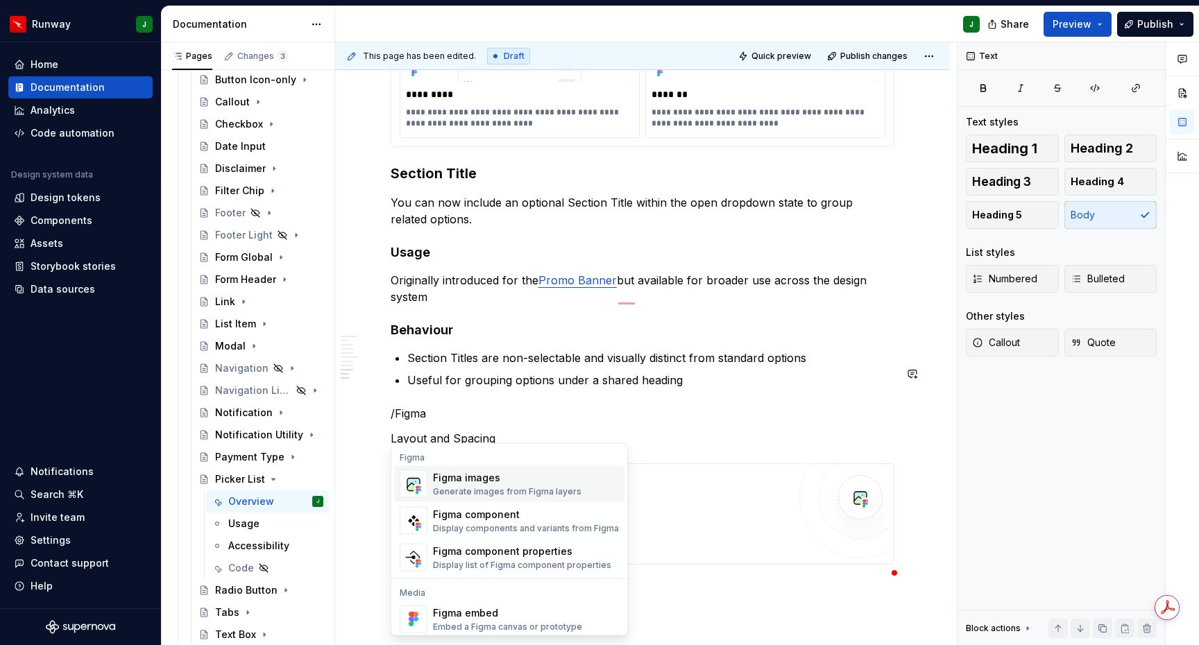
click at [543, 477] on div "Figma images" at bounding box center [507, 478] width 148 height 14
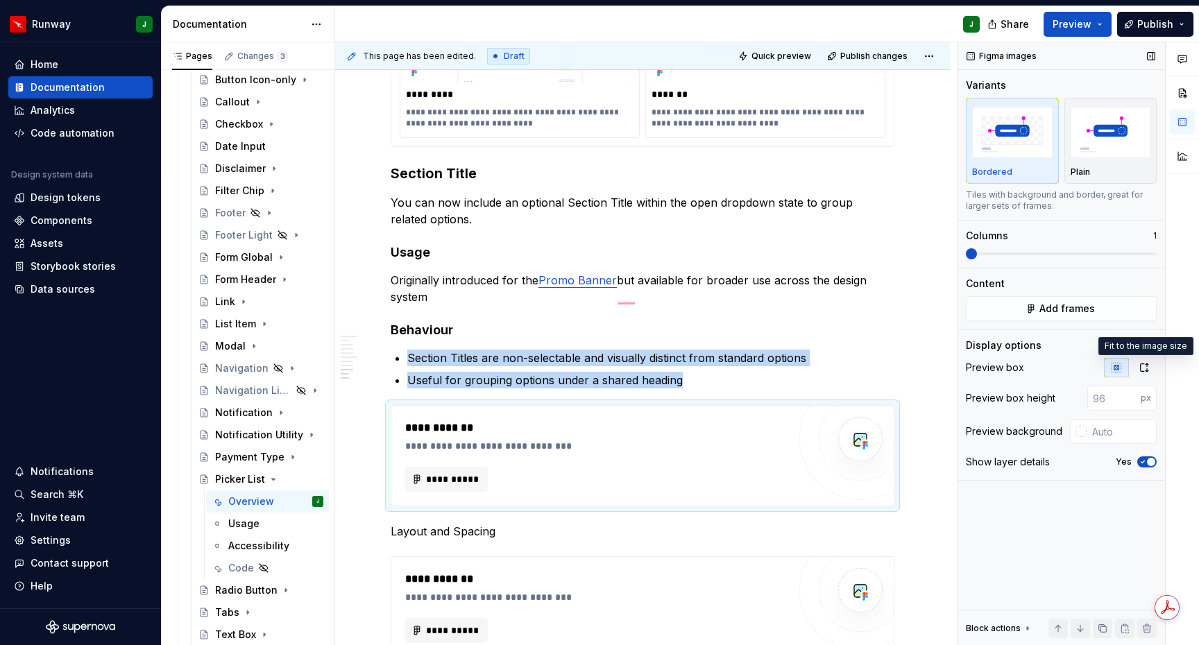
drag, startPoint x: 1145, startPoint y: 368, endPoint x: 1124, endPoint y: 364, distance: 21.2
click at [1145, 368] on icon "button" at bounding box center [1144, 367] width 11 height 11
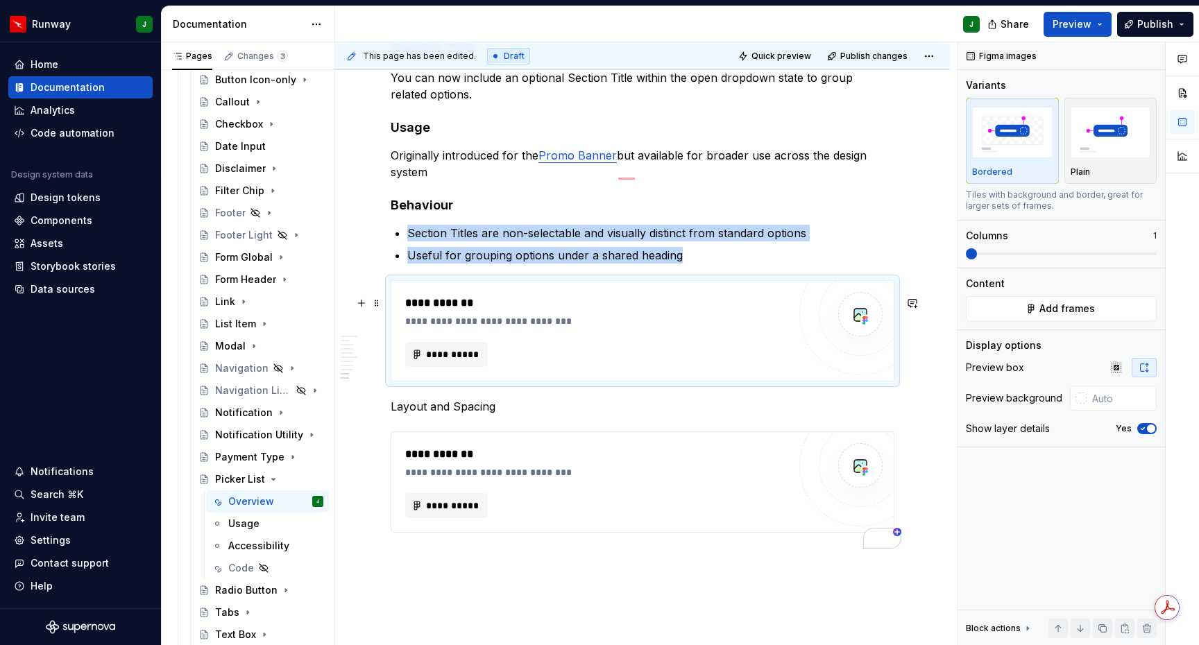
scroll to position [3588, 0]
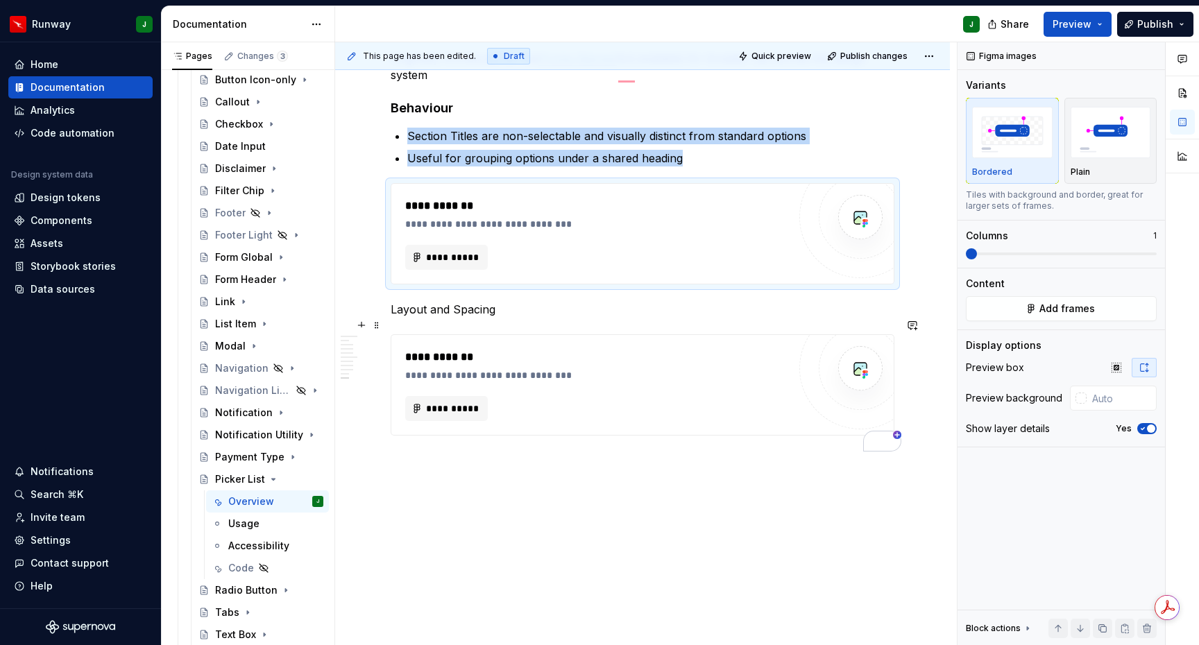
click at [412, 312] on p "Layout and Spacing" at bounding box center [643, 309] width 504 height 17
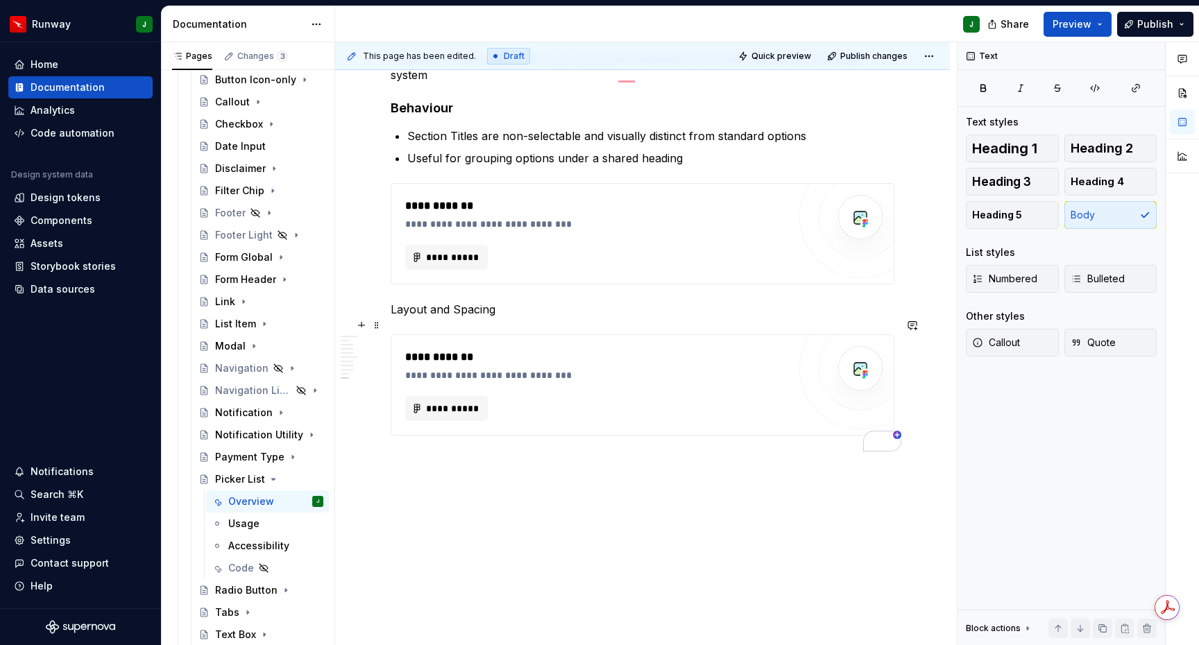
click at [412, 312] on p "Layout and Spacing" at bounding box center [643, 309] width 504 height 17
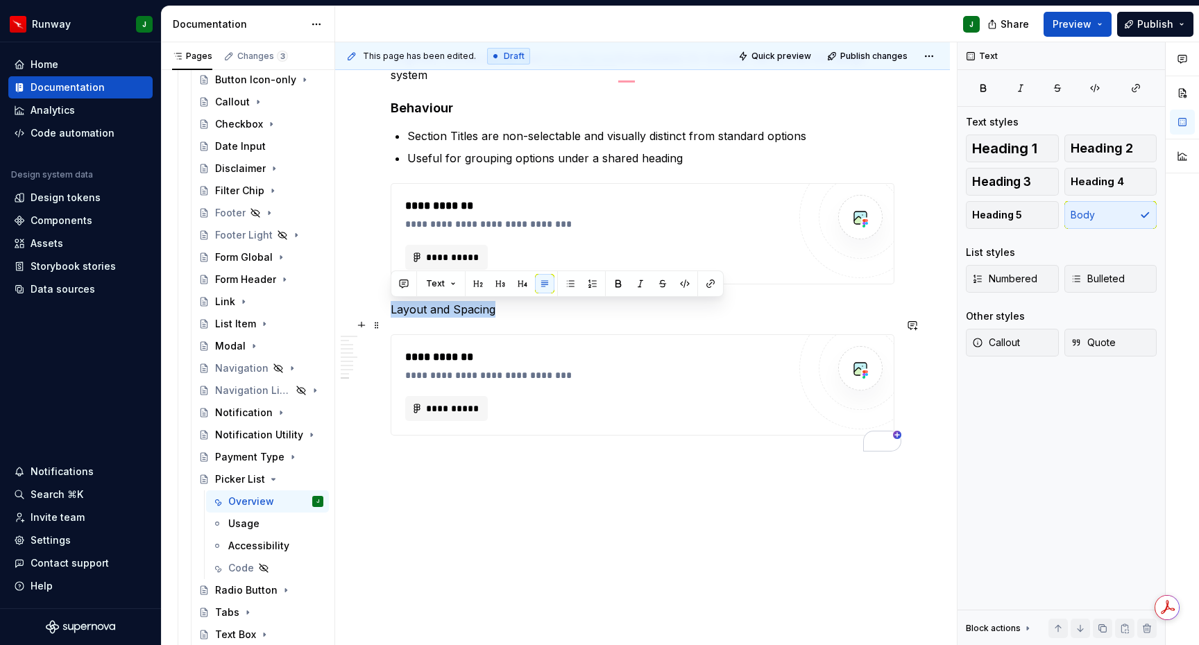
click at [412, 312] on p "Layout and Spacing" at bounding box center [643, 309] width 504 height 17
click at [502, 284] on button "button" at bounding box center [500, 283] width 19 height 19
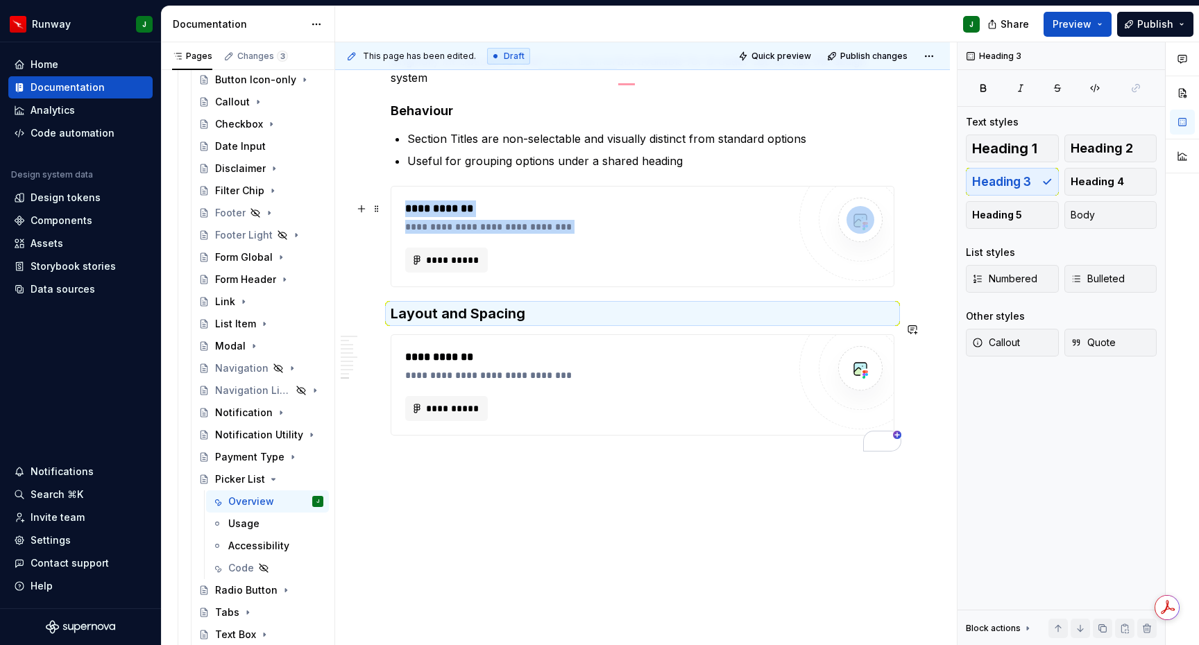
scroll to position [3604, 0]
drag, startPoint x: 550, startPoint y: 478, endPoint x: 1128, endPoint y: 360, distance: 589.9
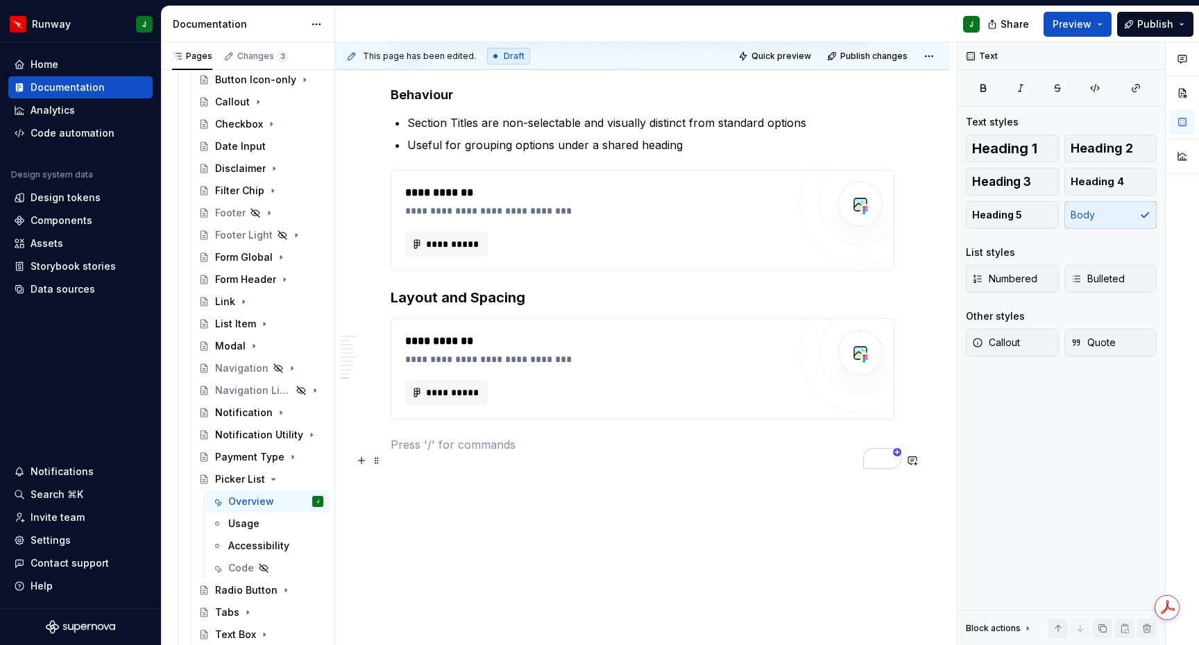
click at [451, 453] on p "To enrich screen reader interactions, please activate Accessibility in Grammarl…" at bounding box center [643, 444] width 504 height 17
click at [414, 453] on p "To enrich screen reader interactions, please activate Accessibility in Grammarl…" at bounding box center [643, 444] width 504 height 17
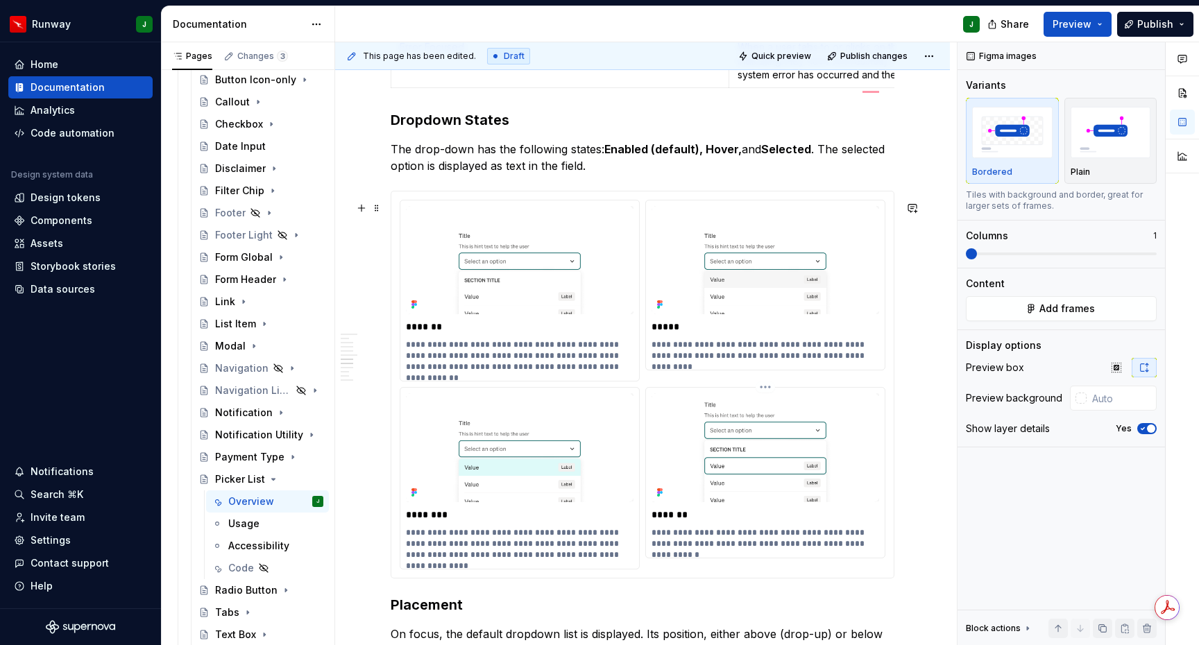
scroll to position [2598, 0]
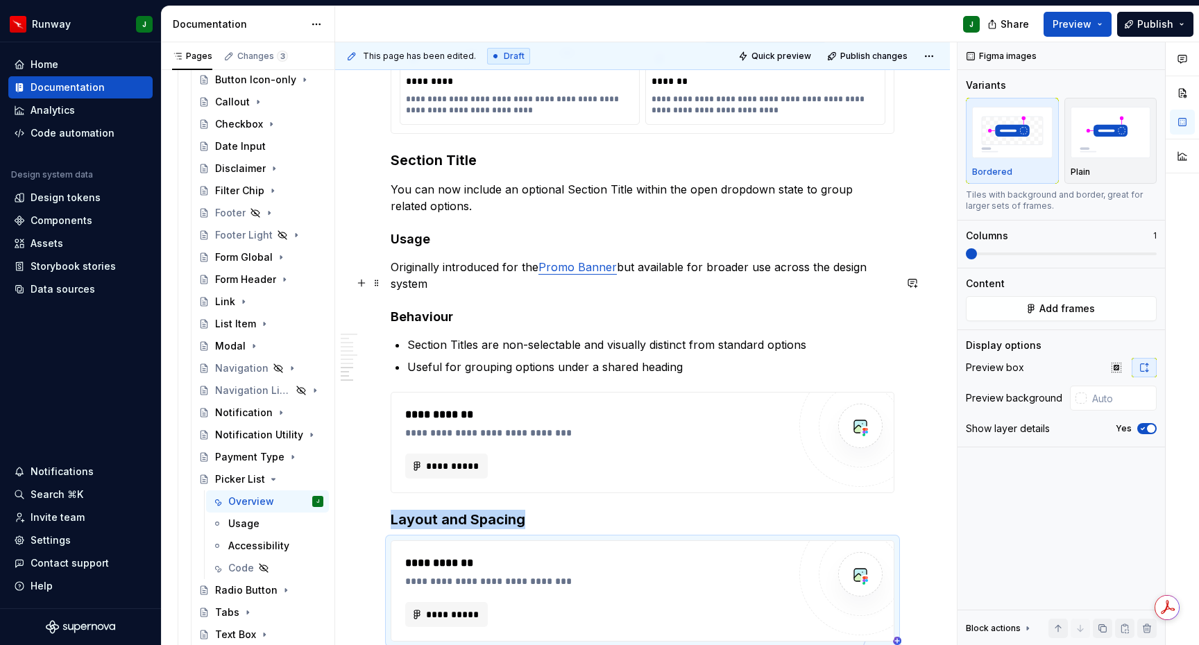
drag, startPoint x: 622, startPoint y: 283, endPoint x: 646, endPoint y: 284, distance: 23.6
click at [622, 283] on p "Originally introduced for the Promo Banner but available for broader use across…" at bounding box center [643, 275] width 504 height 33
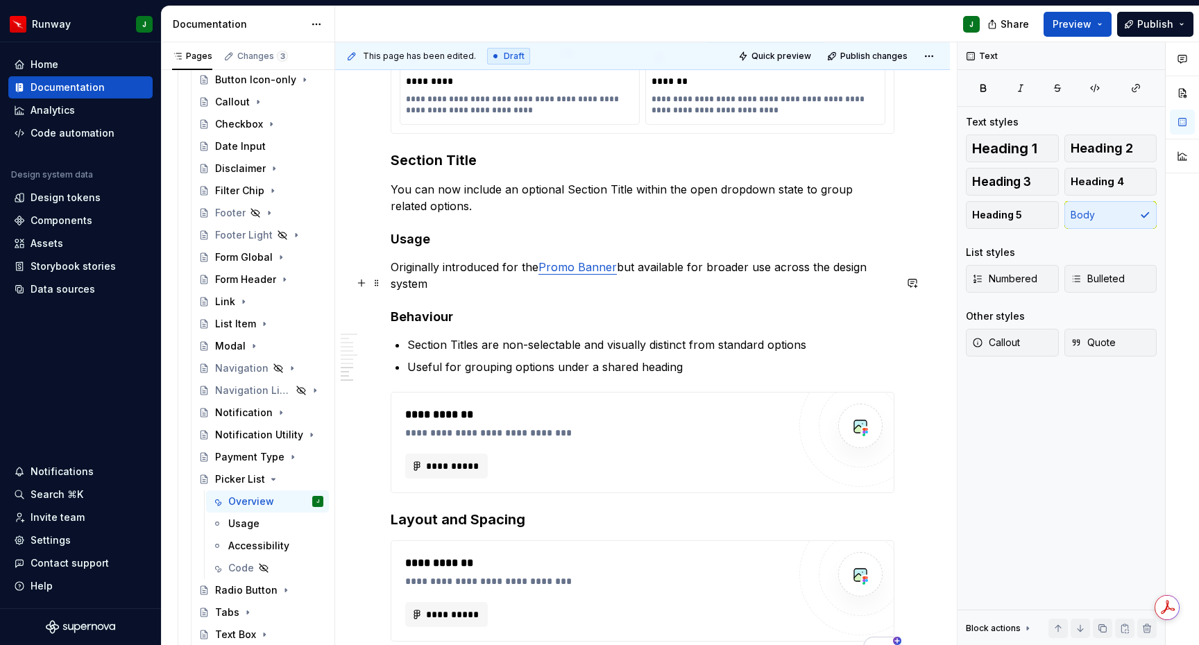
click at [534, 282] on p "Originally introduced for the Promo Banner but available for broader use across…" at bounding box center [643, 275] width 504 height 33
drag, startPoint x: 722, startPoint y: 287, endPoint x: 711, endPoint y: 287, distance: 11.1
click at [722, 287] on p "Originally introduced for the AEM Promo Banner but available for broader use ac…" at bounding box center [643, 275] width 504 height 33
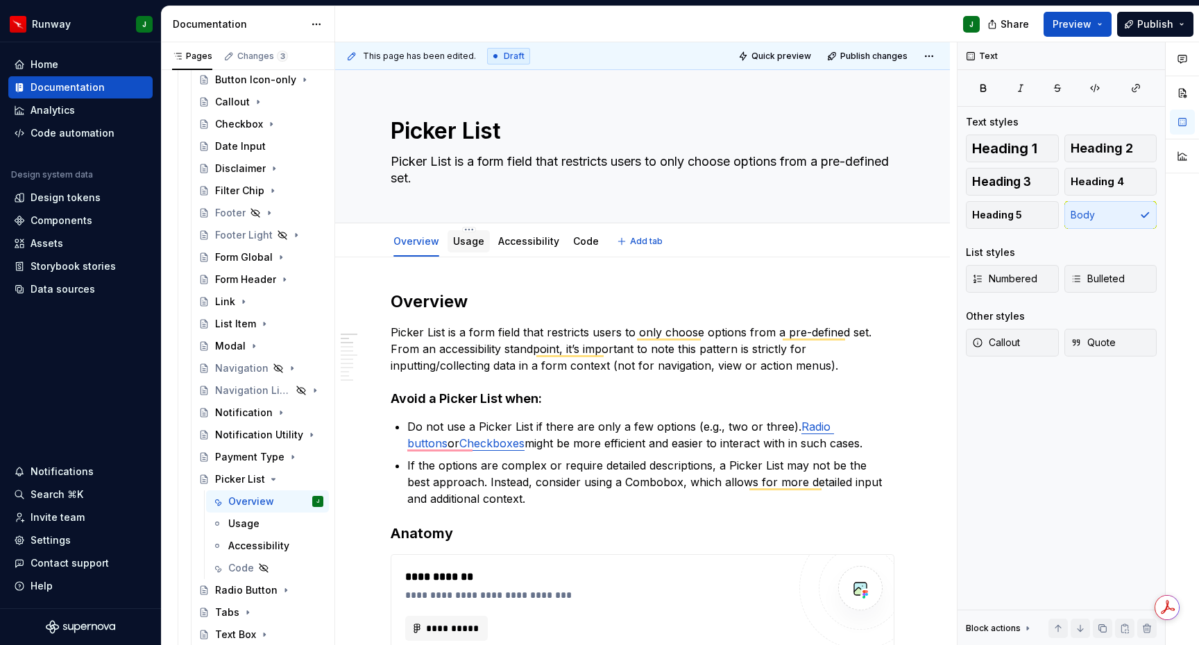
click at [458, 244] on link "Usage" at bounding box center [468, 241] width 31 height 12
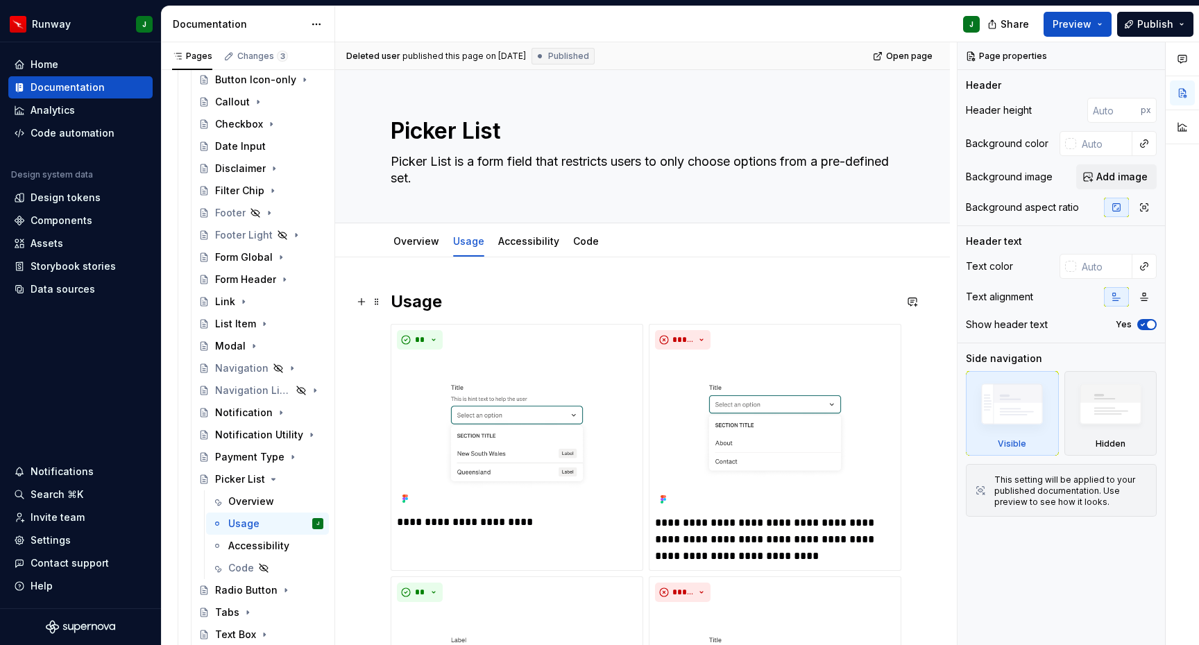
click at [416, 303] on h2 "Usage" at bounding box center [643, 302] width 504 height 22
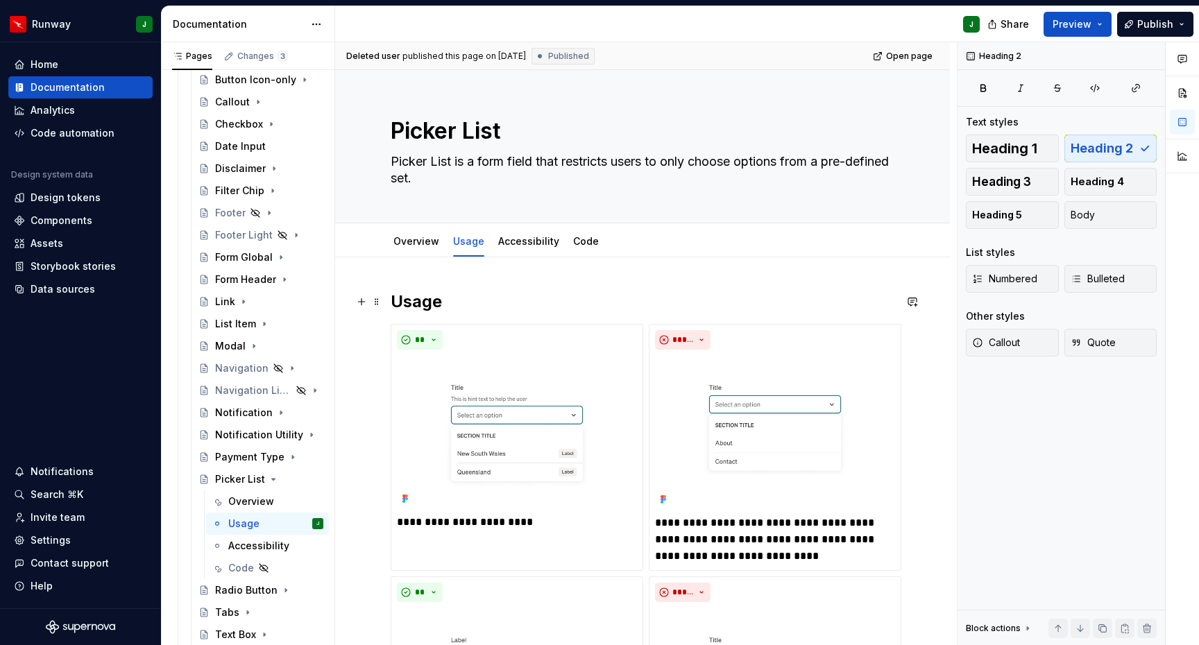
click at [416, 303] on h2 "Usage" at bounding box center [643, 302] width 504 height 22
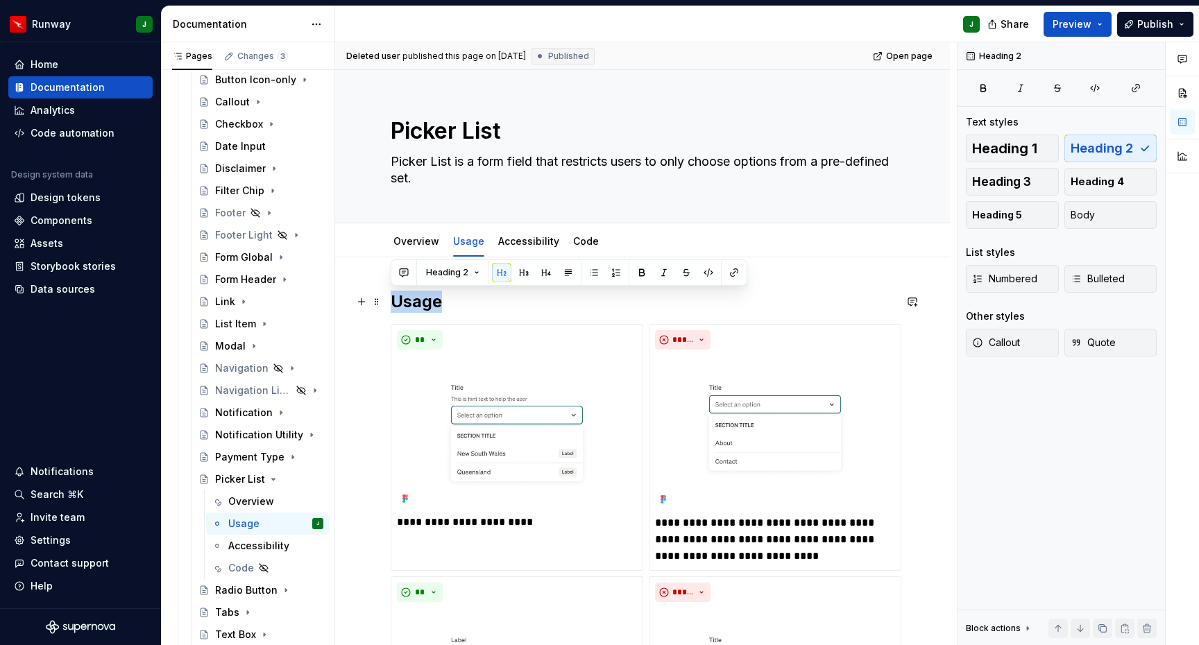
click at [479, 305] on h2 "Usage" at bounding box center [643, 302] width 504 height 22
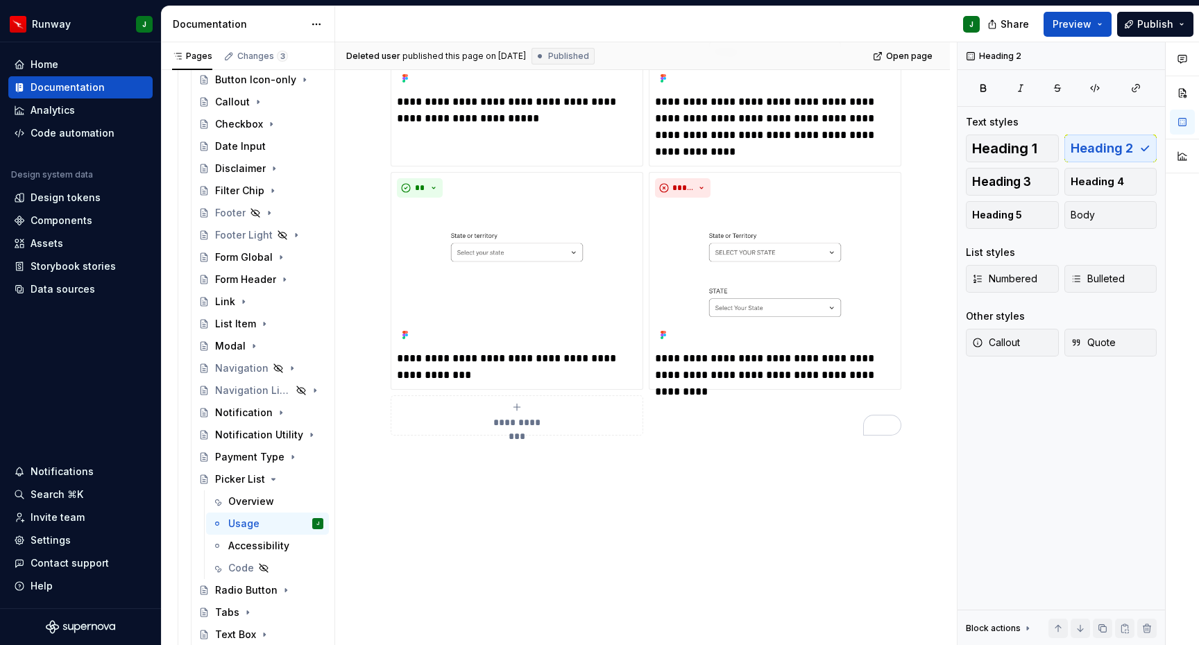
click at [664, 425] on div "**********" at bounding box center [643, 38] width 504 height 794
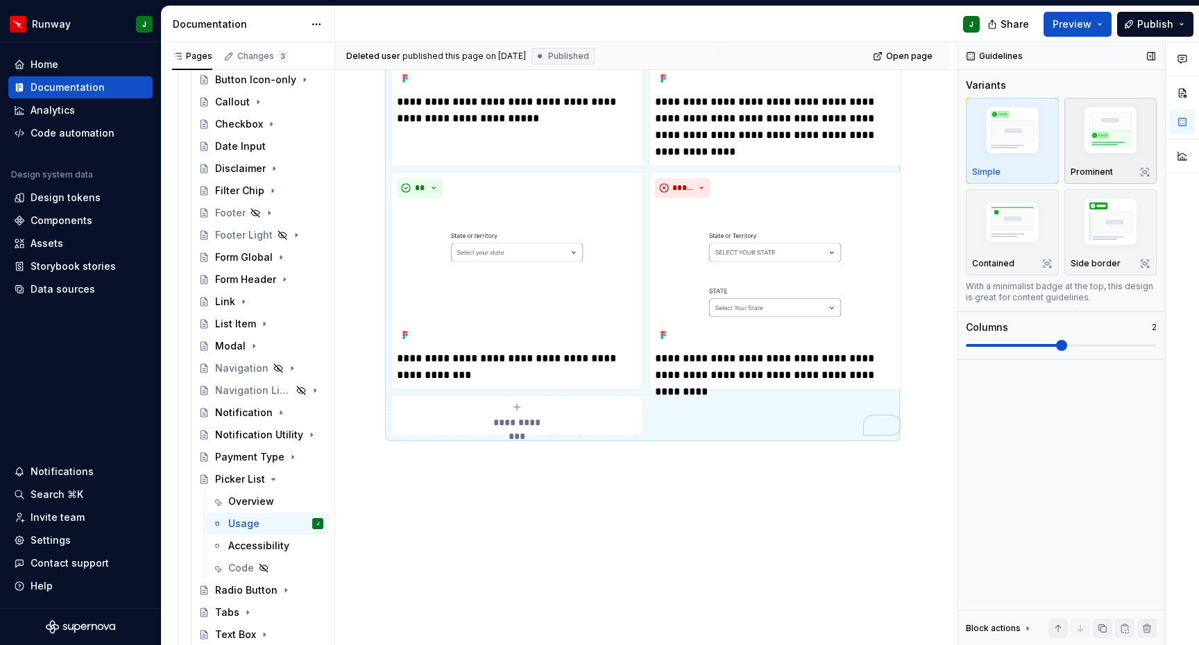
click at [1091, 141] on img "button" at bounding box center [1111, 133] width 80 height 60
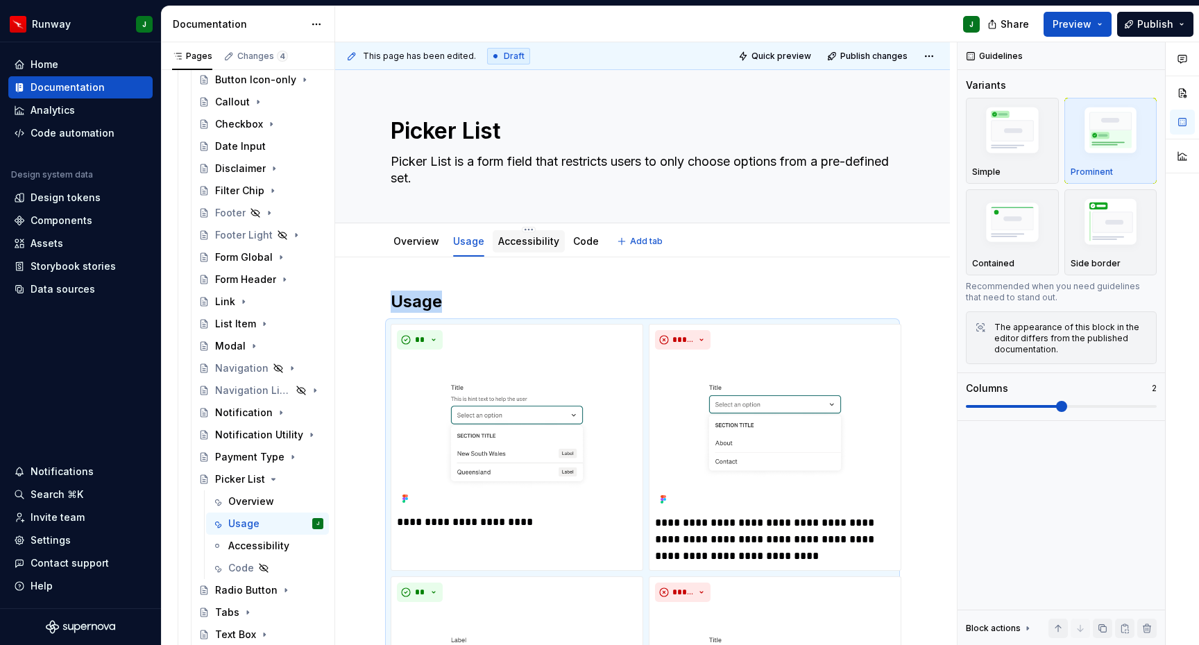
click at [526, 244] on link "Accessibility" at bounding box center [528, 241] width 61 height 12
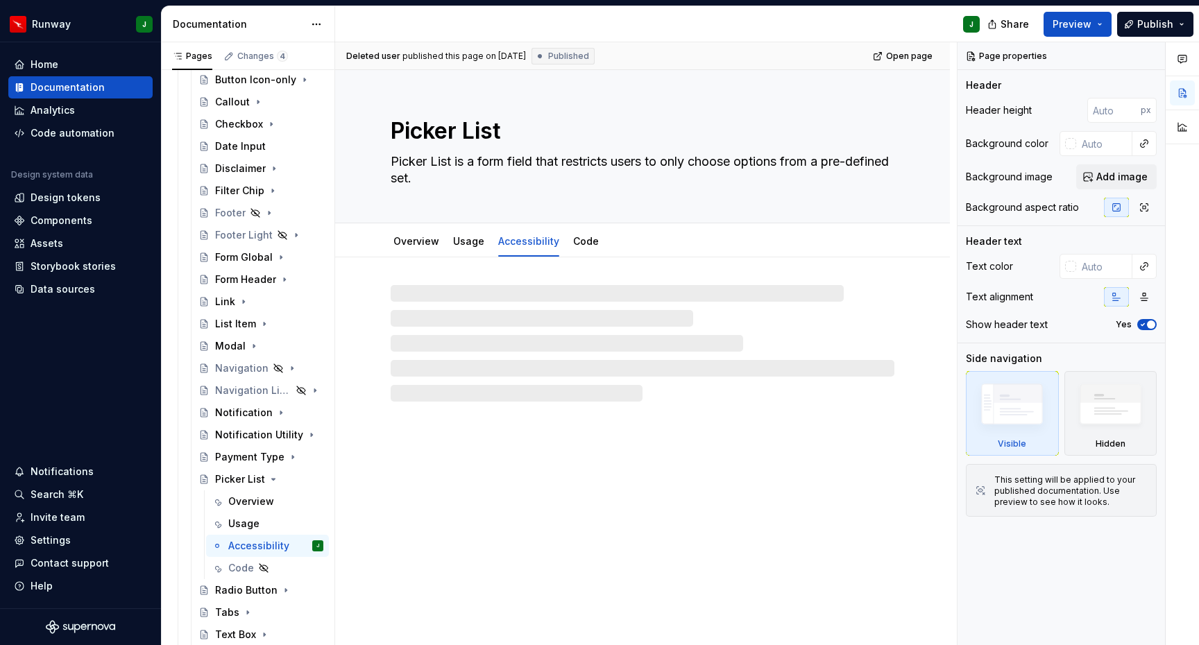
type textarea "*"
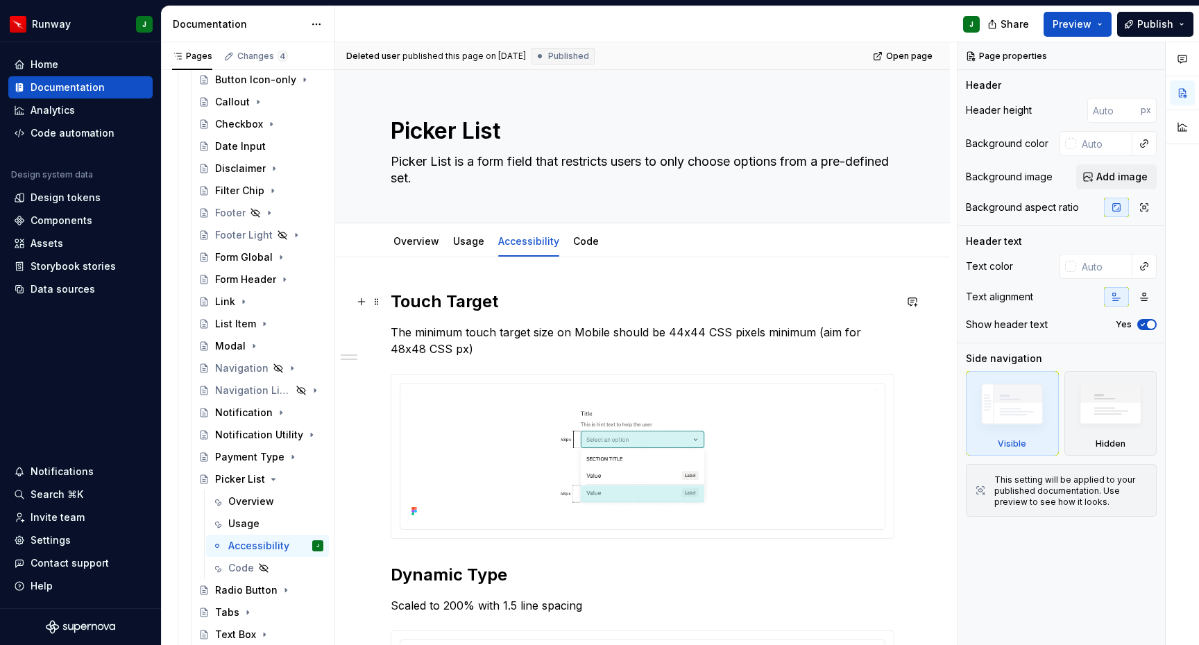
click at [393, 300] on h2 "Touch Target" at bounding box center [643, 302] width 504 height 22
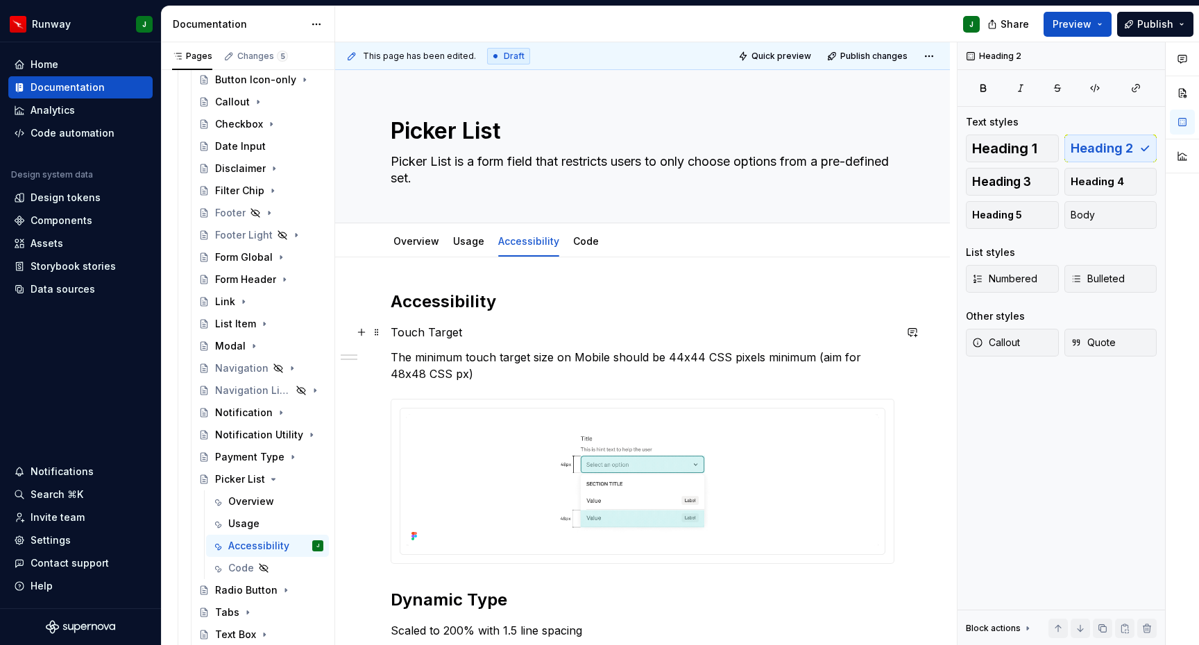
click at [461, 334] on p "Touch Target" at bounding box center [643, 332] width 504 height 17
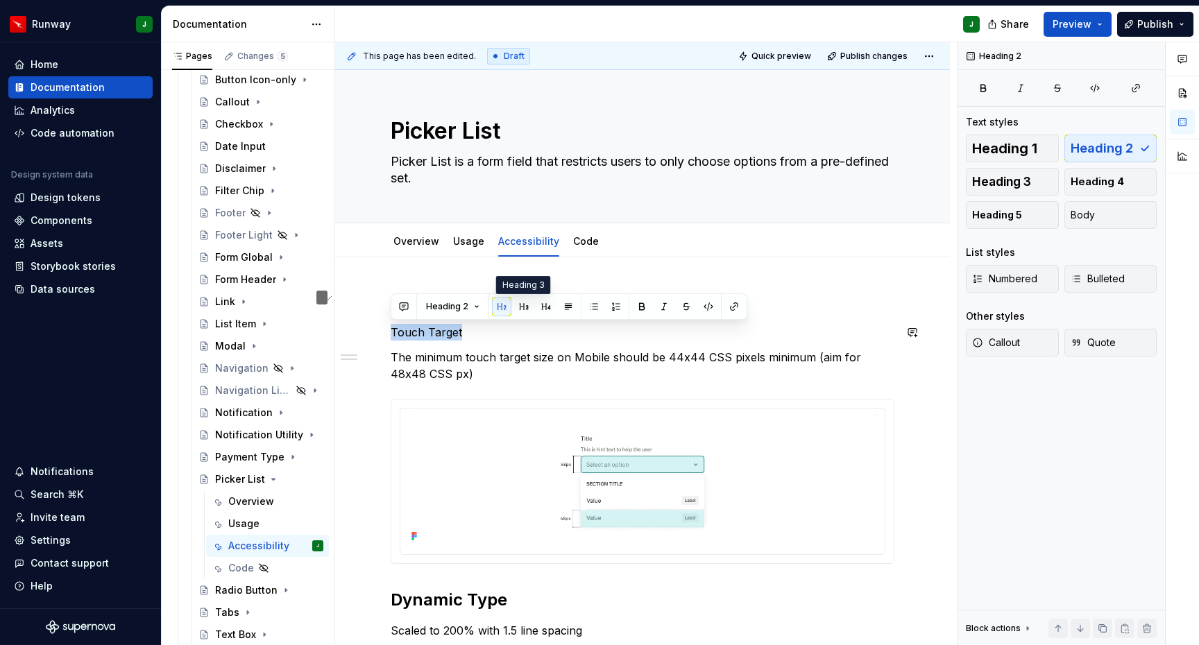
drag, startPoint x: 520, startPoint y: 312, endPoint x: 429, endPoint y: 364, distance: 105.3
click at [520, 312] on button "button" at bounding box center [523, 306] width 19 height 19
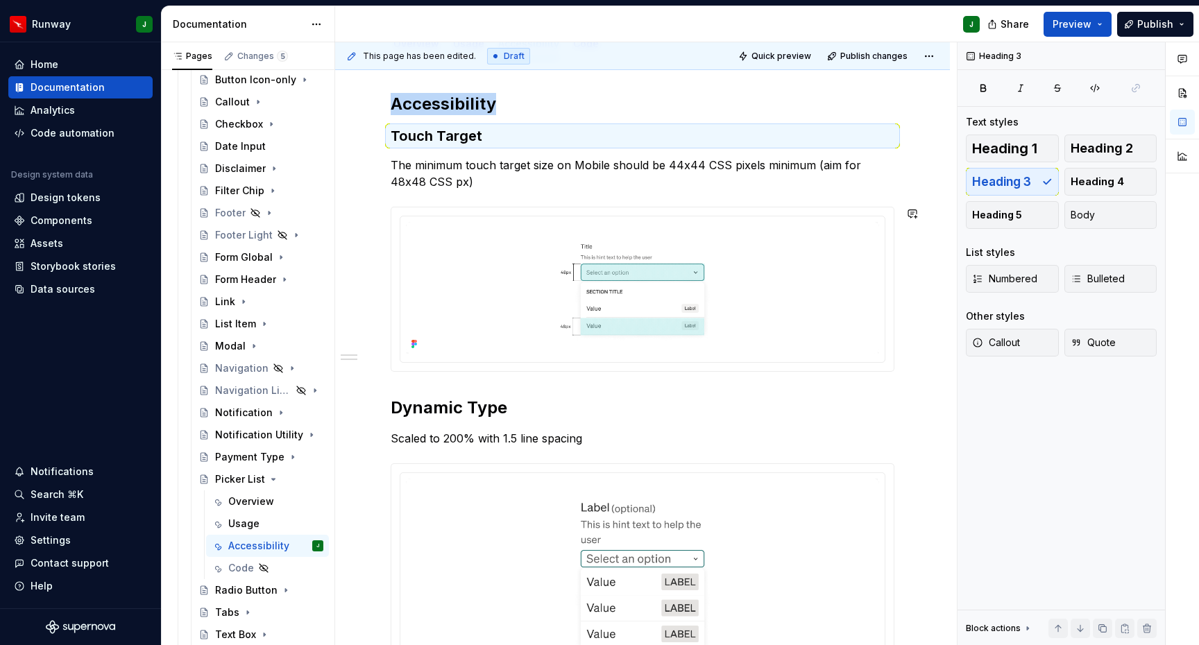
click at [422, 402] on h2 "Dynamic Type" at bounding box center [643, 408] width 504 height 22
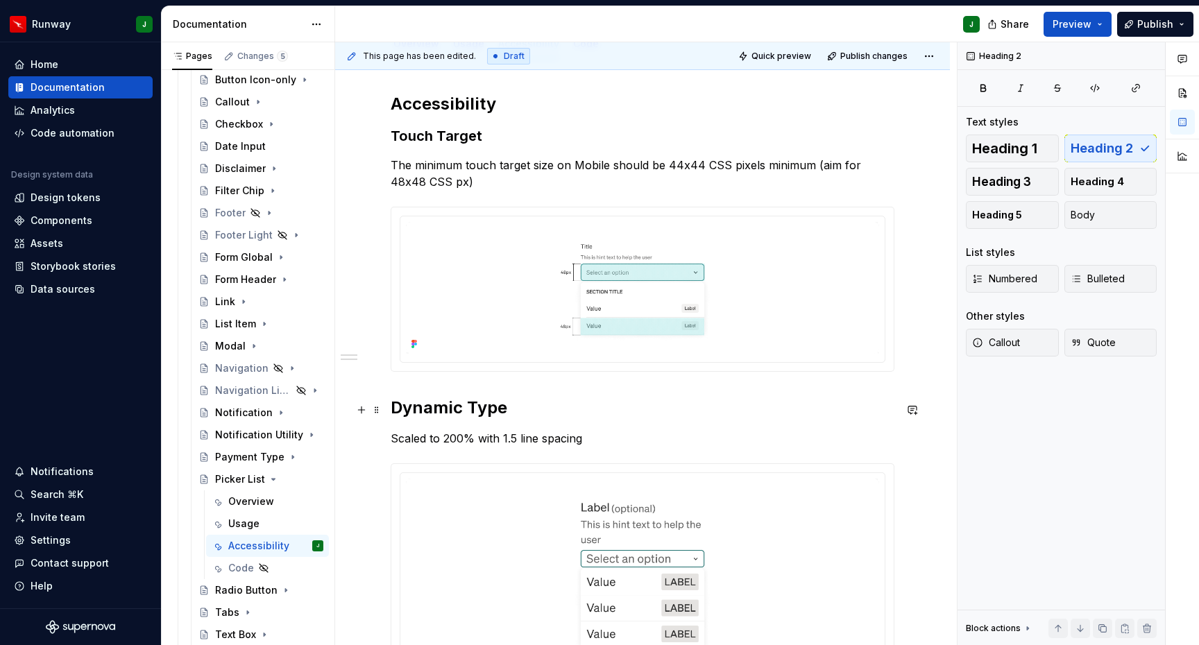
click at [423, 402] on h2 "Dynamic Type" at bounding box center [643, 408] width 504 height 22
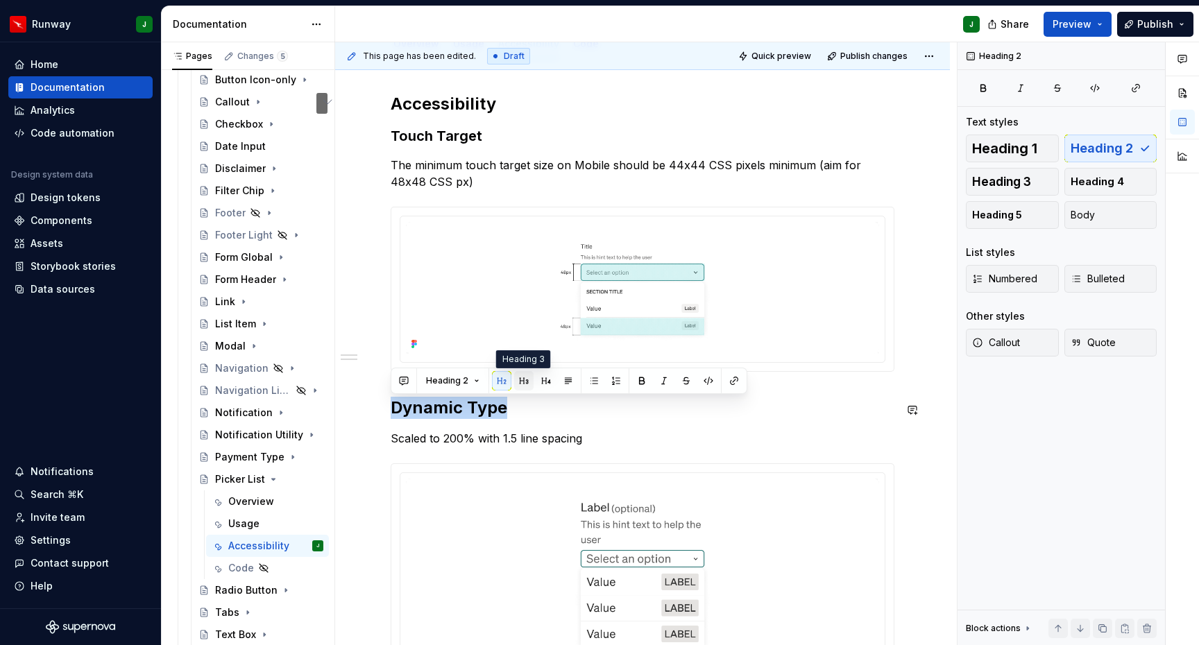
click at [518, 381] on button "button" at bounding box center [523, 380] width 19 height 19
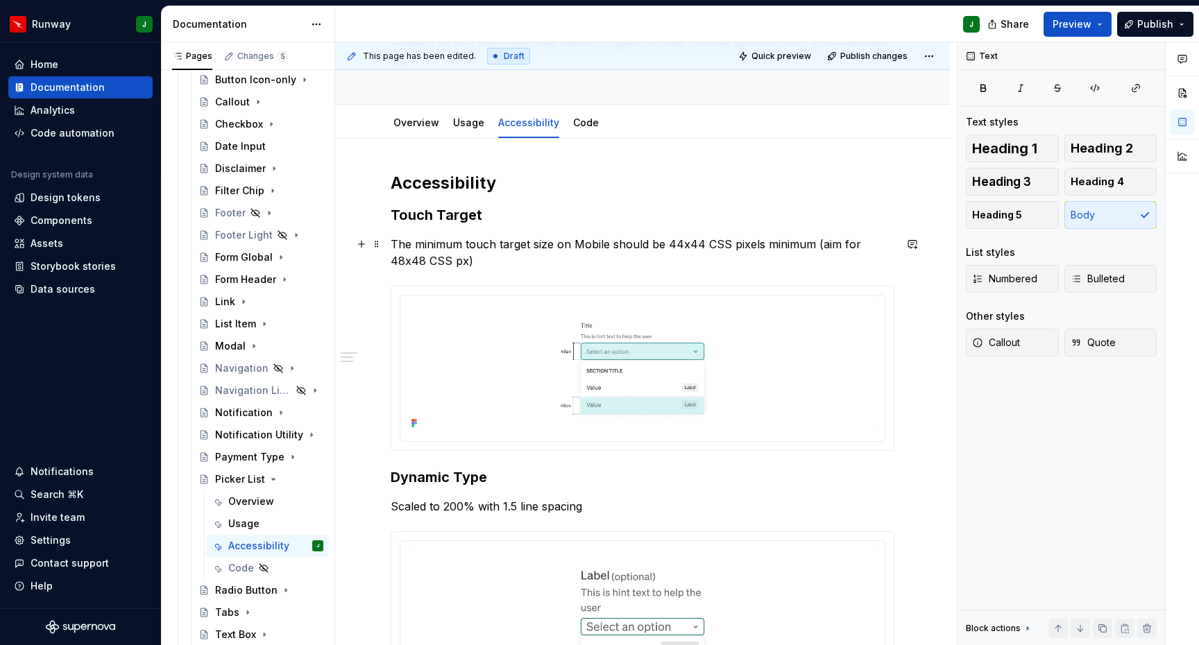
click at [446, 261] on p "The minimum touch target size on Mobile should be 44x44 CSS pixels minimum (aim…" at bounding box center [643, 252] width 504 height 33
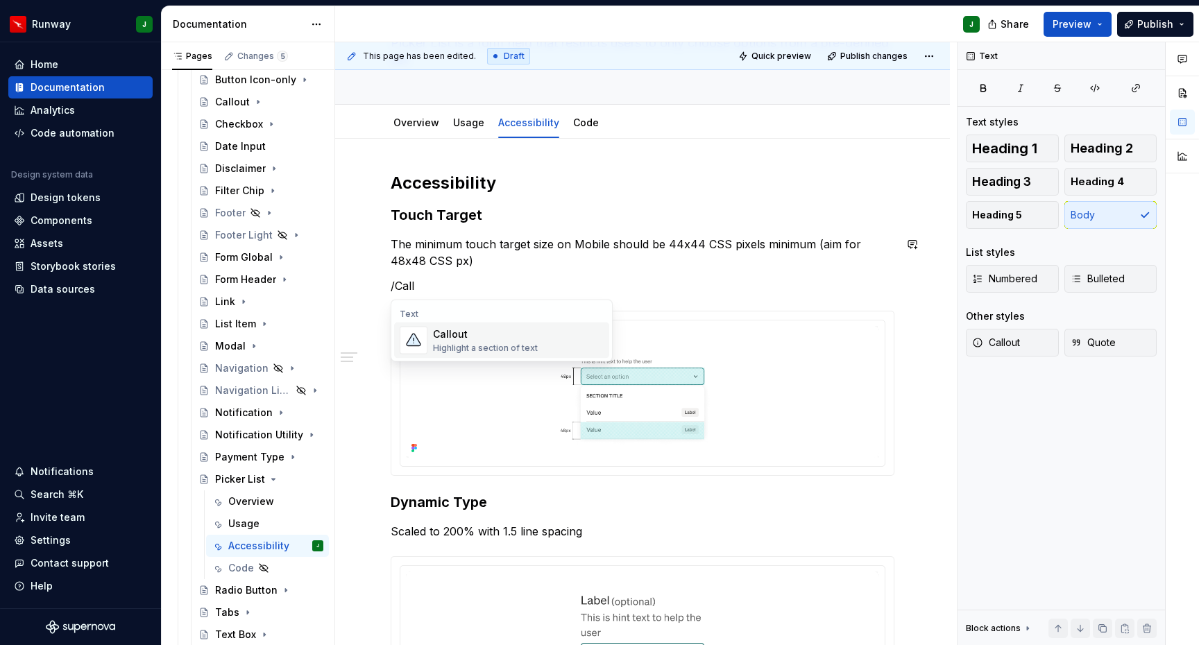
click at [459, 334] on div "Callout" at bounding box center [485, 335] width 105 height 14
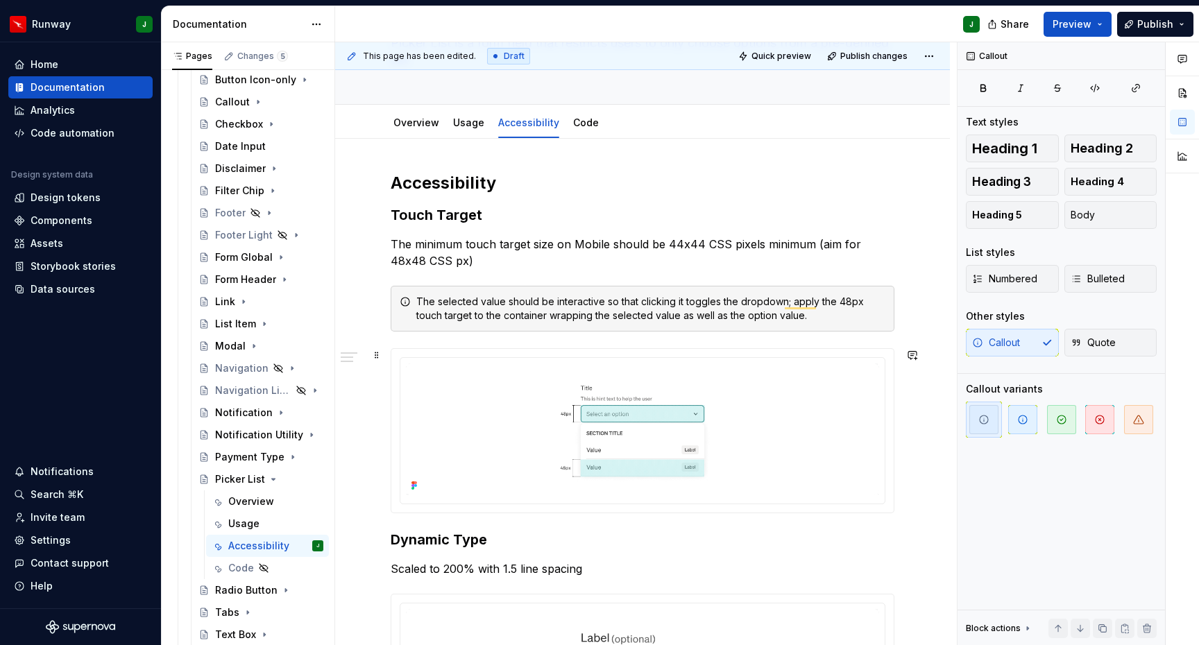
click at [920, 414] on div "Accessibility Touch Target The minimum touch target size on Mobile should be 44…" at bounding box center [642, 582] width 615 height 887
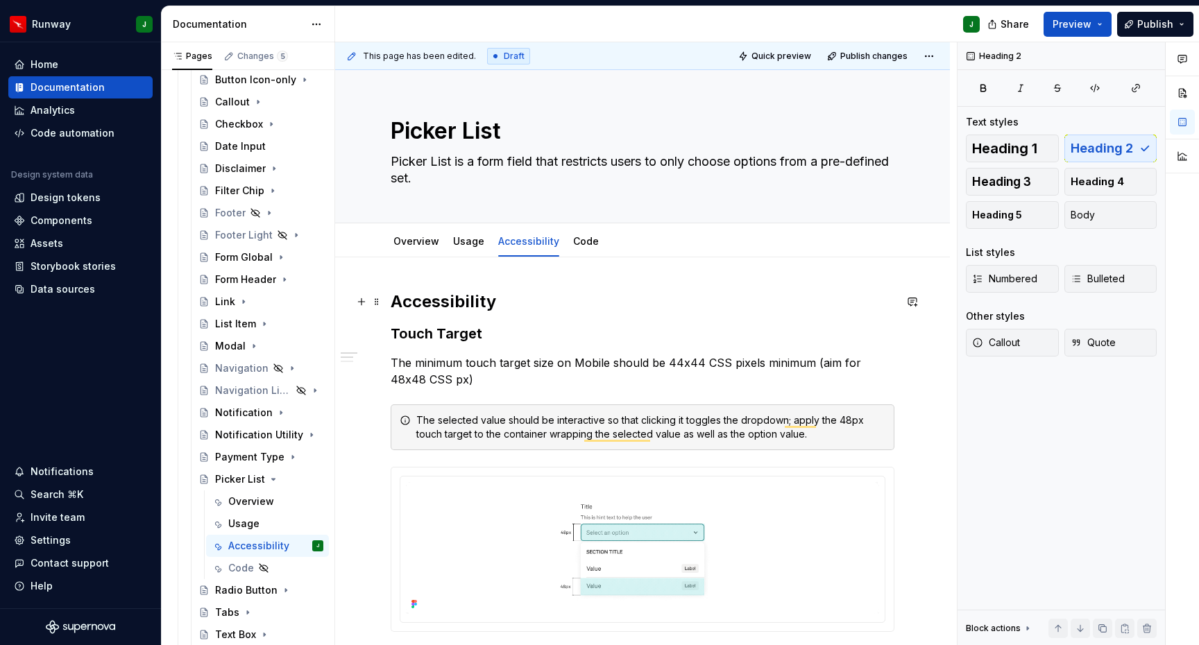
click at [816, 299] on h2 "Accessibility" at bounding box center [643, 302] width 504 height 22
click at [415, 236] on link "Overview" at bounding box center [416, 241] width 46 height 12
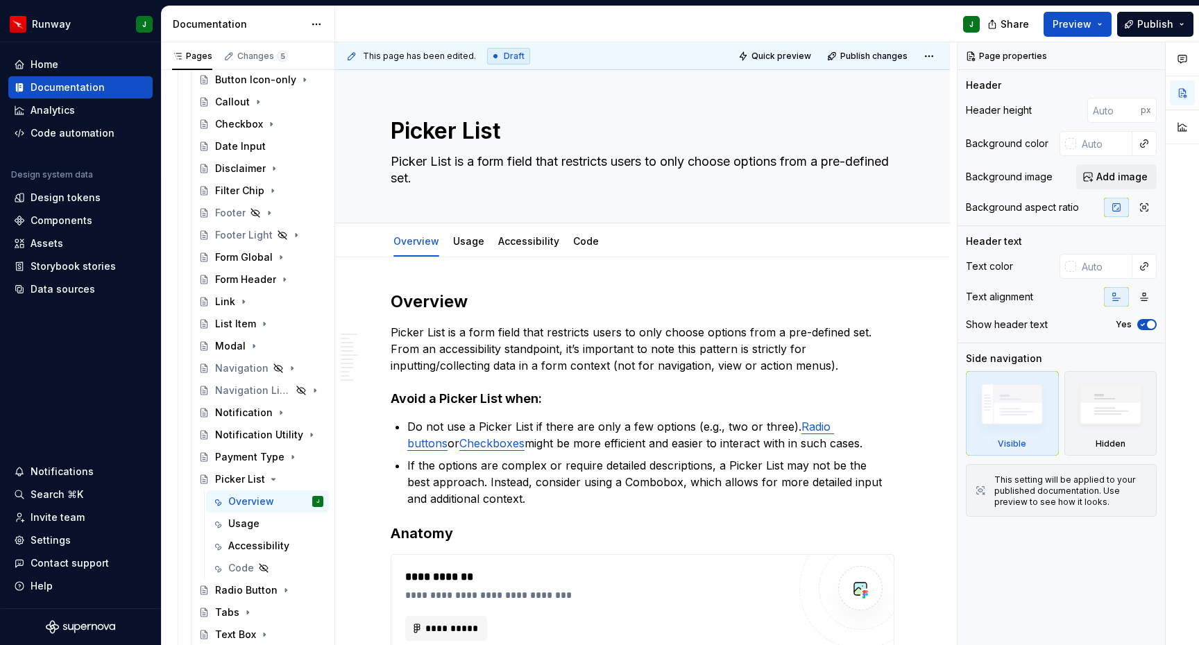
type textarea "*"
